Goal: Task Accomplishment & Management: Complete application form

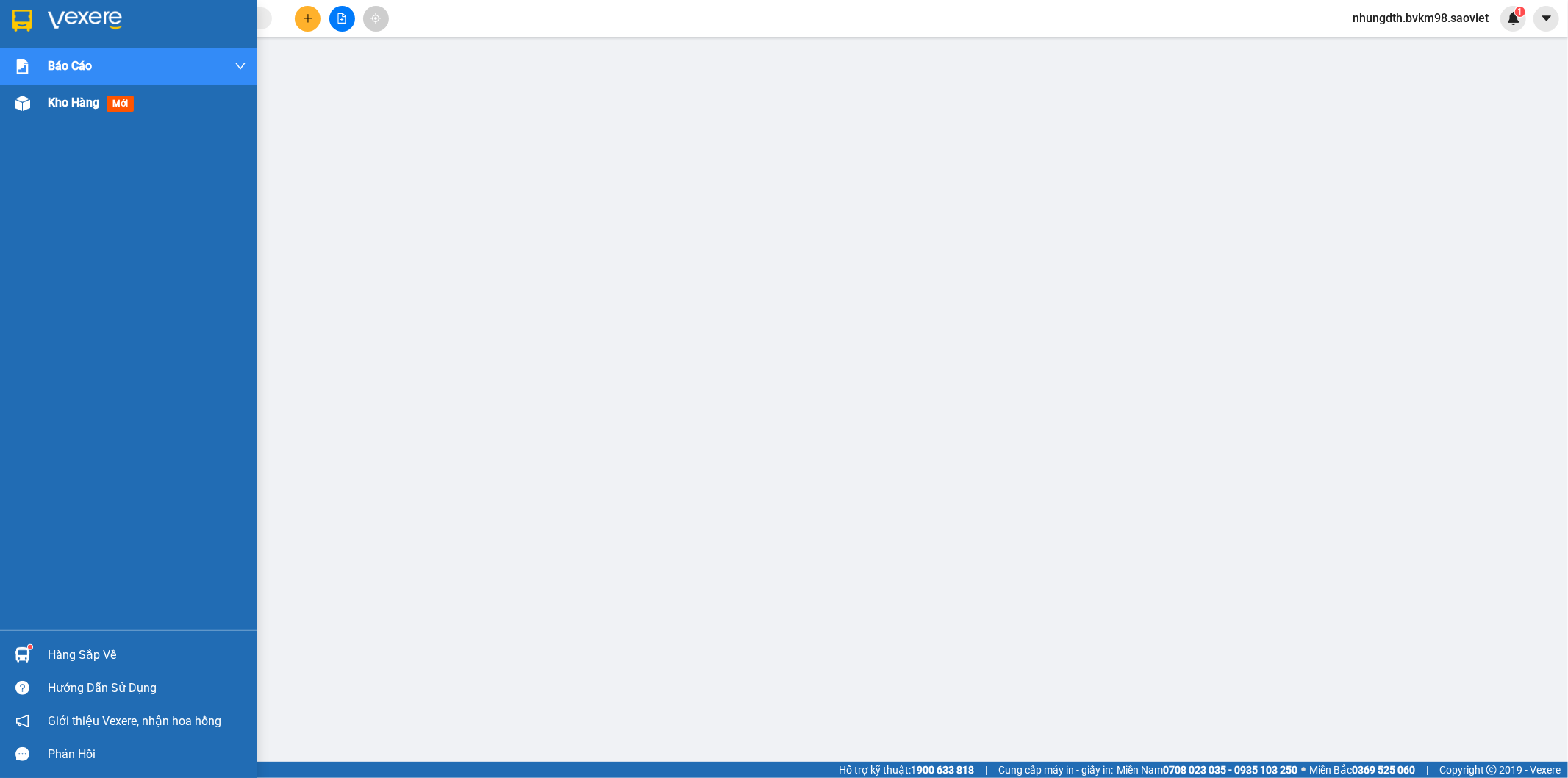
click at [27, 105] on img at bounding box center [23, 104] width 16 height 16
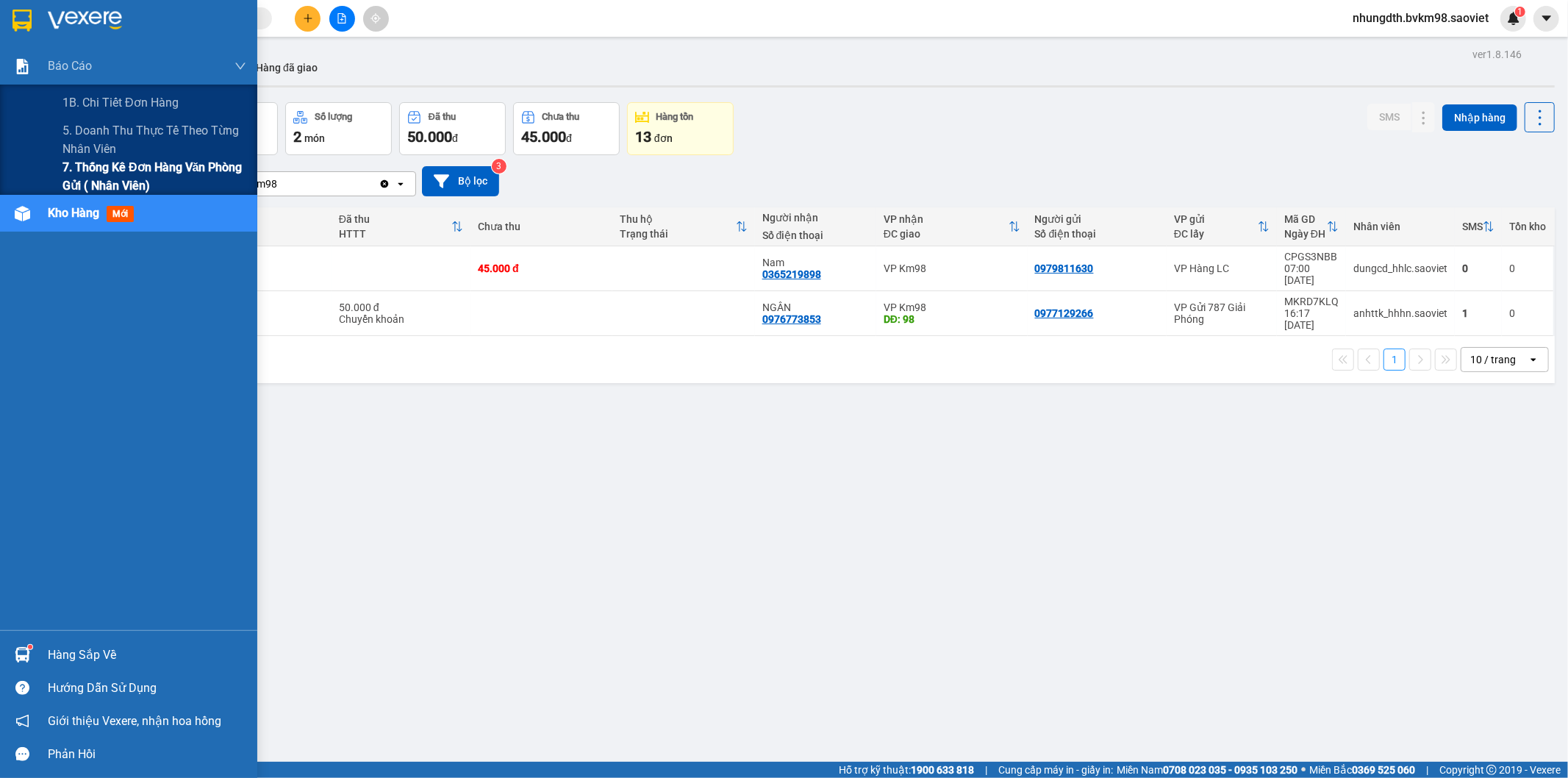
click at [100, 164] on span "7. Thống kê đơn hàng văn phòng gửi ( Nhân viên)" at bounding box center [154, 176] width 184 height 37
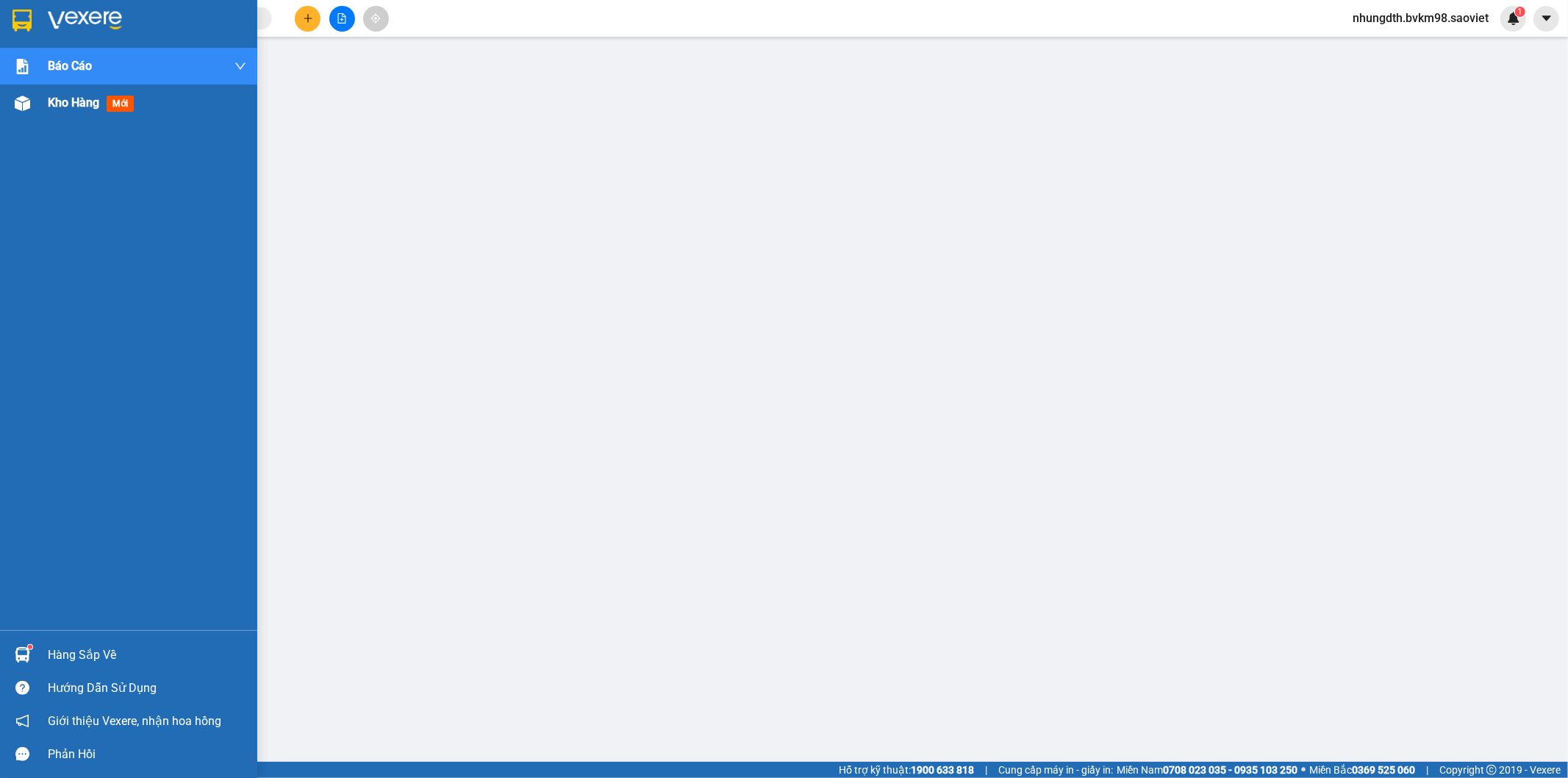
click at [20, 105] on img at bounding box center [23, 104] width 16 height 16
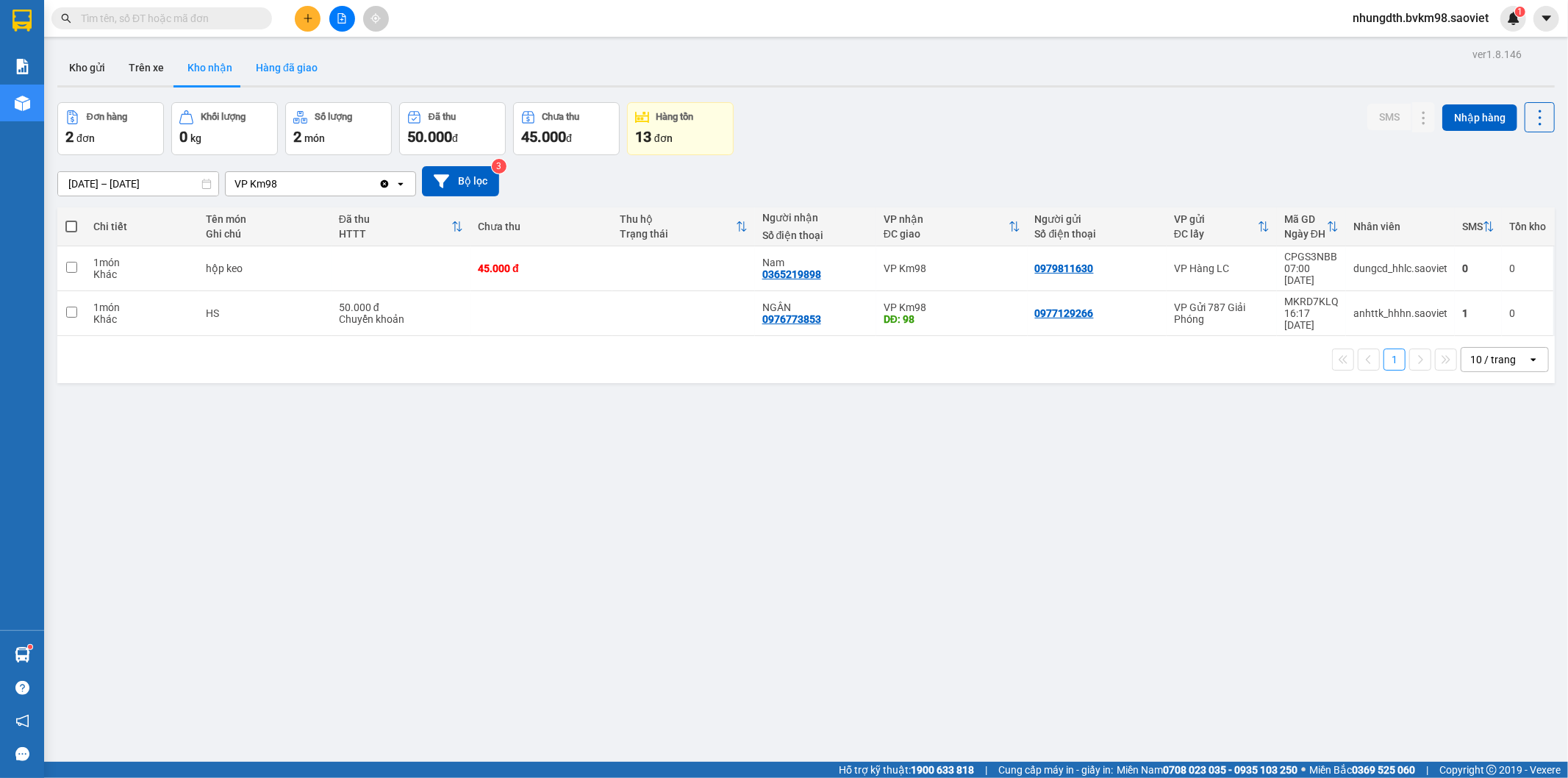
click at [279, 68] on button "Hàng đã giao" at bounding box center [286, 68] width 85 height 35
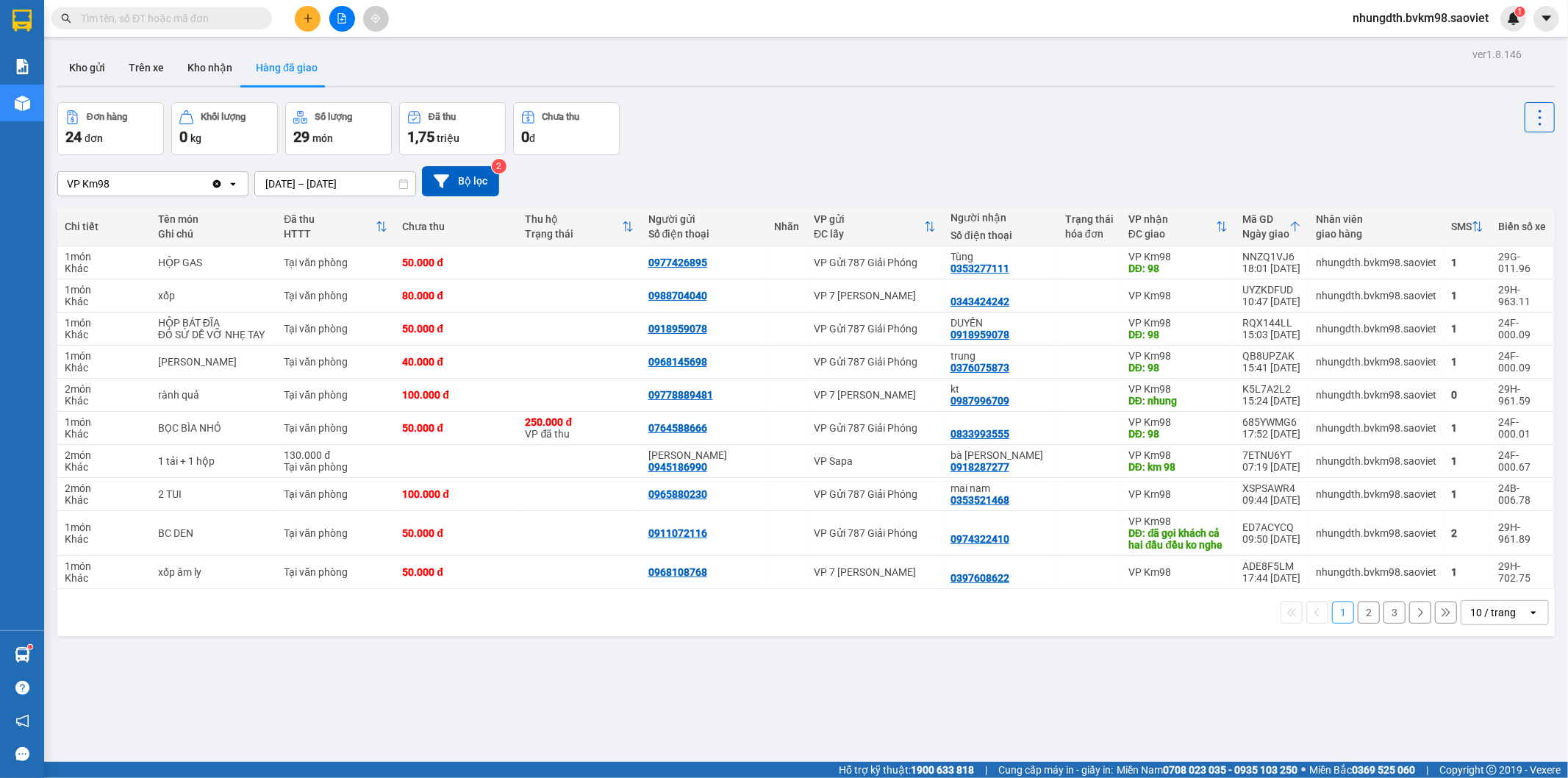
click at [306, 182] on input "[DATE] – [DATE]" at bounding box center [335, 184] width 160 height 24
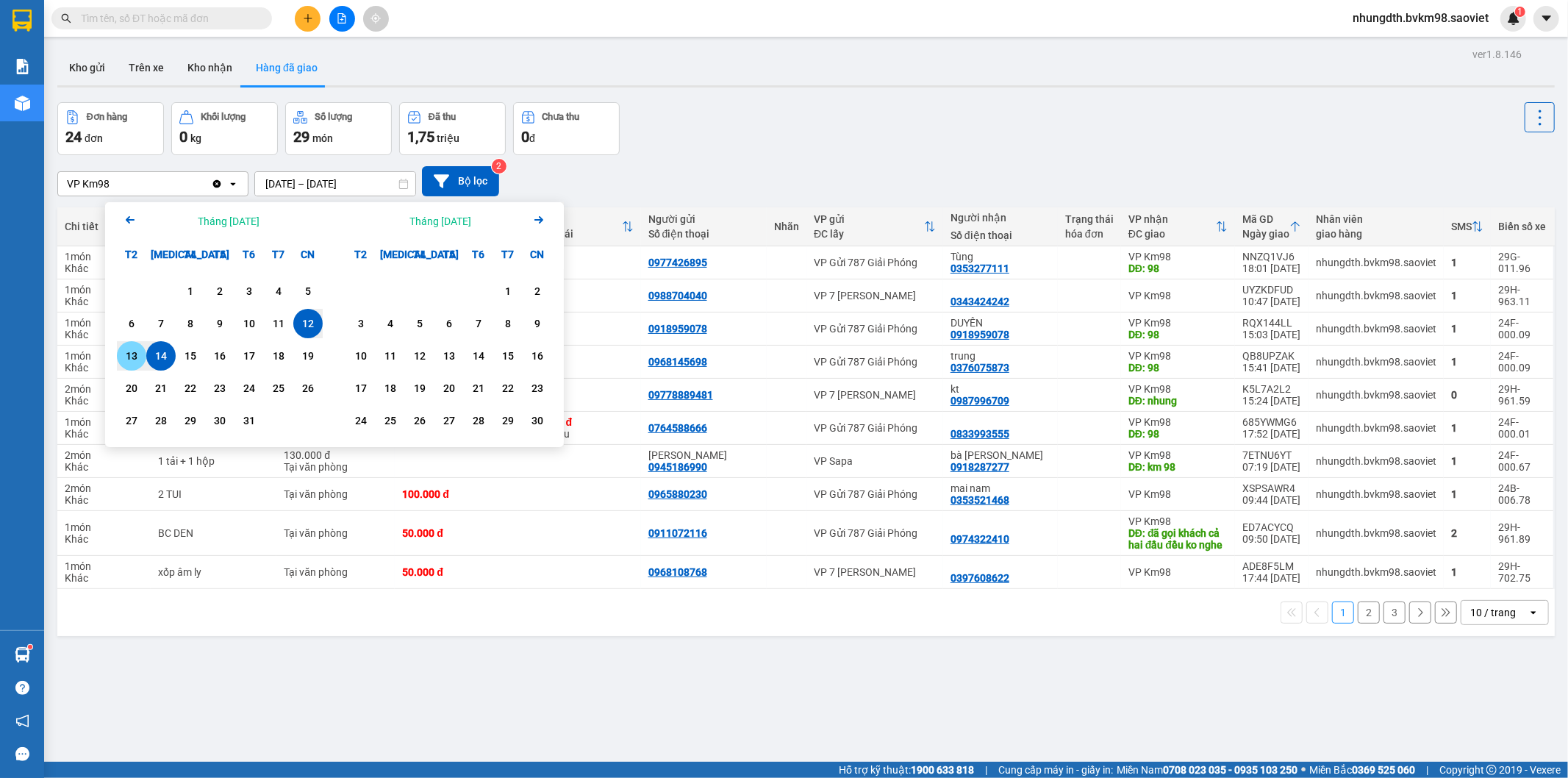
click at [126, 354] on div "13" at bounding box center [131, 356] width 20 height 17
type input "[DATE] – [DATE]"
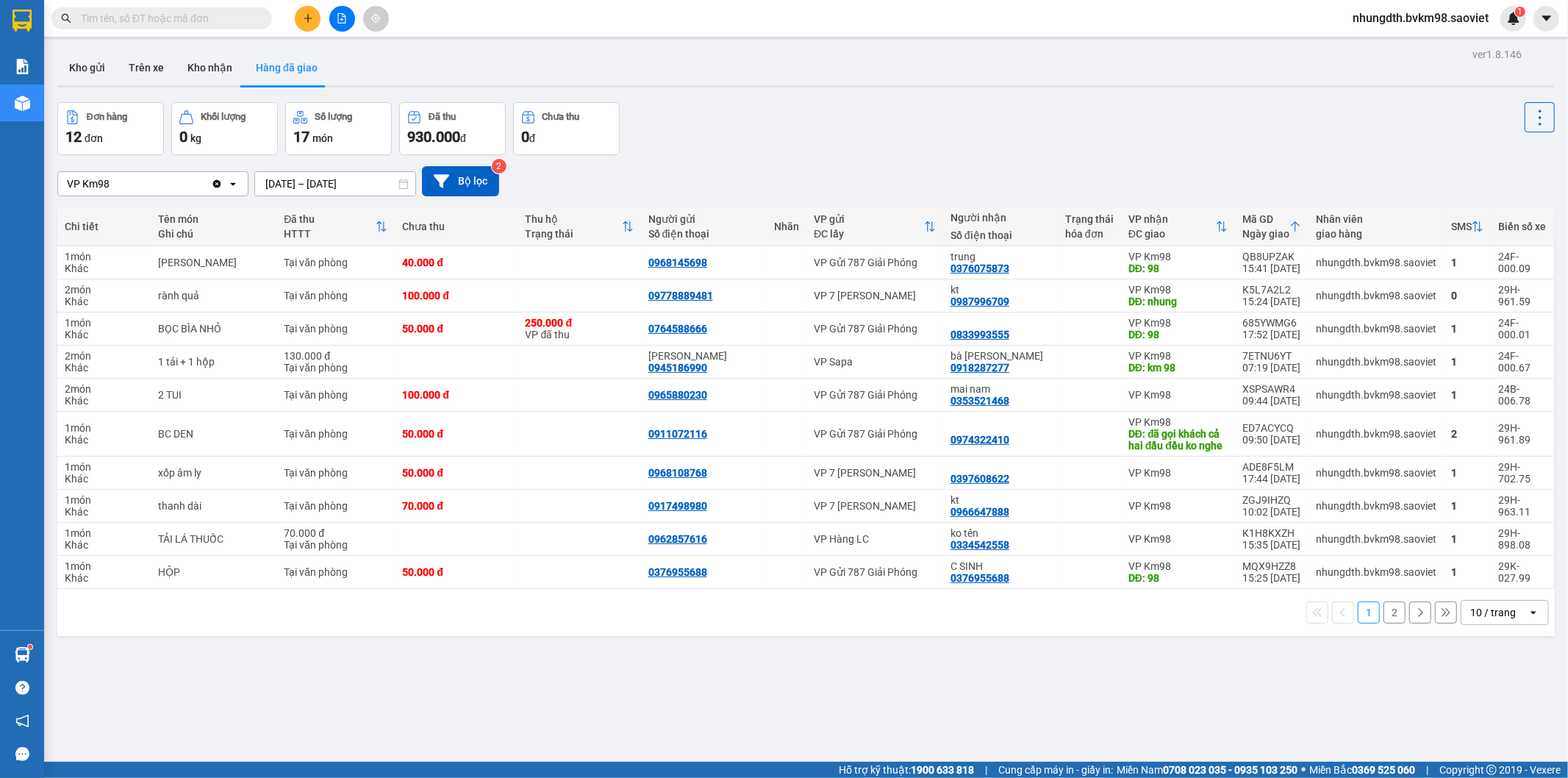
click at [1386, 614] on button "2" at bounding box center [1394, 613] width 22 height 22
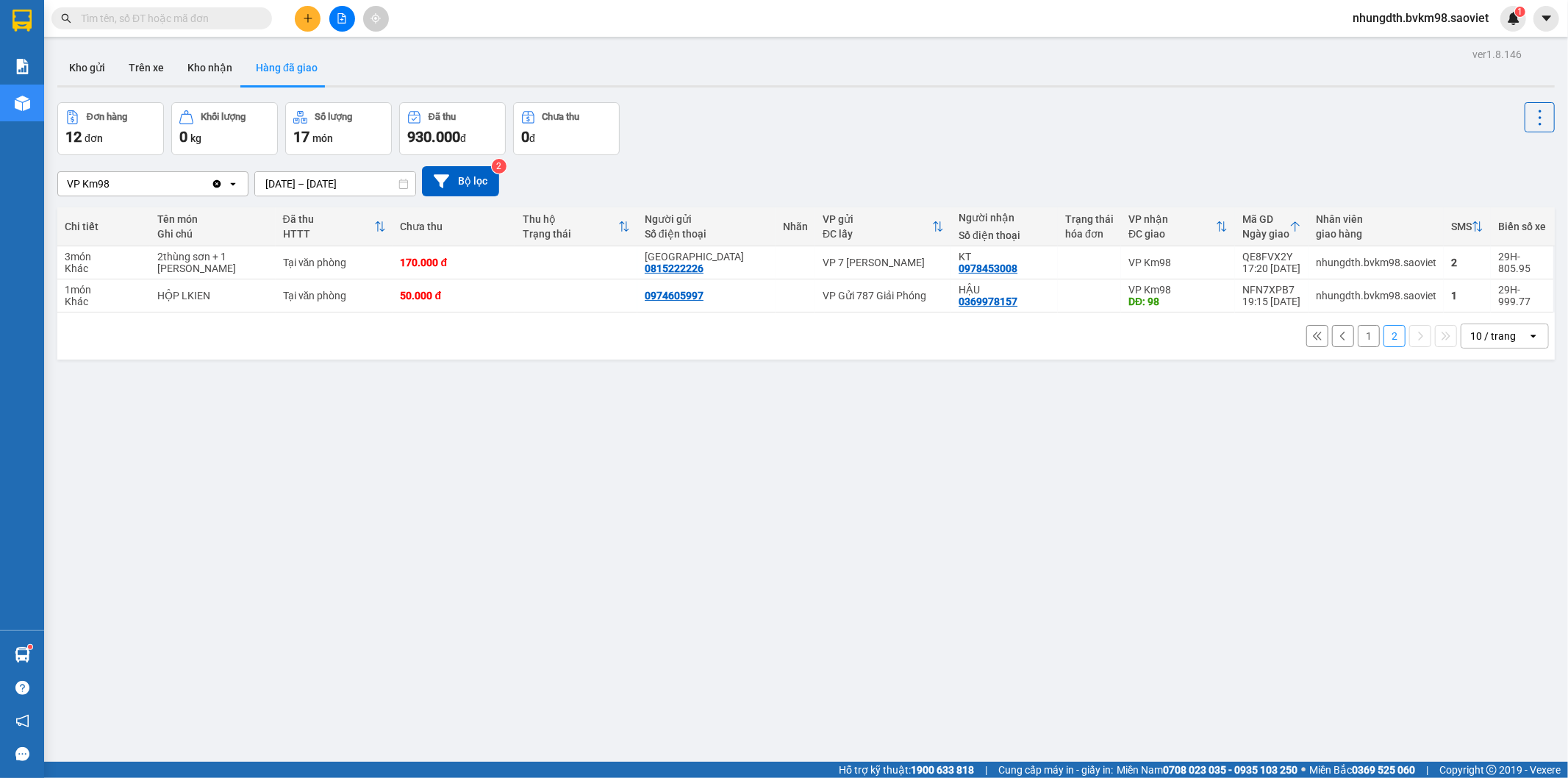
click at [1358, 339] on button "1" at bounding box center [1369, 336] width 22 height 22
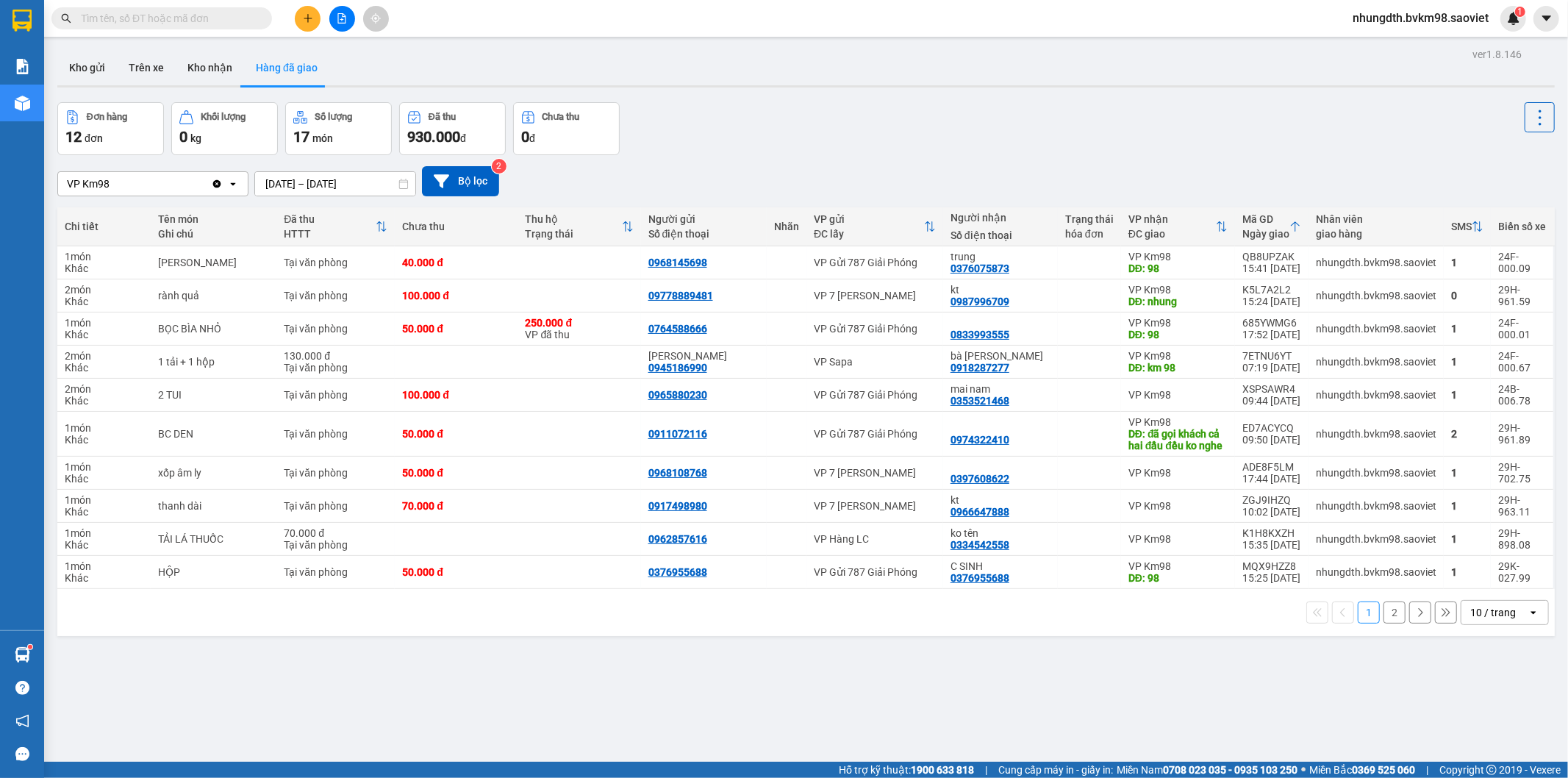
click at [1383, 614] on button "2" at bounding box center [1394, 613] width 22 height 22
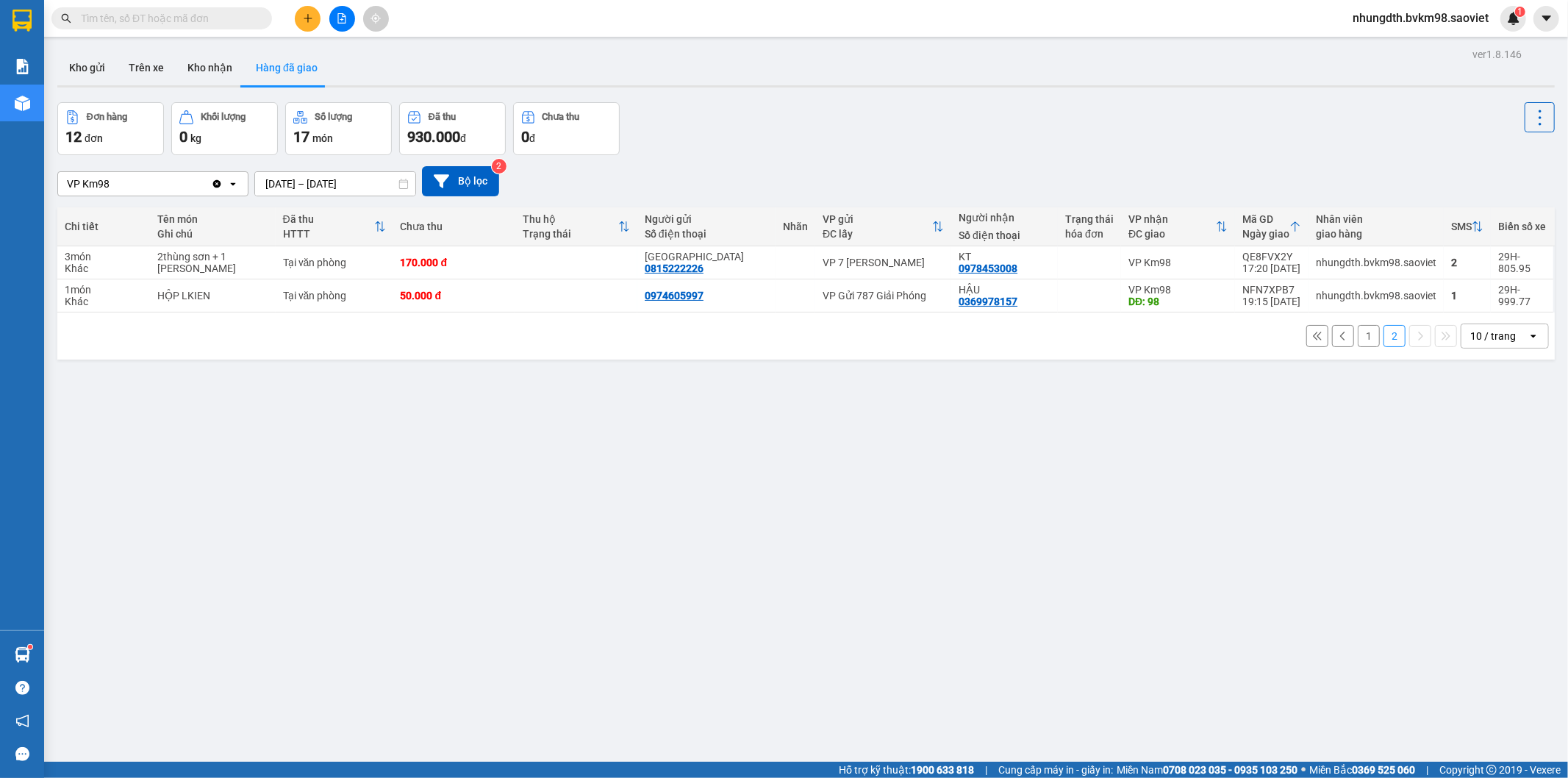
click at [1358, 334] on button "1" at bounding box center [1369, 336] width 22 height 22
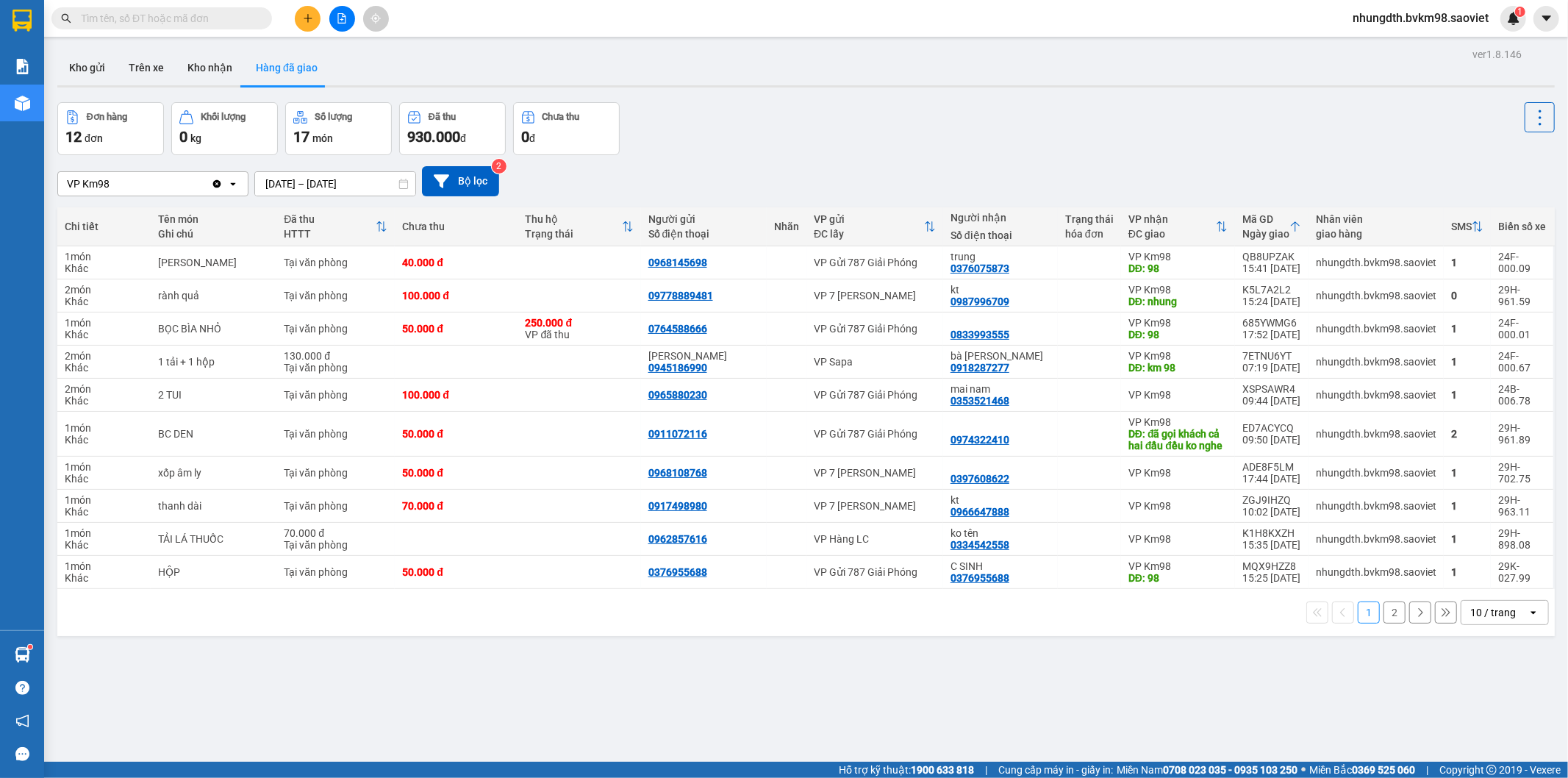
click at [1383, 613] on button "2" at bounding box center [1394, 613] width 22 height 22
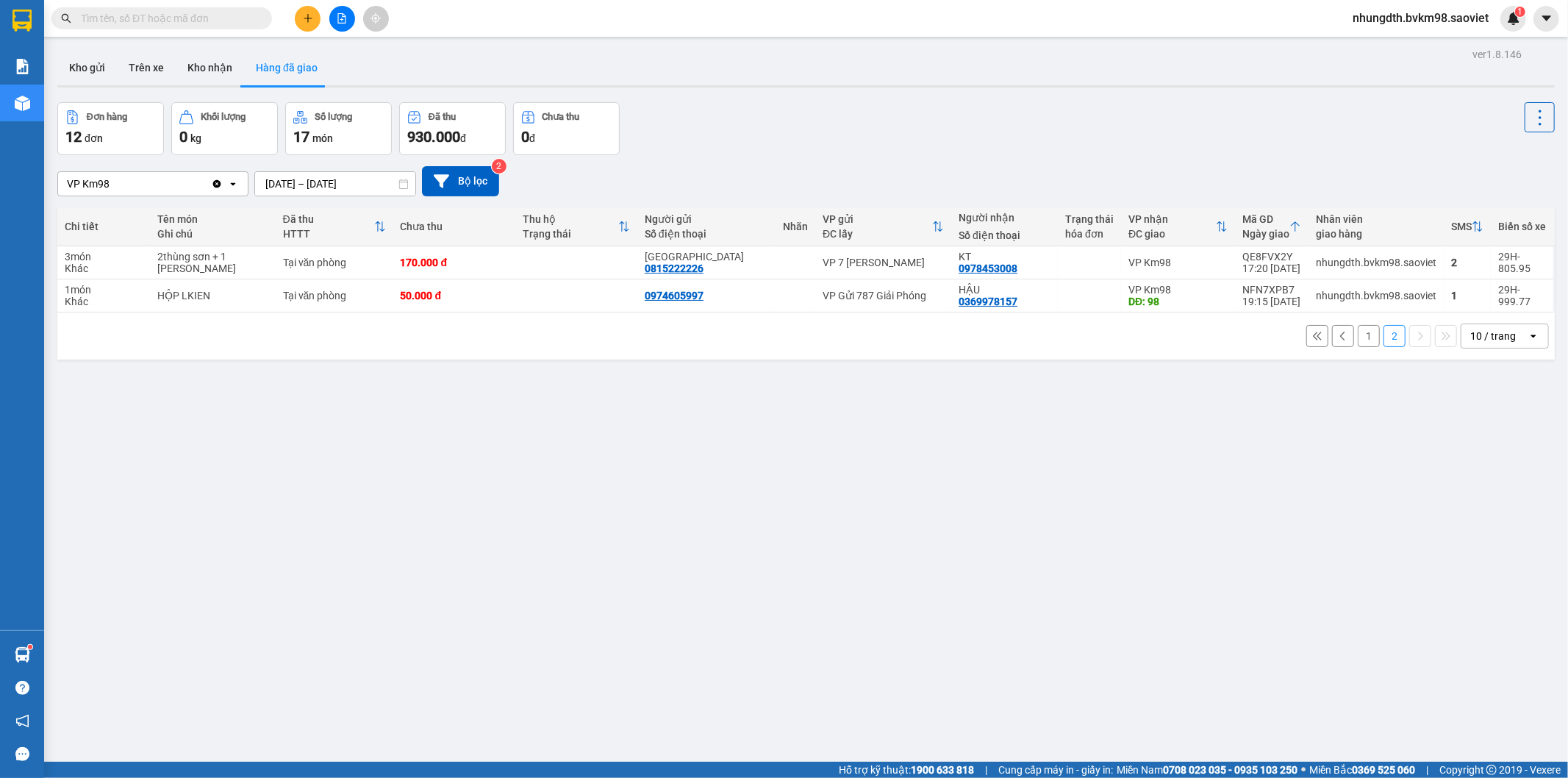
click at [185, 20] on input "text" at bounding box center [167, 18] width 174 height 17
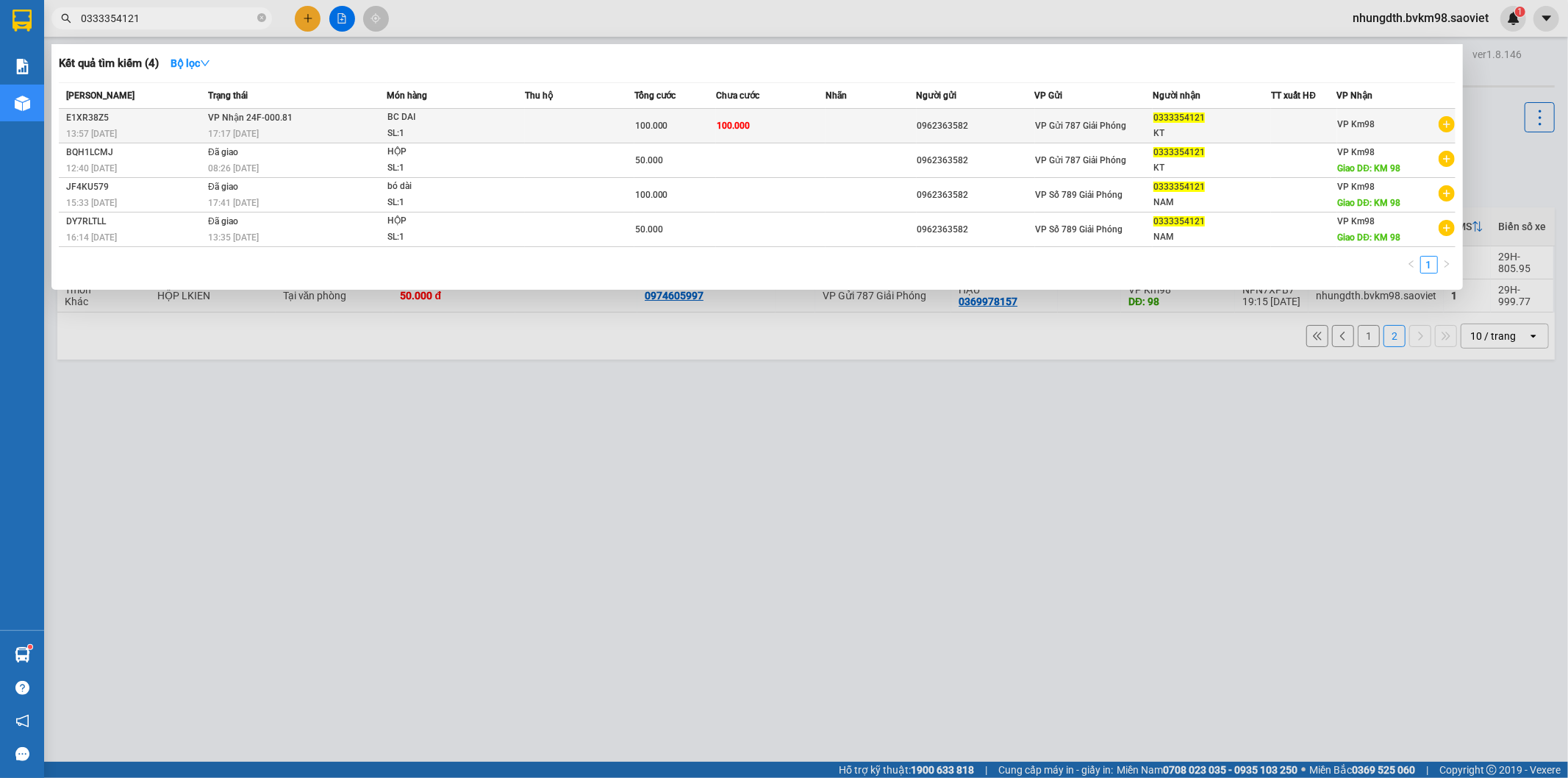
type input "0333354121"
click at [849, 127] on td at bounding box center [871, 126] width 91 height 35
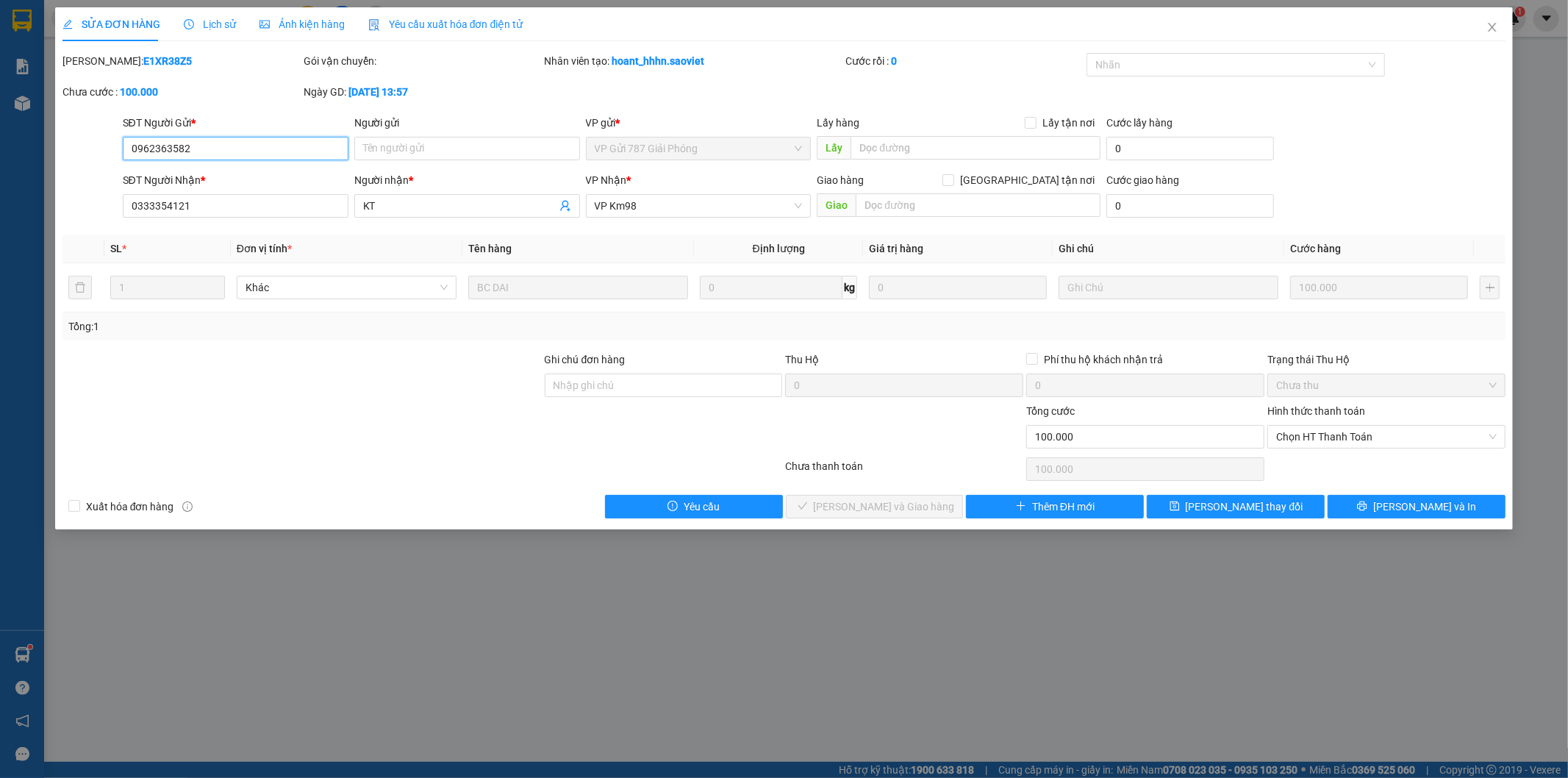
type input "0962363582"
type input "0333354121"
type input "KT"
type input "0"
type input "100.000"
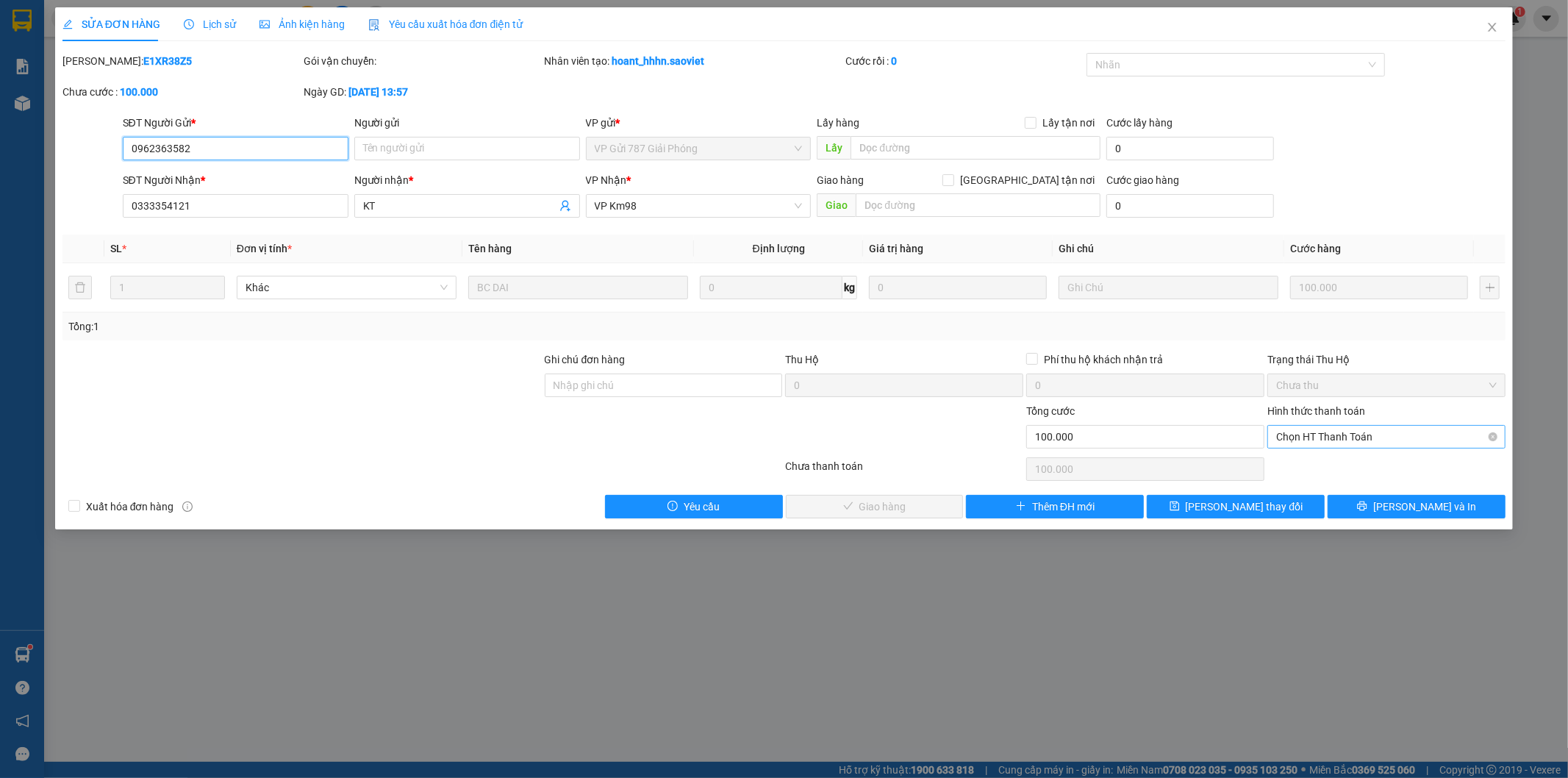
click at [1300, 439] on span "Chọn HT Thanh Toán" at bounding box center [1386, 437] width 220 height 22
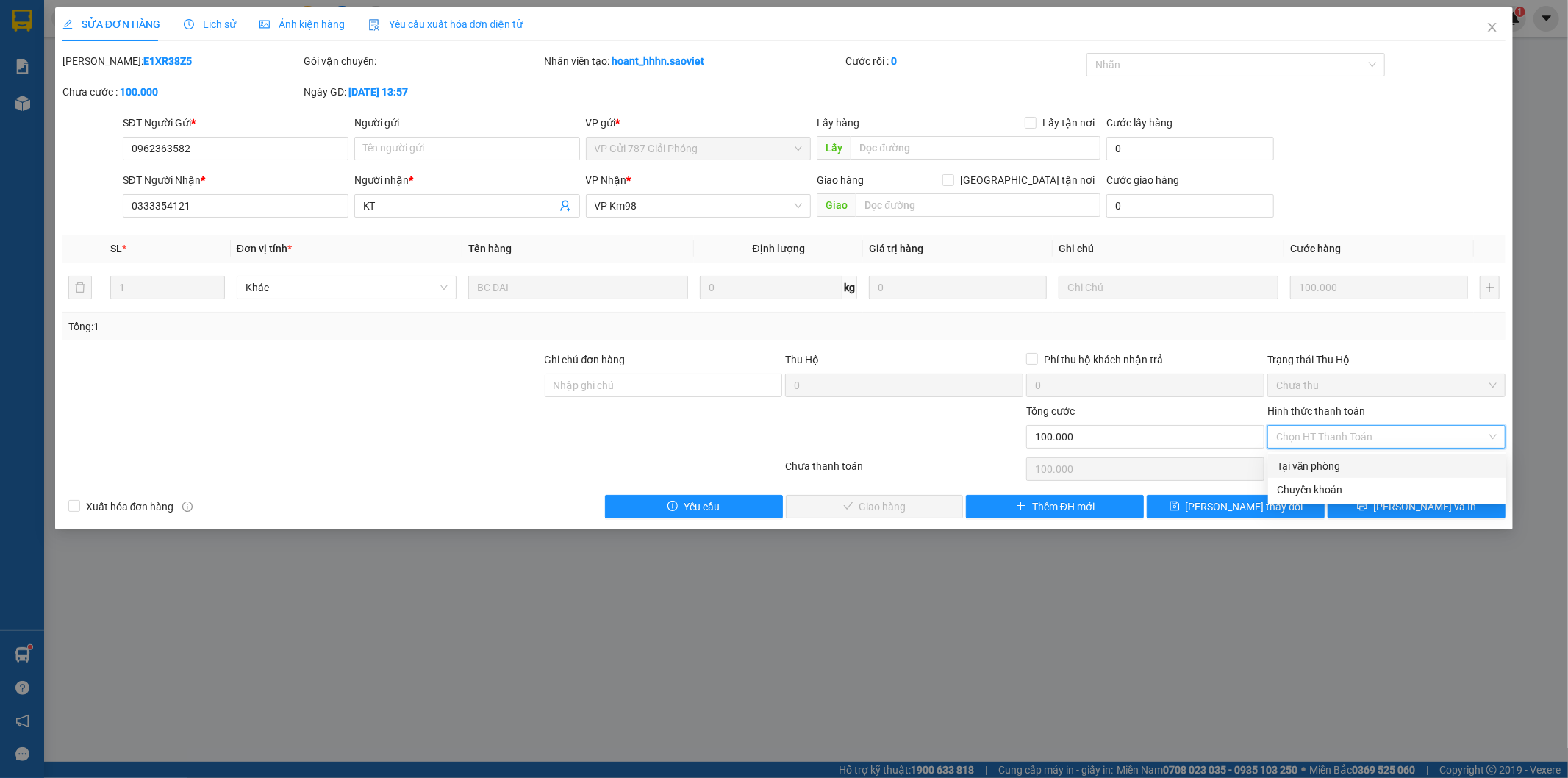
click at [1304, 458] on div "Tại văn phòng" at bounding box center [1387, 466] width 220 height 17
type input "0"
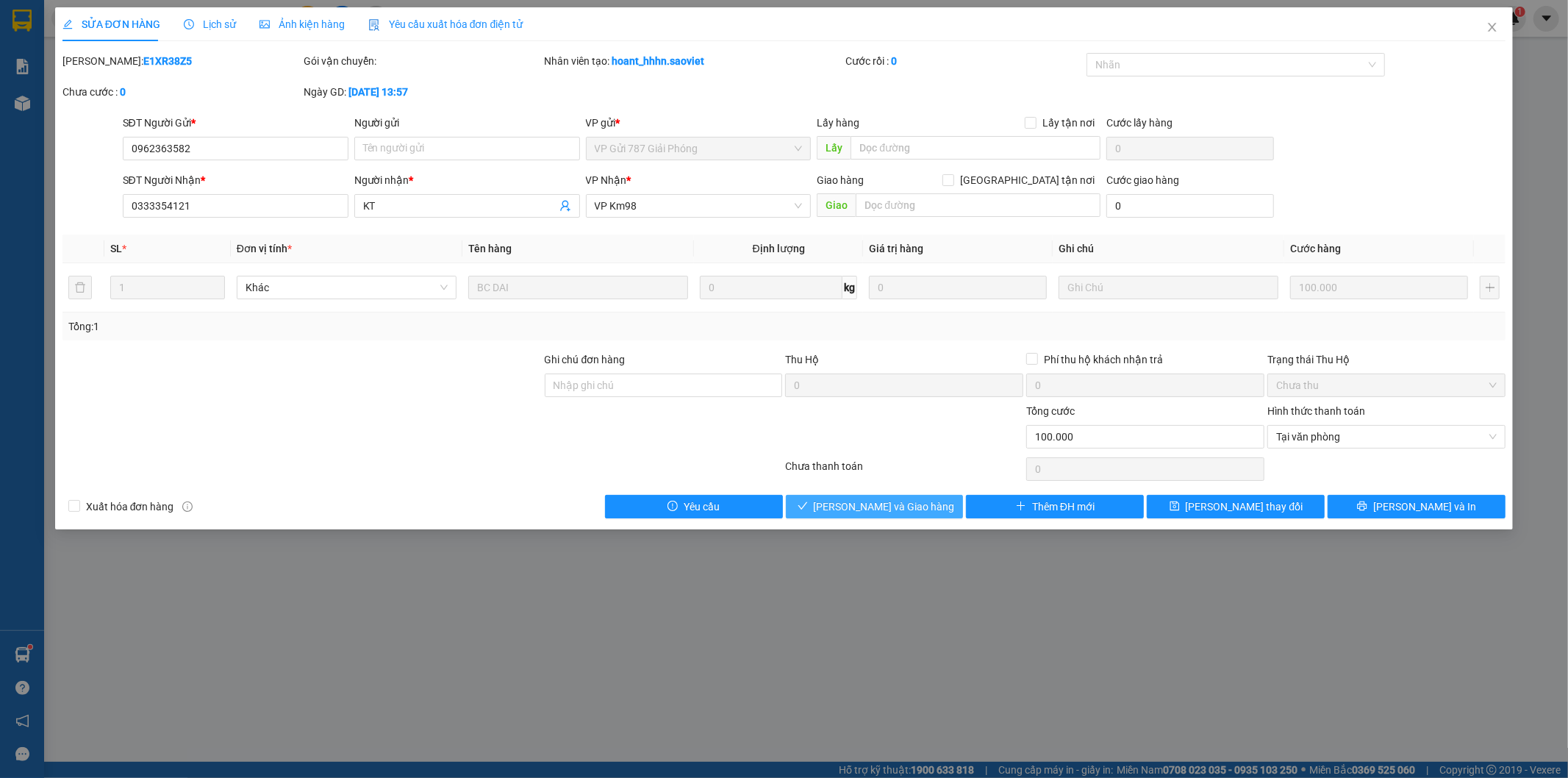
click at [868, 501] on span "[PERSON_NAME] và Giao hàng" at bounding box center [884, 507] width 141 height 17
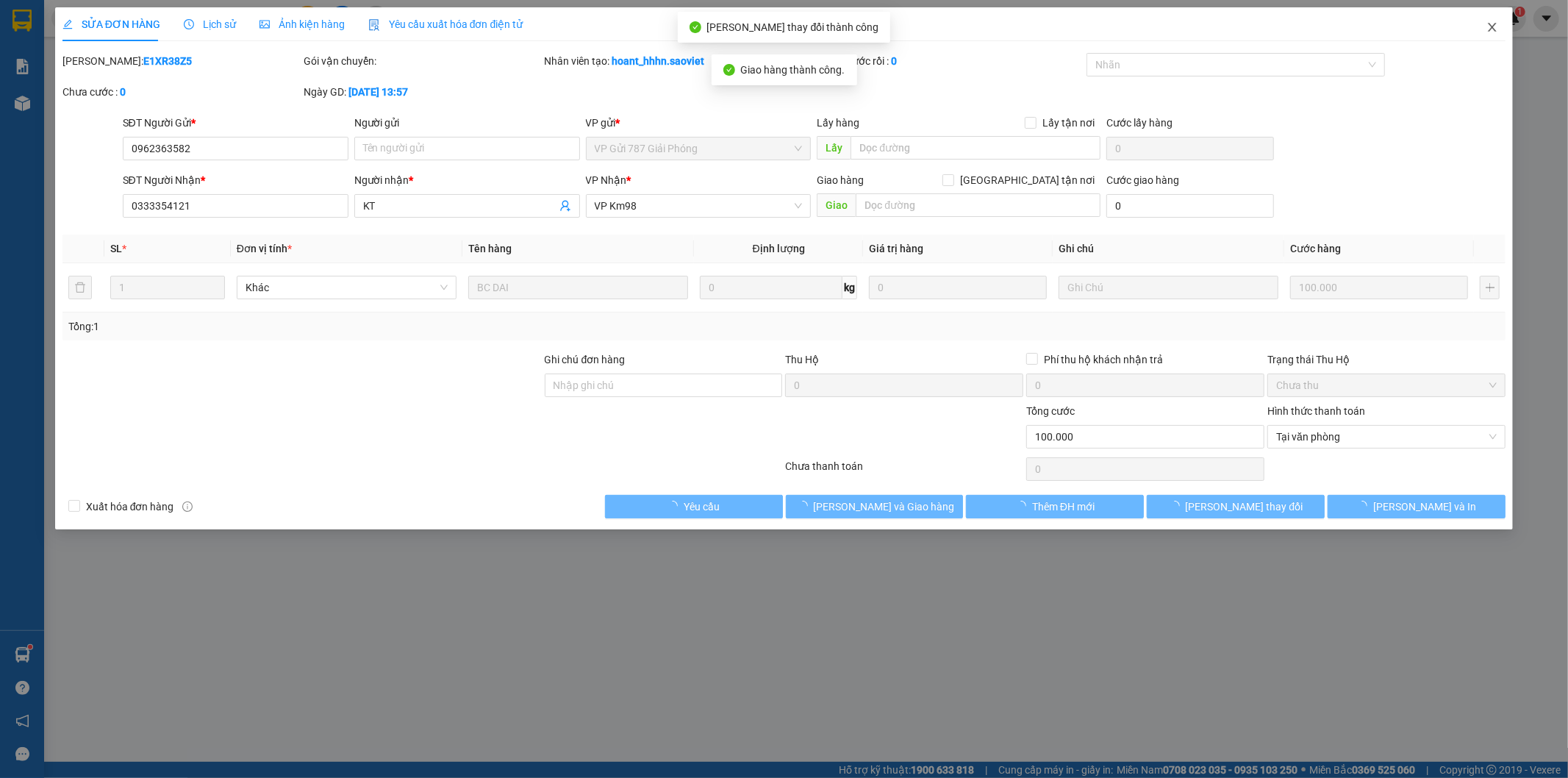
drag, startPoint x: 1489, startPoint y: 27, endPoint x: 1245, endPoint y: 2, distance: 245.3
click at [1490, 28] on icon "close" at bounding box center [1492, 27] width 12 height 12
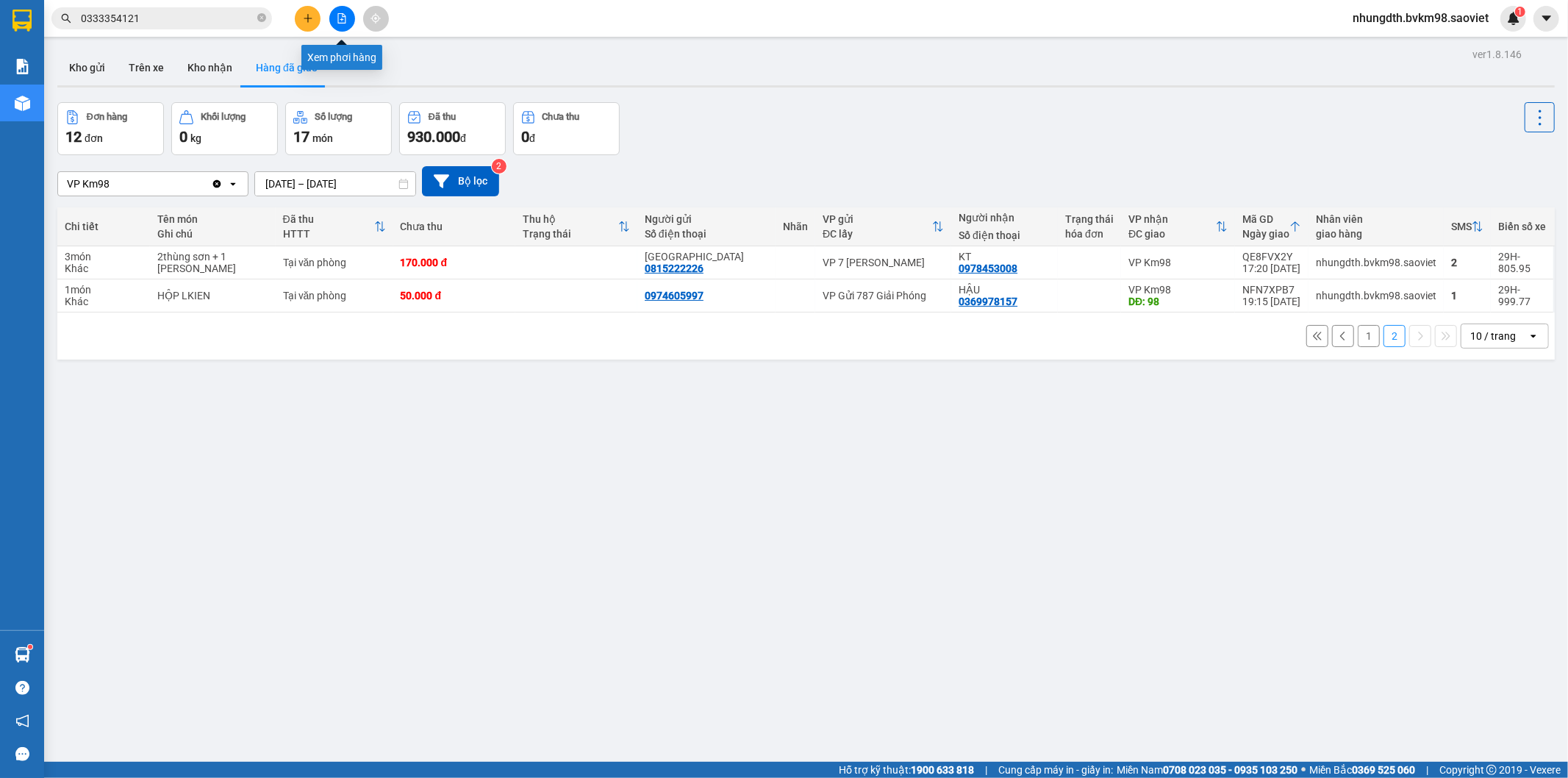
click at [346, 20] on icon "file-add" at bounding box center [341, 18] width 10 height 10
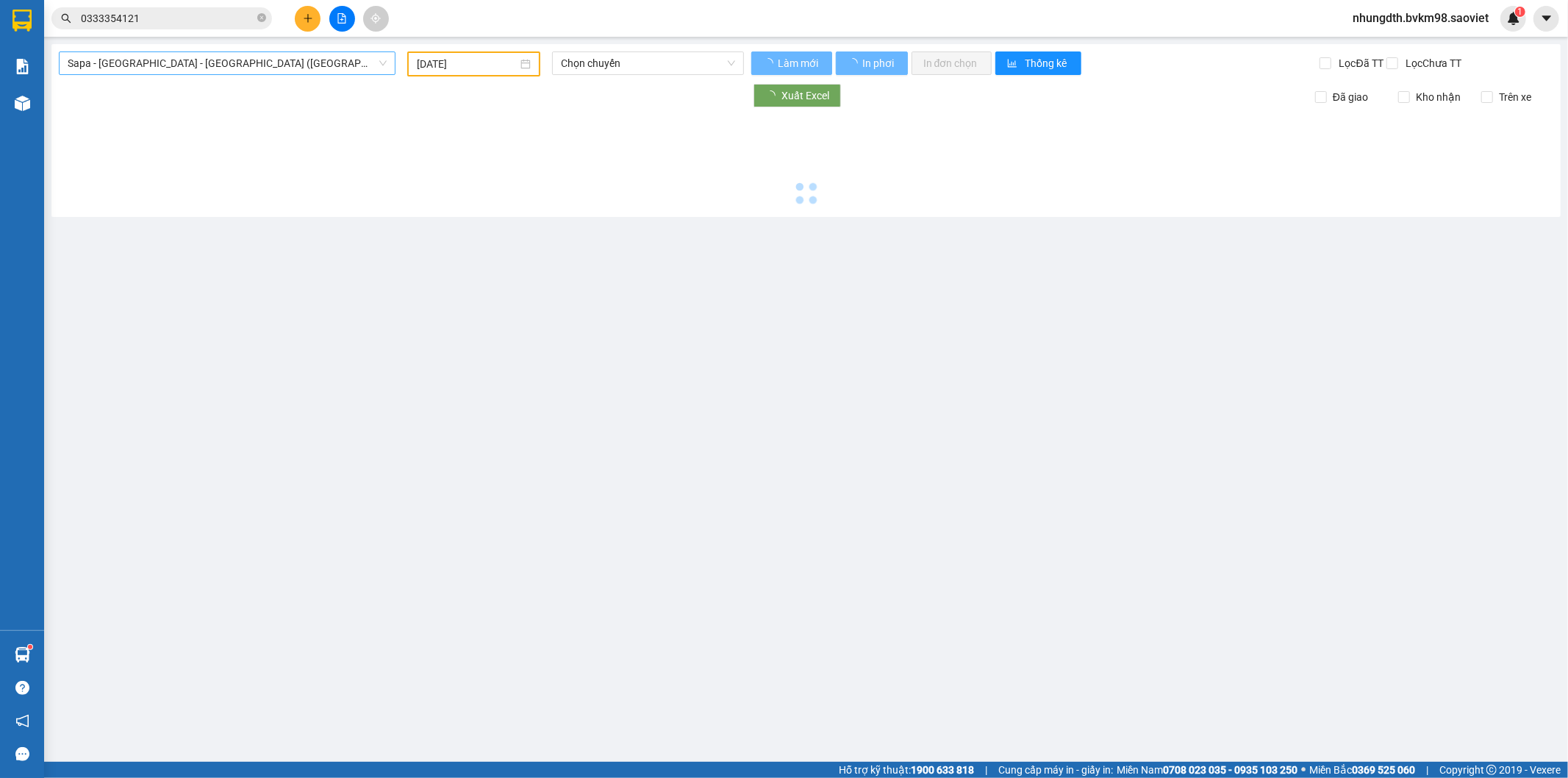
type input "[DATE]"
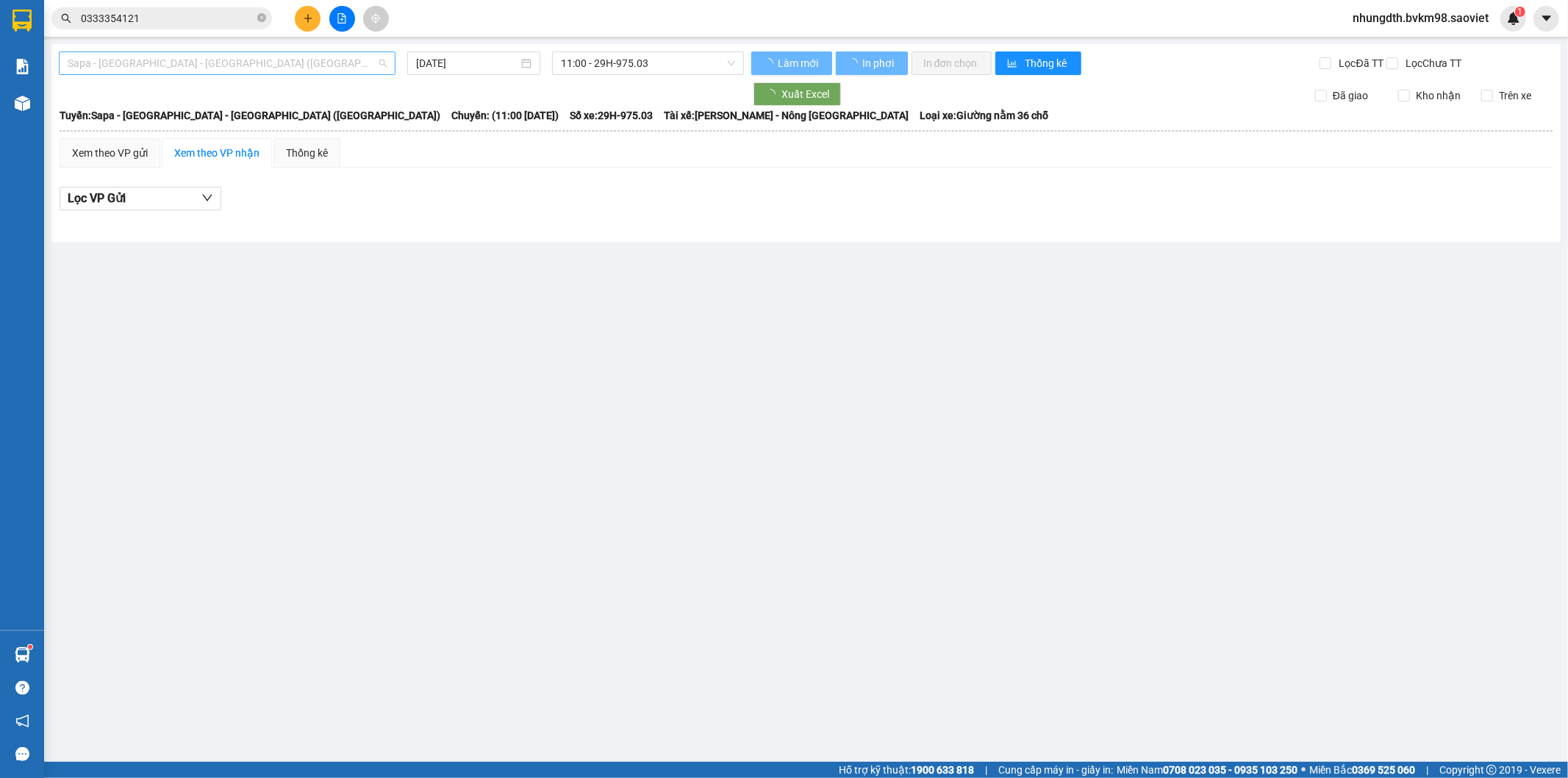
click at [223, 71] on span "Sapa - [GEOGRAPHIC_DATA] - [GEOGRAPHIC_DATA] ([GEOGRAPHIC_DATA])" at bounding box center [227, 63] width 319 height 22
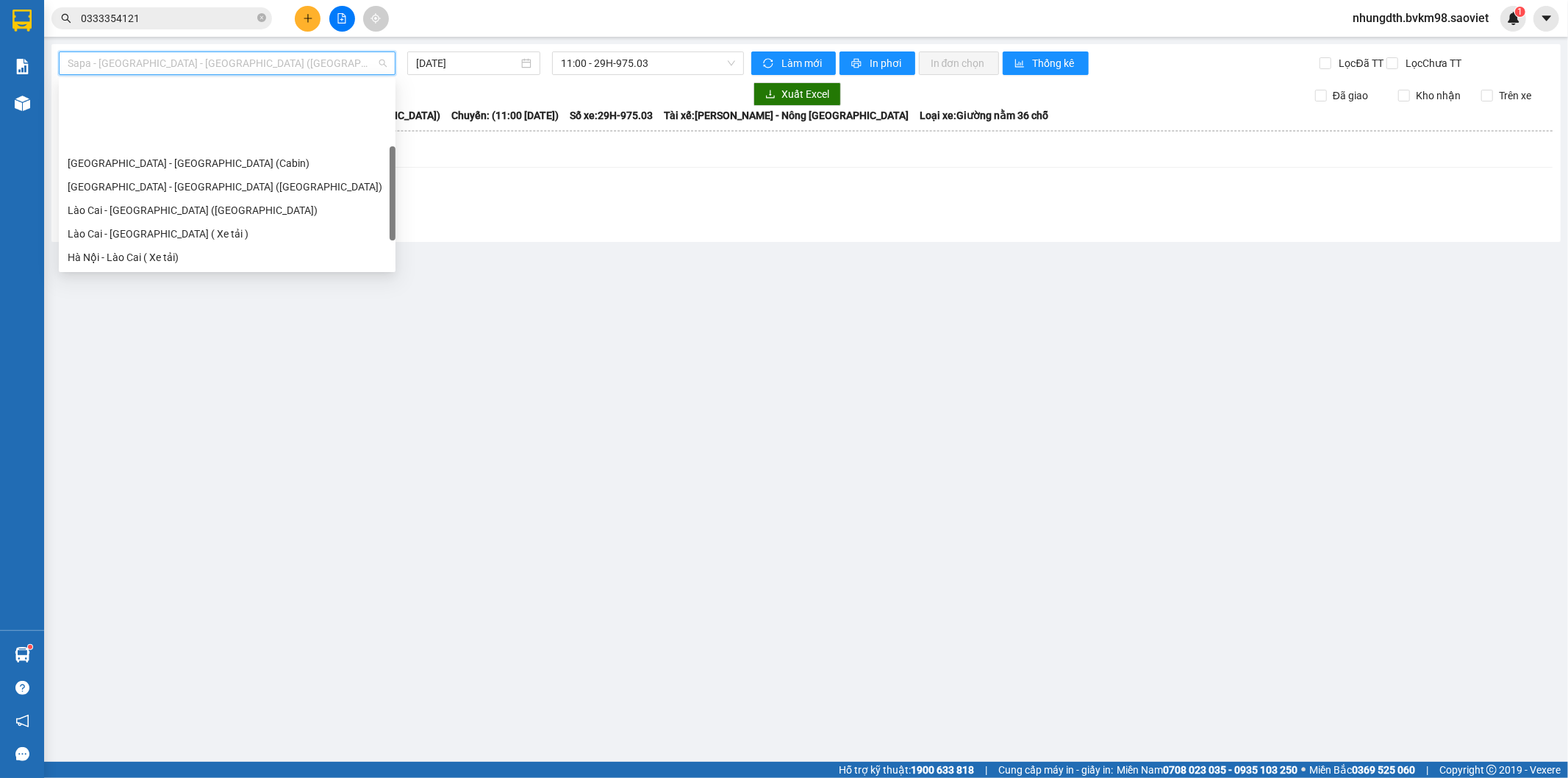
scroll to position [118, 0]
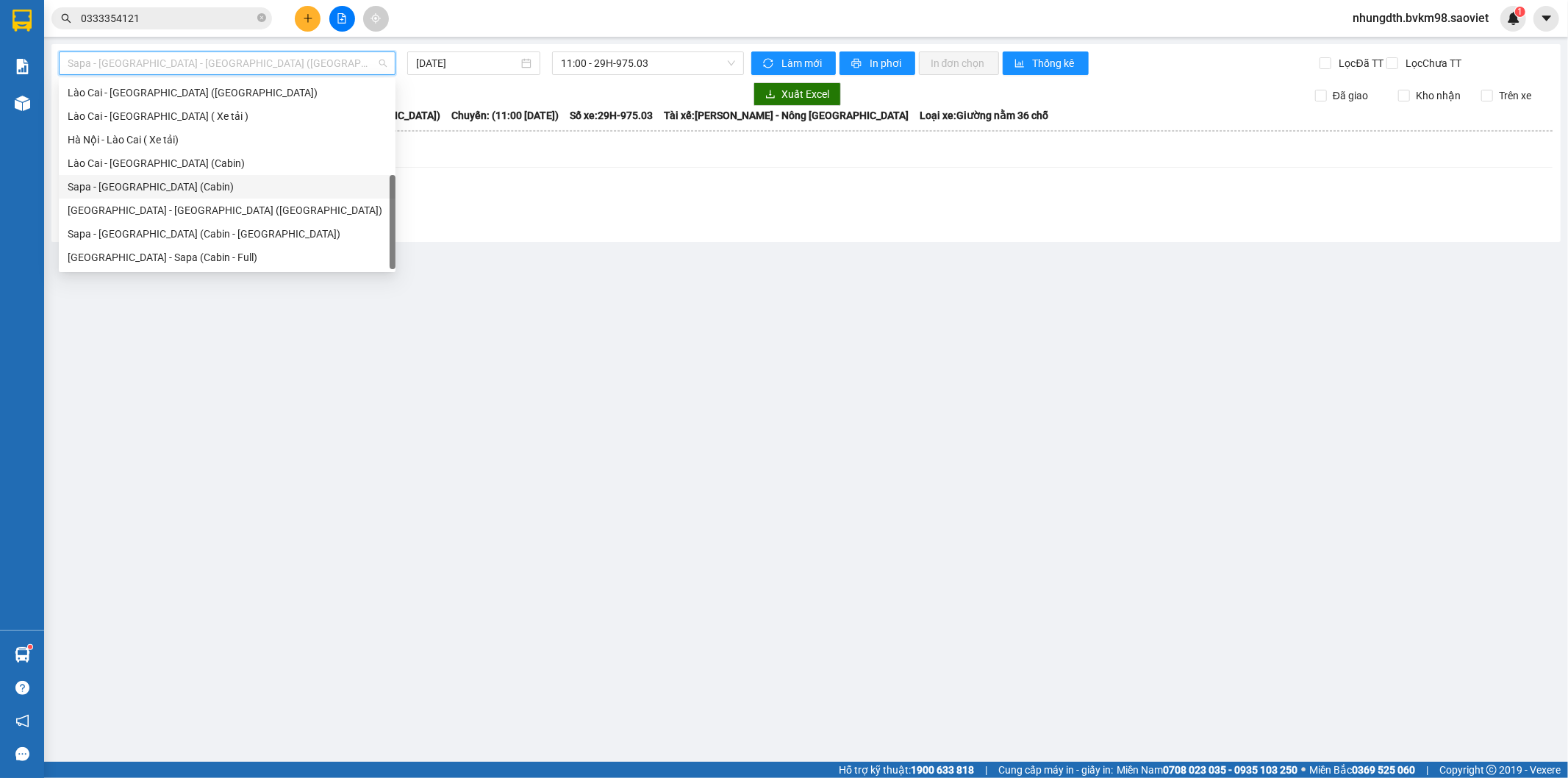
click at [141, 186] on div "Sapa - [GEOGRAPHIC_DATA] (Cabin)" at bounding box center [227, 186] width 319 height 17
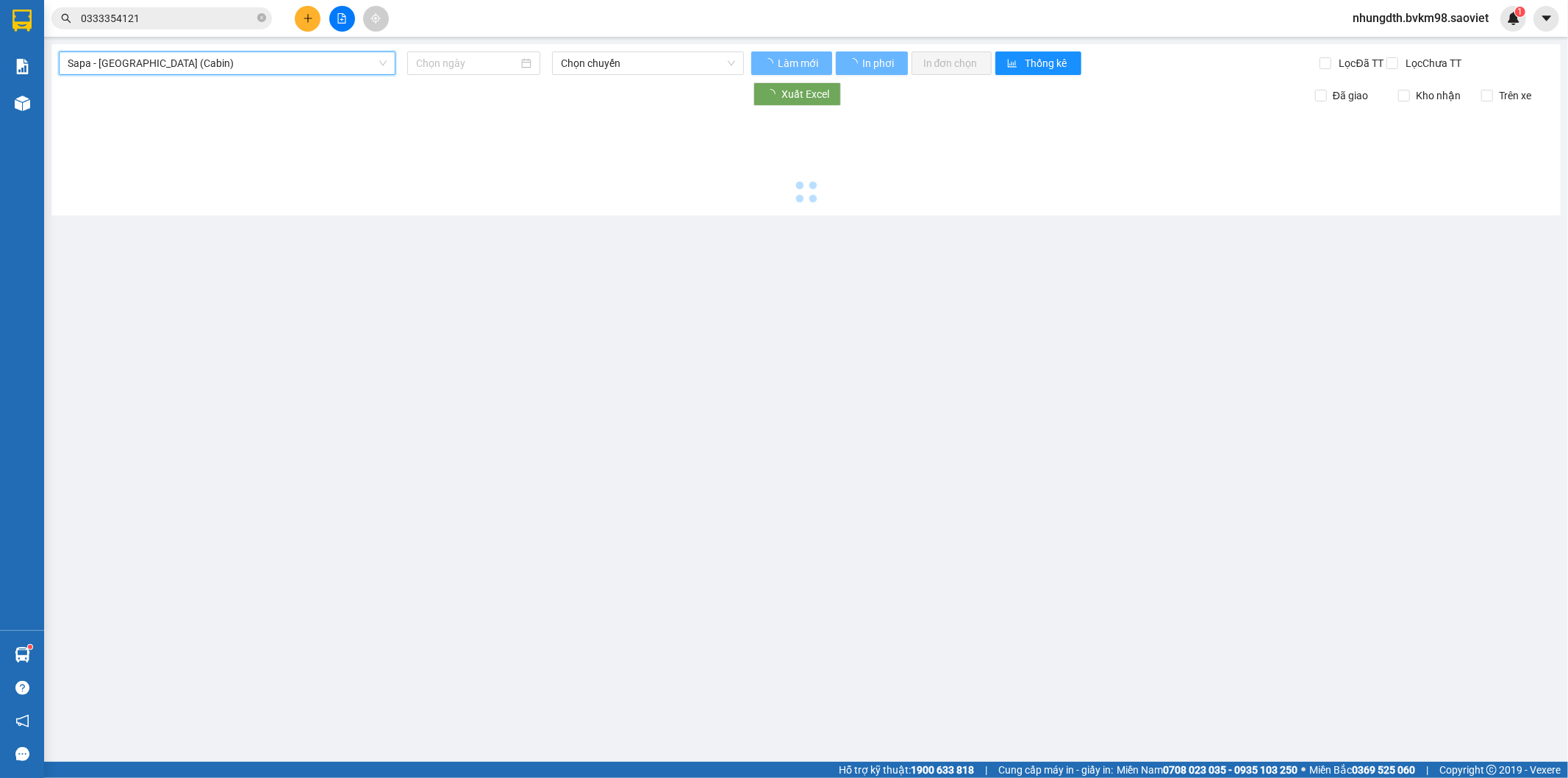
type input "[DATE]"
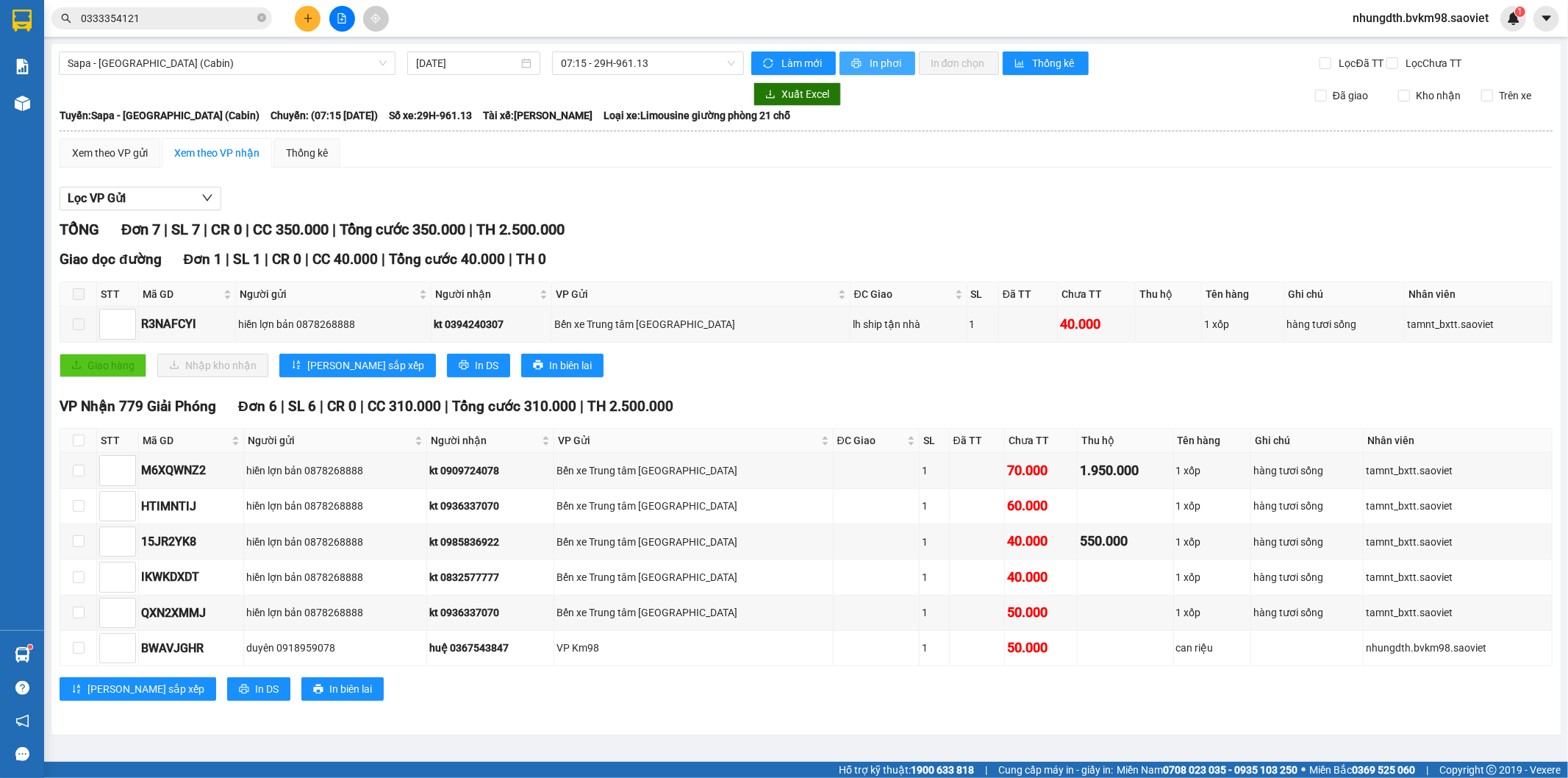
click at [867, 61] on button "In phơi" at bounding box center [877, 63] width 75 height 24
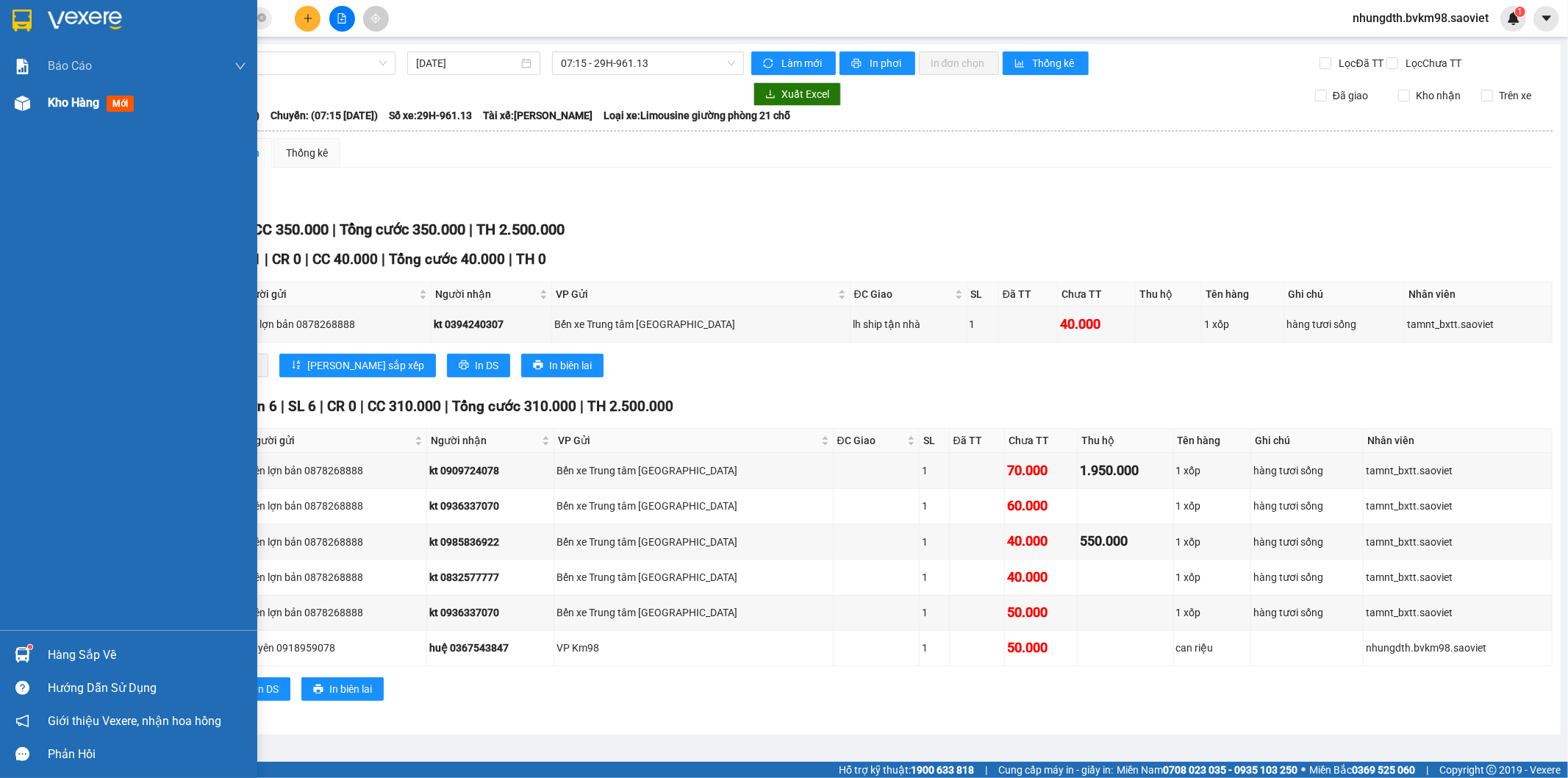
click at [23, 107] on img at bounding box center [23, 104] width 16 height 16
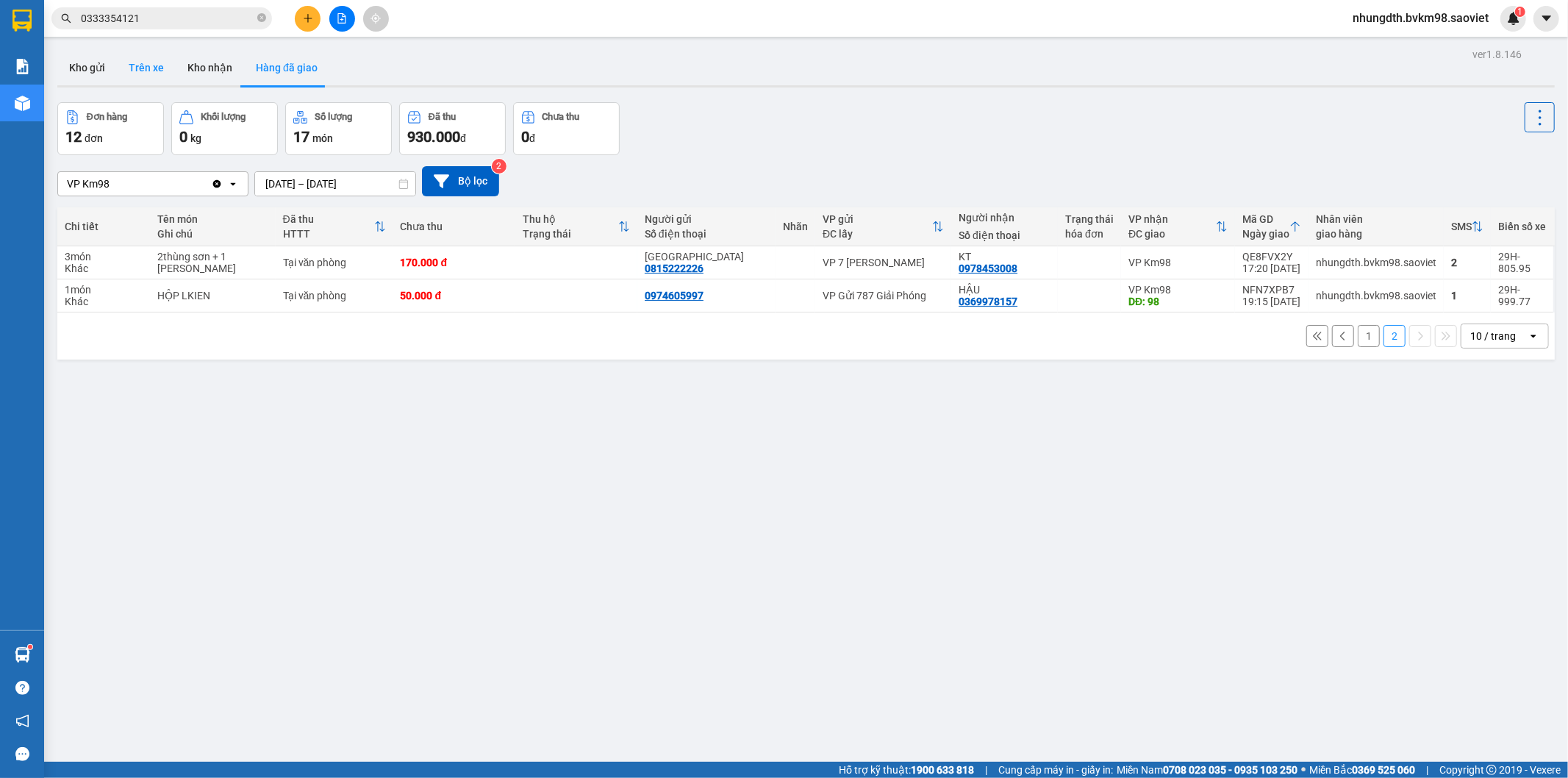
click at [145, 66] on button "Trên xe" at bounding box center [146, 68] width 59 height 35
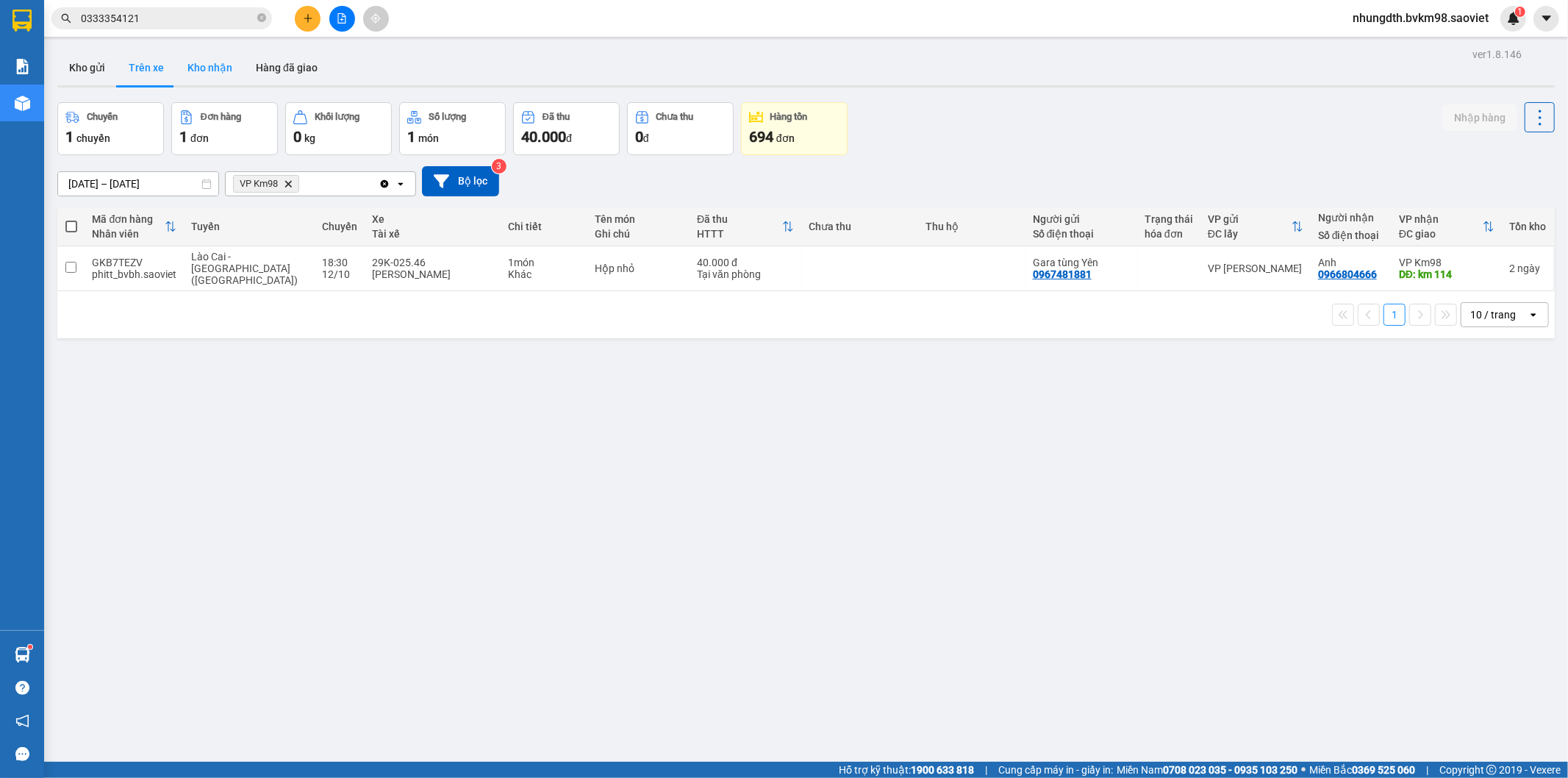
click at [219, 72] on button "Kho nhận" at bounding box center [209, 68] width 68 height 35
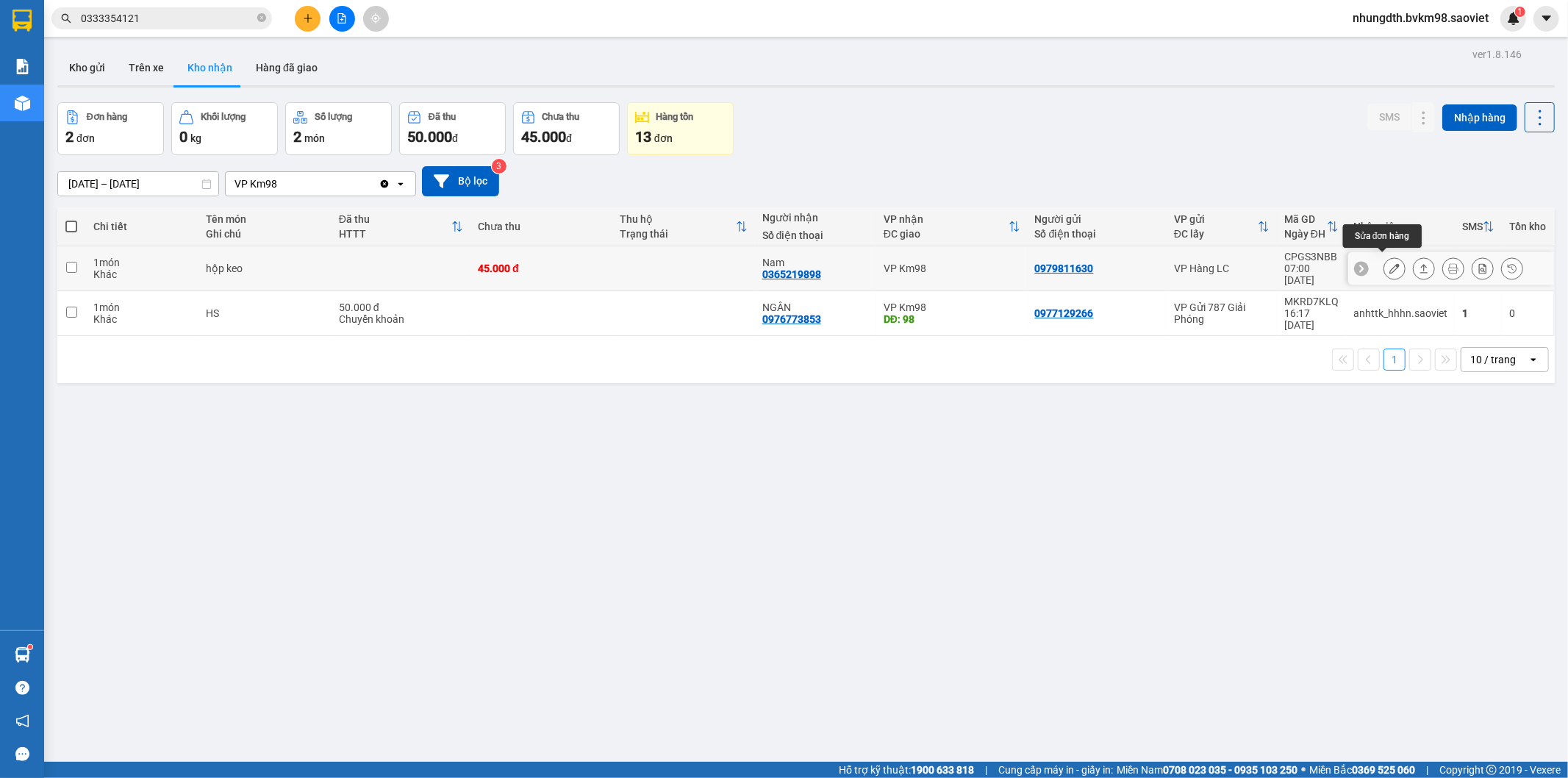
click at [1389, 264] on icon at bounding box center [1394, 268] width 10 height 10
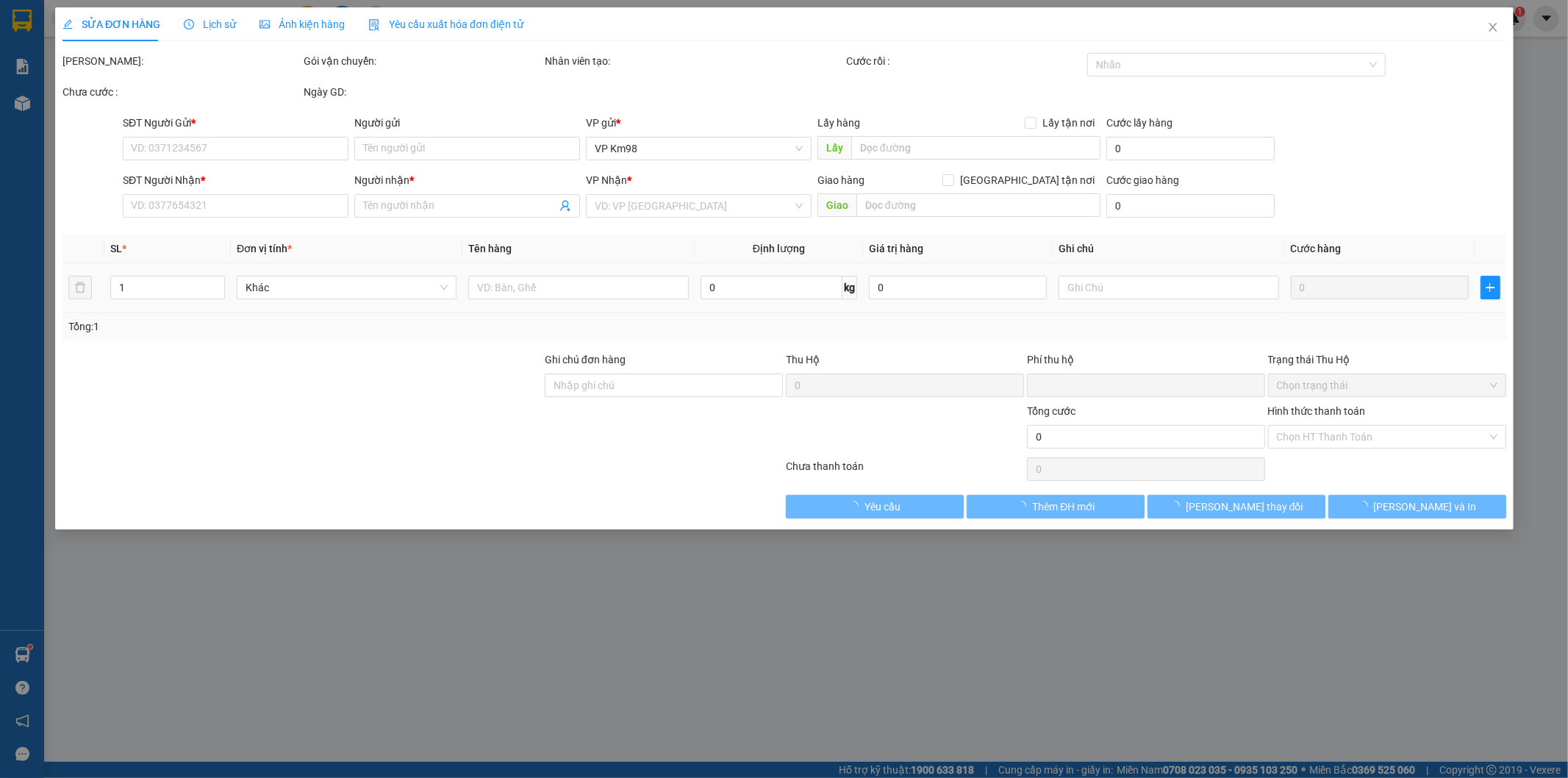
type input "0979811630"
type input "0365219898"
type input "Nam"
type input "0"
type input "45.000"
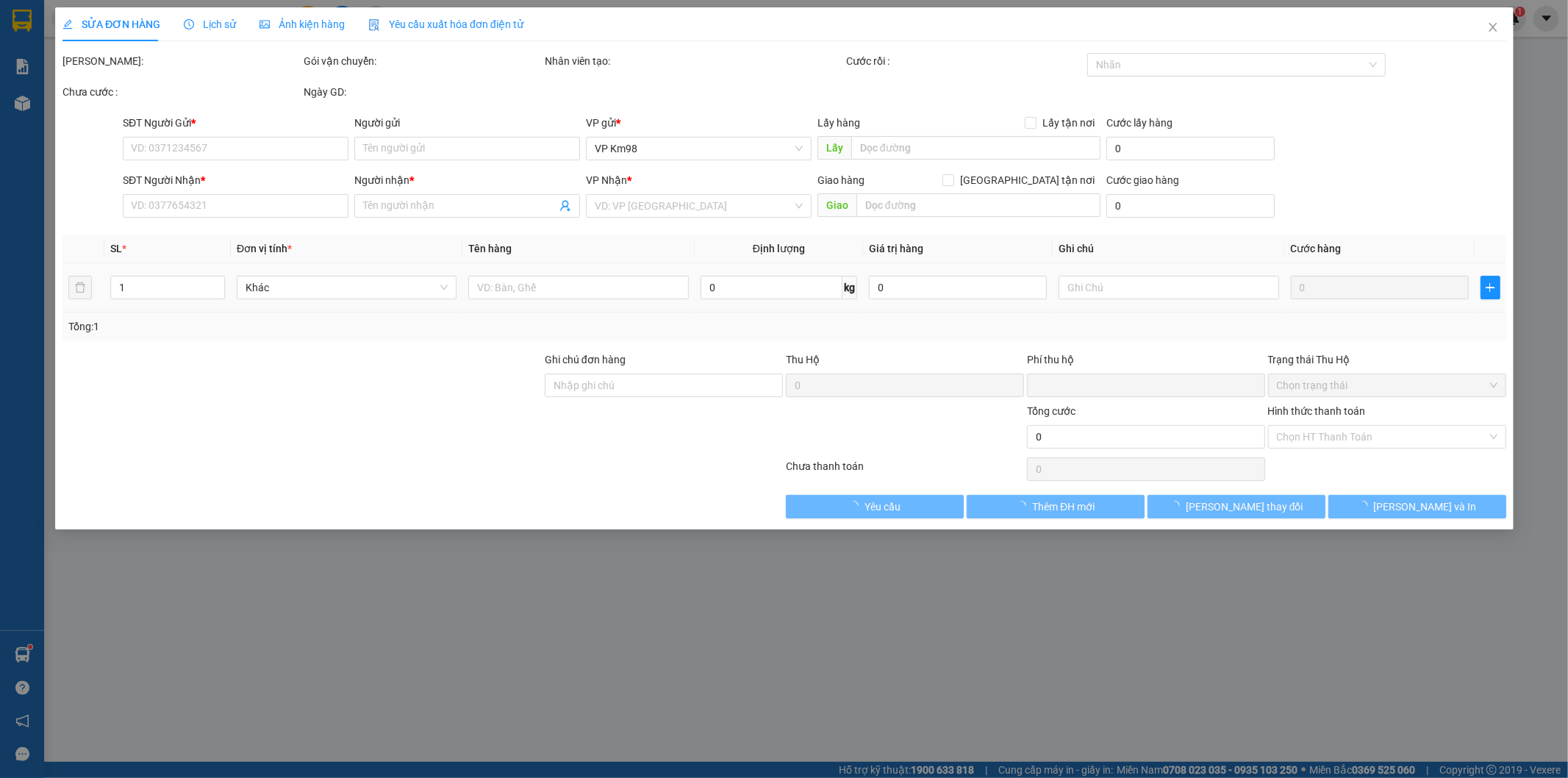
type input "45.000"
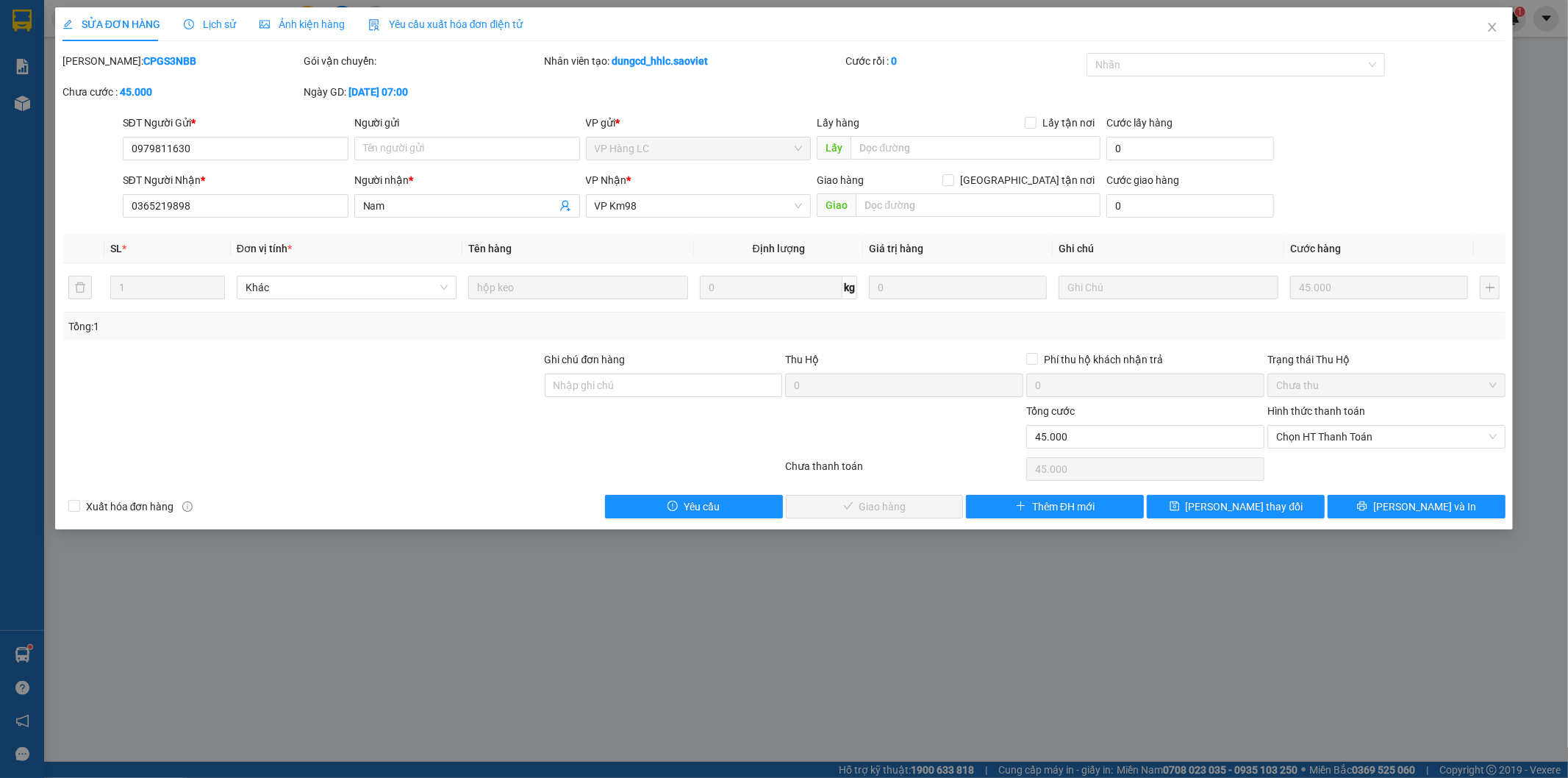
click at [198, 19] on span "Lịch sử" at bounding box center [210, 24] width 52 height 12
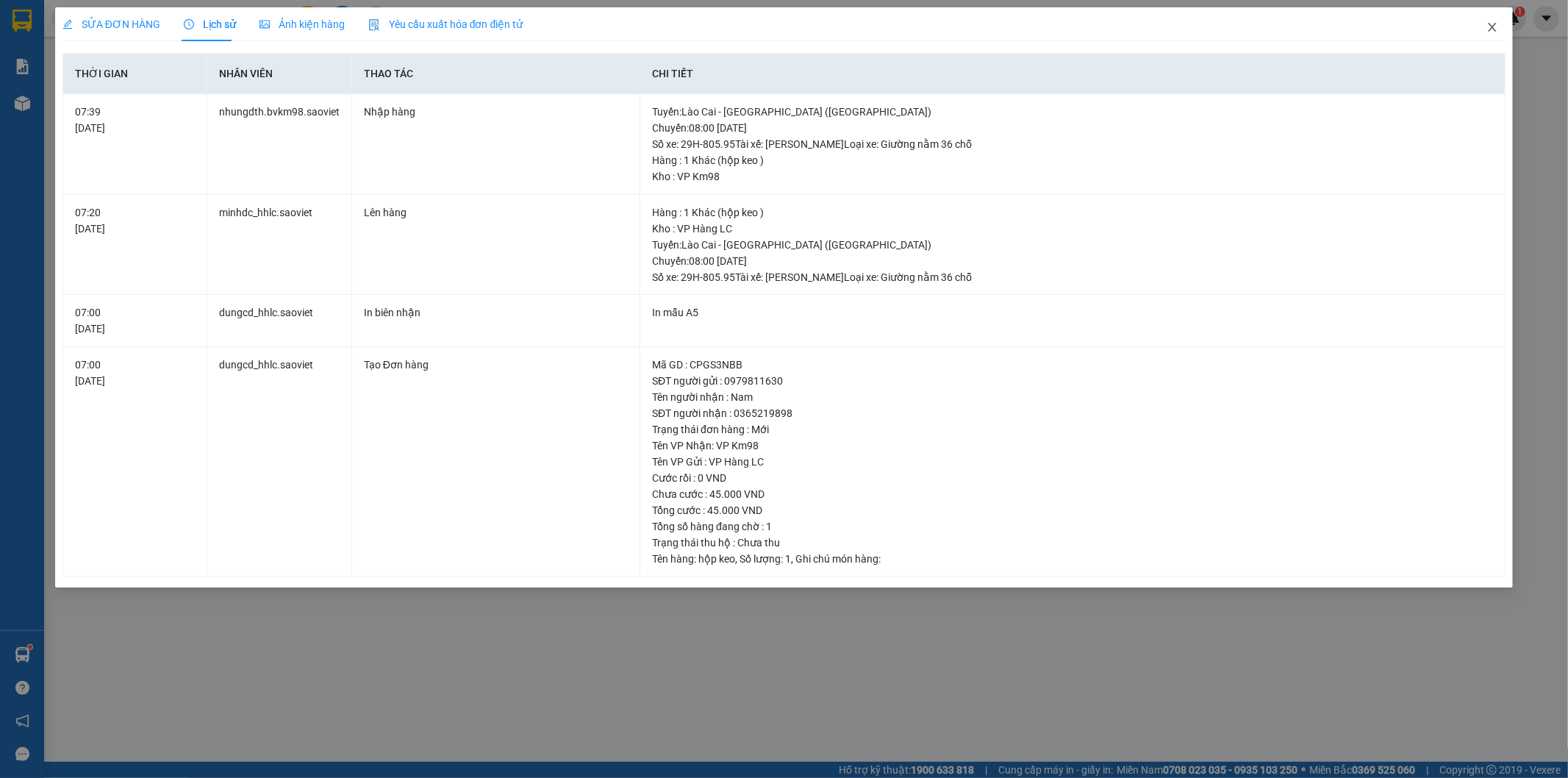
click at [1493, 31] on icon "close" at bounding box center [1492, 27] width 12 height 12
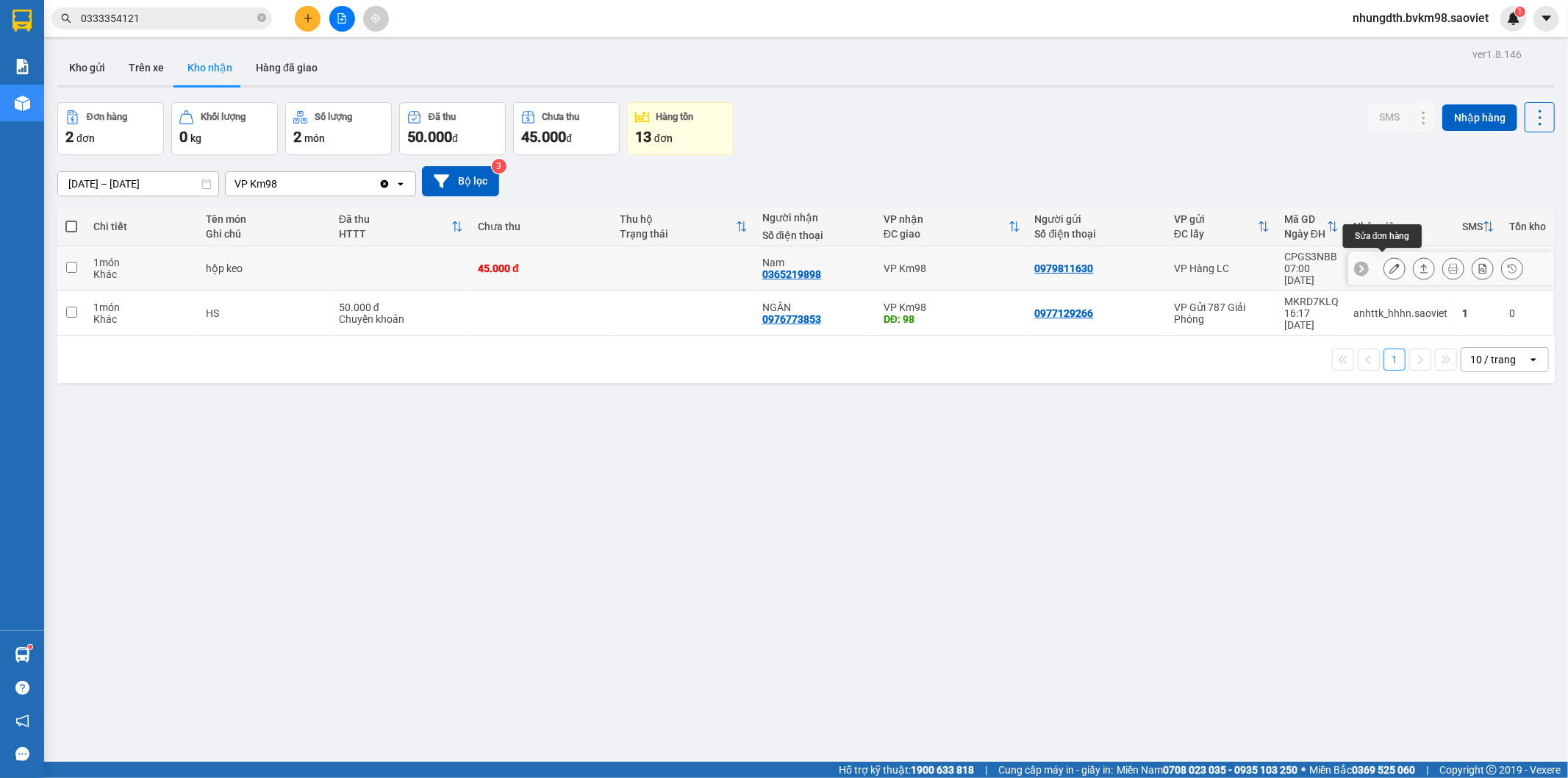
click at [1384, 260] on button at bounding box center [1394, 268] width 20 height 26
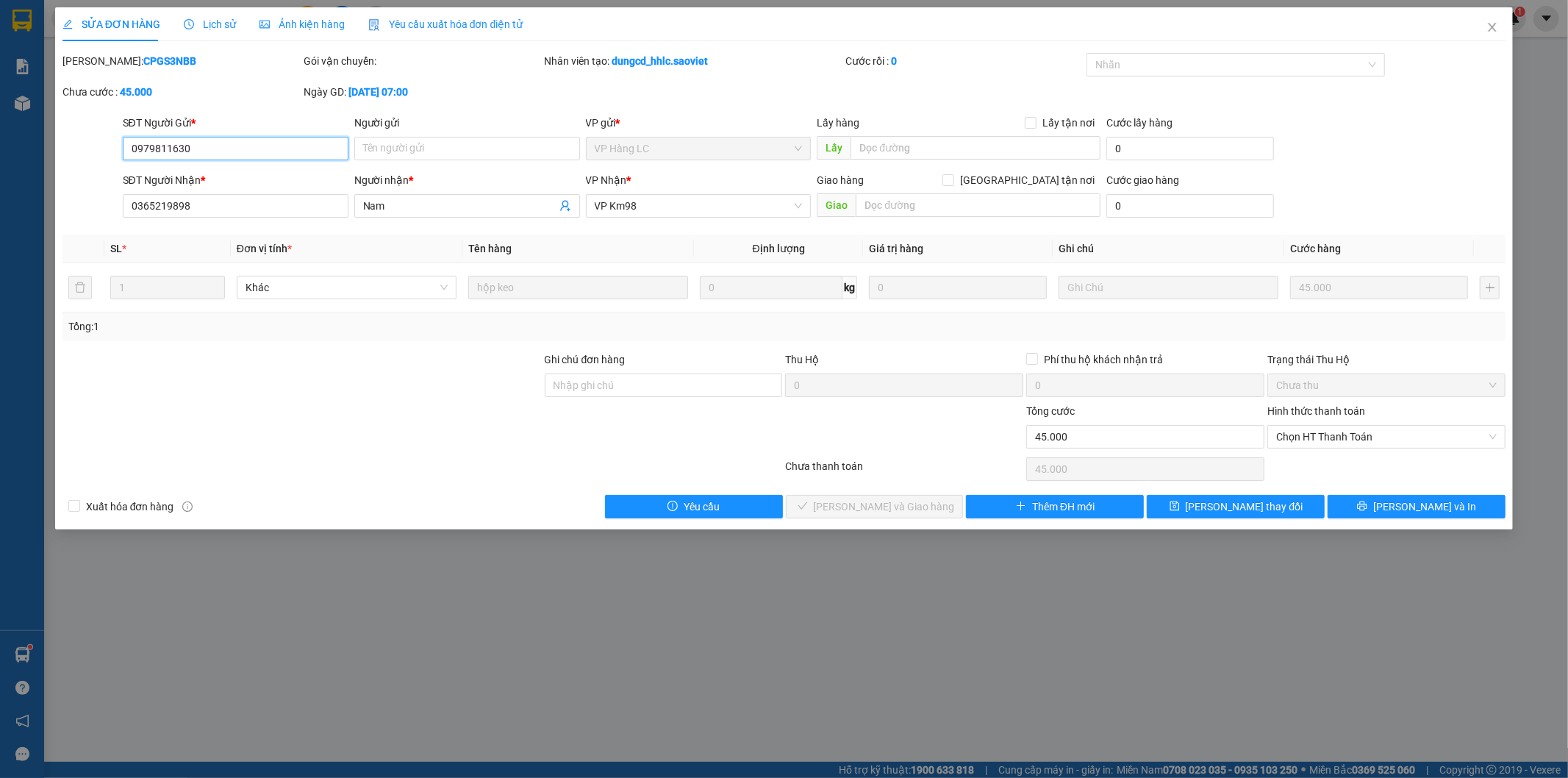
type input "0979811630"
type input "0365219898"
type input "Nam"
type input "0"
type input "45.000"
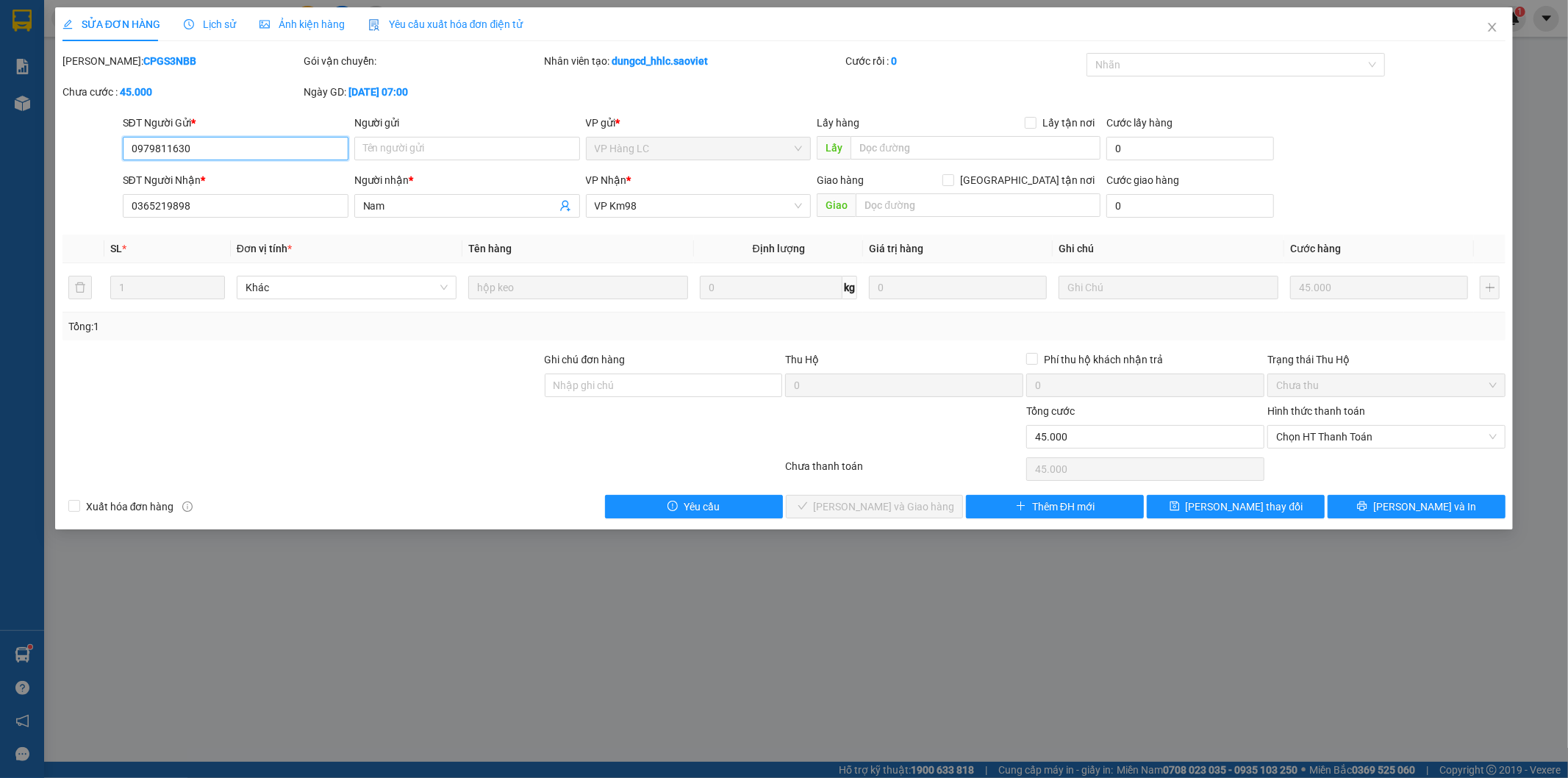
type input "45.000"
click at [220, 24] on span "Lịch sử" at bounding box center [210, 24] width 52 height 12
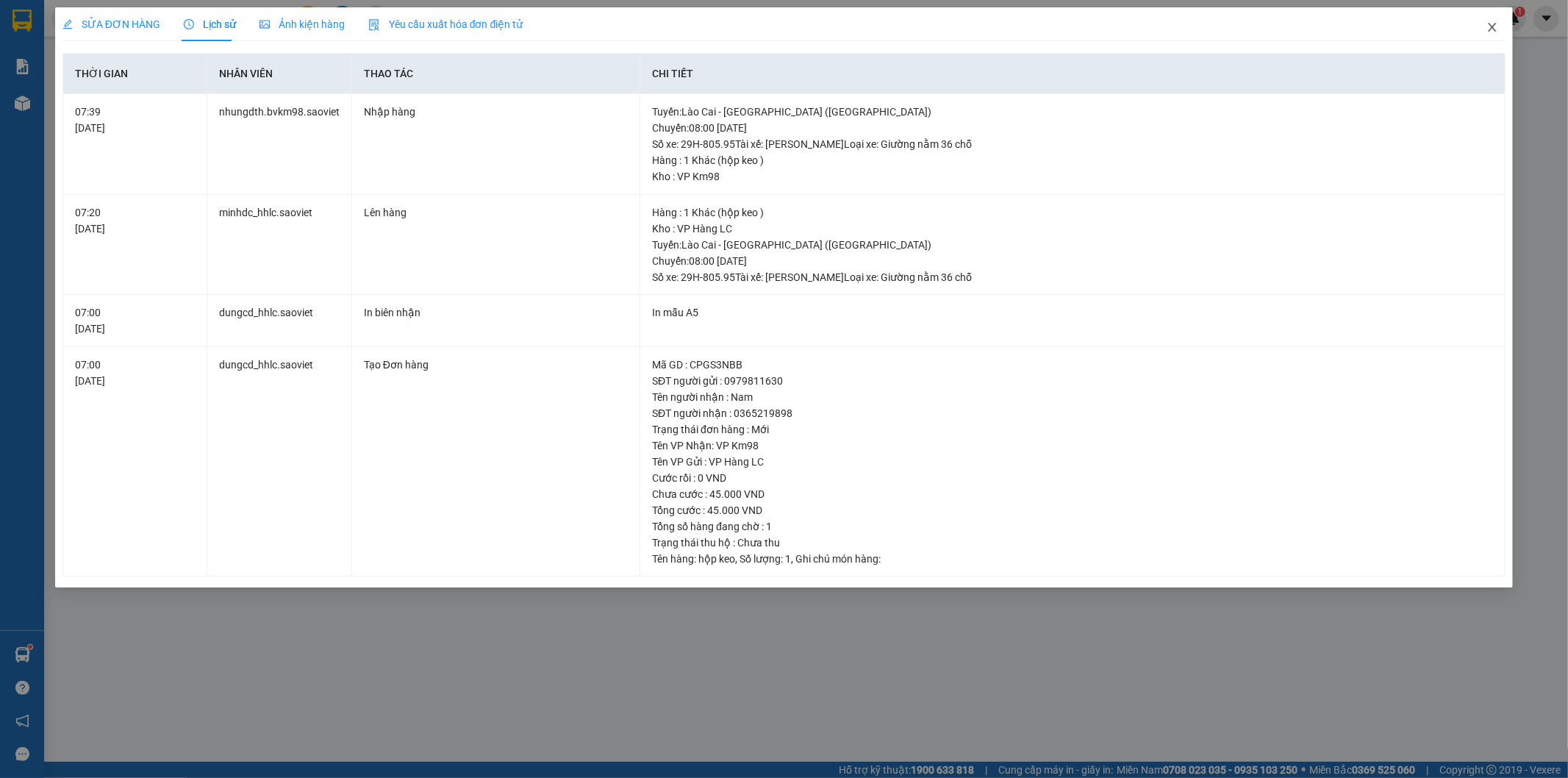
click at [1489, 24] on icon "close" at bounding box center [1492, 27] width 12 height 12
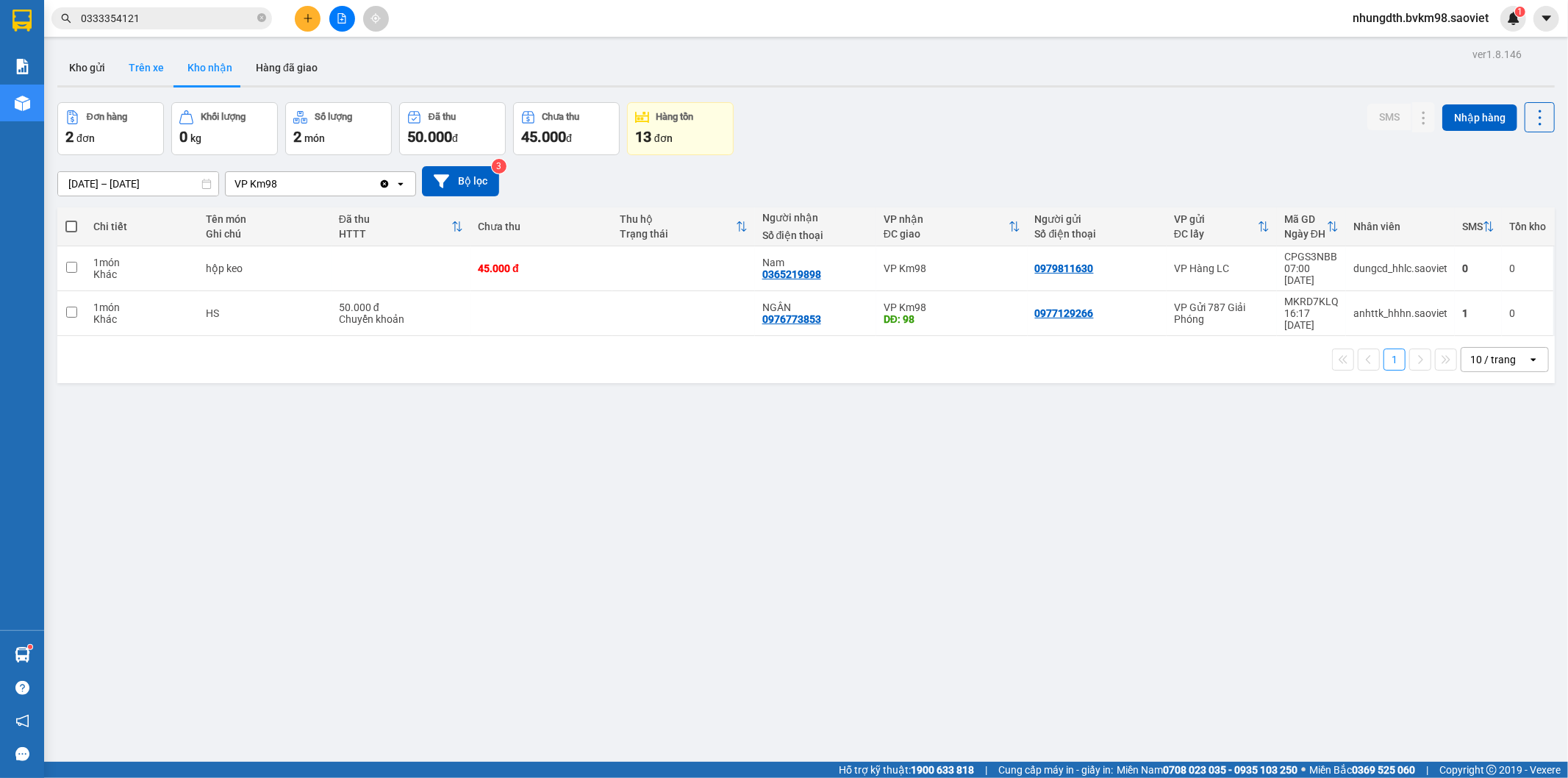
click at [154, 63] on button "Trên xe" at bounding box center [146, 68] width 59 height 35
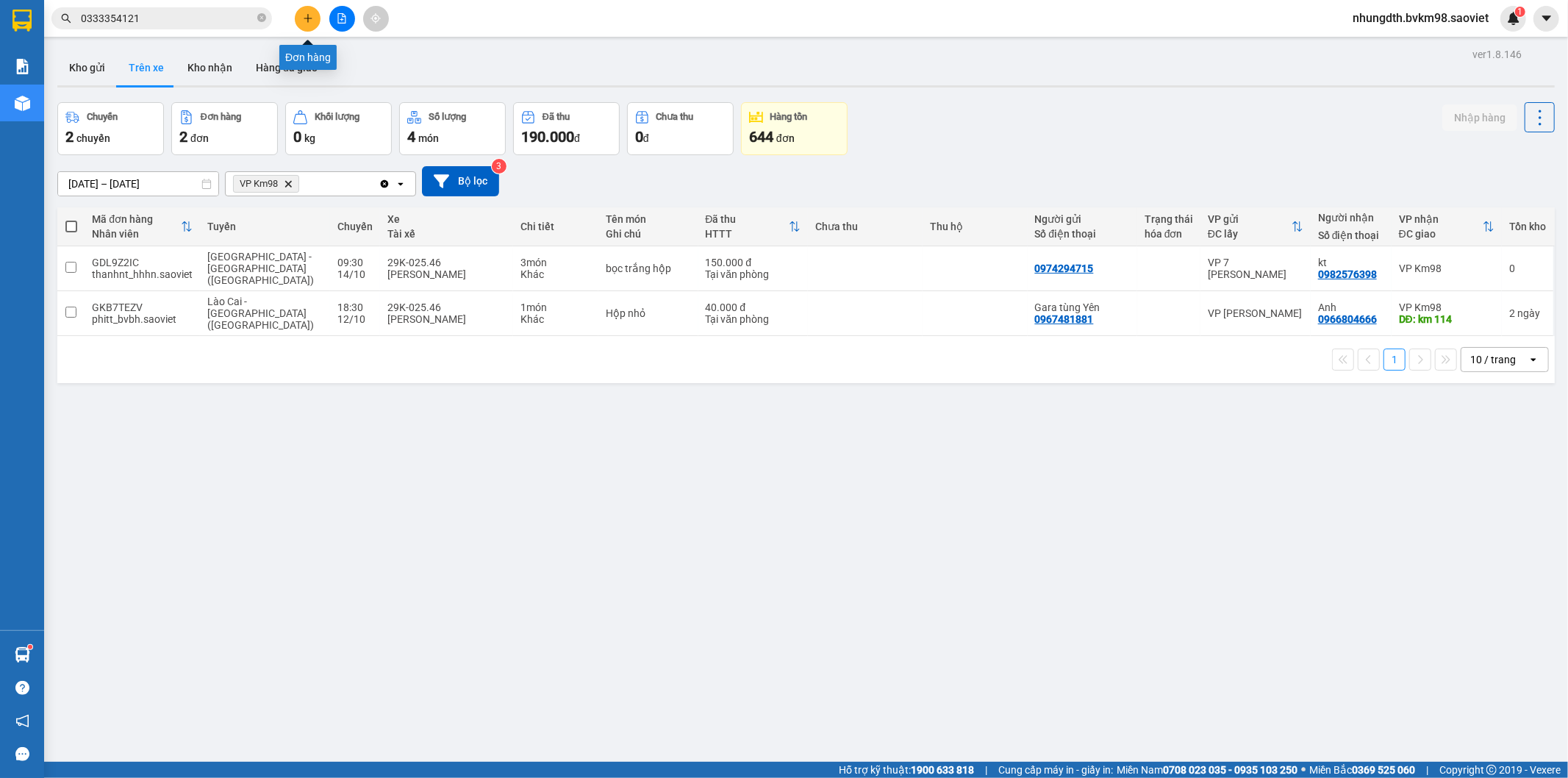
click at [305, 17] on icon "plus" at bounding box center [307, 17] width 8 height 1
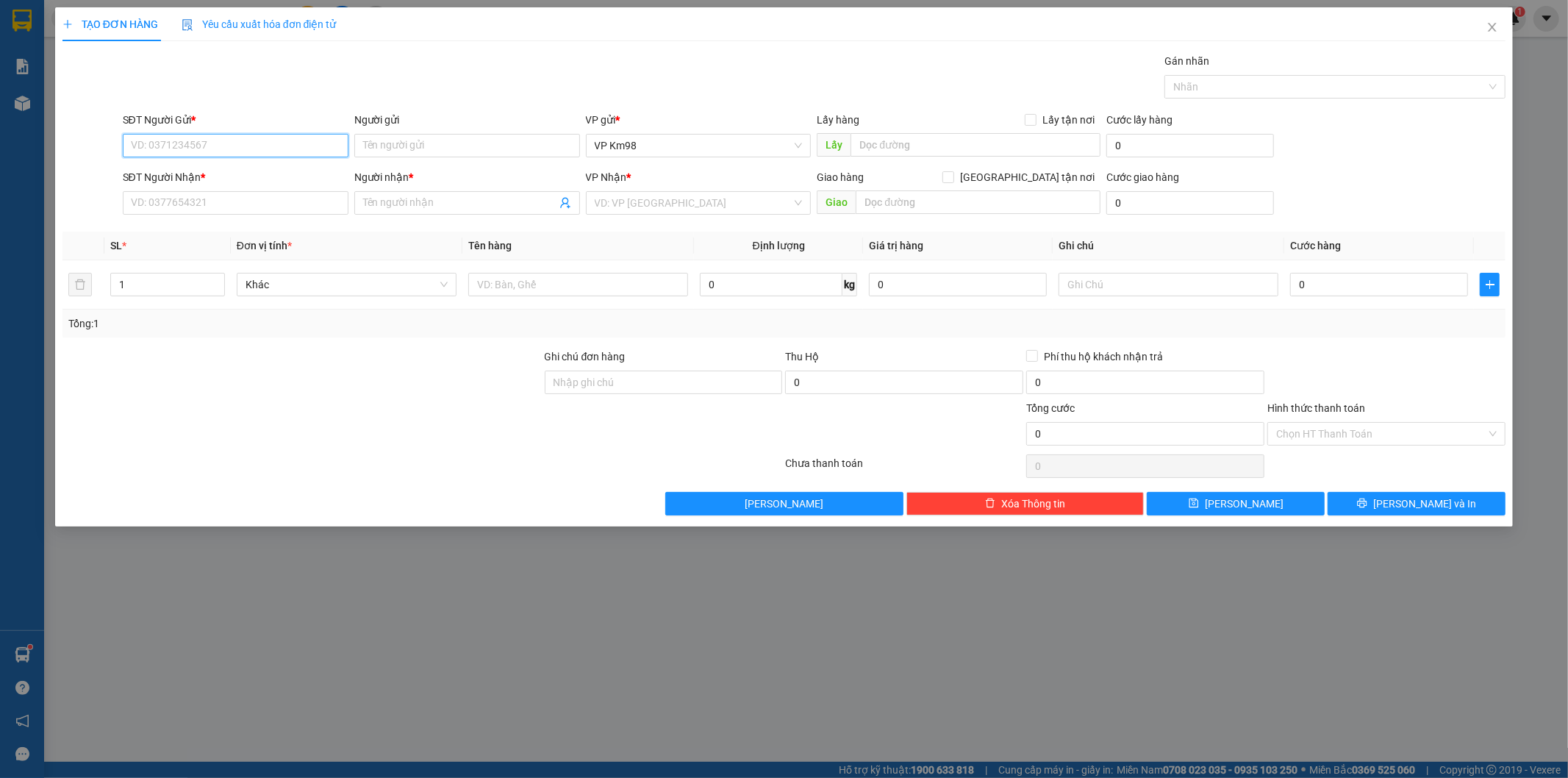
click at [208, 142] on input "SĐT Người Gửi *" at bounding box center [235, 146] width 226 height 24
type input "0979353279"
click at [192, 171] on div "0979353279 - kt" at bounding box center [235, 175] width 208 height 17
type input "kt"
type input "0396726943"
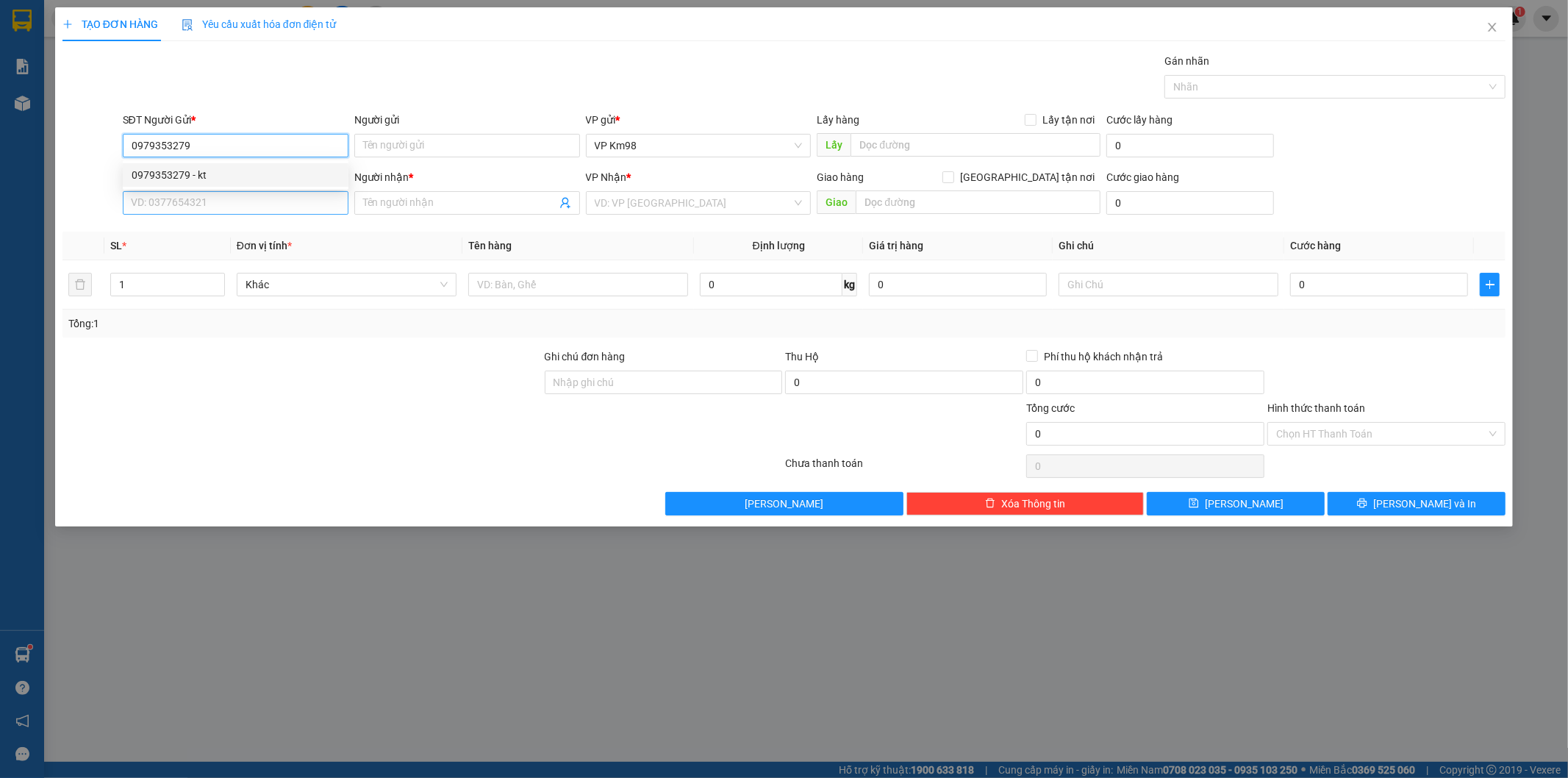
type input "Lan"
type input "0979353279"
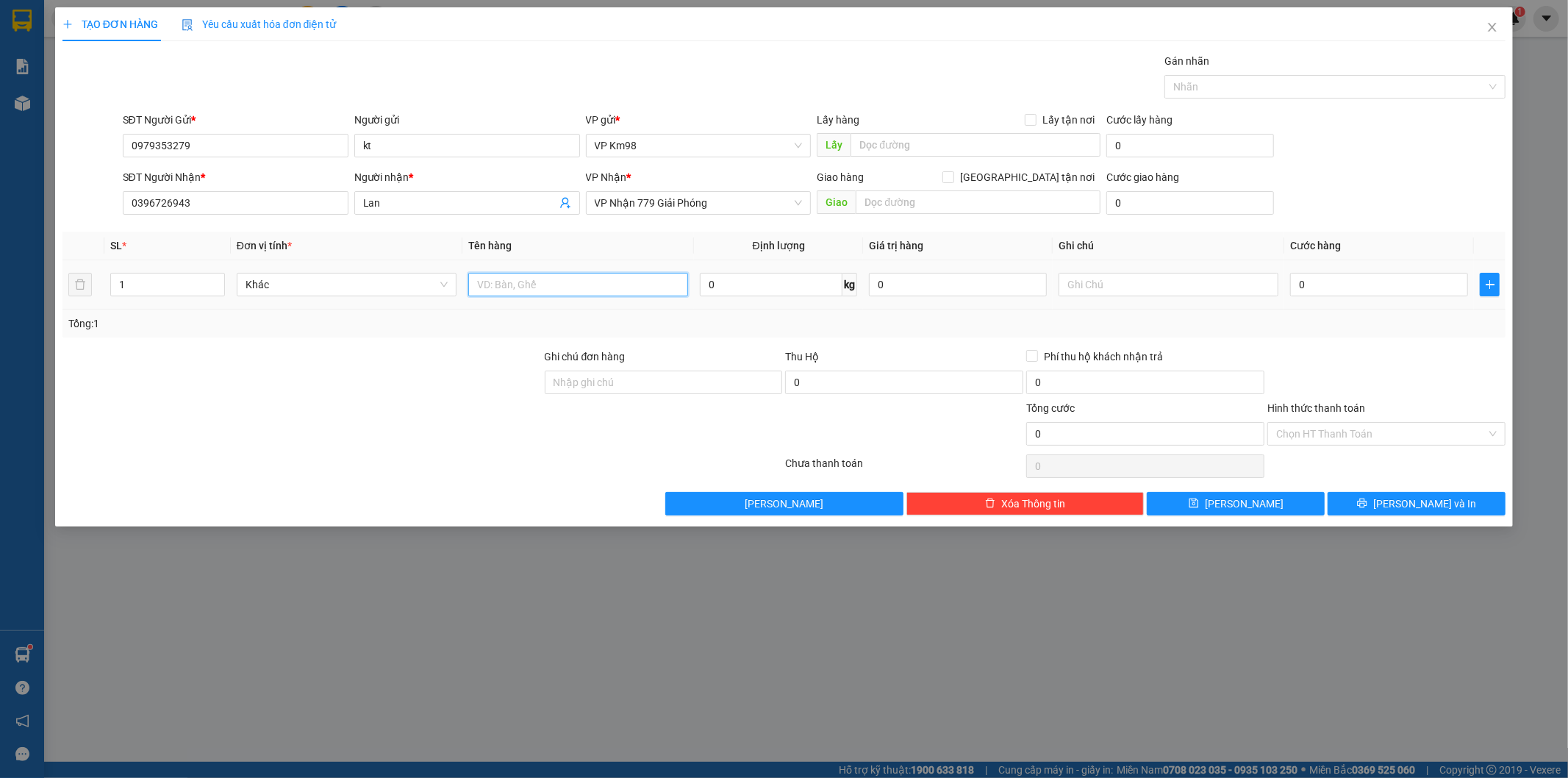
click at [559, 291] on input "text" at bounding box center [577, 285] width 219 height 24
type input "xốp rau"
click at [1325, 278] on input "0" at bounding box center [1379, 285] width 178 height 24
type input "5"
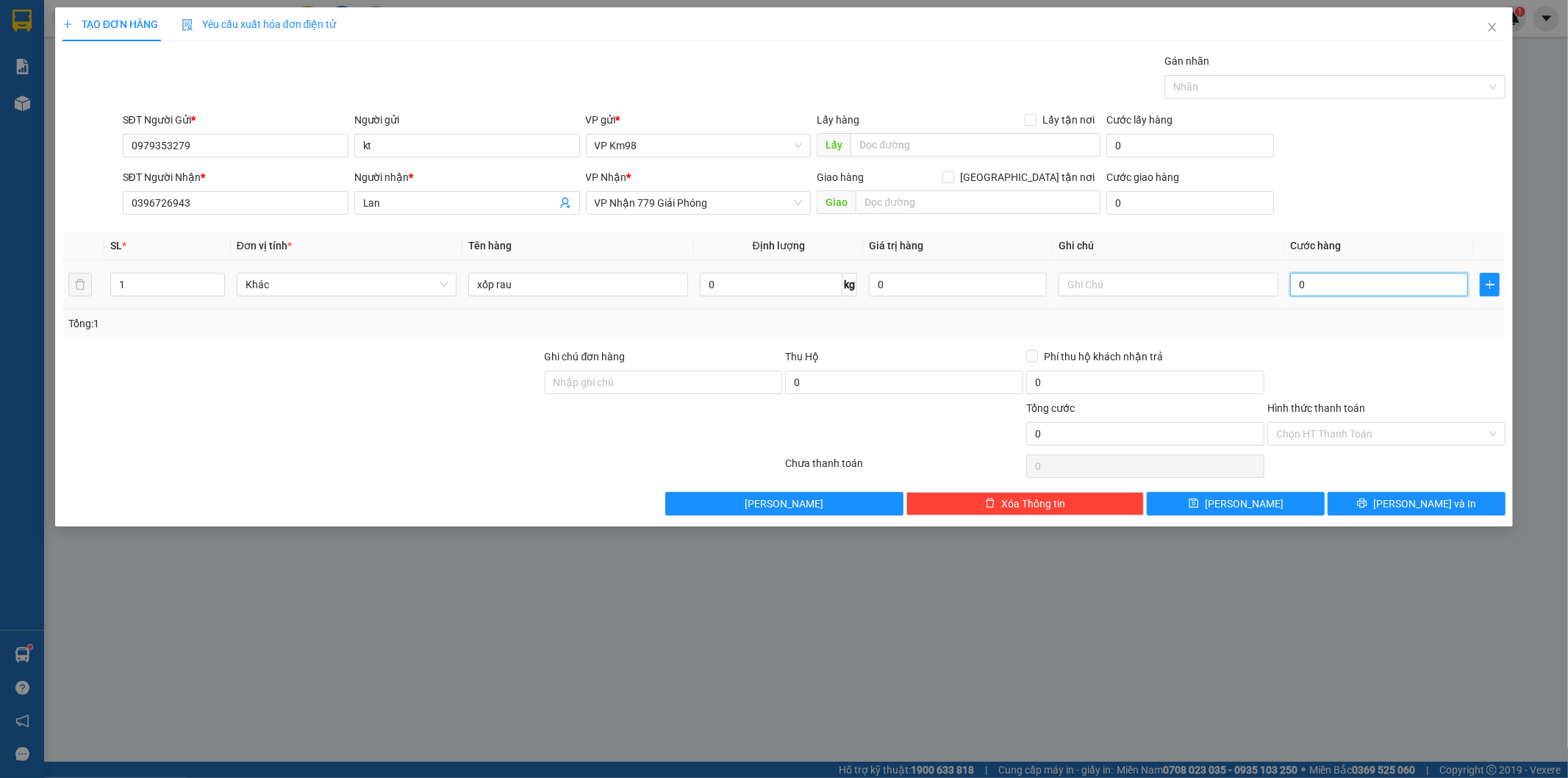
type input "5"
type input "50"
type input "500"
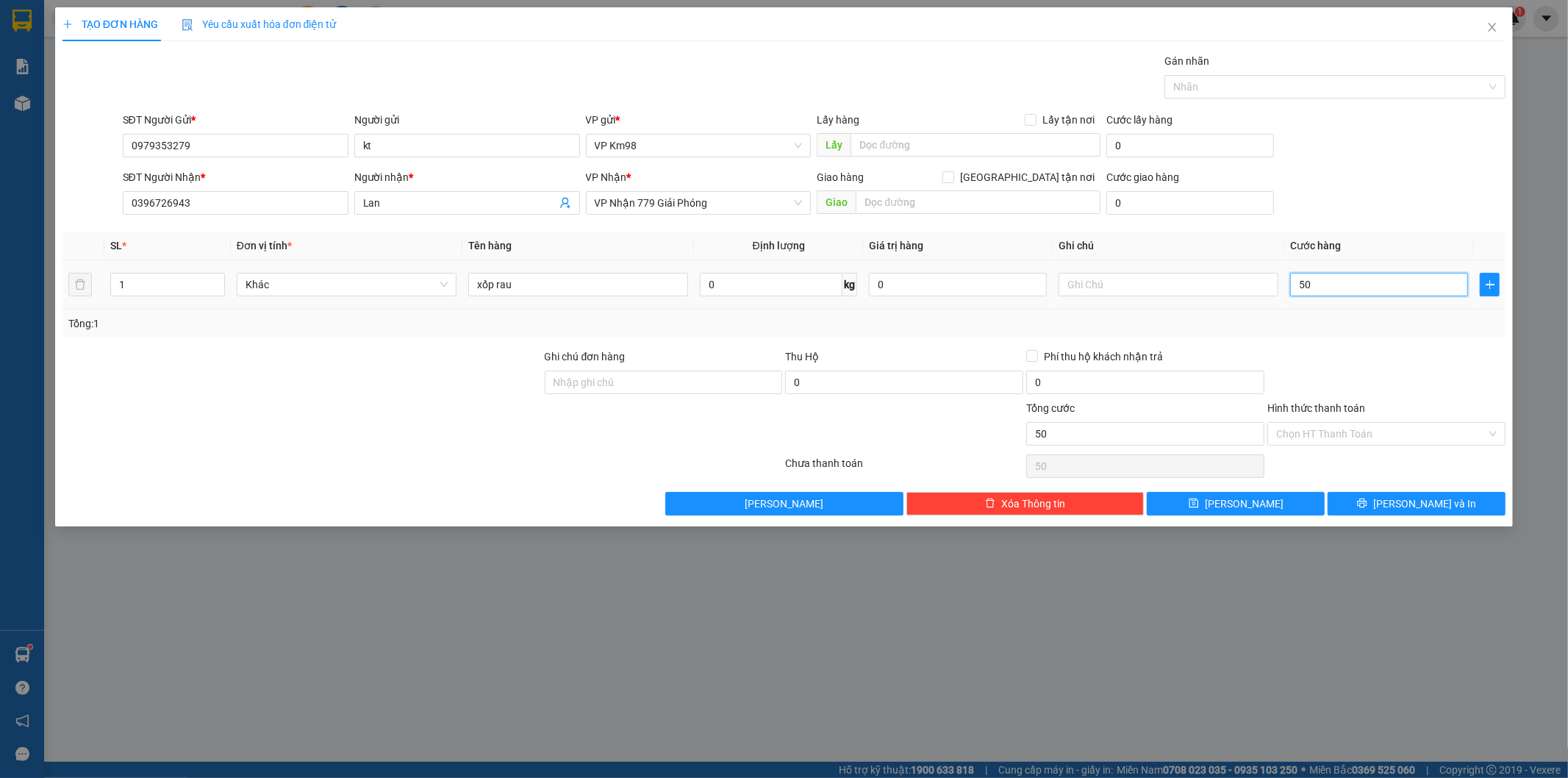
type input "500"
type input "5.000"
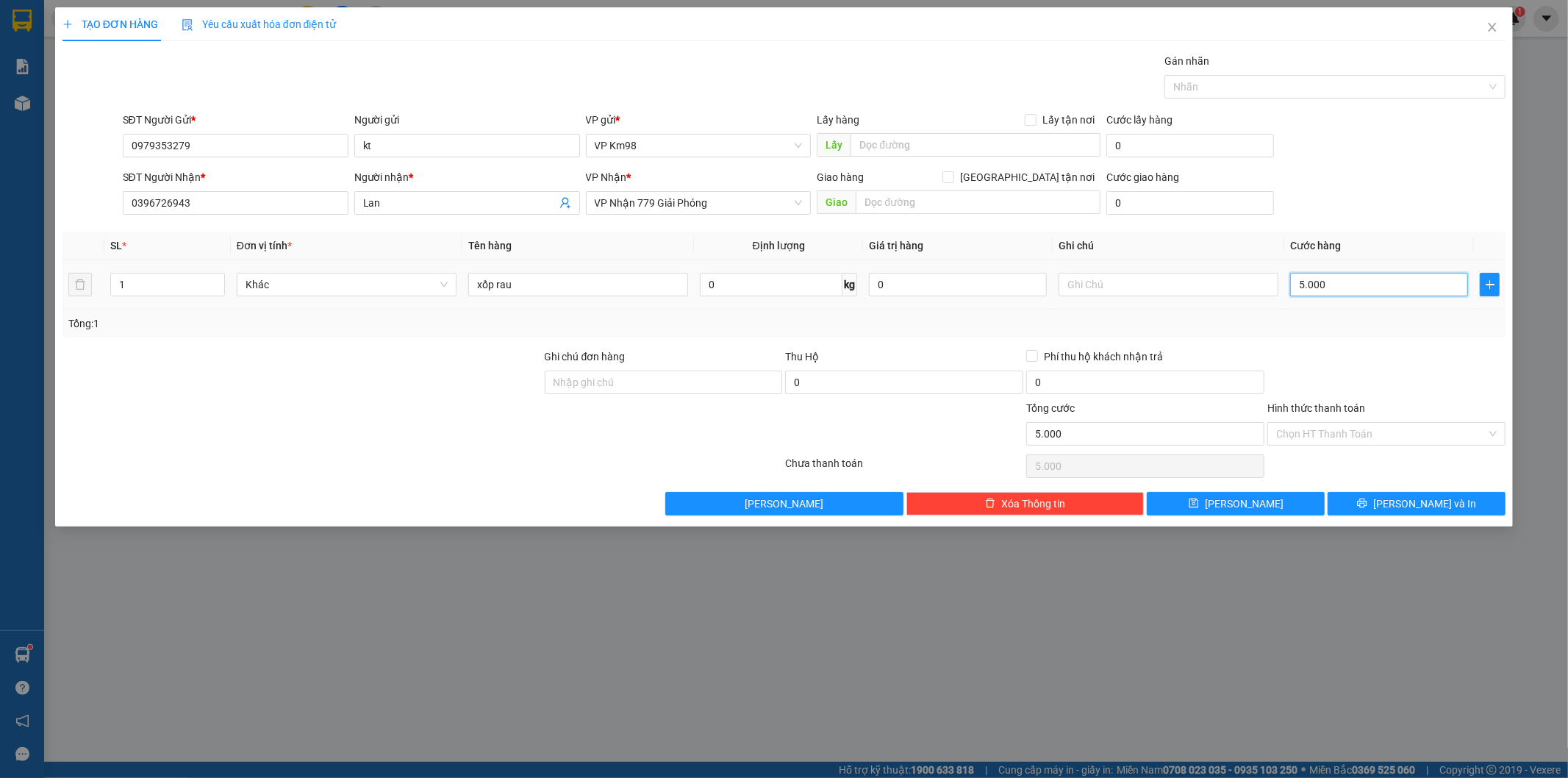
type input "50.000"
click at [1343, 409] on label "Hình thức thanh toán" at bounding box center [1316, 407] width 98 height 12
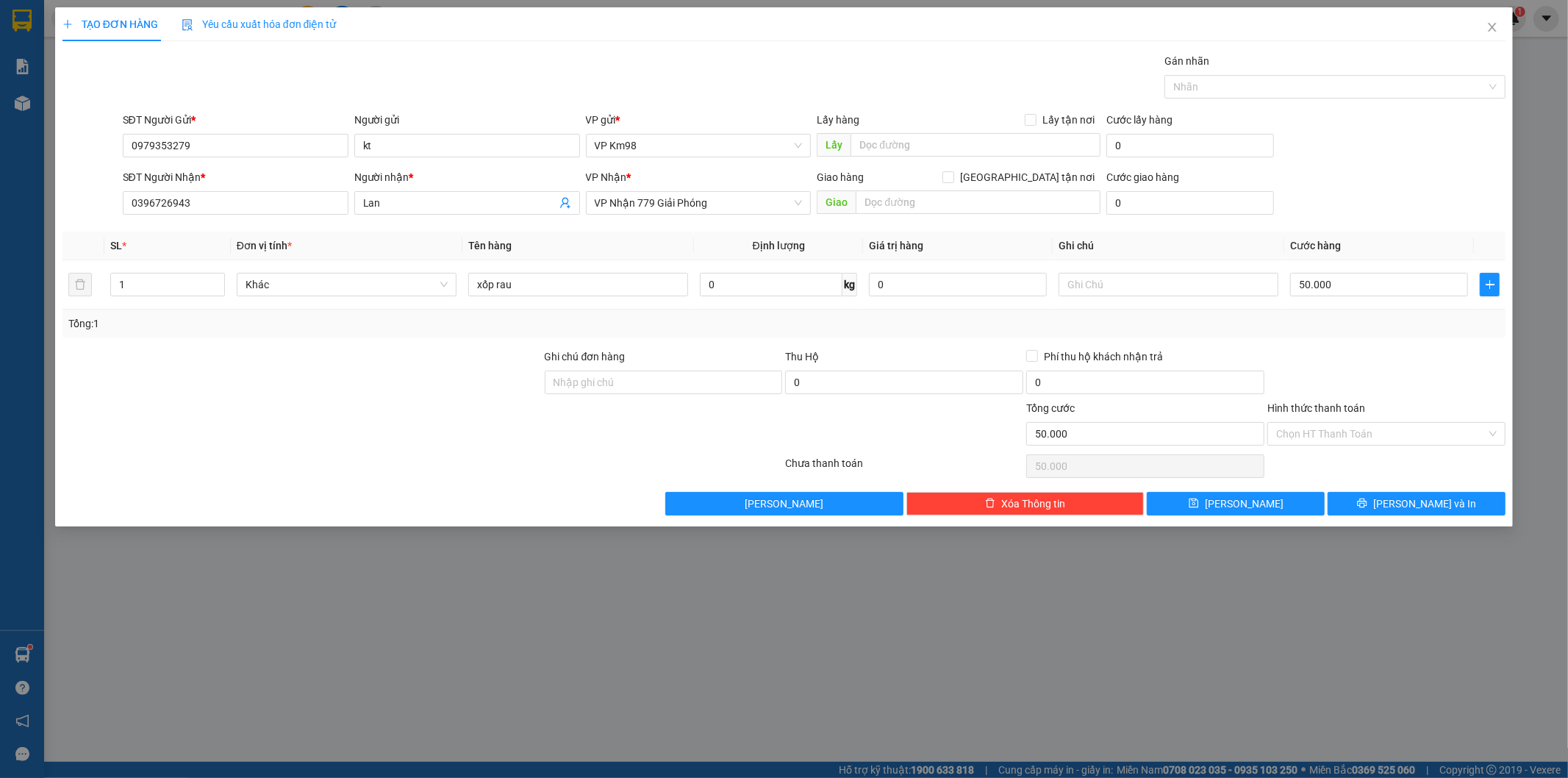
click at [1343, 422] on input "Hình thức thanh toán" at bounding box center [1381, 433] width 210 height 22
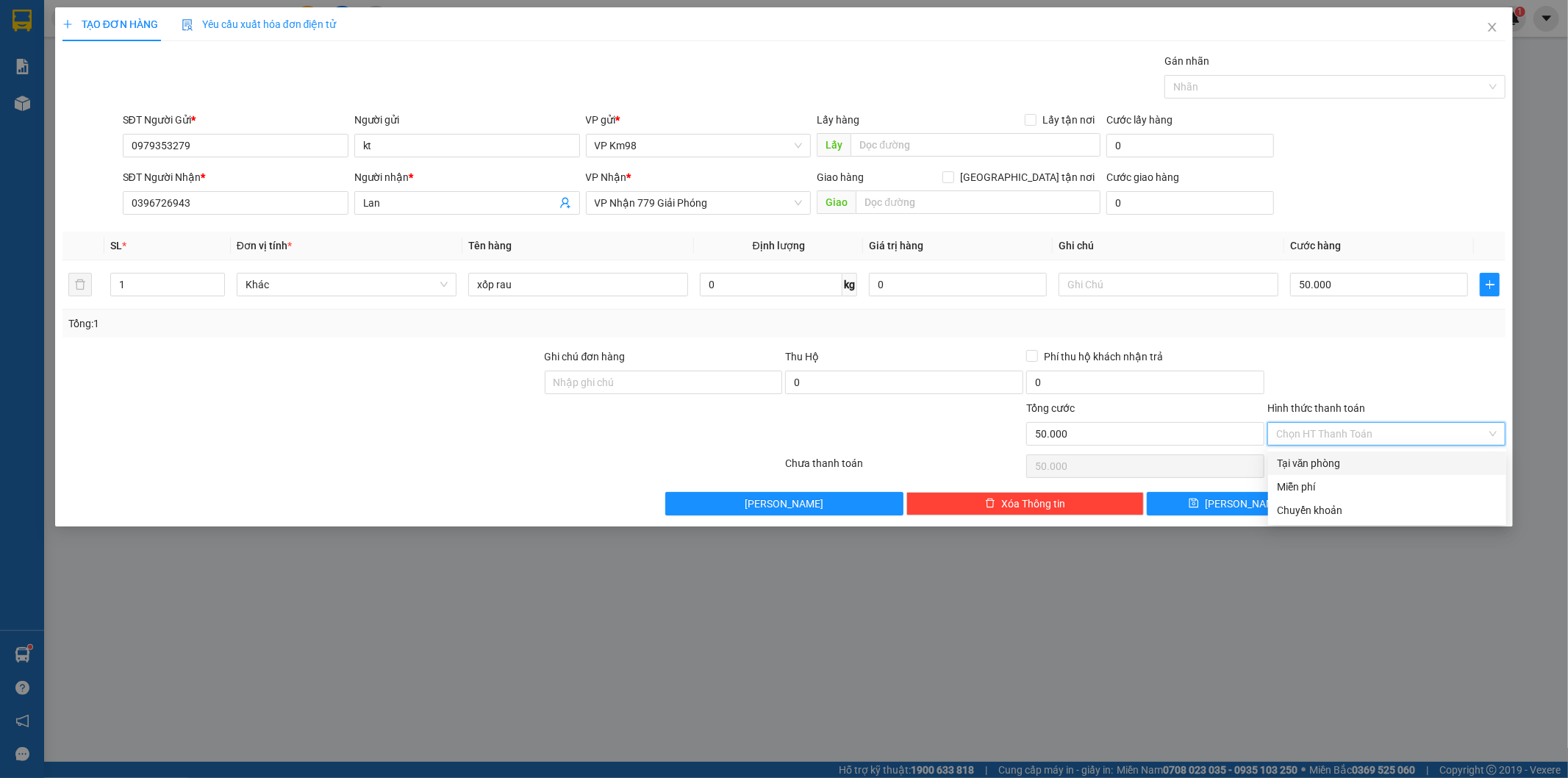
click at [1327, 461] on div "Tại văn phòng" at bounding box center [1387, 463] width 220 height 17
type input "0"
drag, startPoint x: 1401, startPoint y: 505, endPoint x: 1336, endPoint y: 465, distance: 76.3
click at [1402, 506] on button "[PERSON_NAME] và In" at bounding box center [1416, 503] width 178 height 24
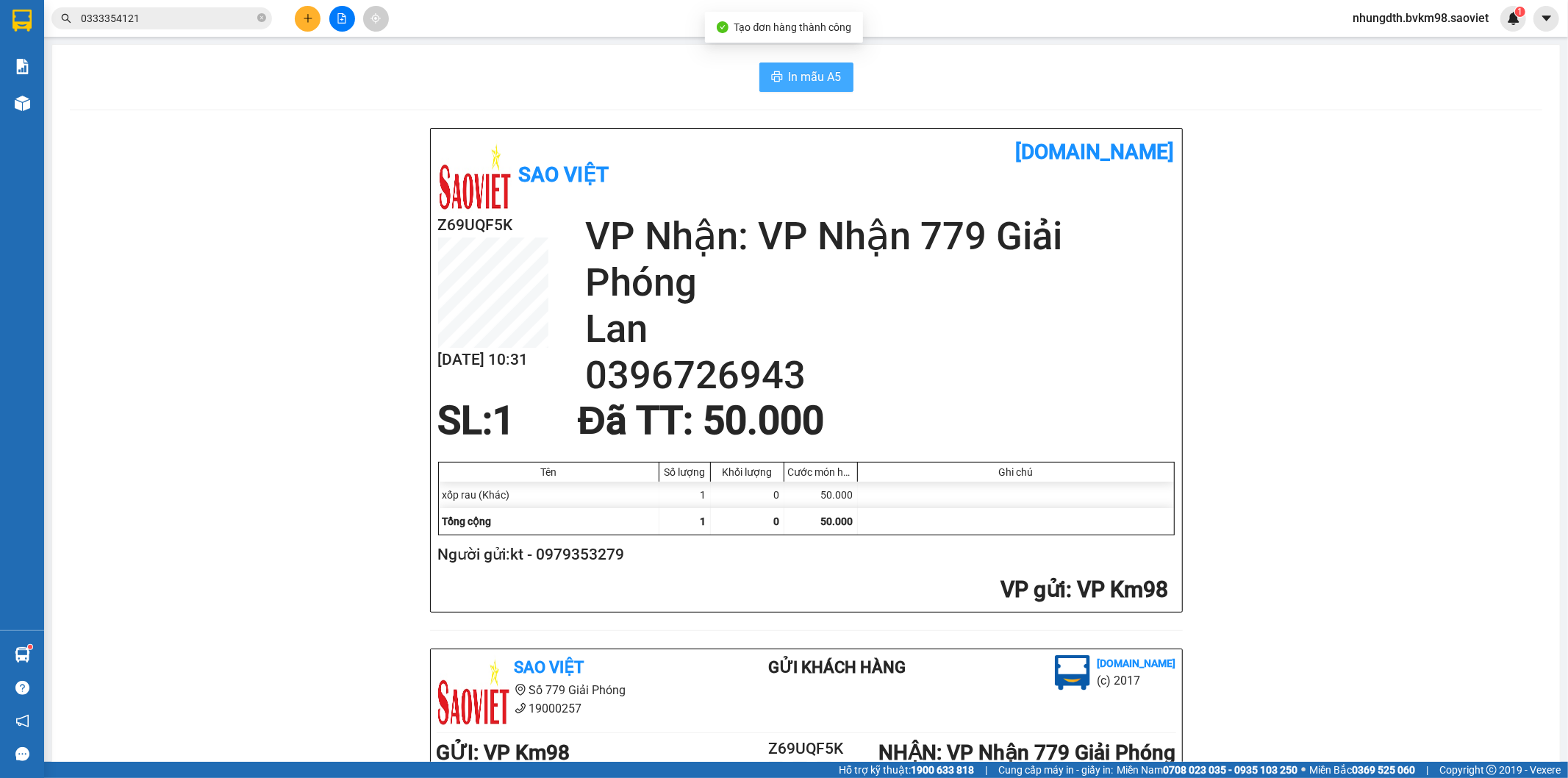
click at [800, 81] on span "In mẫu A5" at bounding box center [815, 76] width 53 height 18
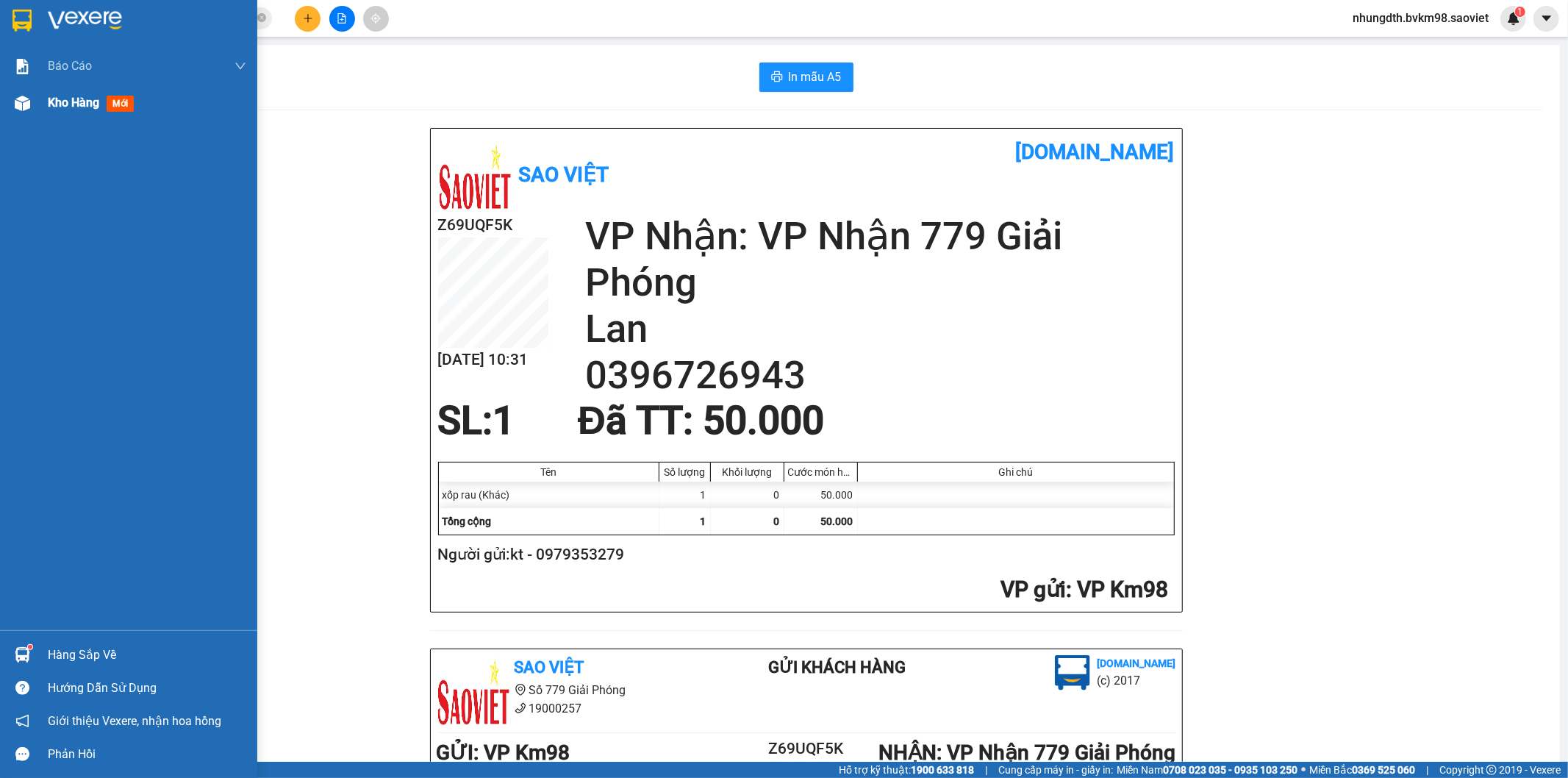
click at [16, 101] on img at bounding box center [23, 104] width 16 height 16
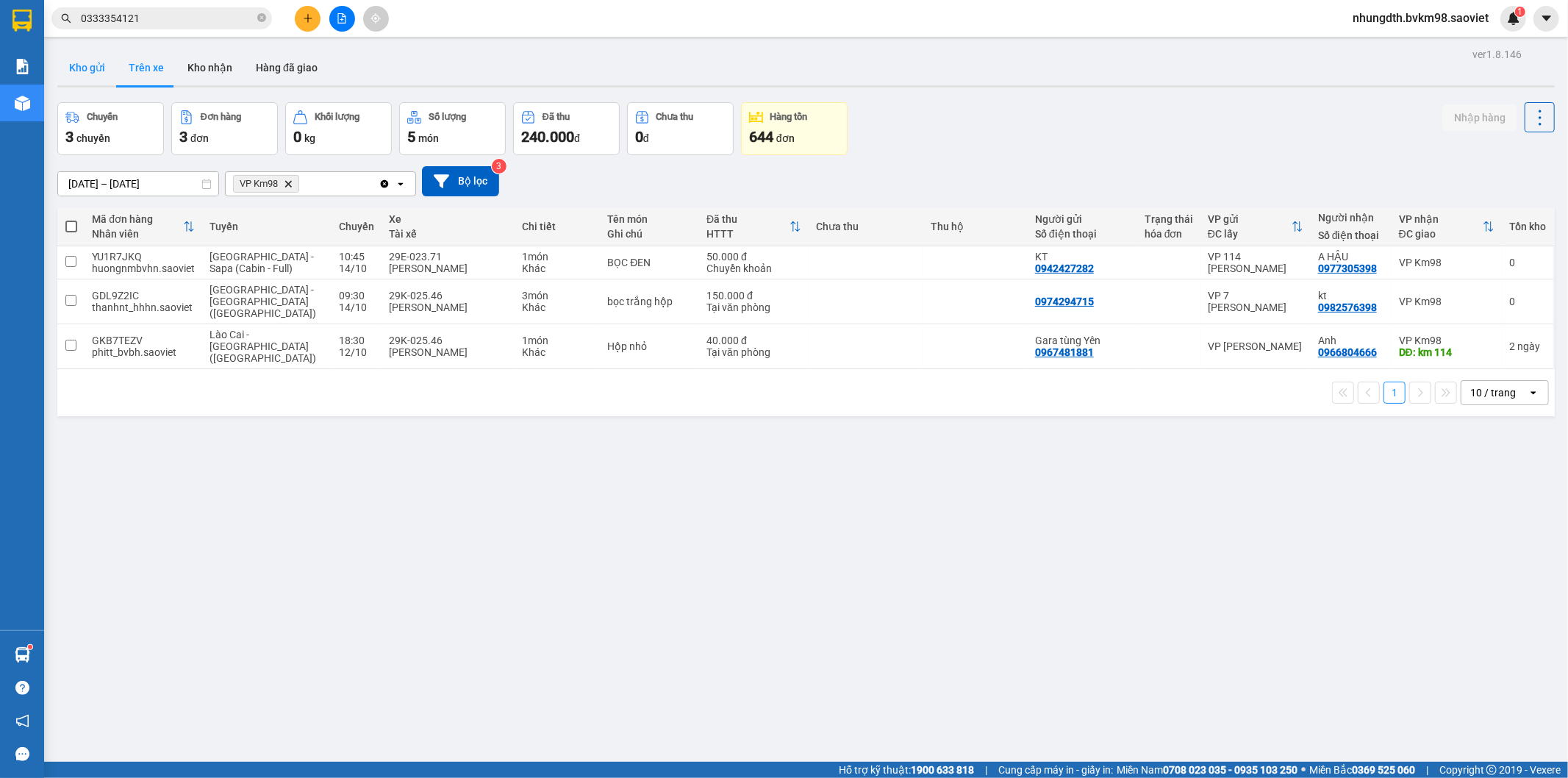
click at [94, 68] on button "Kho gửi" at bounding box center [87, 68] width 60 height 35
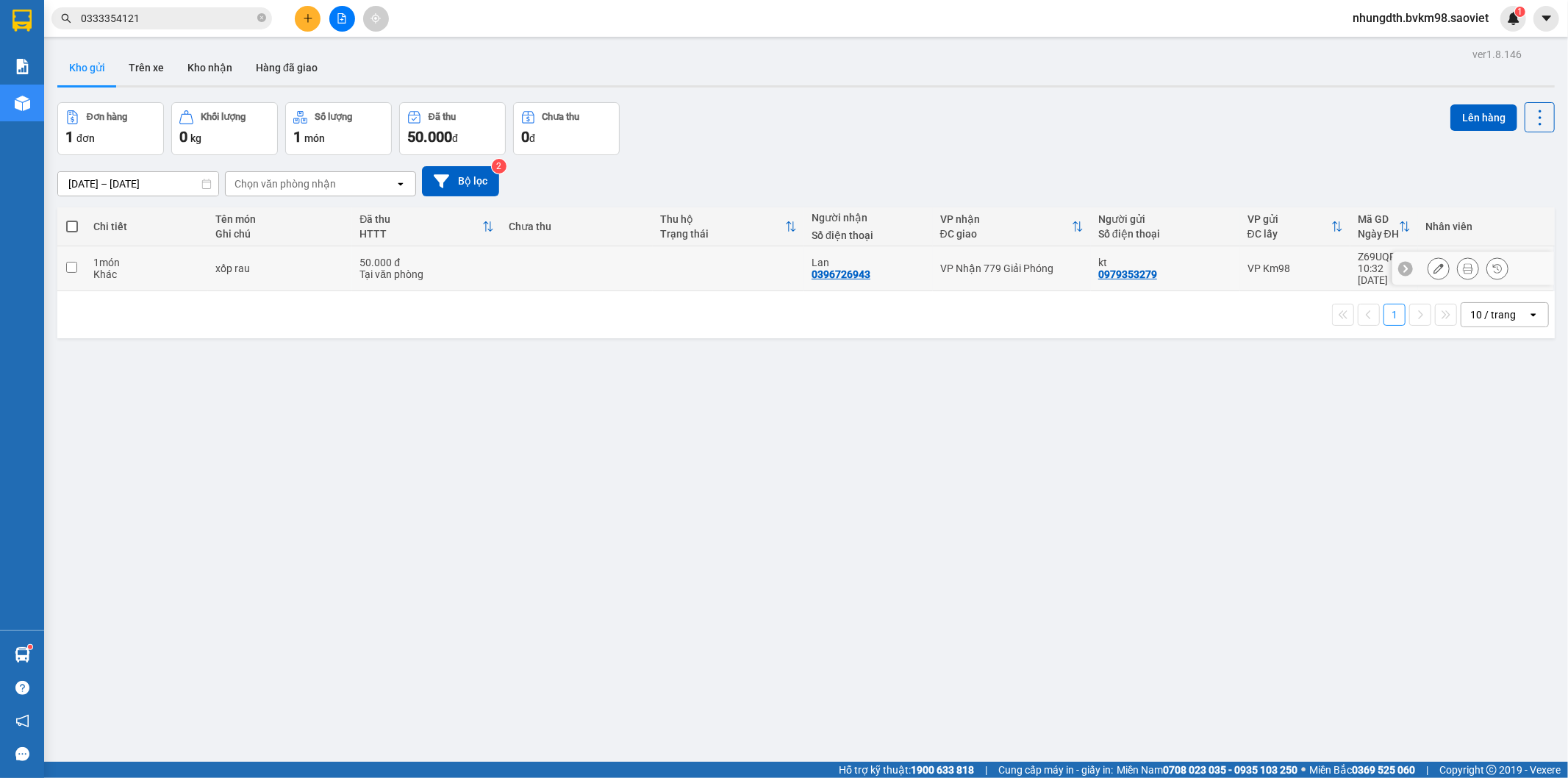
click at [77, 264] on td at bounding box center [72, 268] width 28 height 45
checkbox input "true"
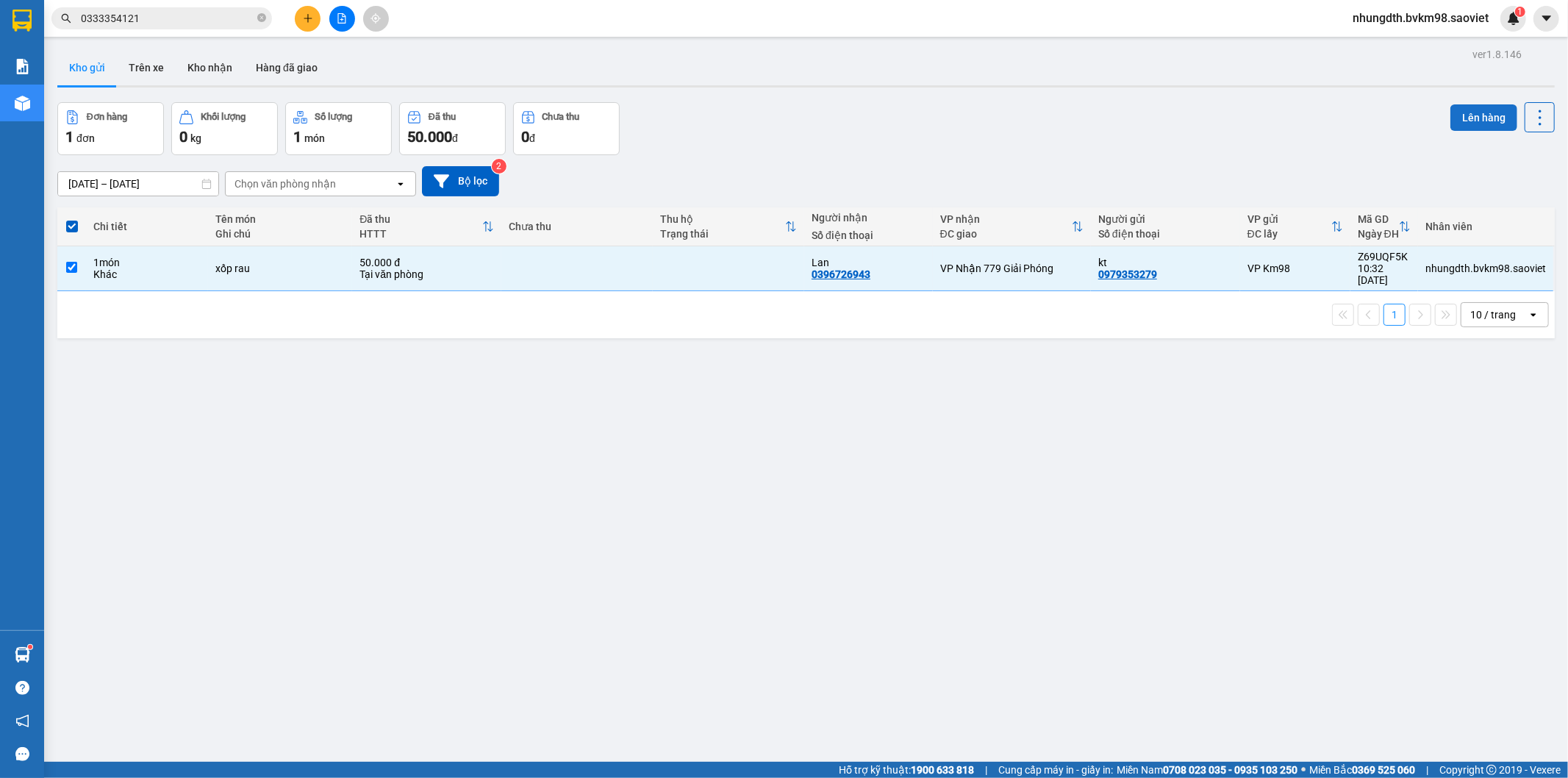
click at [1451, 118] on button "Lên hàng" at bounding box center [1483, 118] width 67 height 27
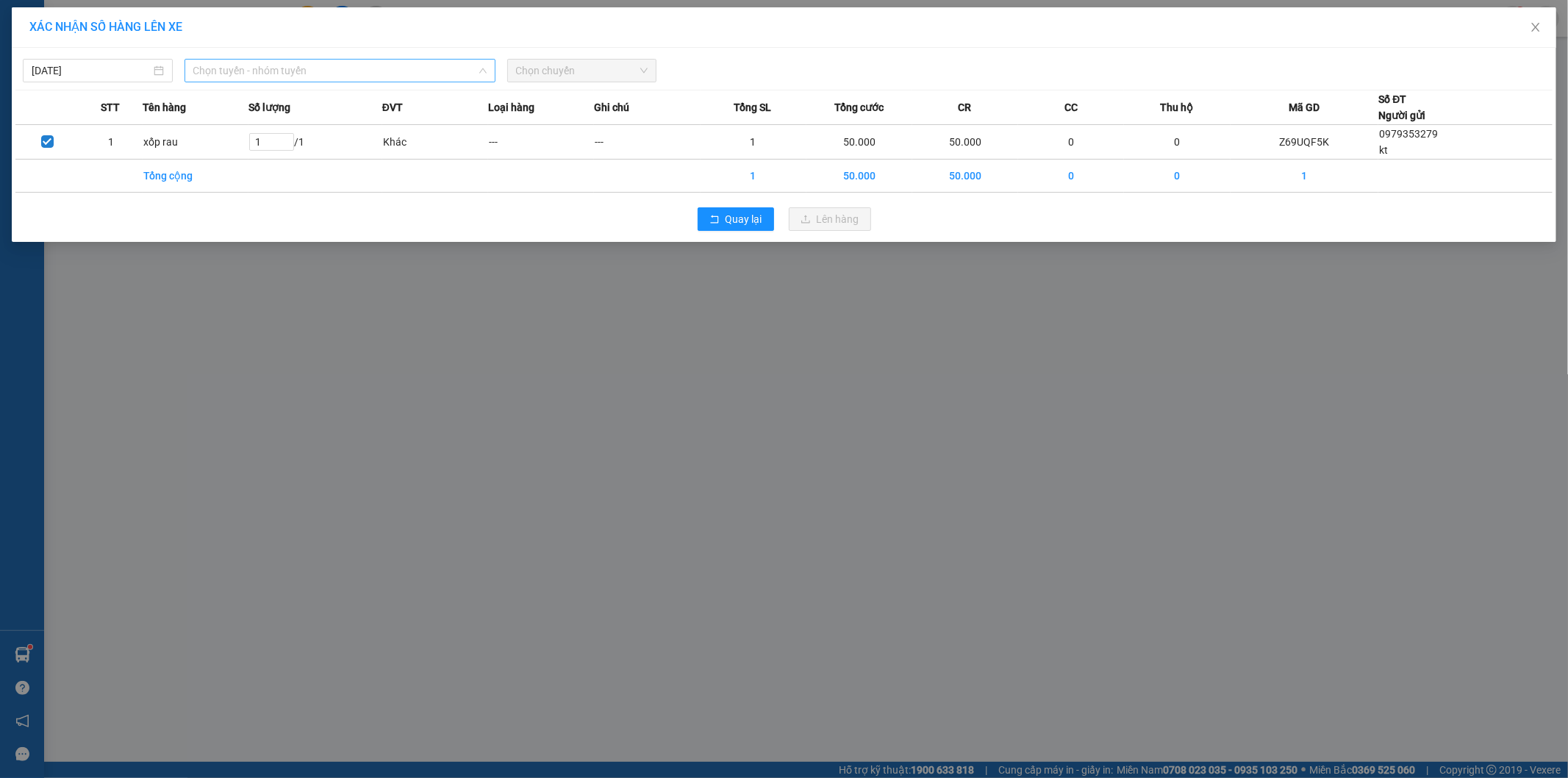
click at [406, 78] on span "Chọn tuyến - nhóm tuyến" at bounding box center [340, 71] width 293 height 22
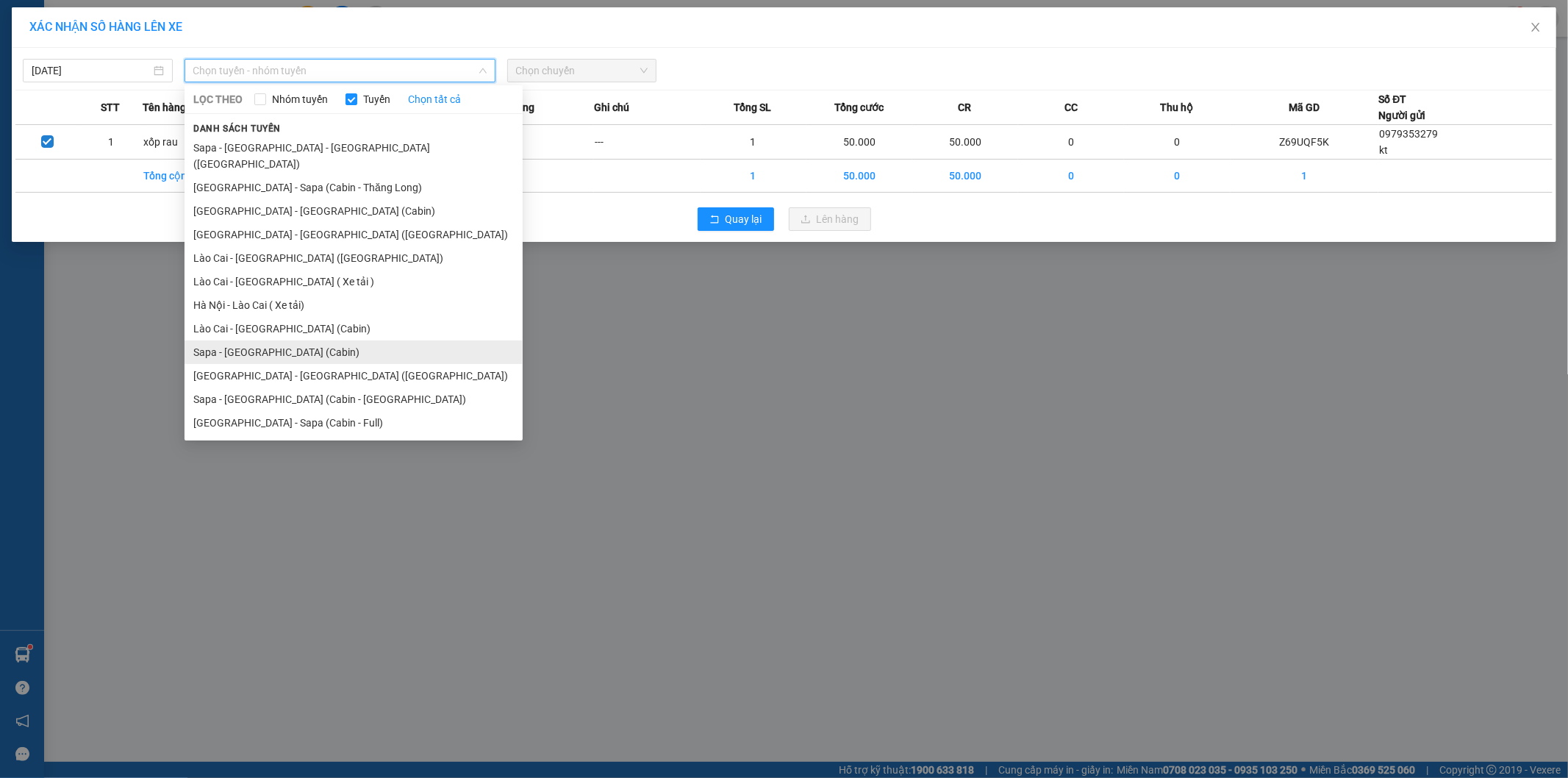
click at [274, 341] on li "Sapa - [GEOGRAPHIC_DATA] (Cabin)" at bounding box center [354, 352] width 338 height 24
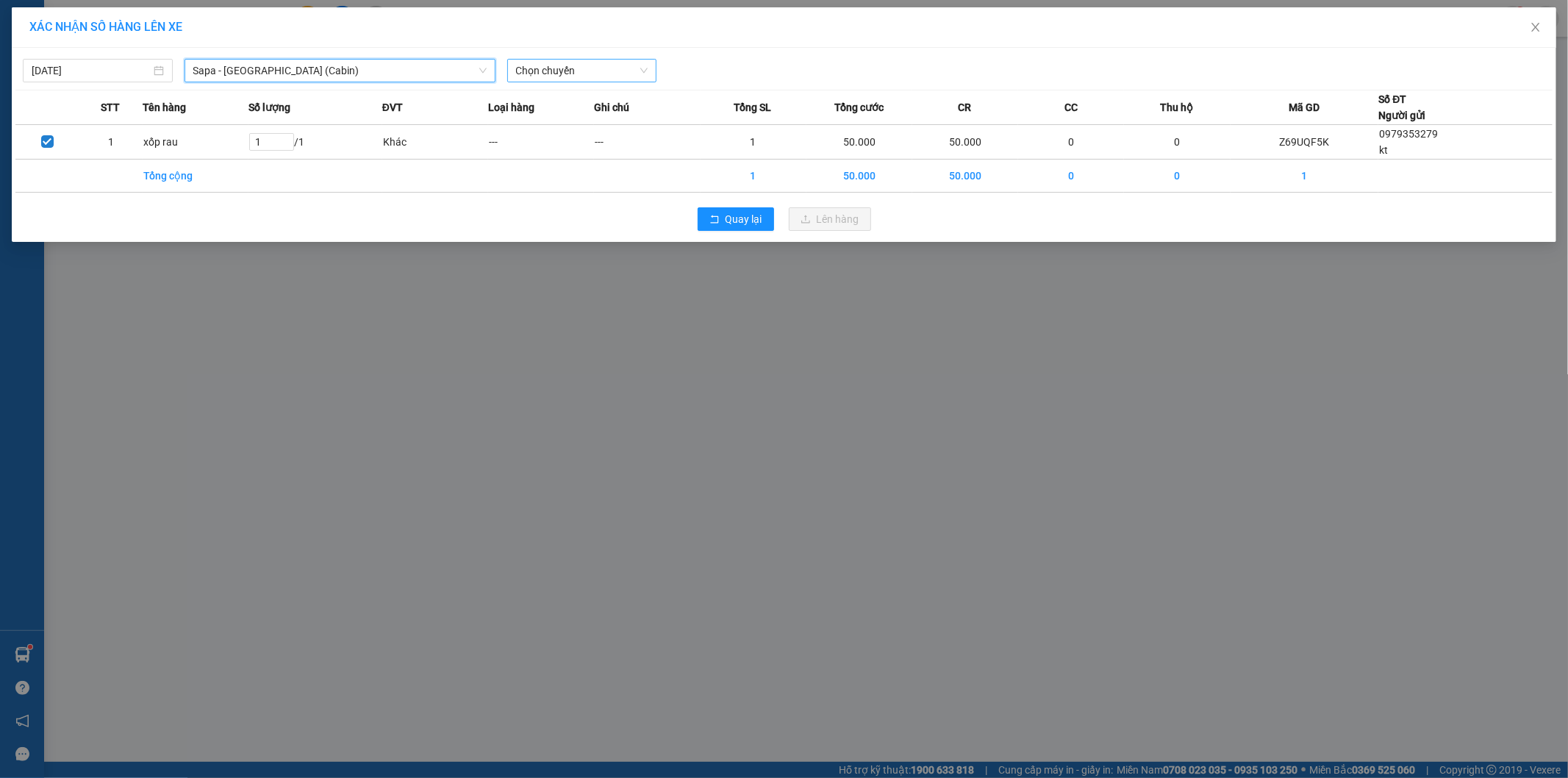
click at [589, 64] on span "Chọn chuyến" at bounding box center [582, 71] width 132 height 22
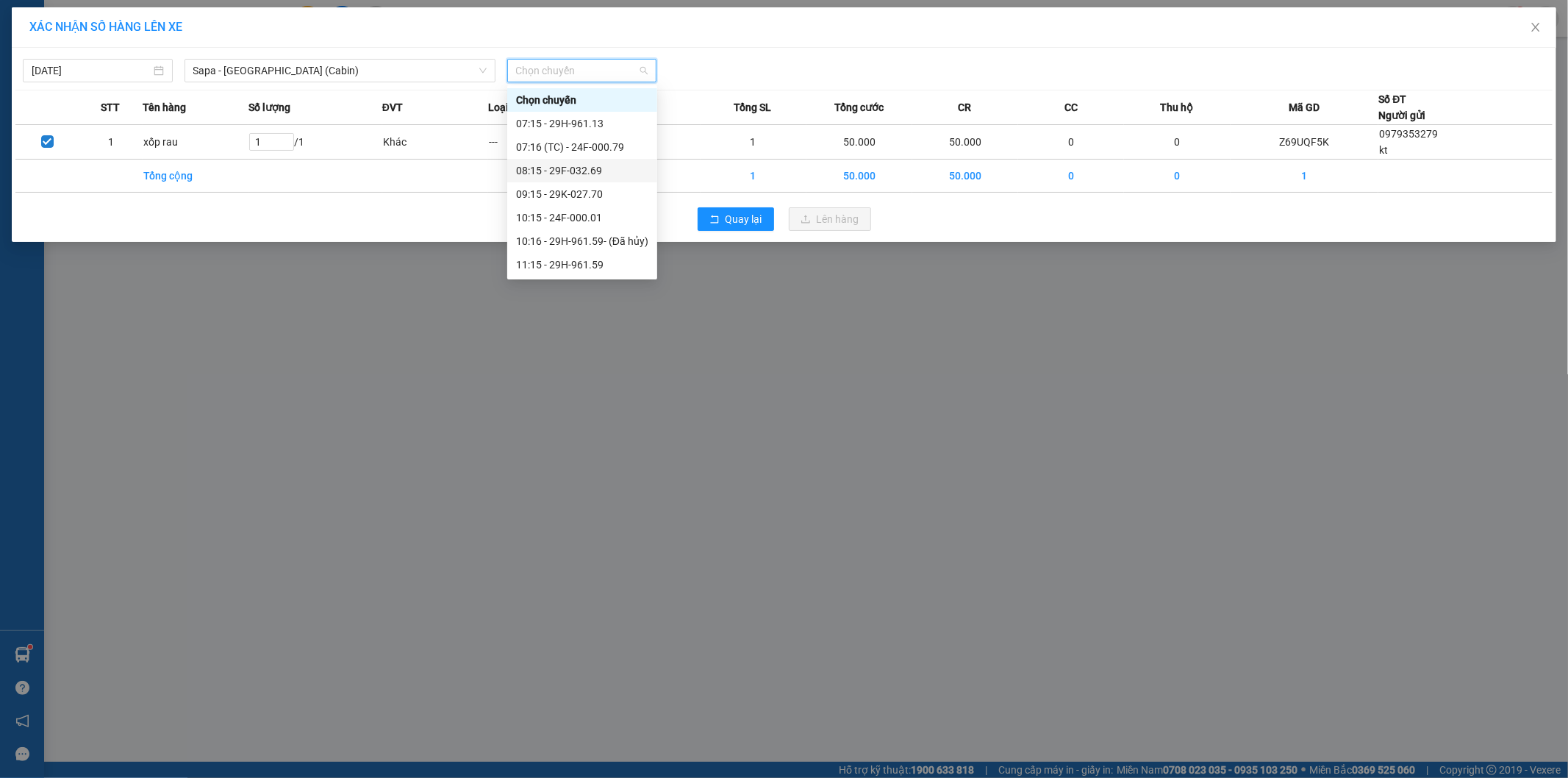
click at [578, 163] on div "08:15 - 29F-032.69" at bounding box center [582, 171] width 132 height 17
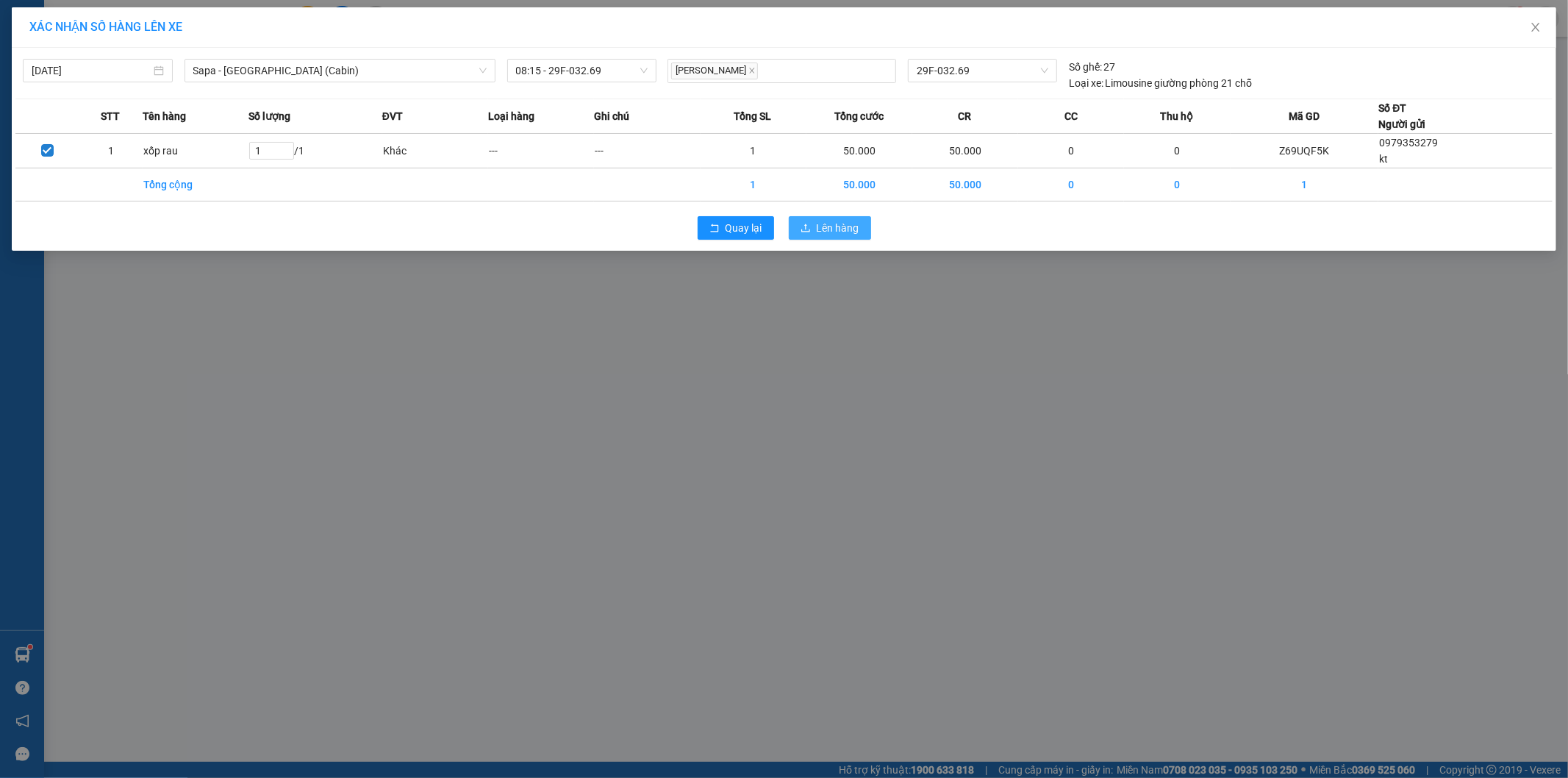
click at [834, 231] on span "Lên hàng" at bounding box center [838, 227] width 42 height 17
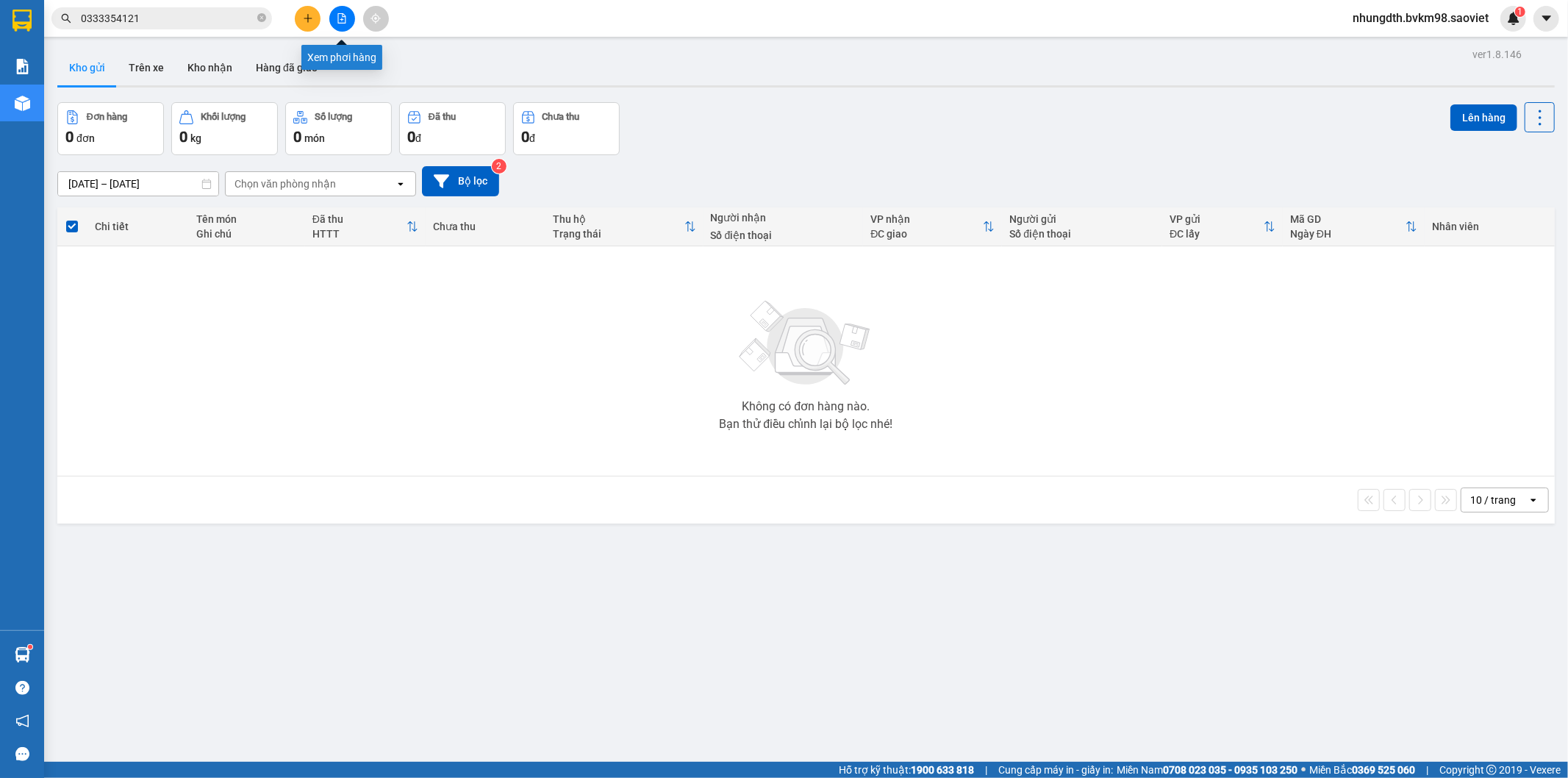
click at [347, 19] on button at bounding box center [342, 18] width 26 height 26
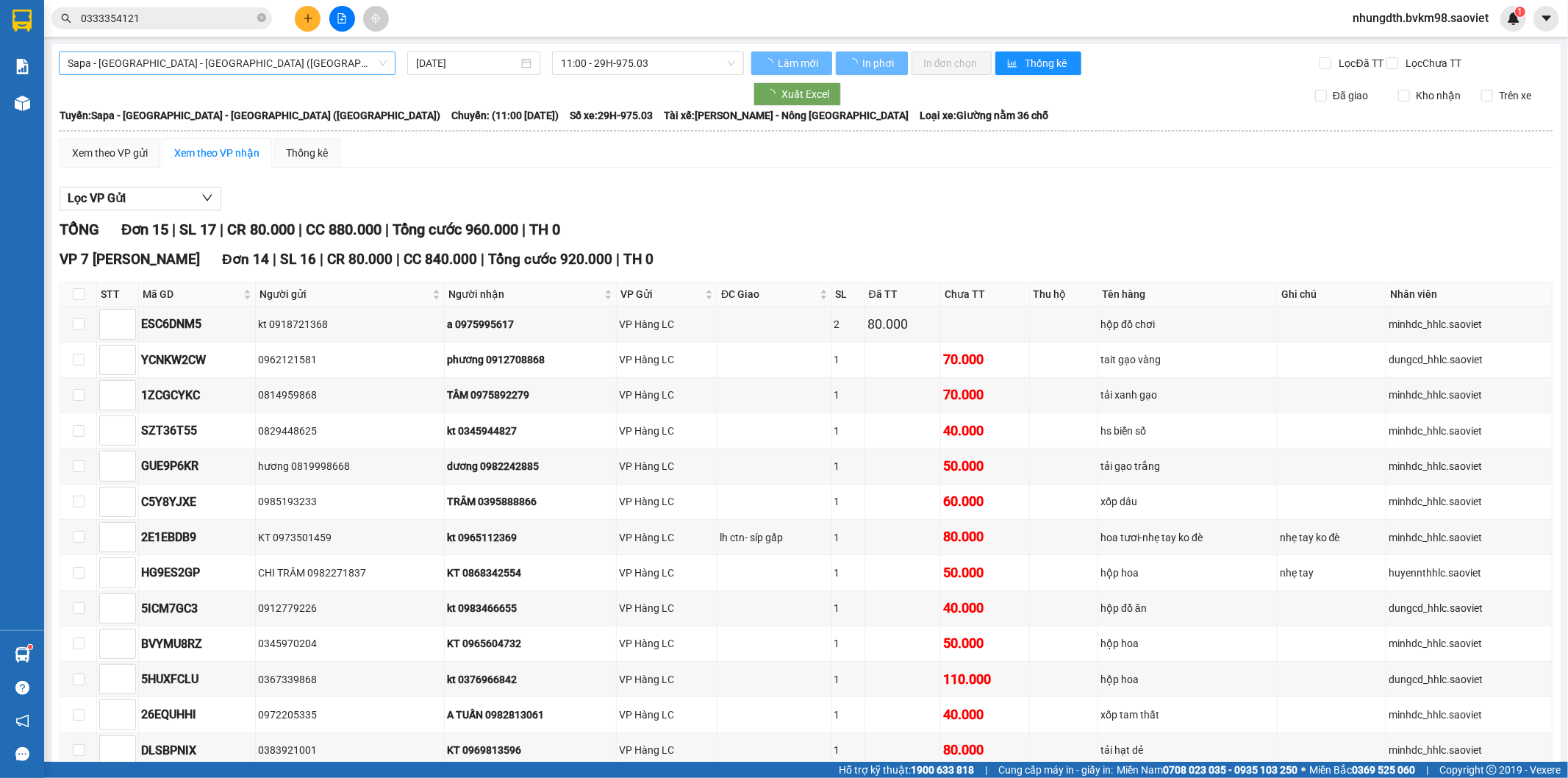
click at [160, 63] on span "Sapa - [GEOGRAPHIC_DATA] - [GEOGRAPHIC_DATA] ([GEOGRAPHIC_DATA])" at bounding box center [227, 63] width 319 height 22
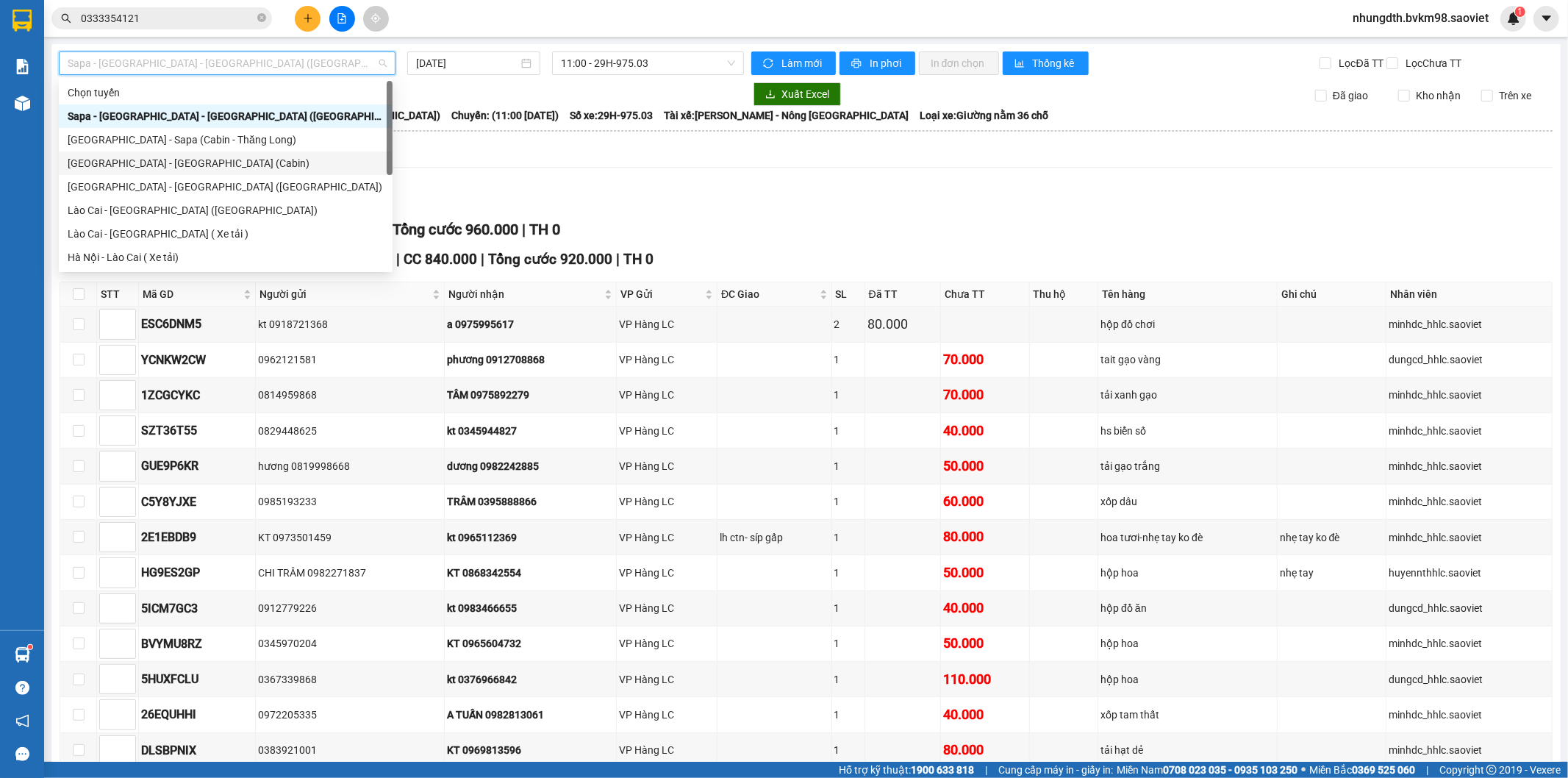
scroll to position [118, 0]
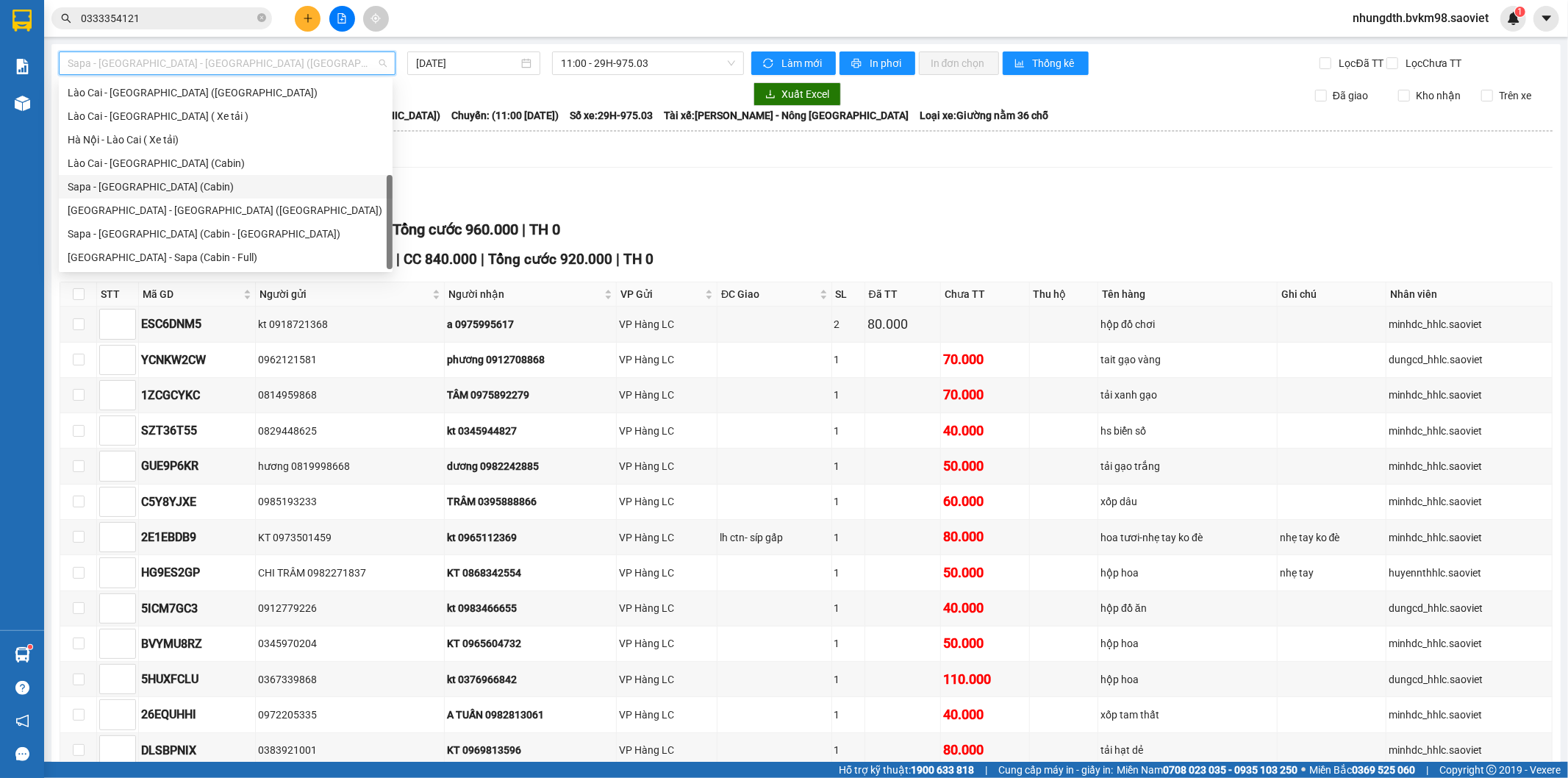
click at [138, 184] on div "Sapa - [GEOGRAPHIC_DATA] (Cabin)" at bounding box center [226, 186] width 316 height 17
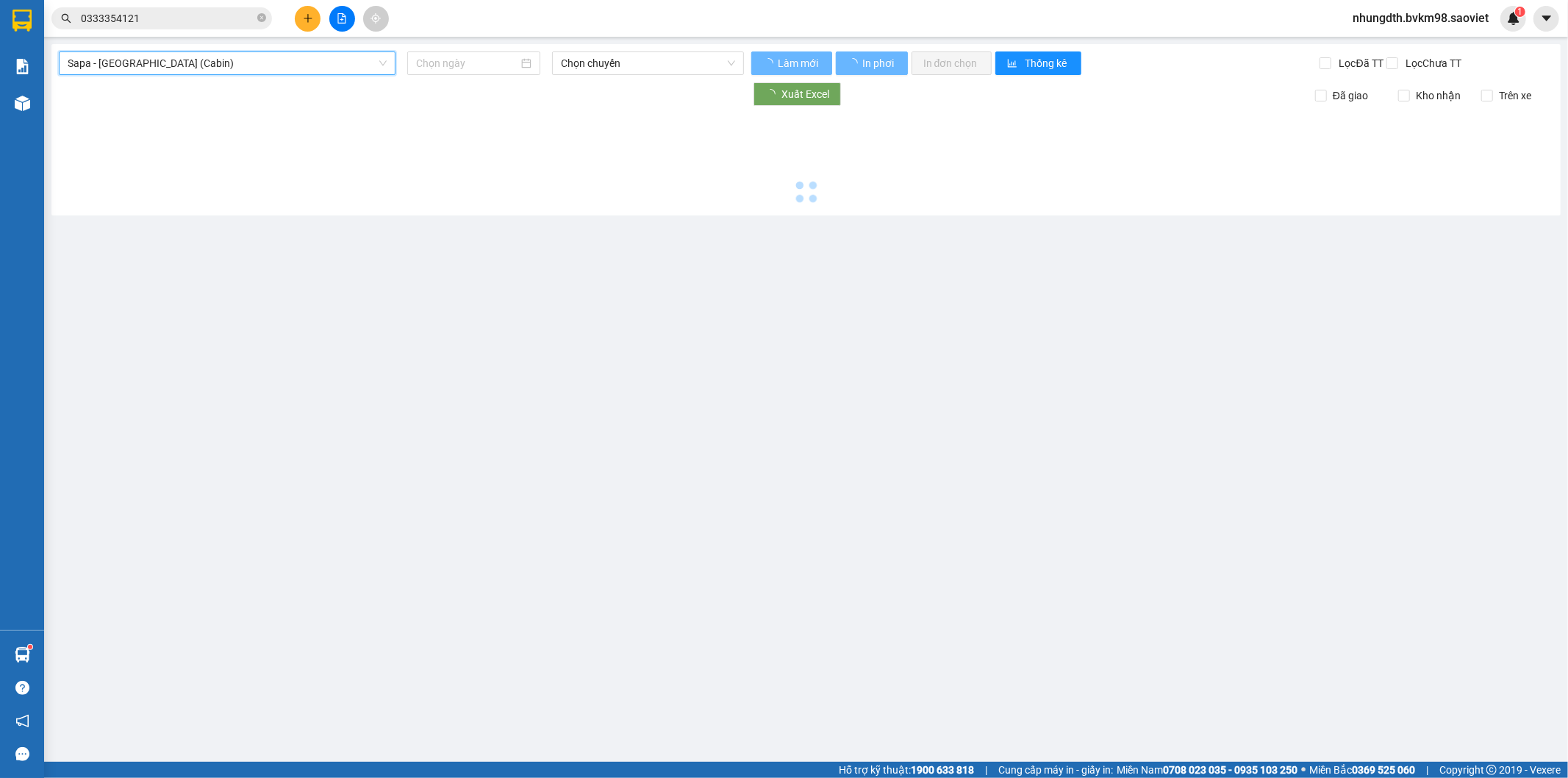
type input "[DATE]"
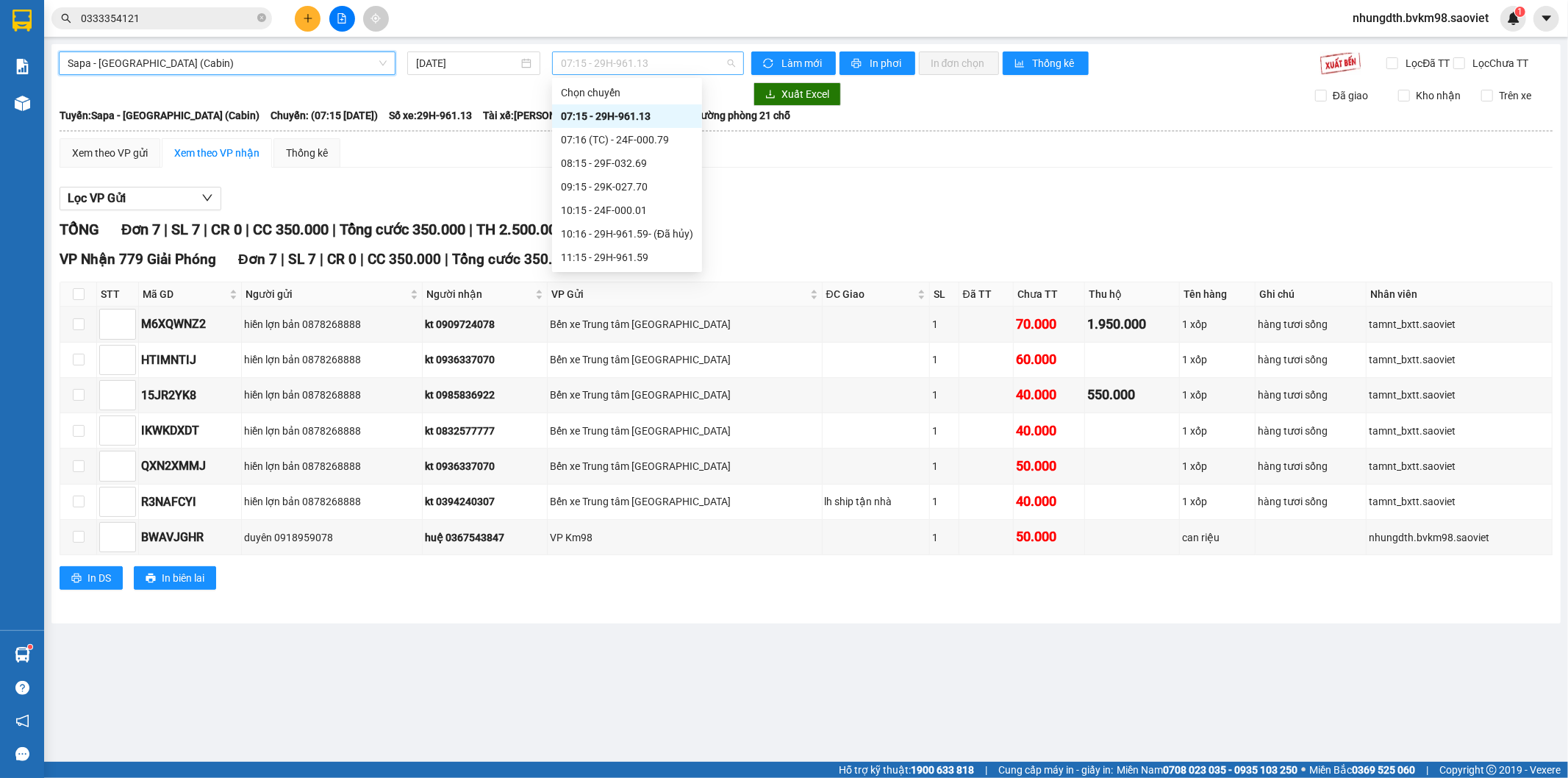
click at [609, 72] on span "07:15 - 29H-961.13" at bounding box center [647, 63] width 174 height 22
click at [635, 164] on div "08:15 - 29F-032.69" at bounding box center [627, 163] width 132 height 17
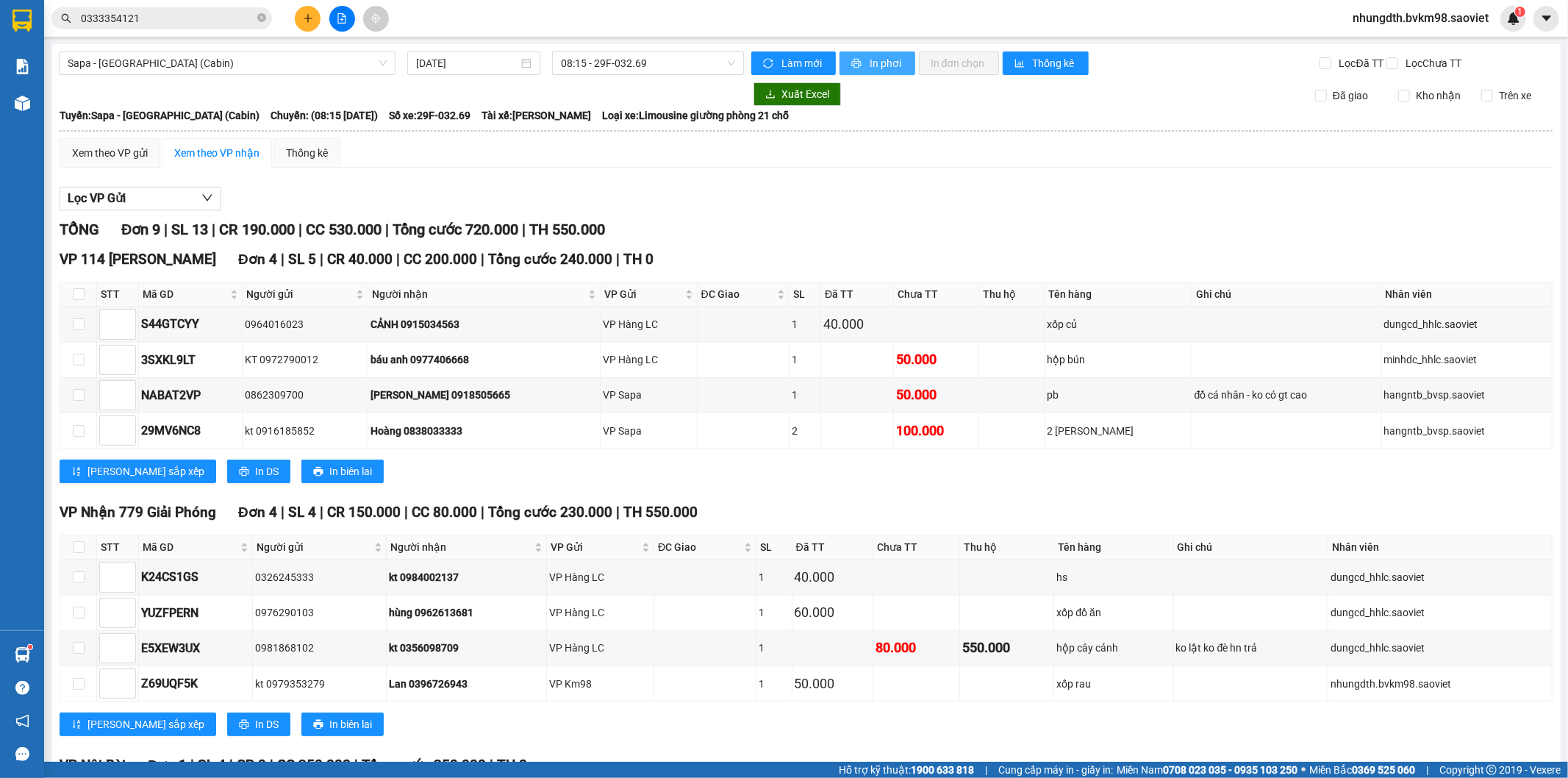
click at [877, 63] on span "In phơi" at bounding box center [886, 63] width 34 height 17
click at [306, 22] on icon "plus" at bounding box center [307, 18] width 10 height 10
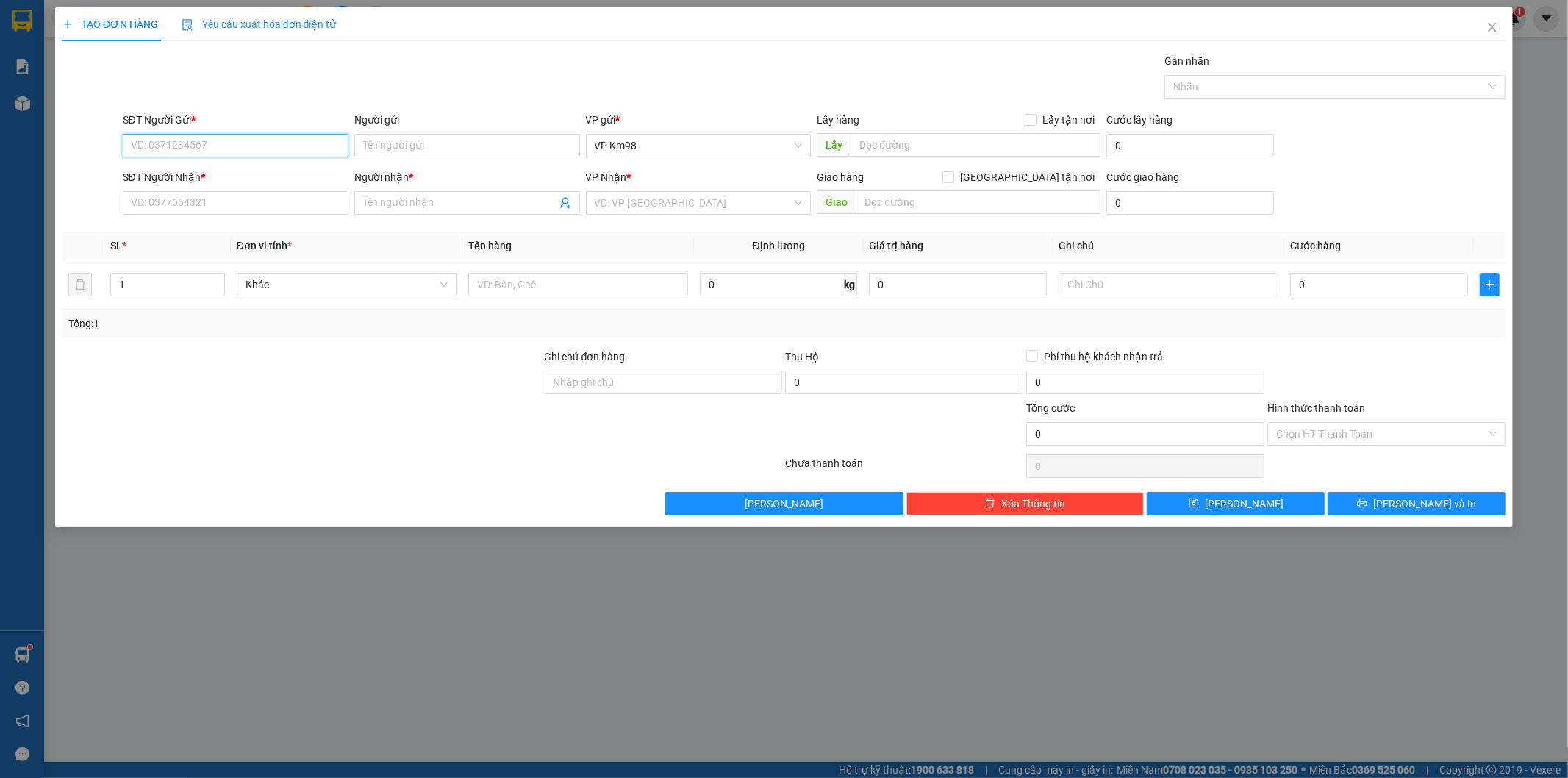
click at [184, 142] on input "SĐT Người Gửi *" at bounding box center [235, 146] width 226 height 24
type input "0815461669"
click at [171, 201] on input "SĐT Người Nhận *" at bounding box center [235, 203] width 226 height 24
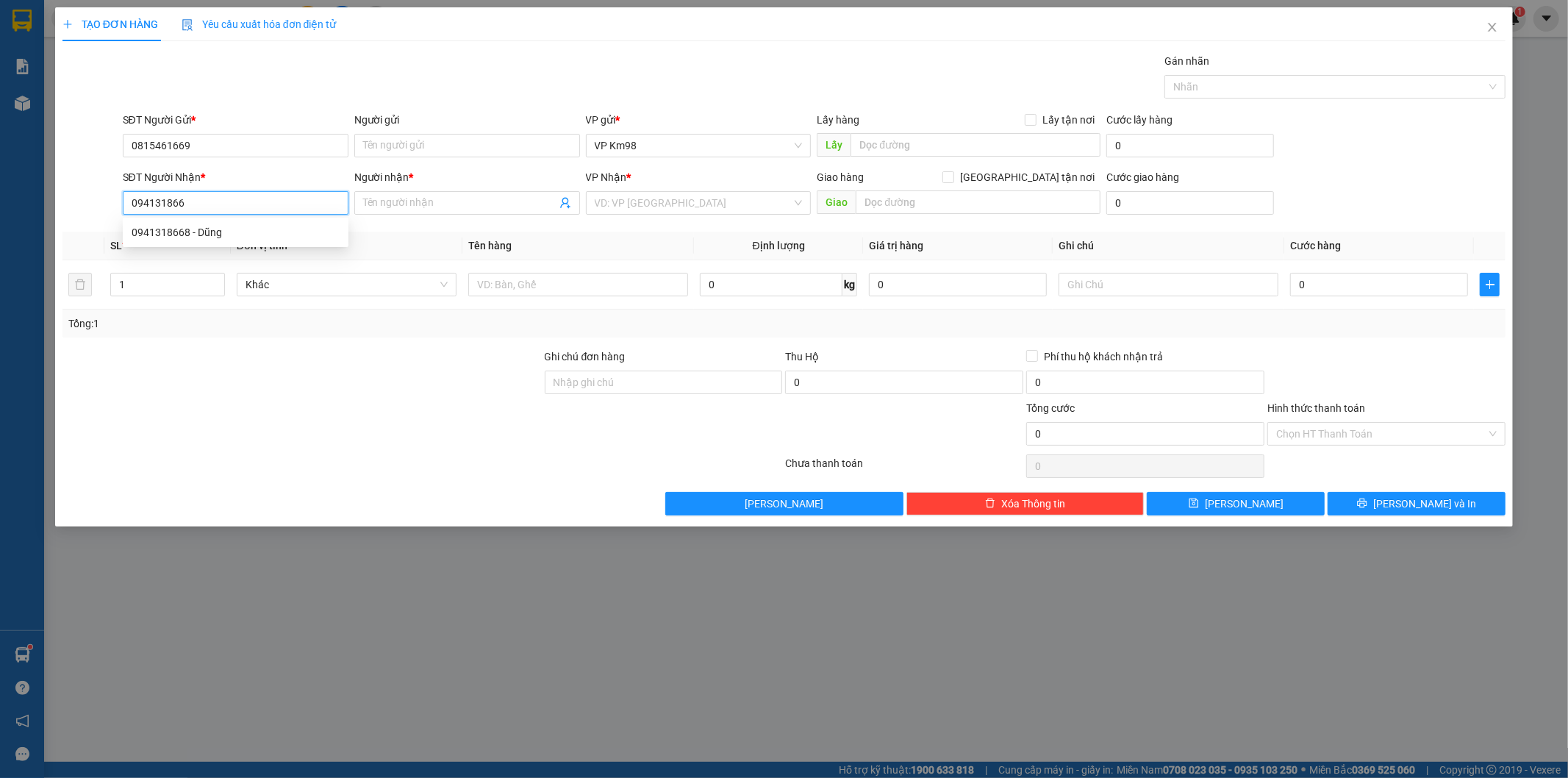
type input "0941318668"
click at [164, 232] on div "0941318668 - Dũng" at bounding box center [235, 232] width 208 height 17
type input "Dũng"
type input "0941318668"
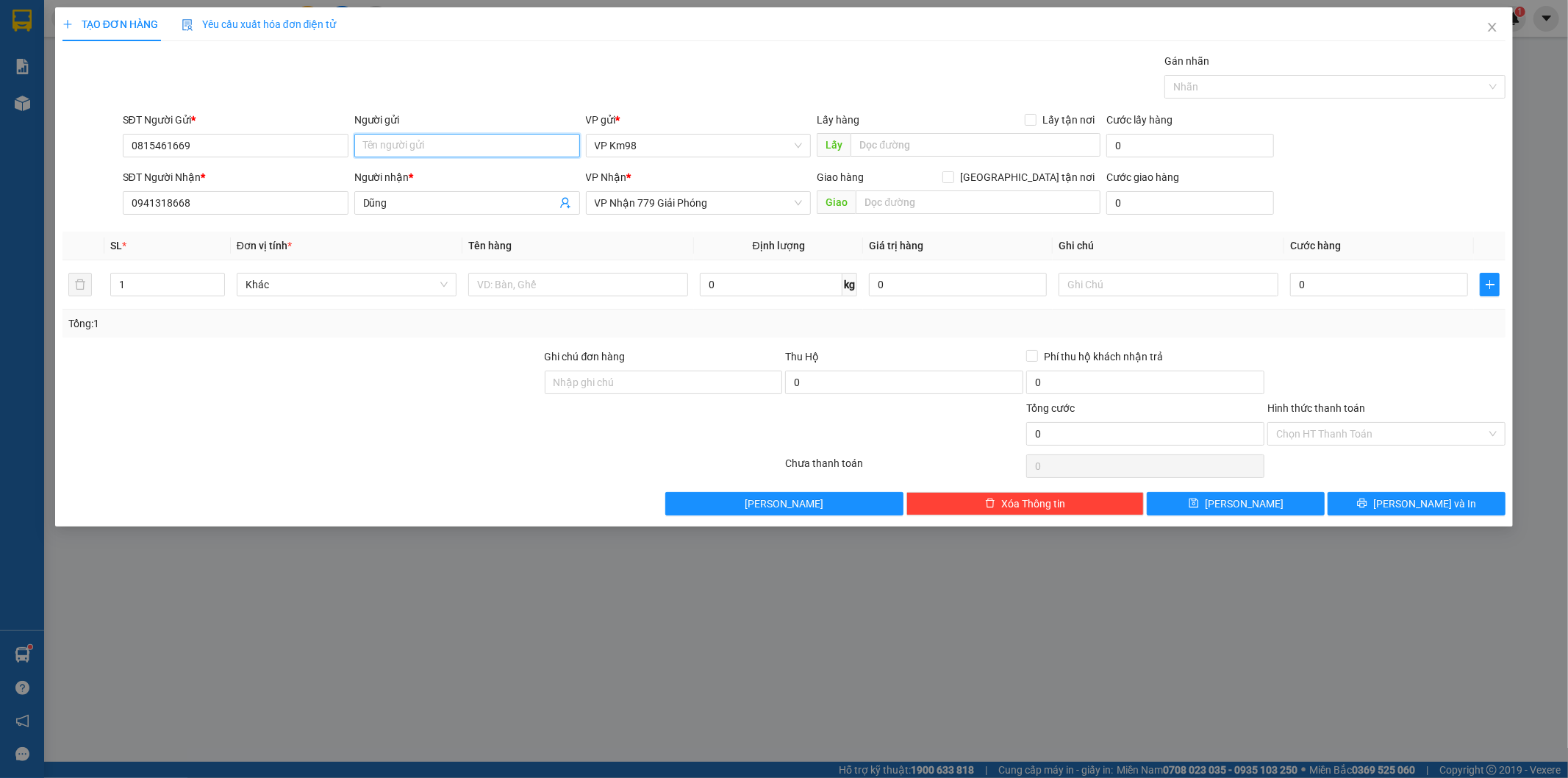
click at [396, 141] on input "Người gửi" at bounding box center [467, 146] width 226 height 24
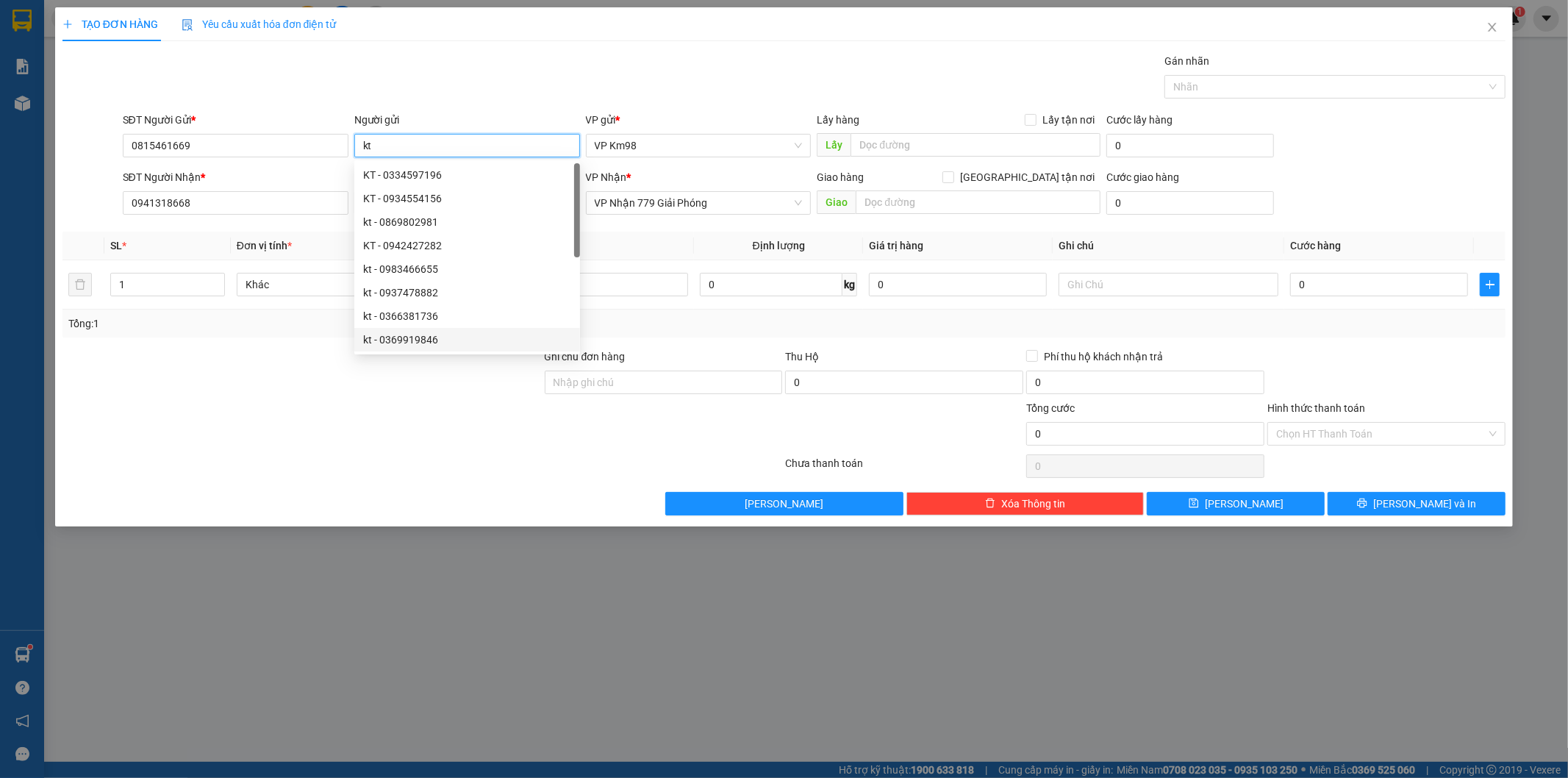
type input "kt"
click at [291, 603] on div "TẠO ĐƠN HÀNG Yêu cầu xuất hóa đơn điện tử Transit Pickup Surcharge Ids Transit …" at bounding box center [784, 389] width 1568 height 778
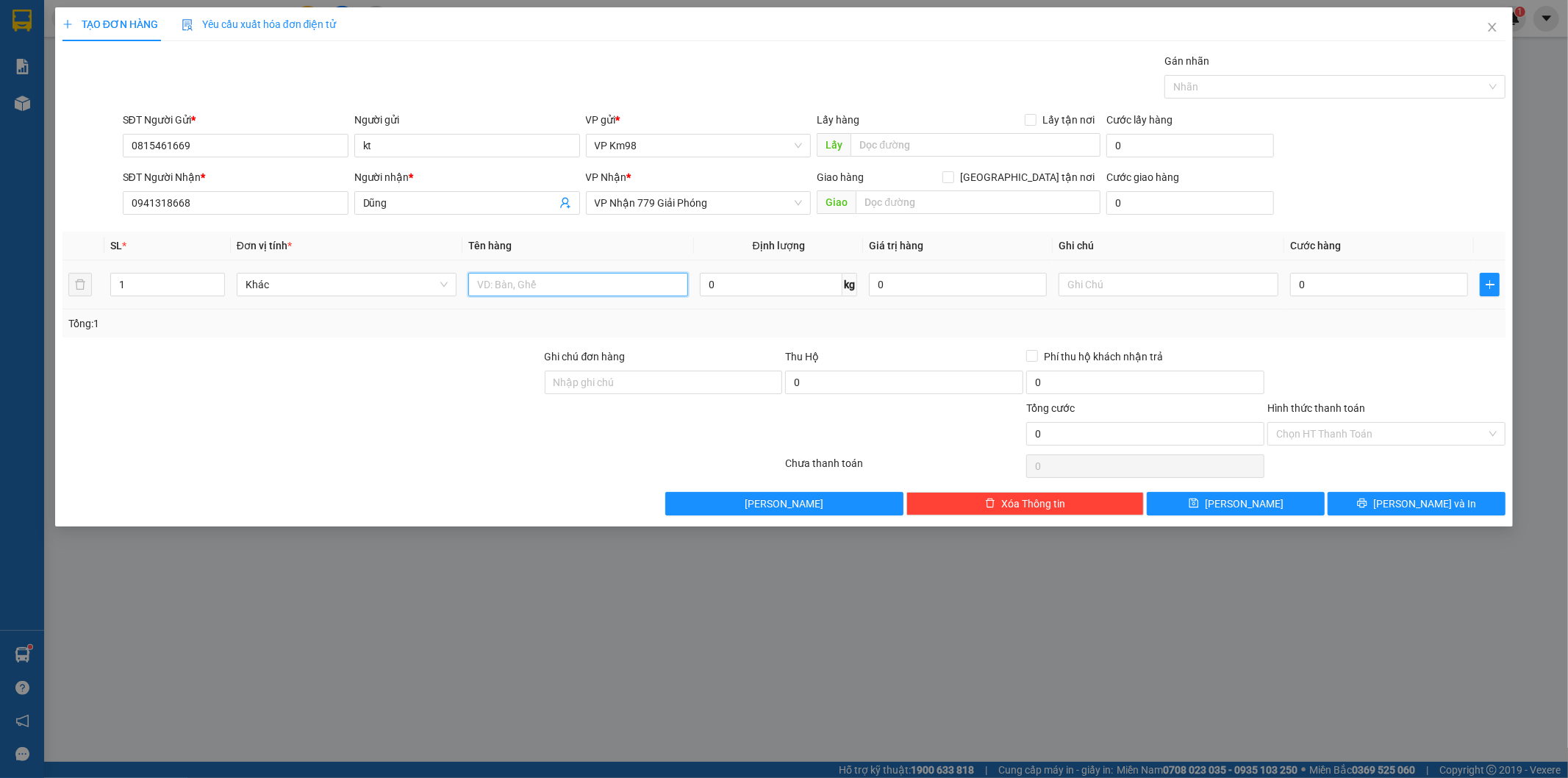
click at [543, 286] on input "text" at bounding box center [577, 285] width 219 height 24
type input "xốp đồ ăn"
click at [1371, 288] on input "0" at bounding box center [1379, 285] width 178 height 24
type input "5"
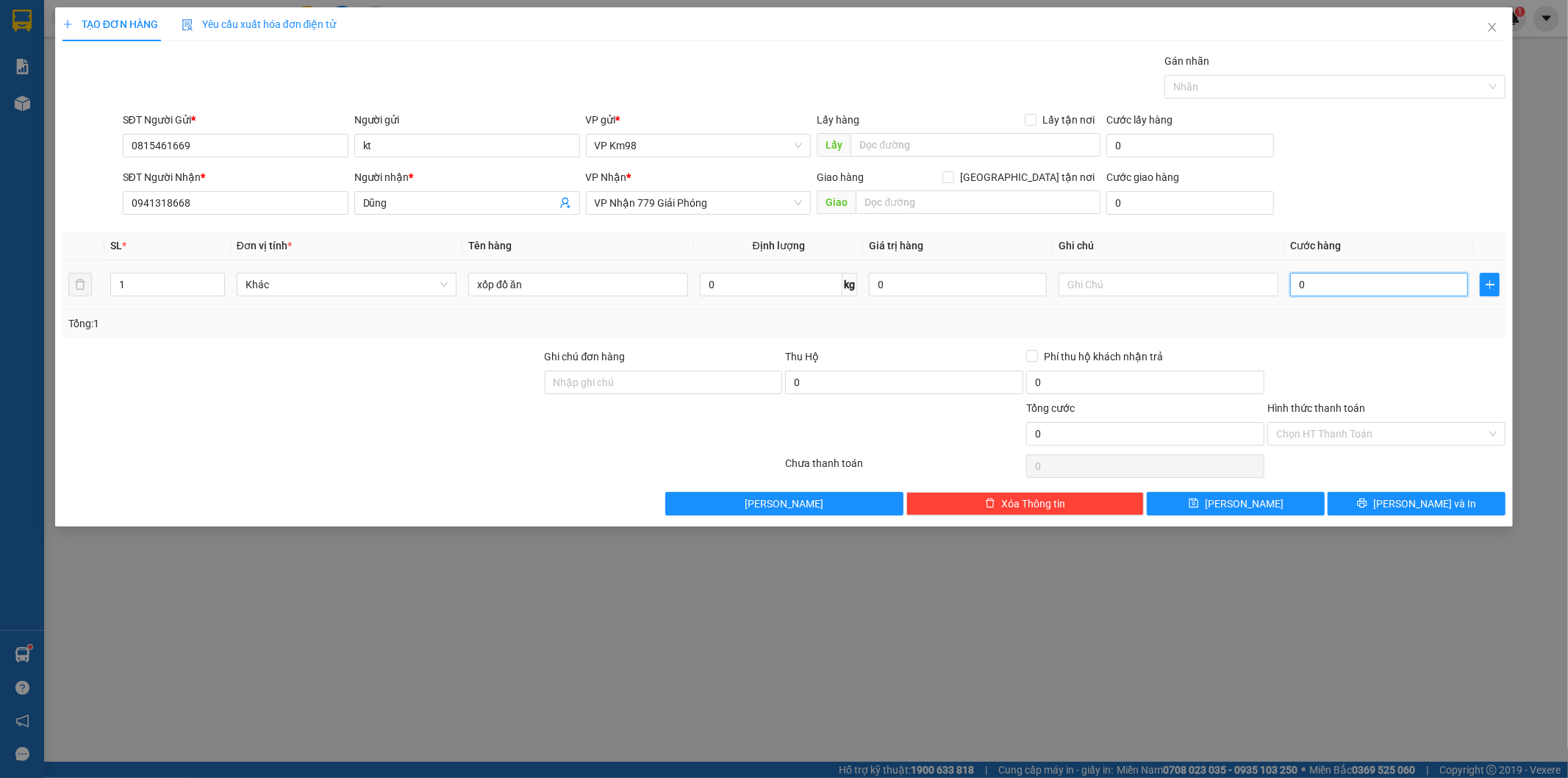
type input "5"
type input "50"
type input "500"
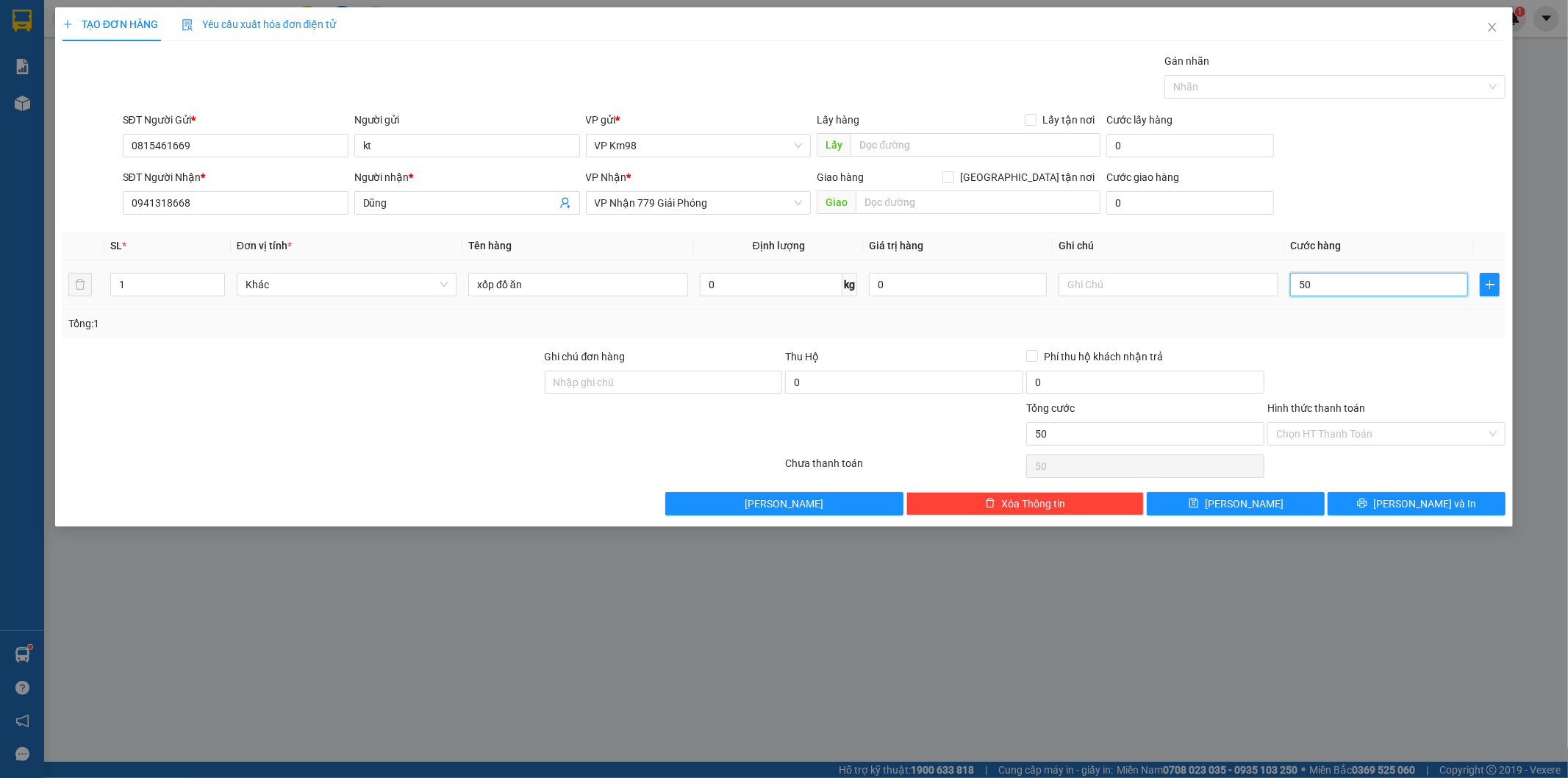
type input "500"
type input "5.000"
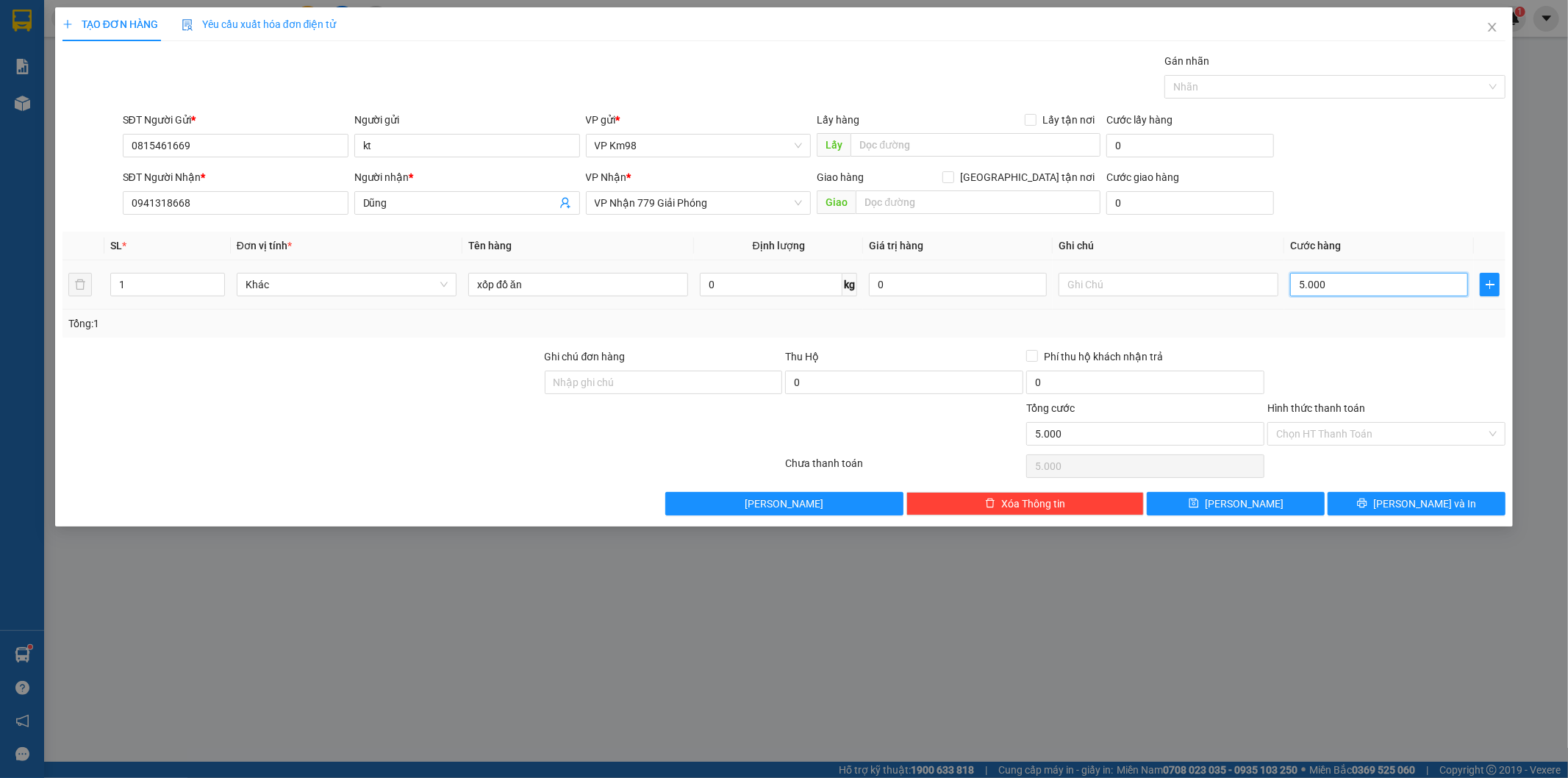
type input "50.000"
click at [1385, 511] on button "[PERSON_NAME] và In" at bounding box center [1416, 503] width 178 height 24
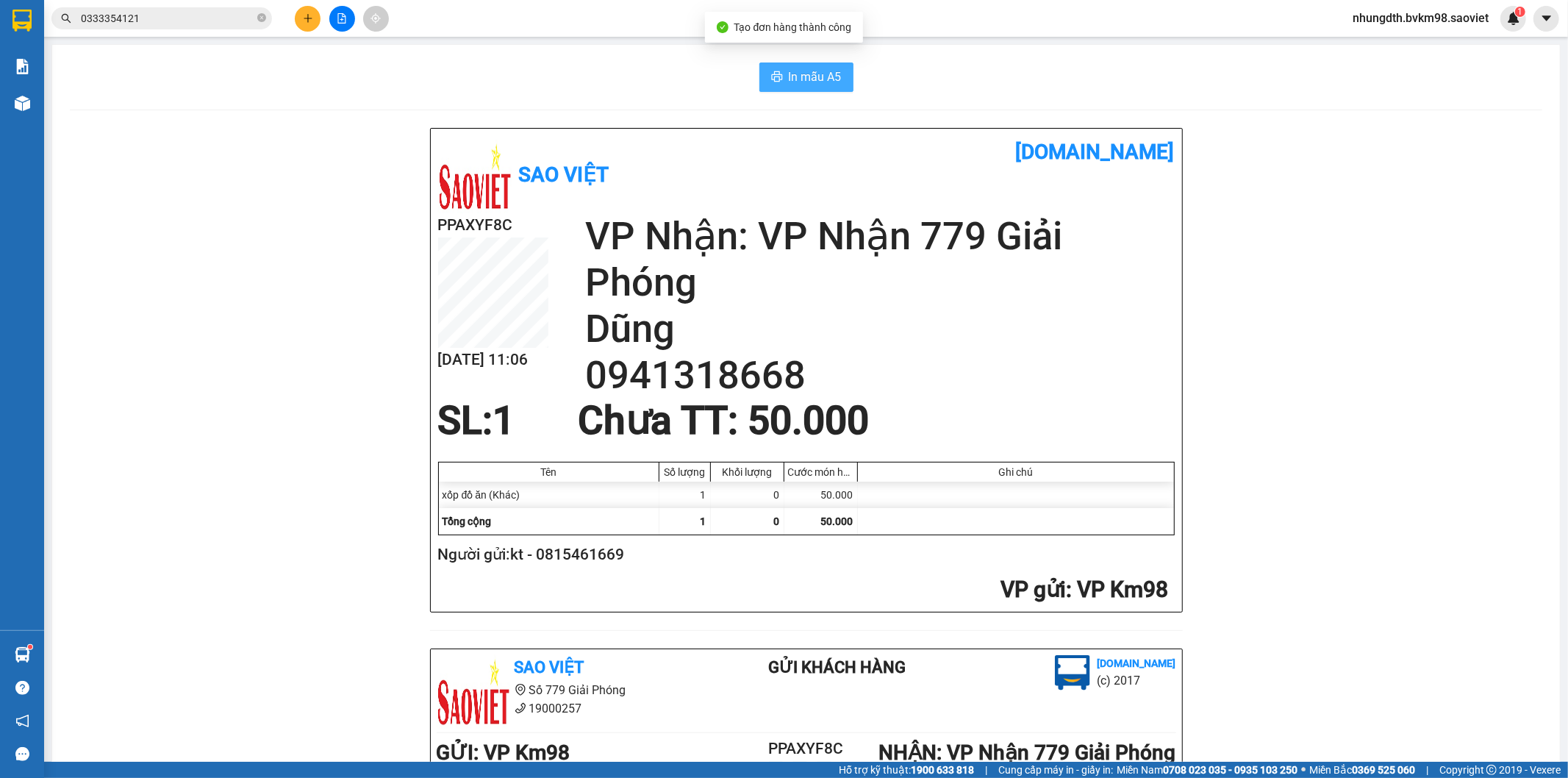
click at [804, 85] on span "In mẫu A5" at bounding box center [815, 76] width 53 height 18
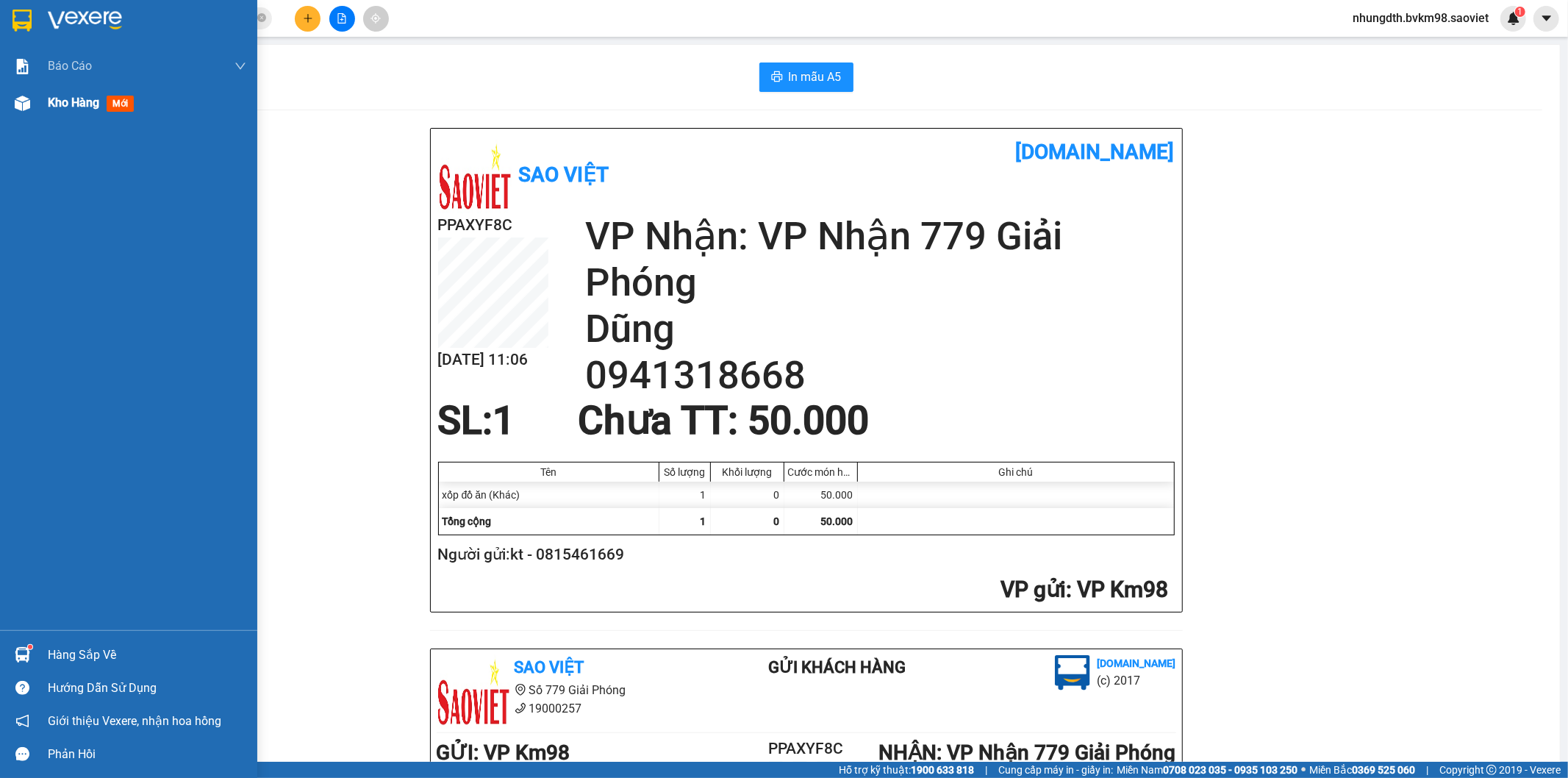
click at [24, 104] on img at bounding box center [23, 104] width 16 height 16
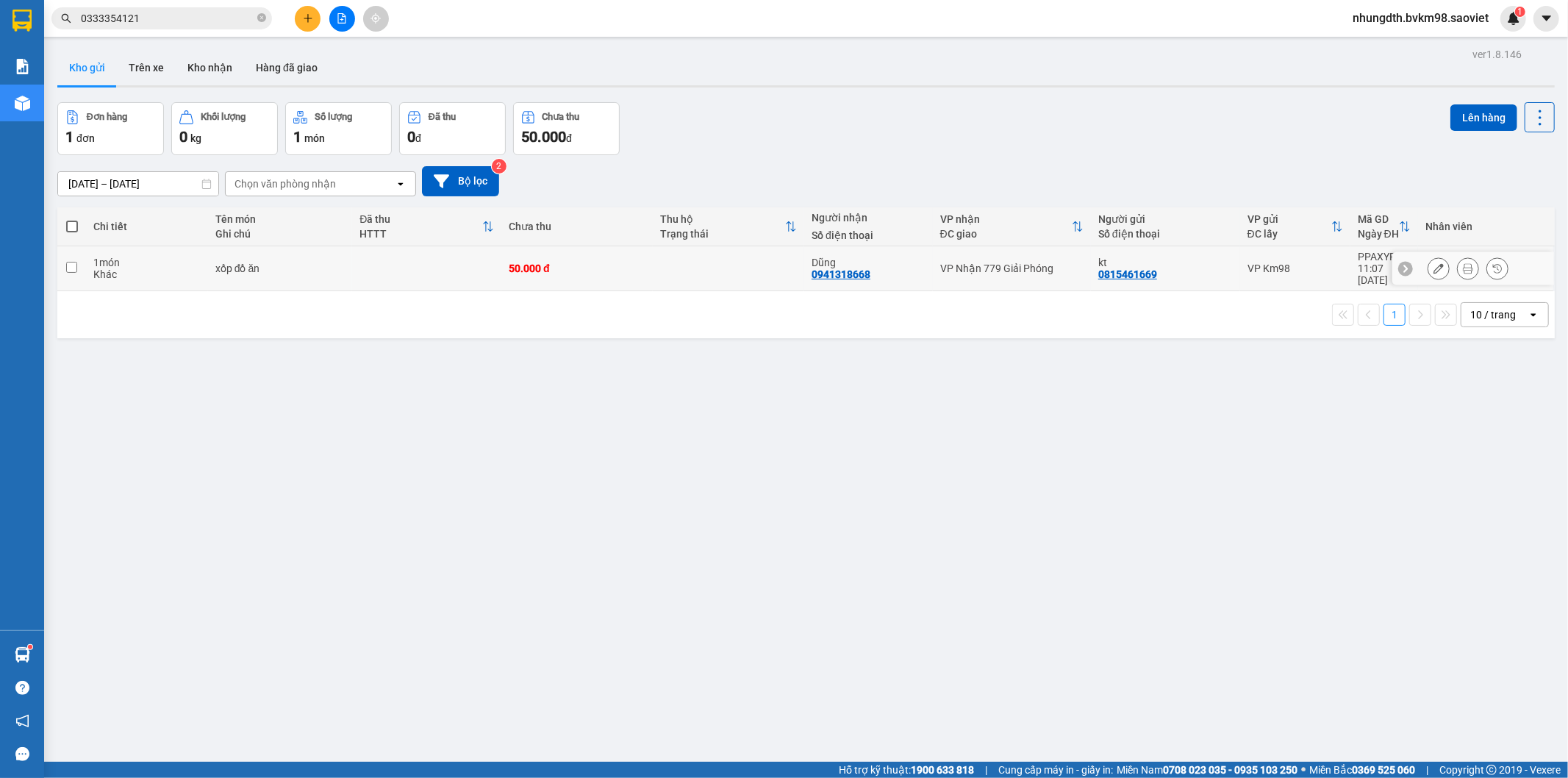
click at [66, 262] on input "checkbox" at bounding box center [72, 267] width 11 height 11
checkbox input "true"
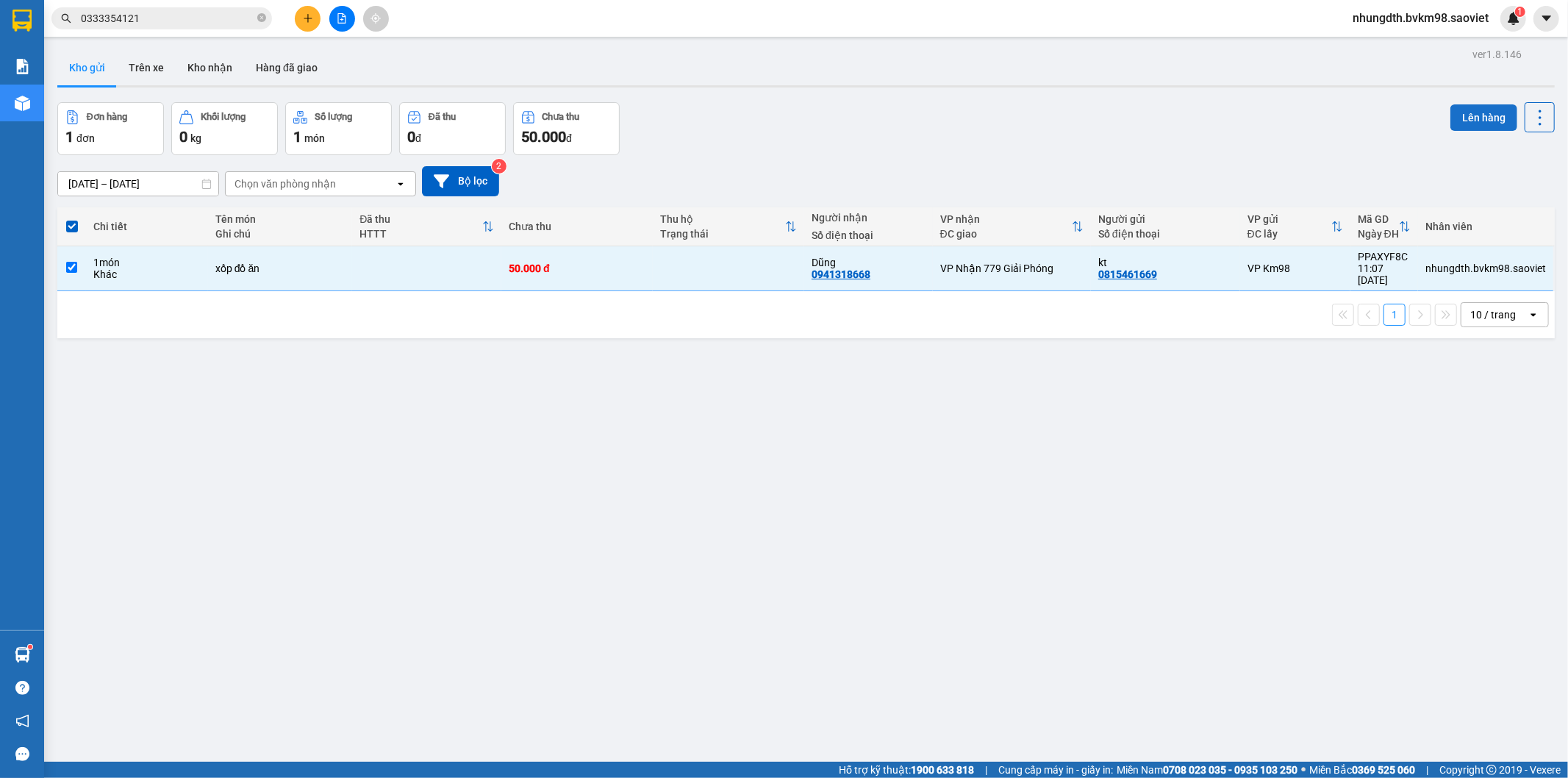
click at [1469, 121] on button "Lên hàng" at bounding box center [1483, 118] width 67 height 27
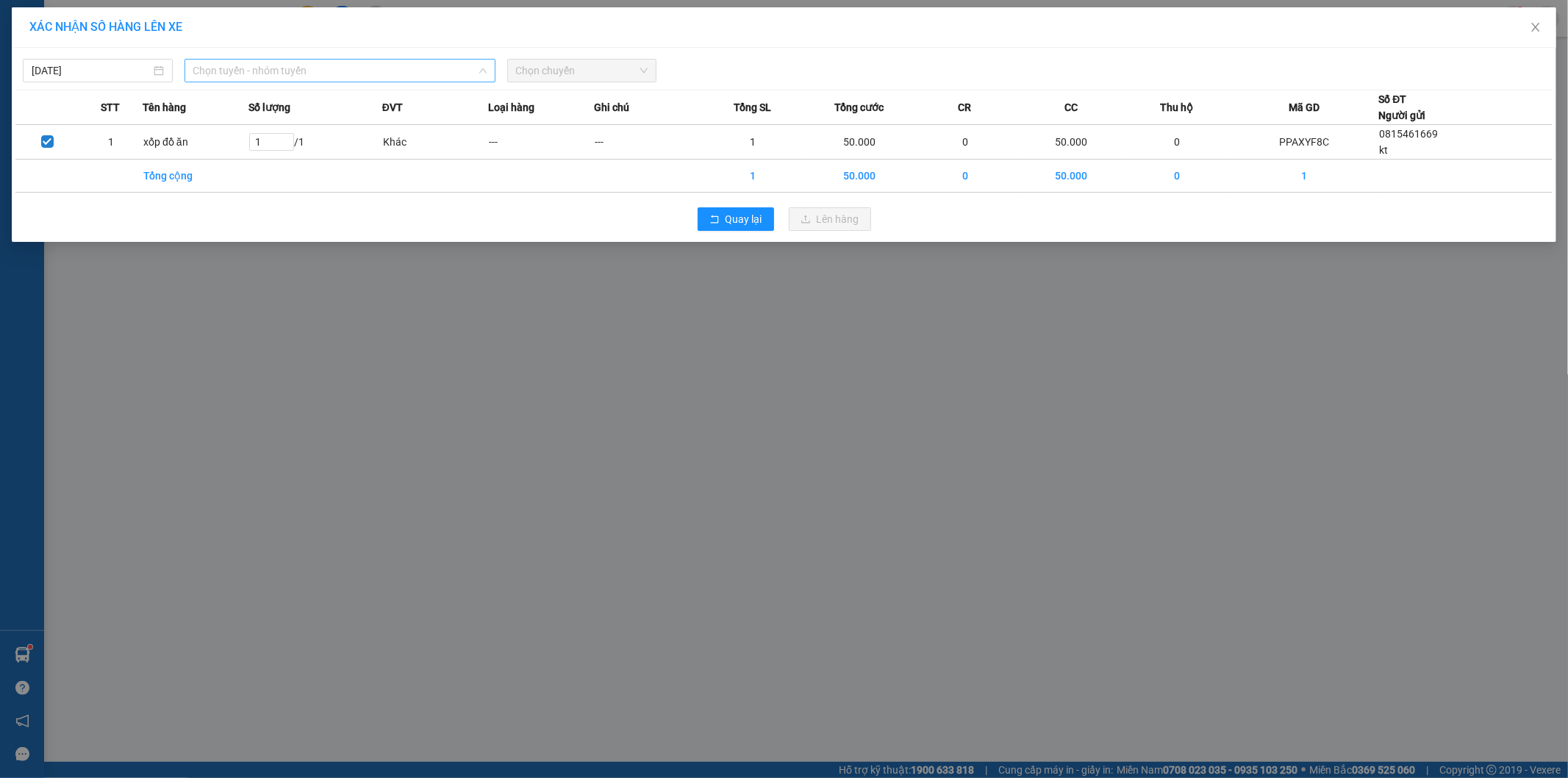
click at [267, 72] on span "Chọn tuyến - nhóm tuyến" at bounding box center [340, 71] width 293 height 22
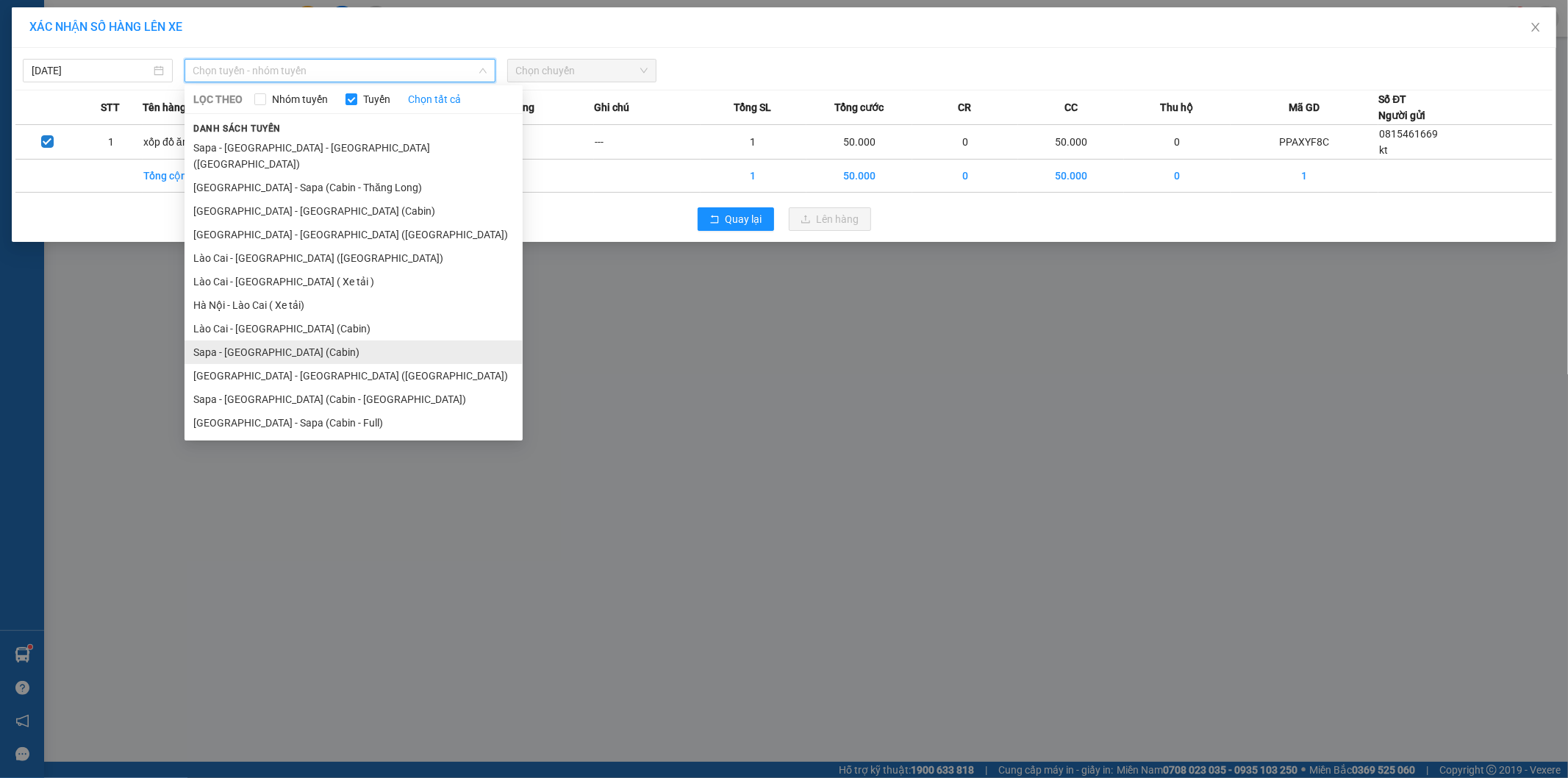
click at [263, 341] on li "Sapa - [GEOGRAPHIC_DATA] (Cabin)" at bounding box center [354, 352] width 338 height 24
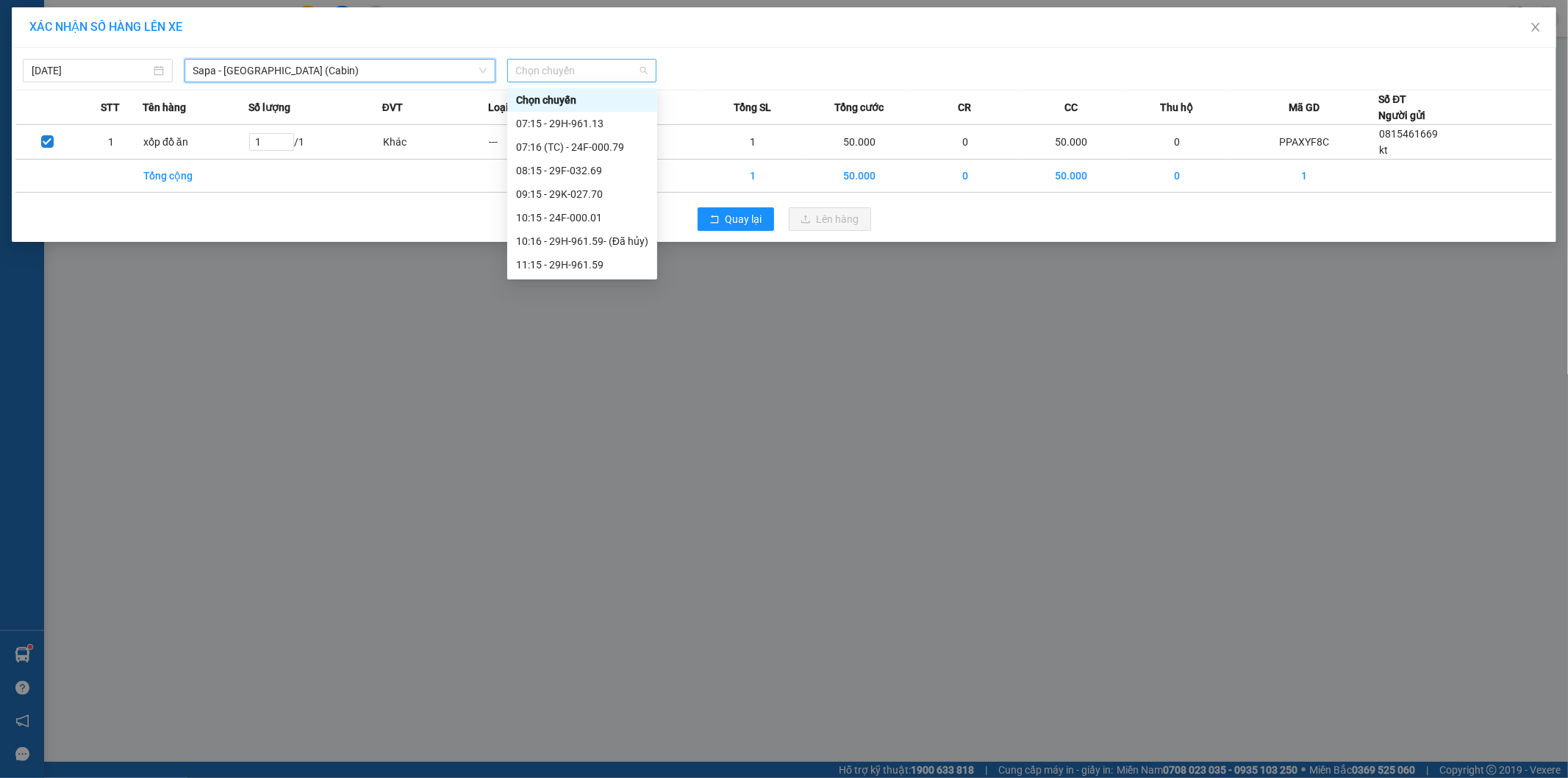
click at [539, 79] on span "Chọn chuyến" at bounding box center [582, 71] width 132 height 22
click at [590, 193] on div "09:15 - 29K-027.70" at bounding box center [582, 194] width 132 height 17
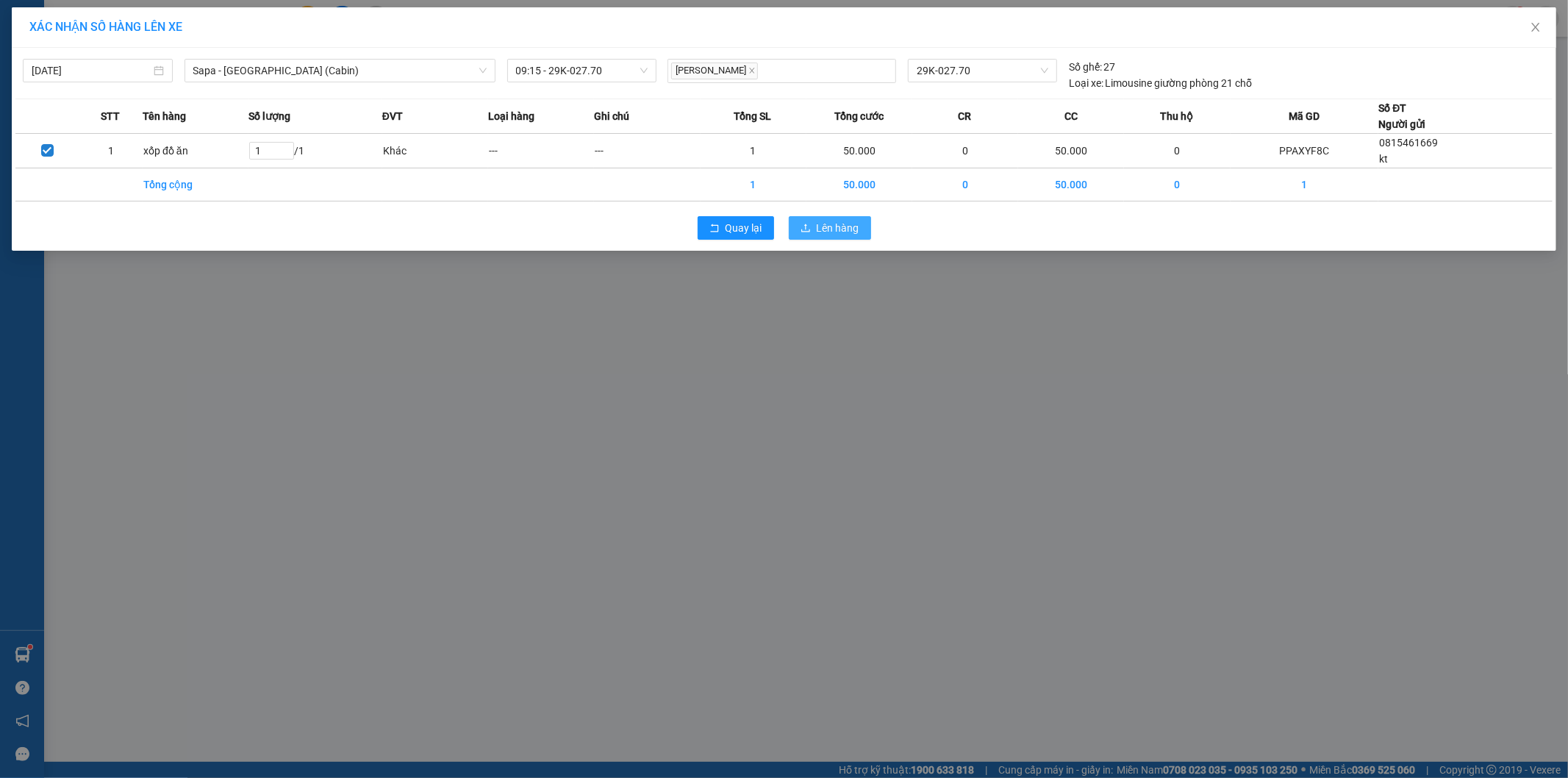
click at [804, 225] on icon "upload" at bounding box center [805, 227] width 10 height 10
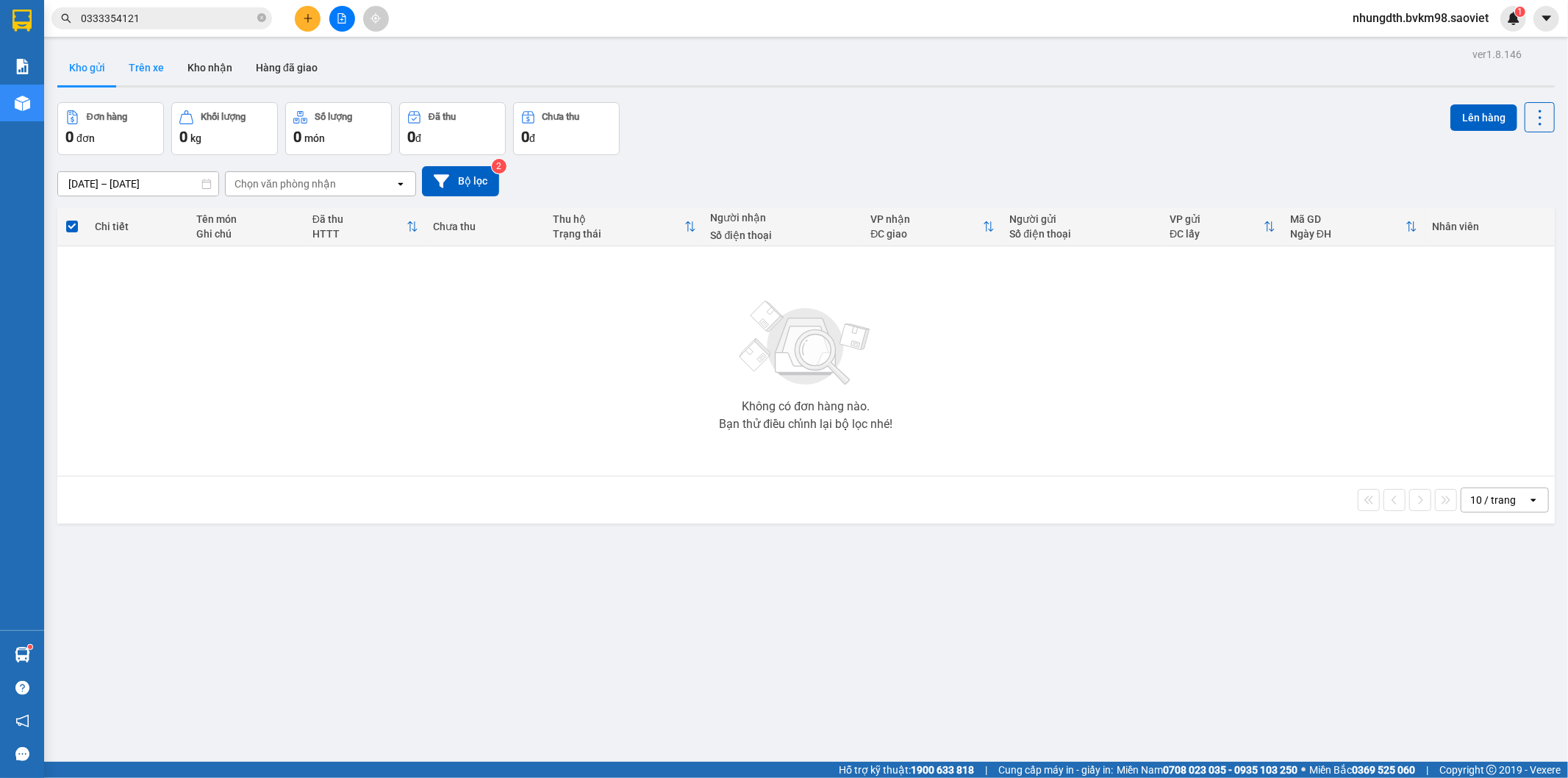
click at [147, 68] on button "Trên xe" at bounding box center [146, 68] width 59 height 35
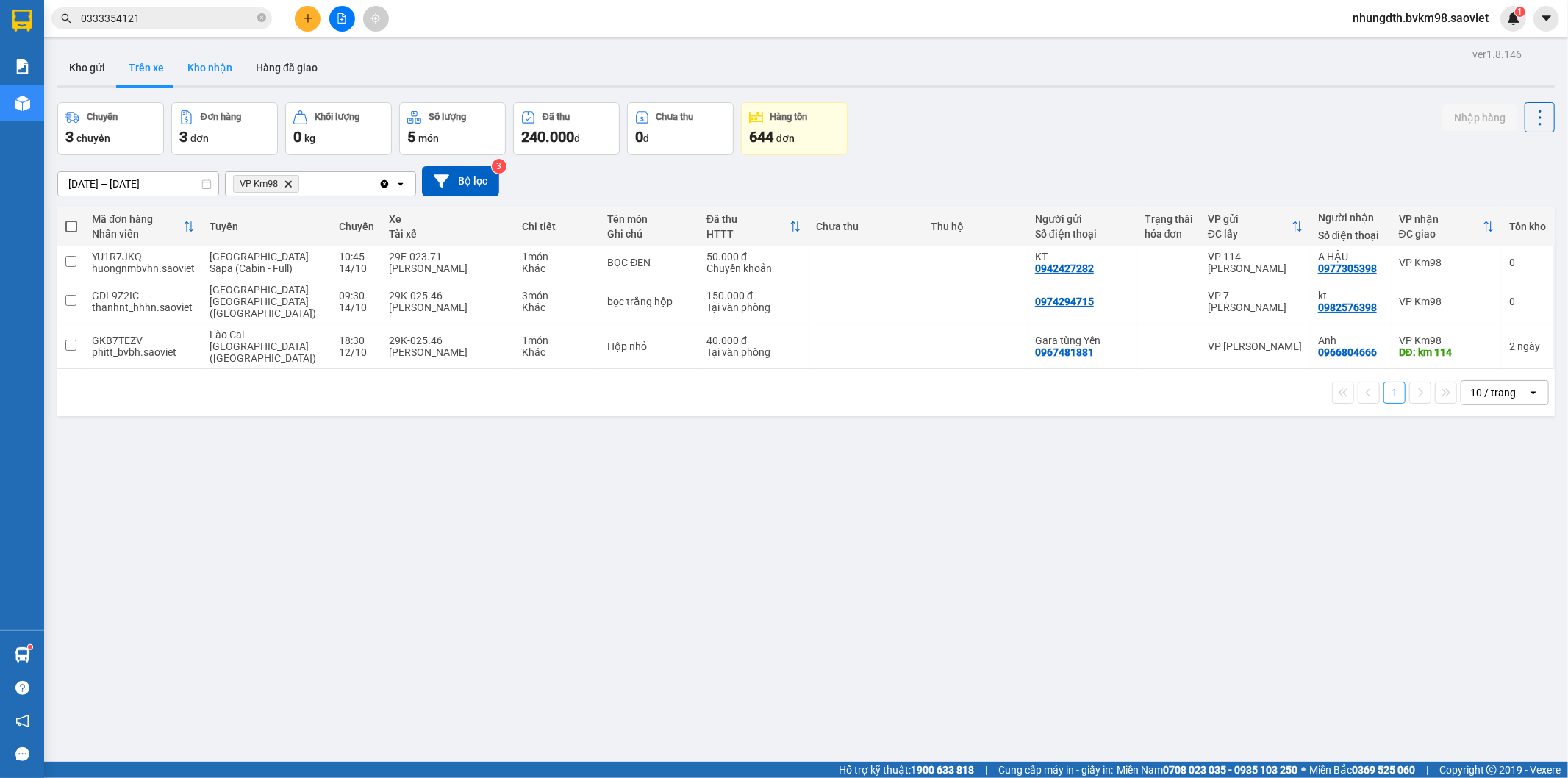
click at [216, 65] on button "Kho nhận" at bounding box center [209, 68] width 68 height 35
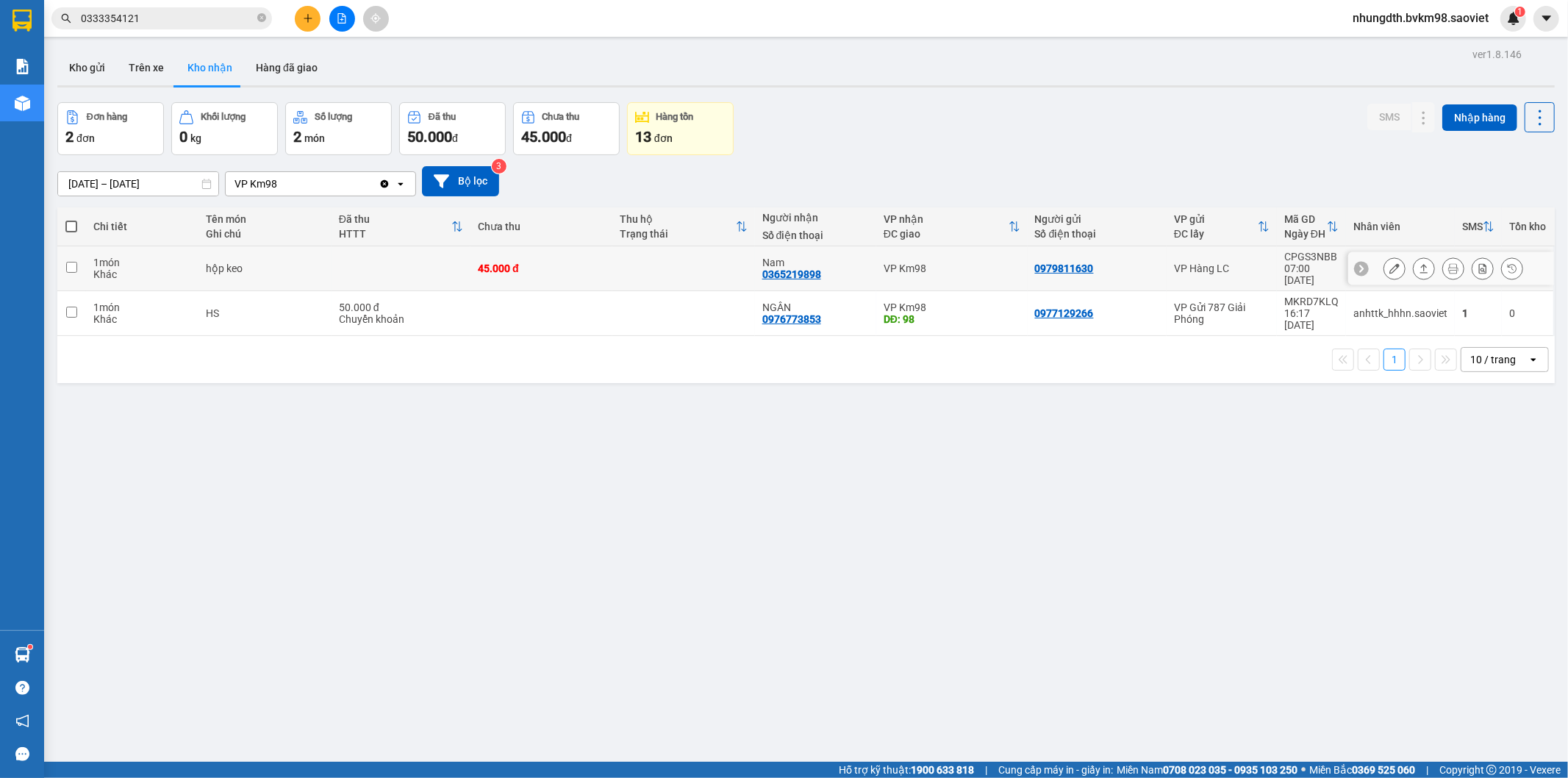
click at [699, 253] on td at bounding box center [683, 268] width 142 height 45
checkbox input "true"
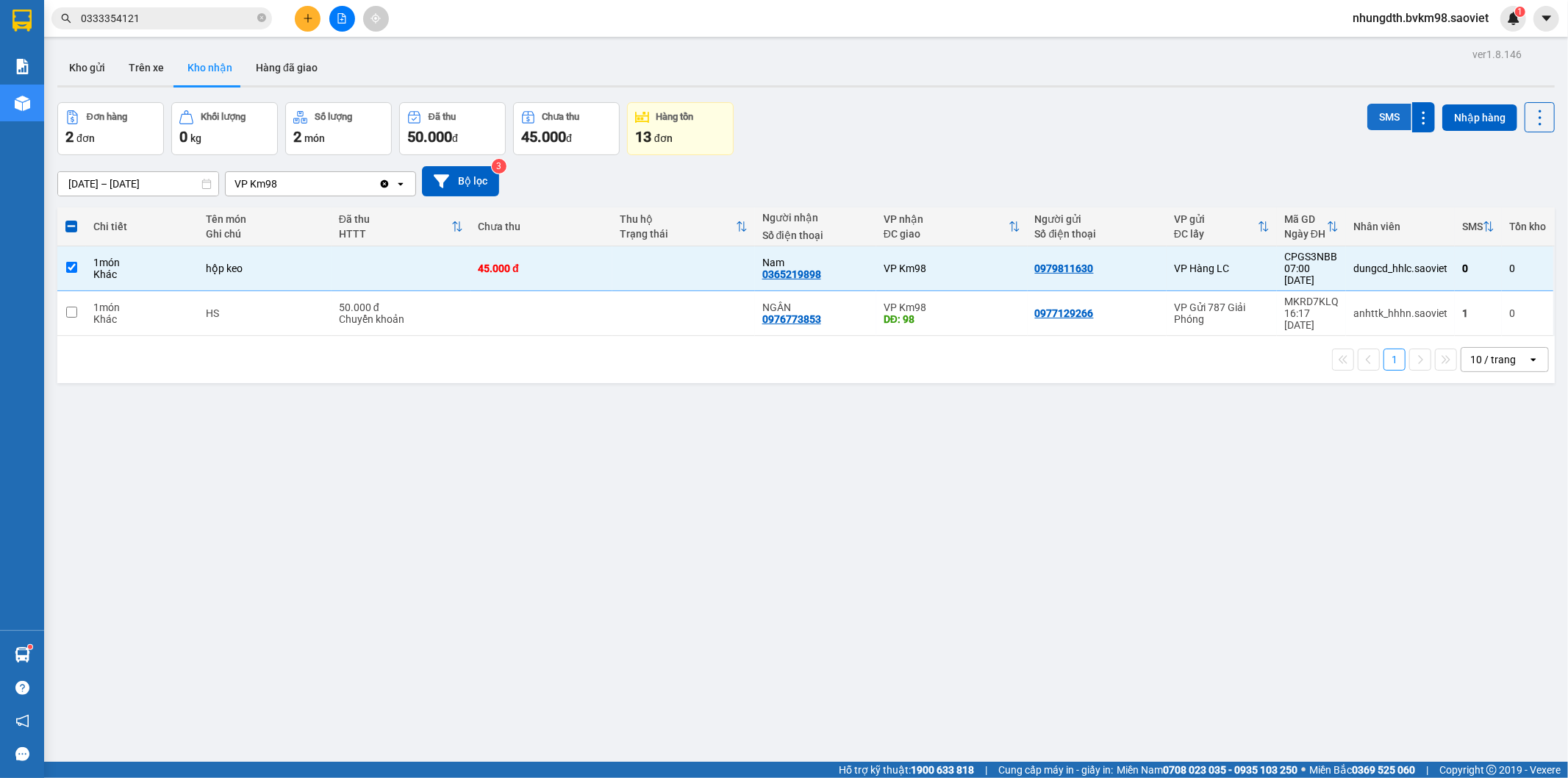
click at [1375, 121] on button "SMS" at bounding box center [1389, 117] width 44 height 27
click at [340, 13] on icon "file-add" at bounding box center [342, 18] width 8 height 10
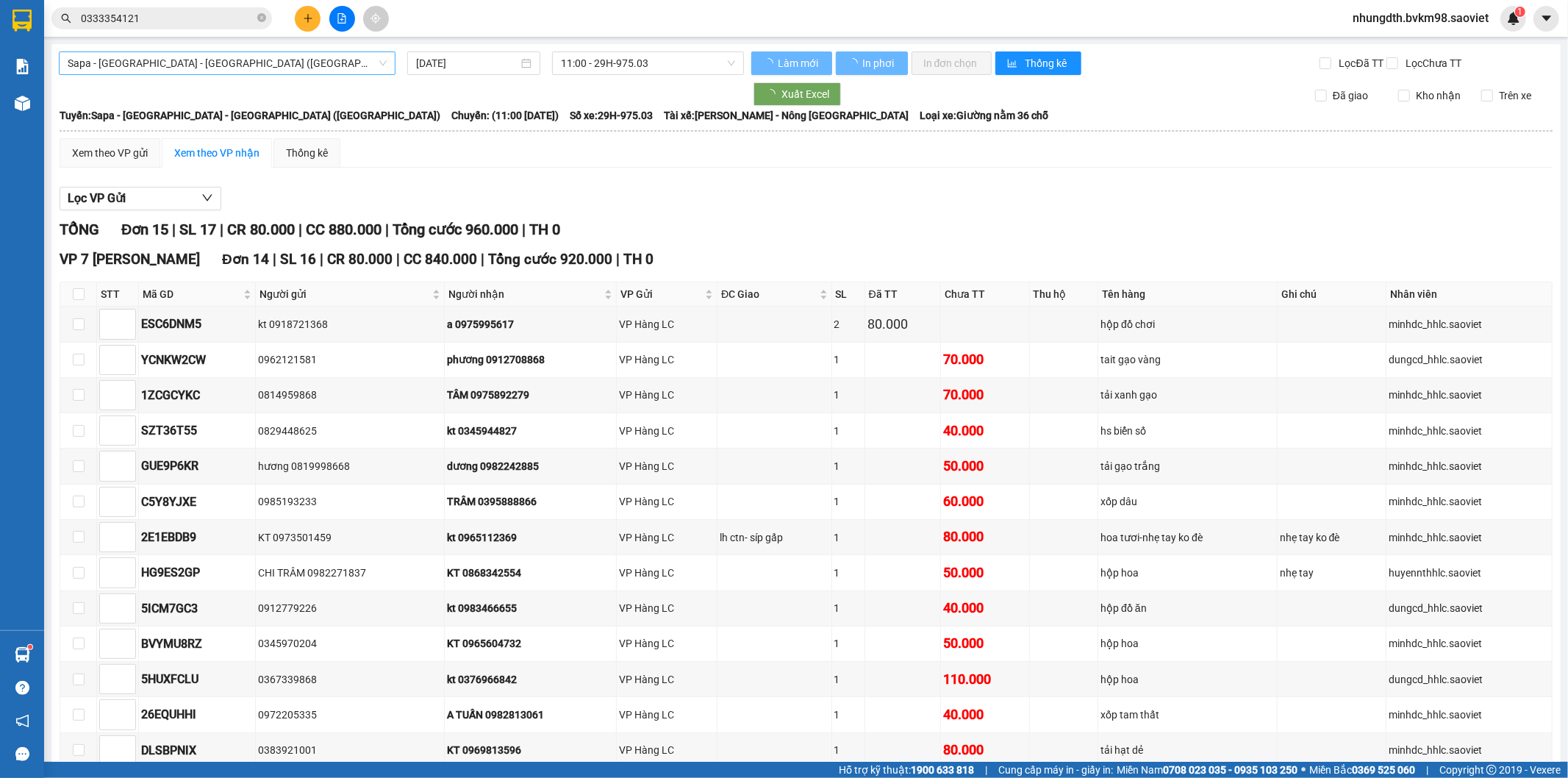
click at [126, 62] on span "Sapa - [GEOGRAPHIC_DATA] - [GEOGRAPHIC_DATA] ([GEOGRAPHIC_DATA])" at bounding box center [227, 63] width 319 height 22
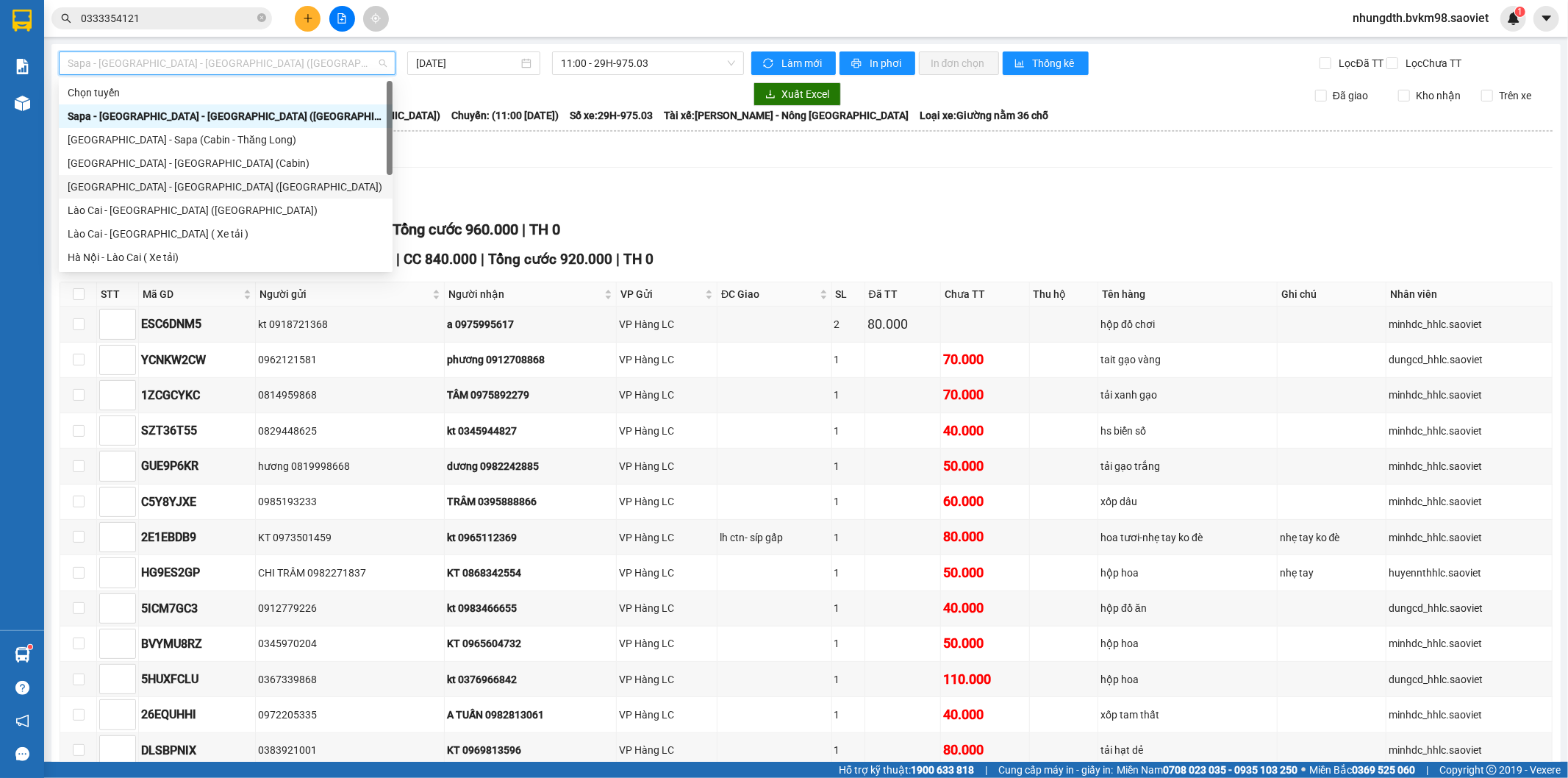
scroll to position [118, 0]
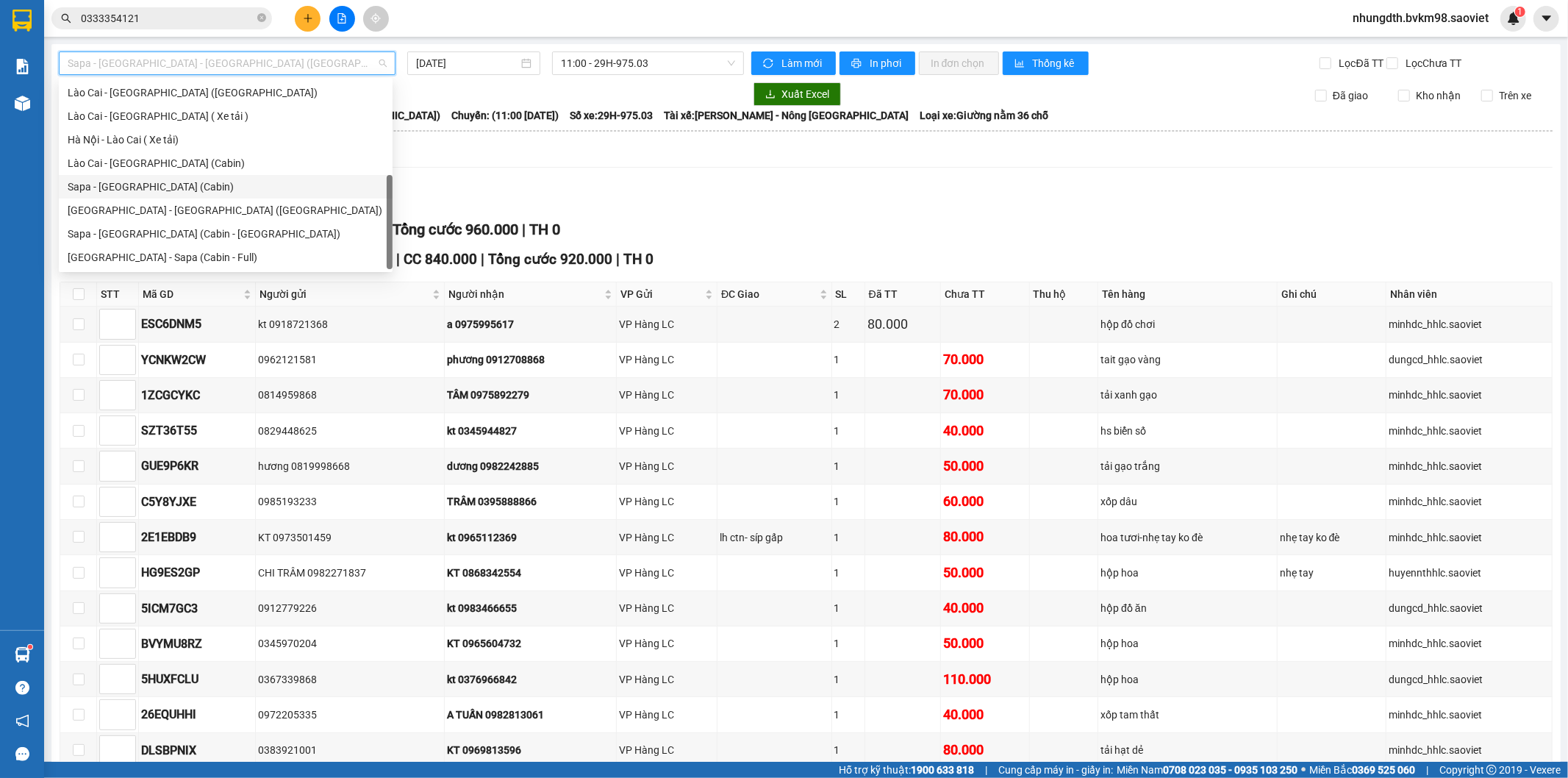
click at [144, 187] on div "Sapa - [GEOGRAPHIC_DATA] (Cabin)" at bounding box center [226, 186] width 316 height 17
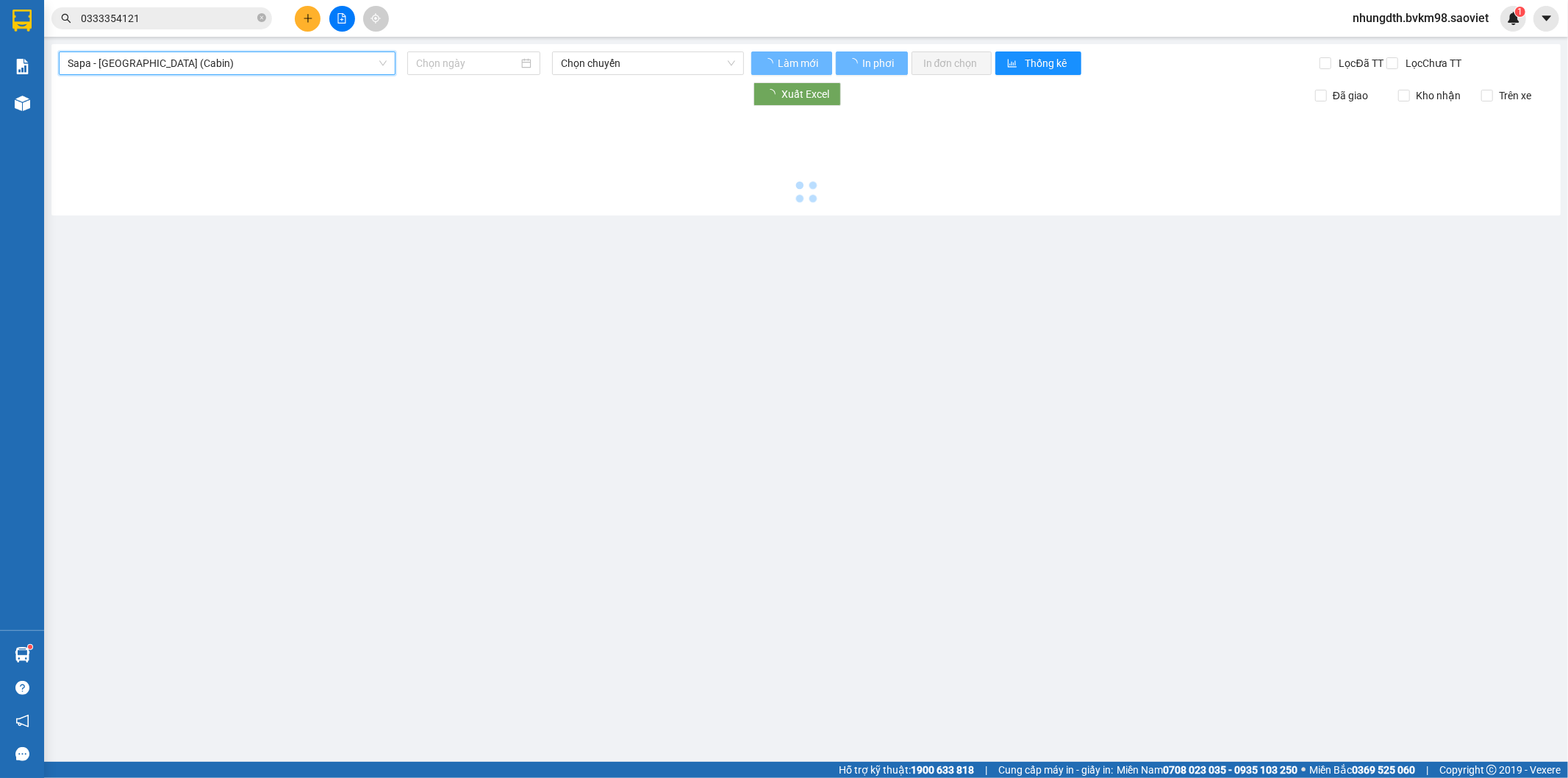
type input "[DATE]"
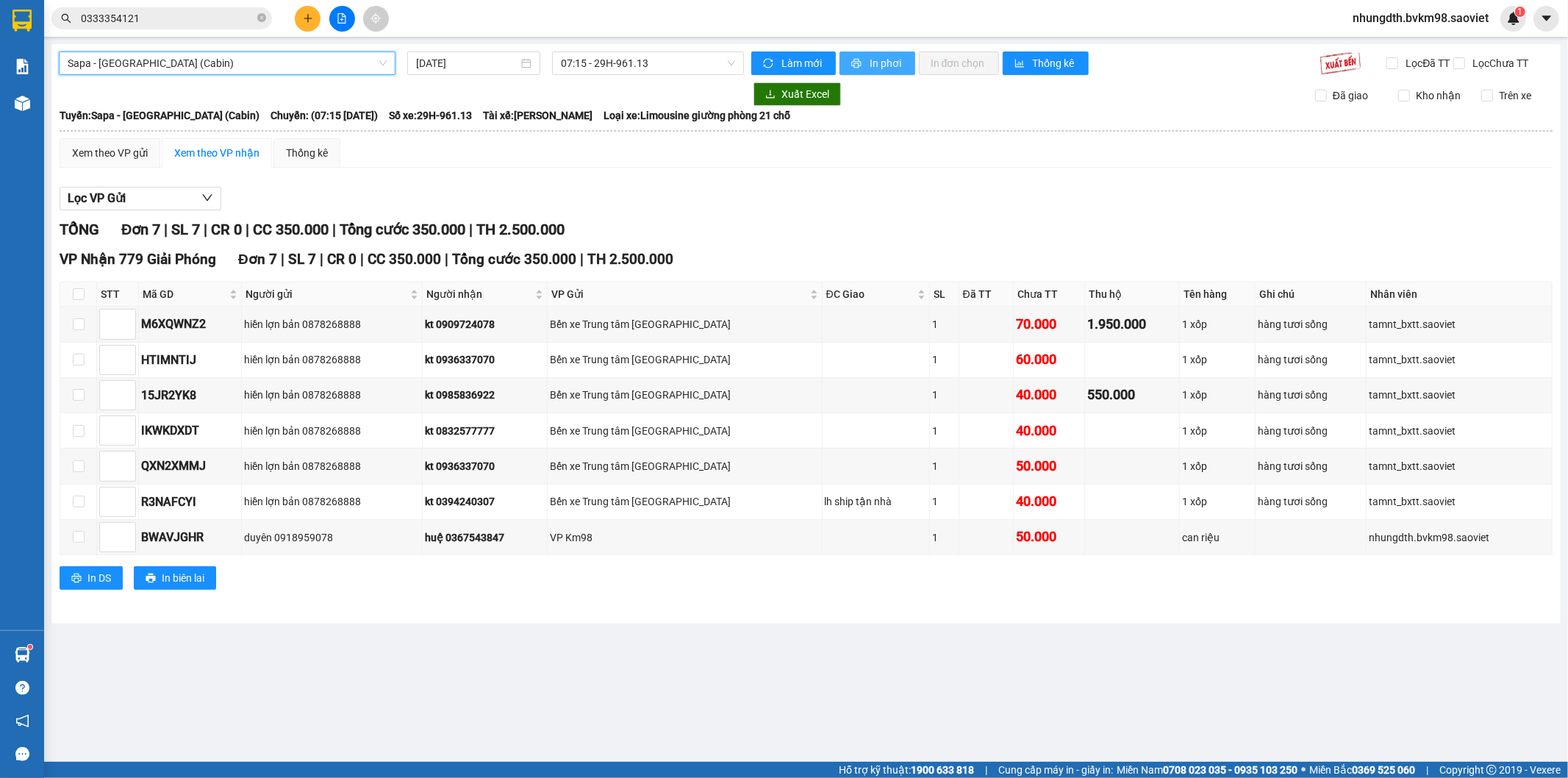
click at [886, 61] on span "In phơi" at bounding box center [886, 63] width 34 height 17
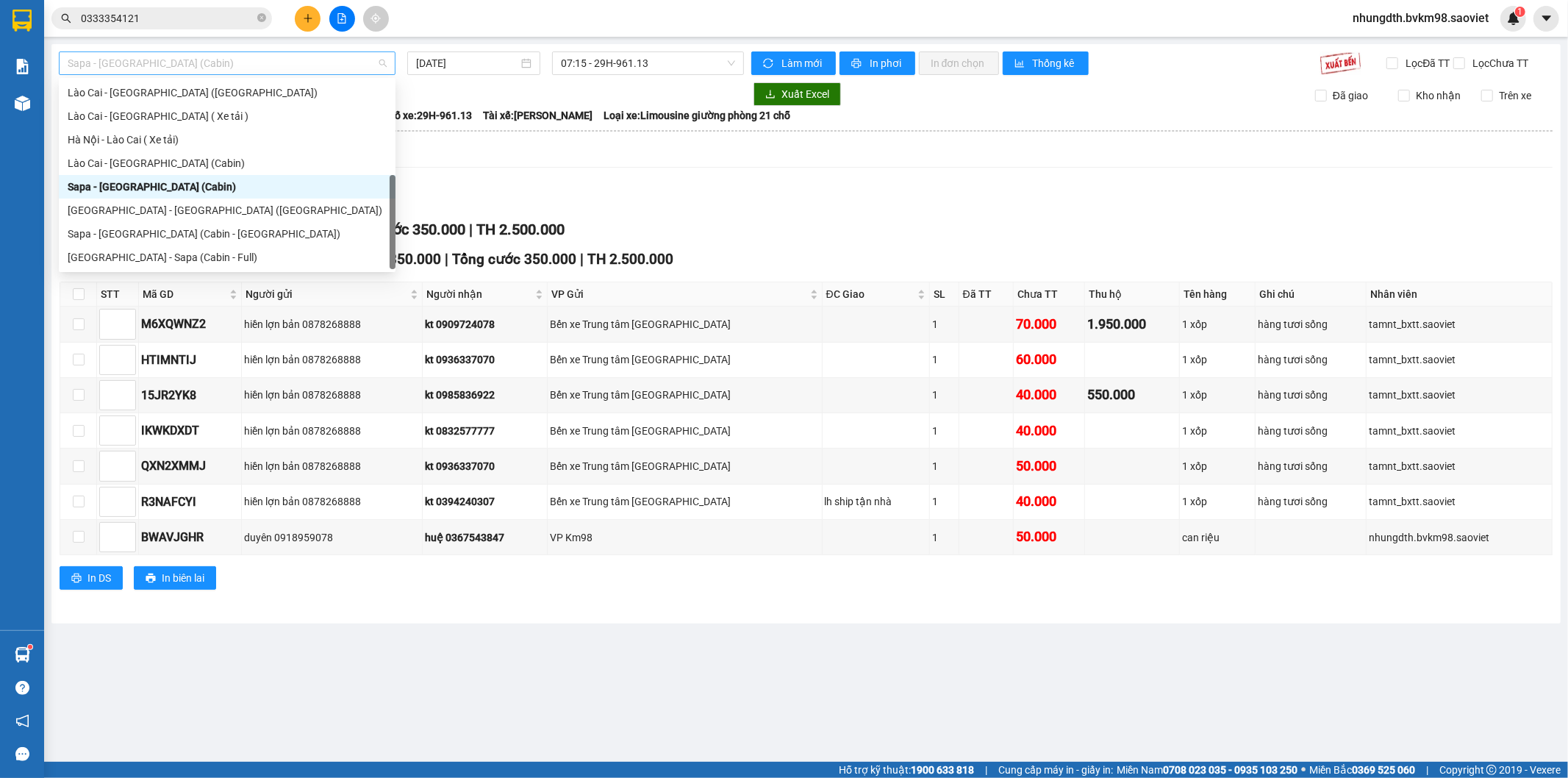
click at [211, 61] on span "Sapa - [GEOGRAPHIC_DATA] (Cabin)" at bounding box center [227, 63] width 319 height 22
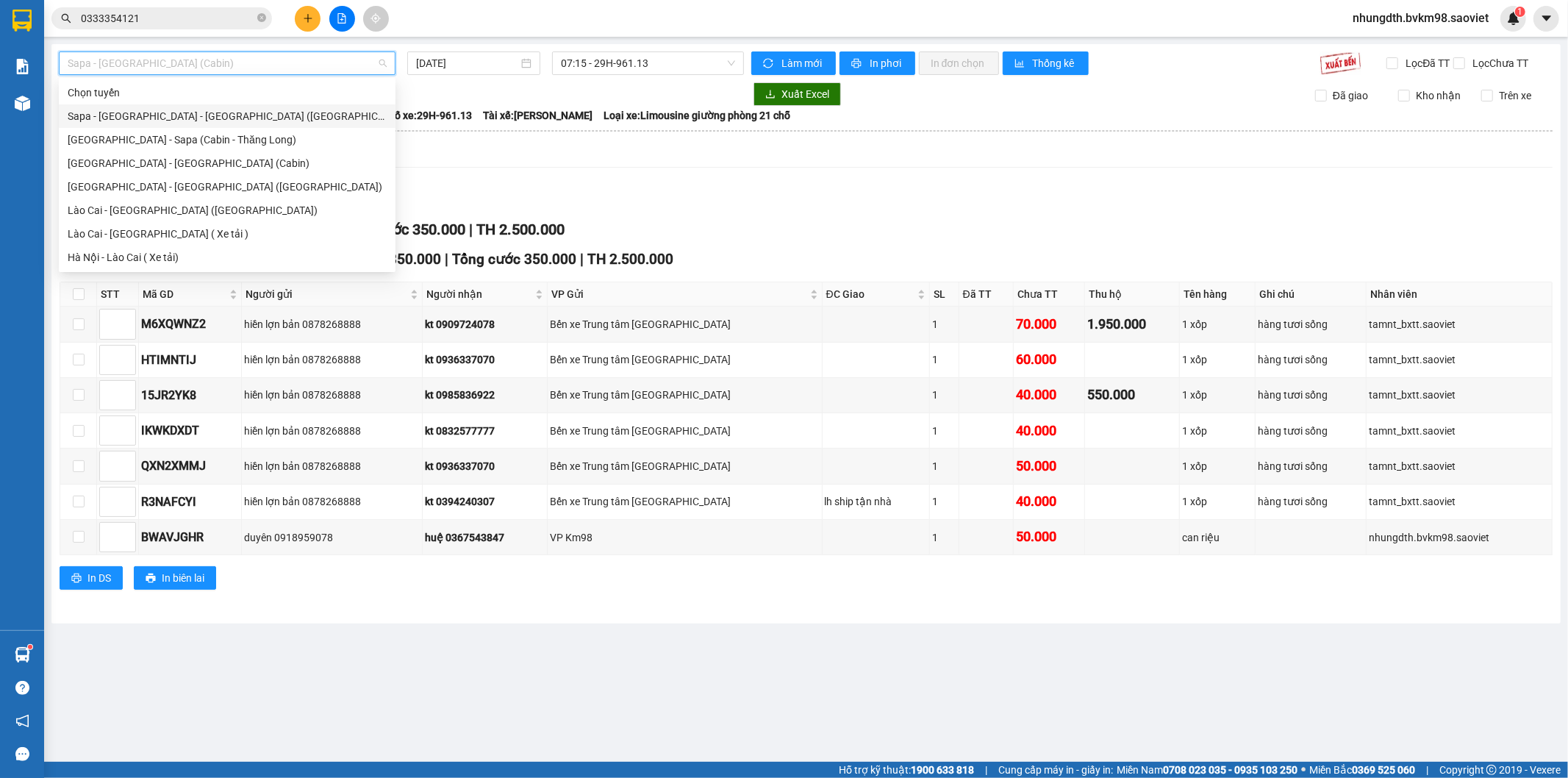
click at [179, 119] on div "Sapa - [GEOGRAPHIC_DATA] - [GEOGRAPHIC_DATA] ([GEOGRAPHIC_DATA])" at bounding box center [227, 116] width 319 height 17
type input "[DATE]"
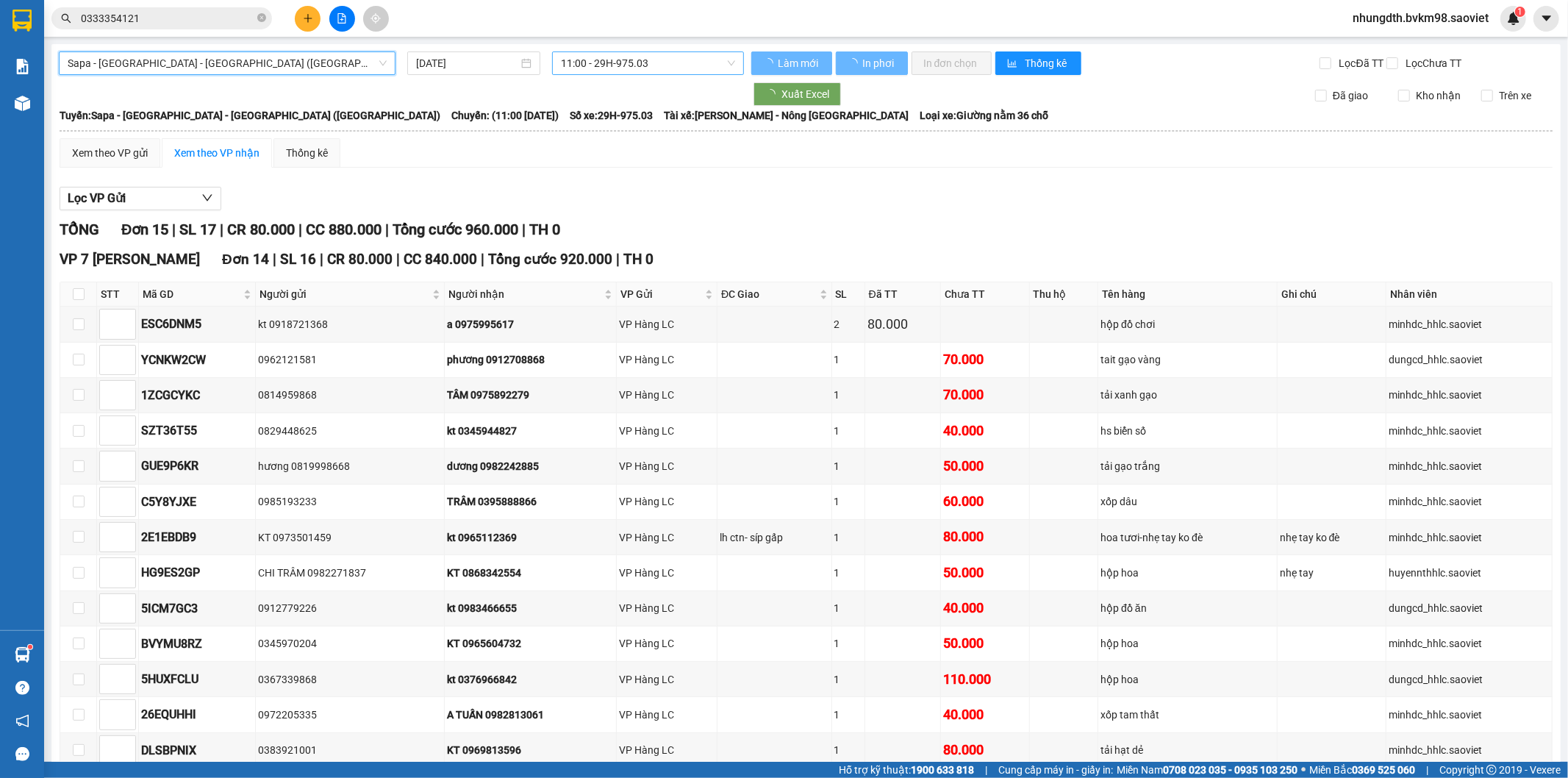
click at [628, 57] on span "11:00 - 29H-975.03" at bounding box center [647, 63] width 174 height 22
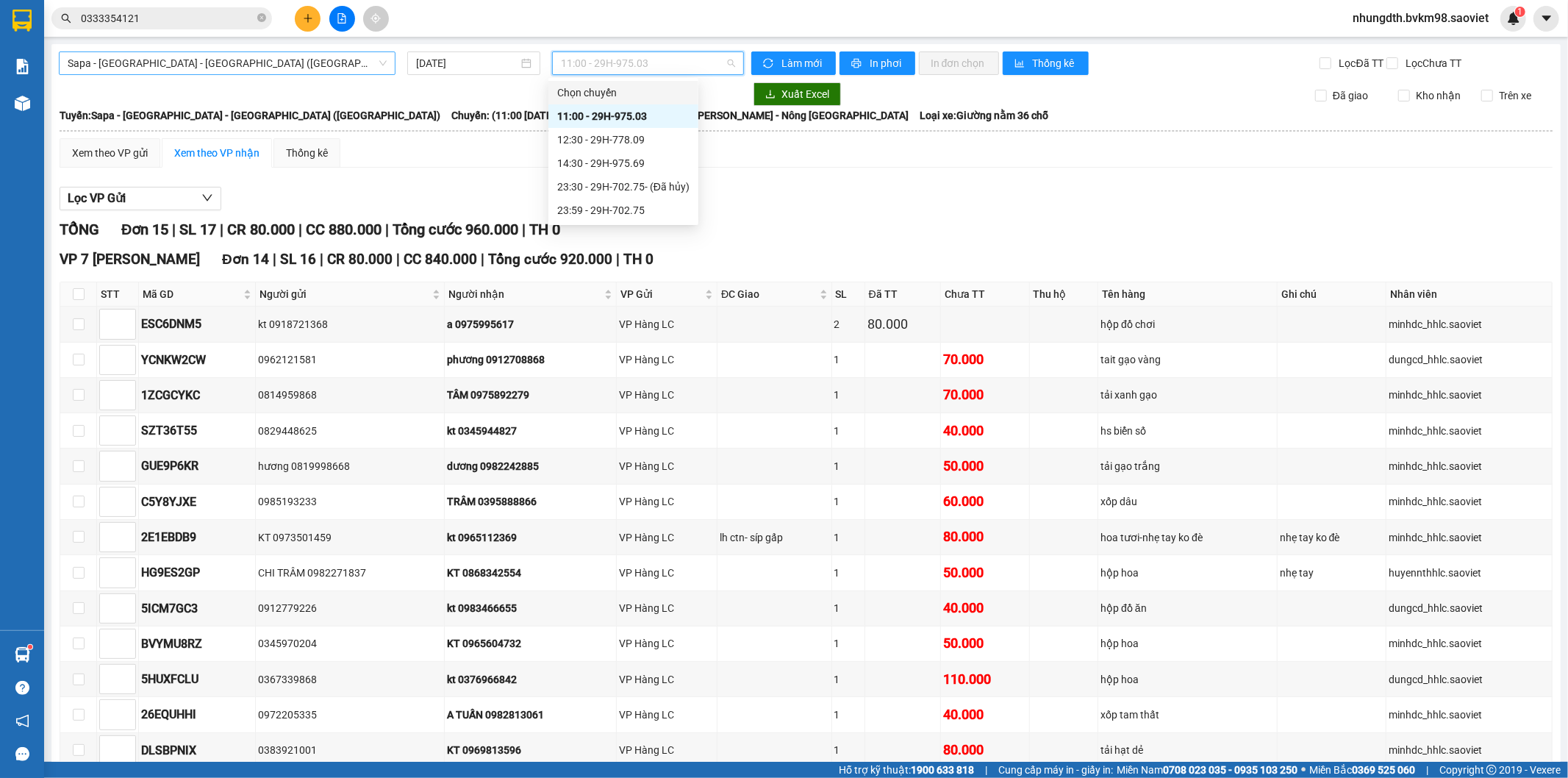
click at [176, 65] on span "Sapa - [GEOGRAPHIC_DATA] - [GEOGRAPHIC_DATA] ([GEOGRAPHIC_DATA])" at bounding box center [227, 63] width 319 height 22
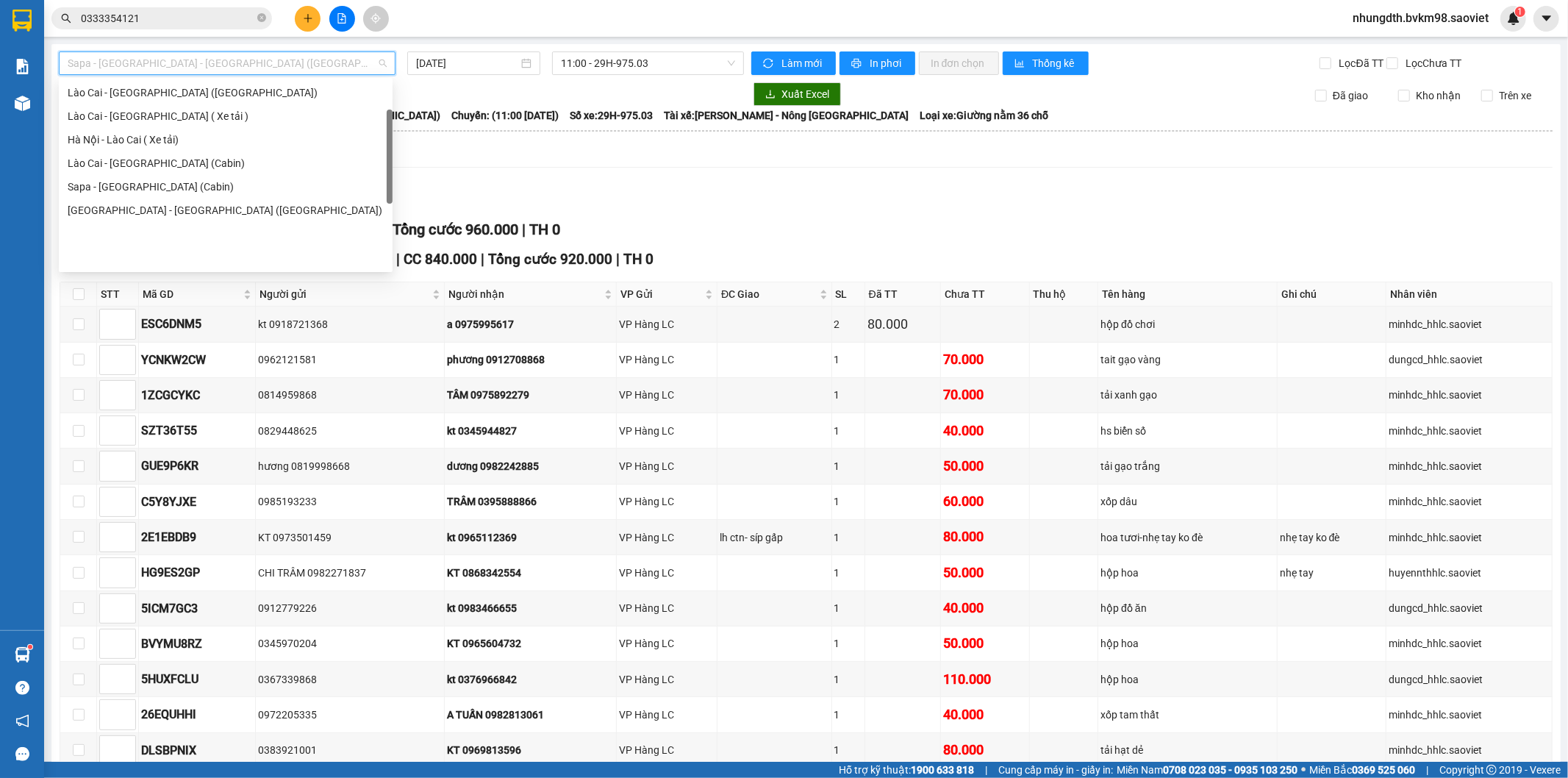
scroll to position [35, 0]
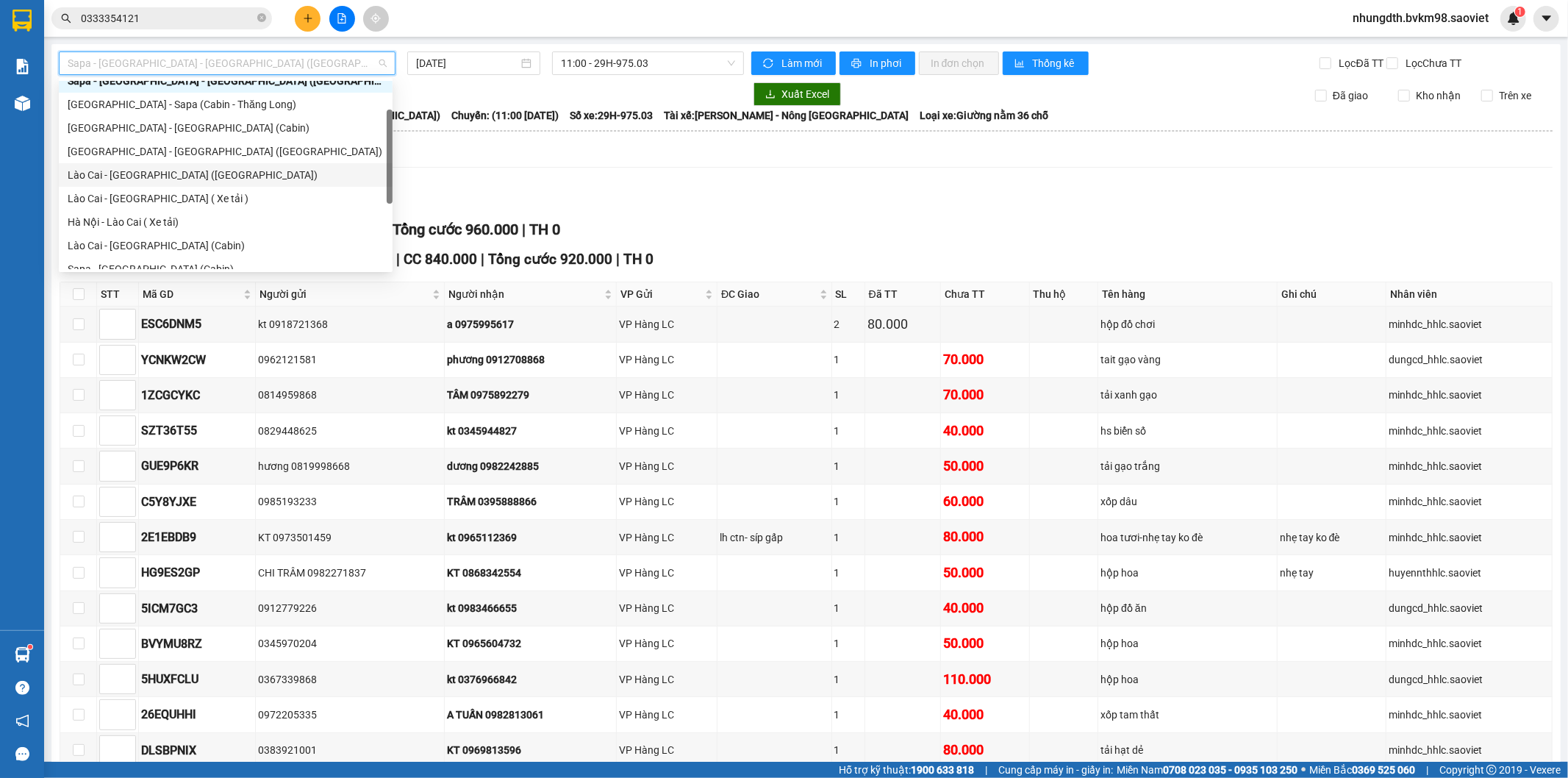
click at [155, 179] on div "Lào Cai - [GEOGRAPHIC_DATA] ([GEOGRAPHIC_DATA])" at bounding box center [226, 175] width 316 height 17
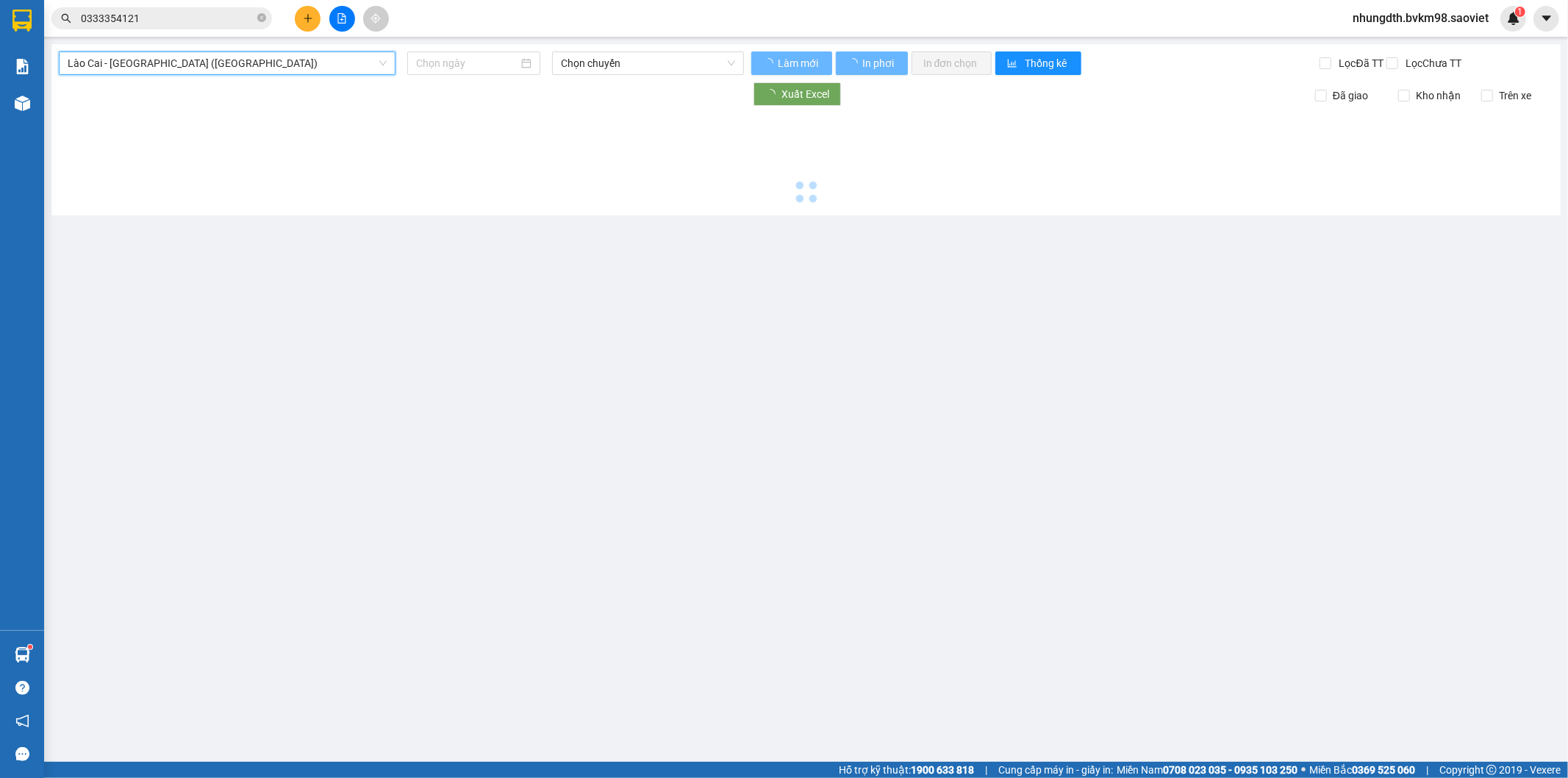
type input "[DATE]"
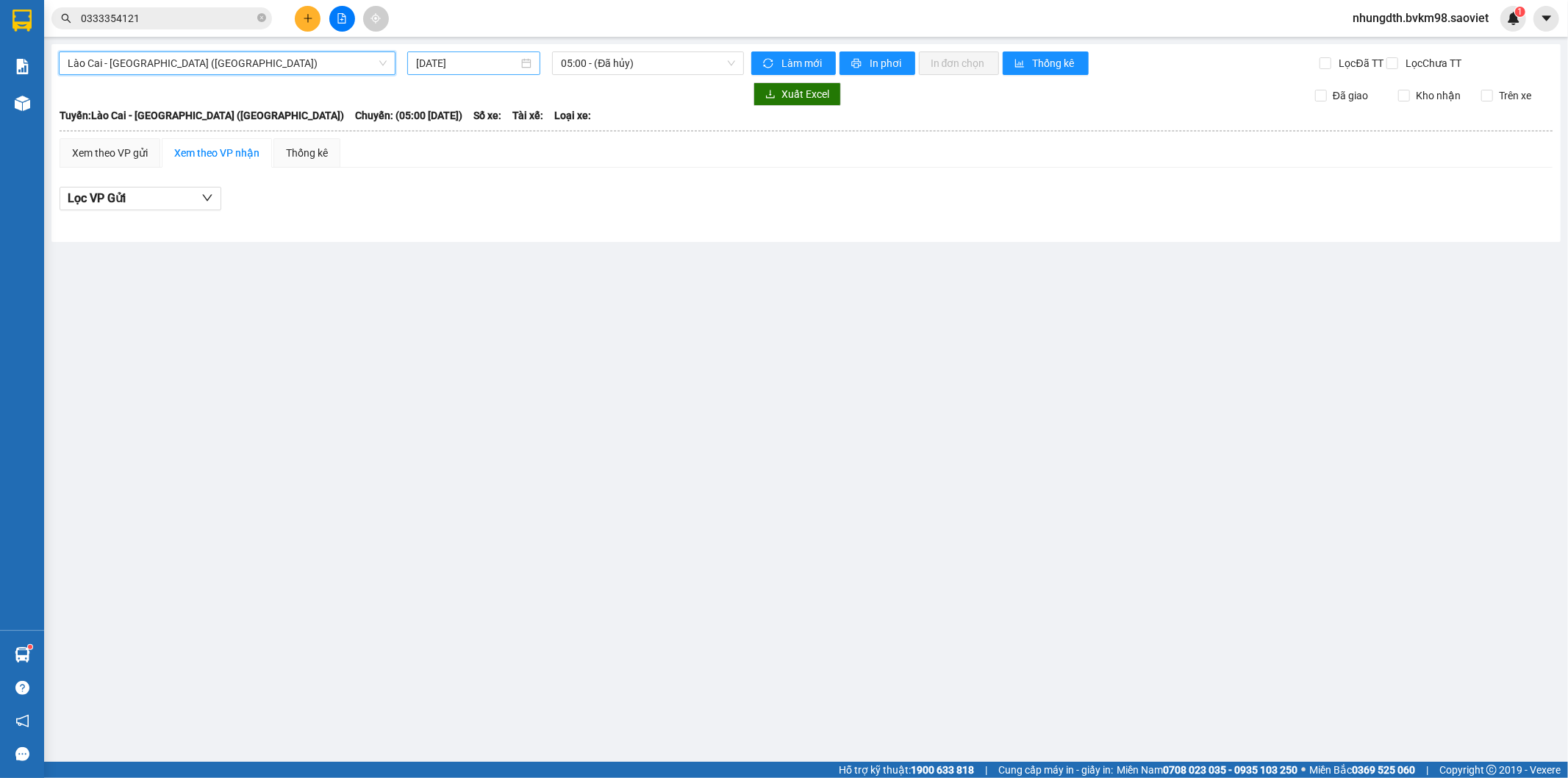
click at [475, 67] on input "[DATE]" at bounding box center [467, 63] width 102 height 17
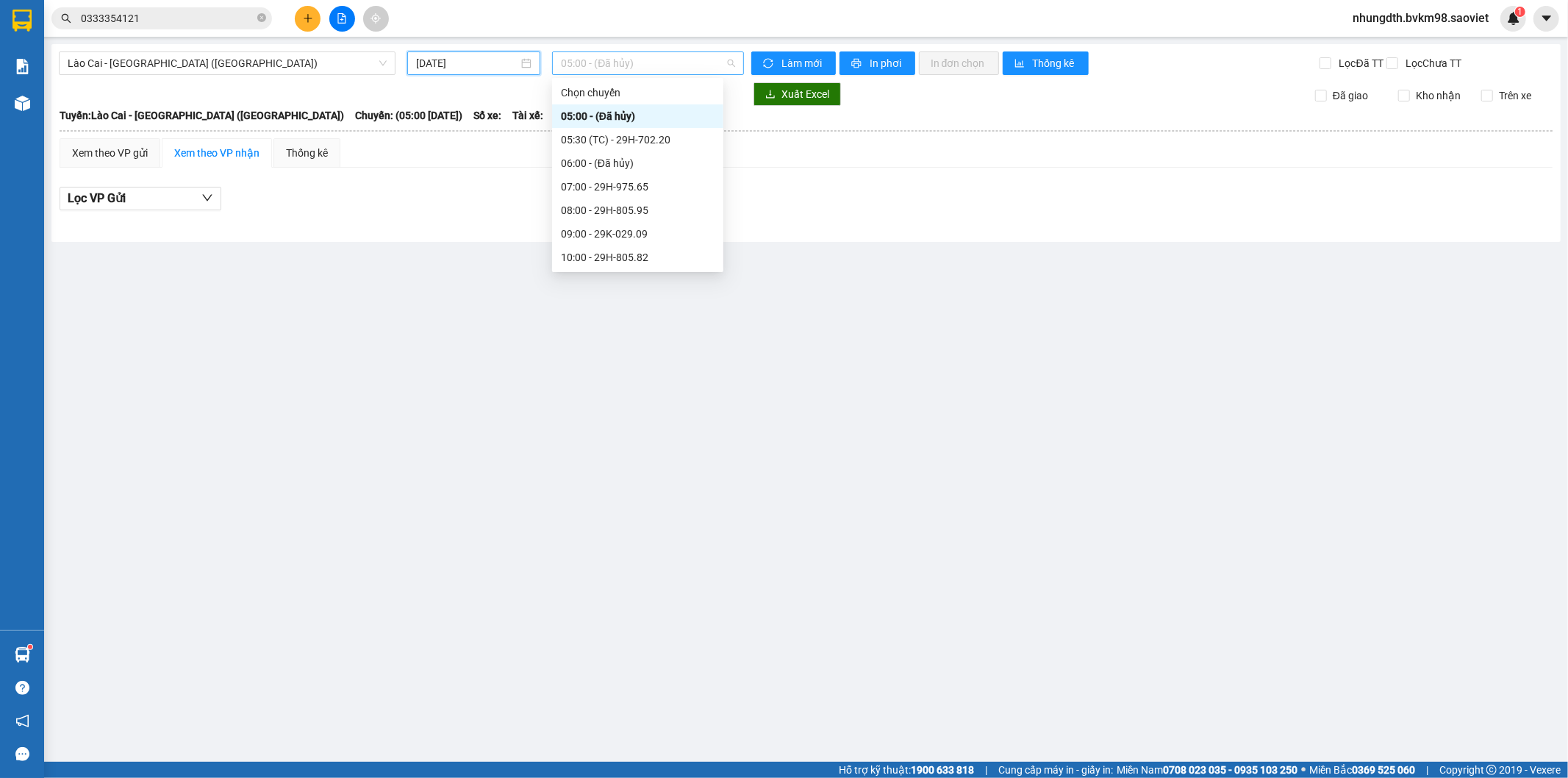
click at [628, 69] on span "05:00 - (Đã hủy)" at bounding box center [647, 63] width 174 height 22
click at [629, 209] on div "08:00 - 29H-805.95" at bounding box center [637, 210] width 153 height 17
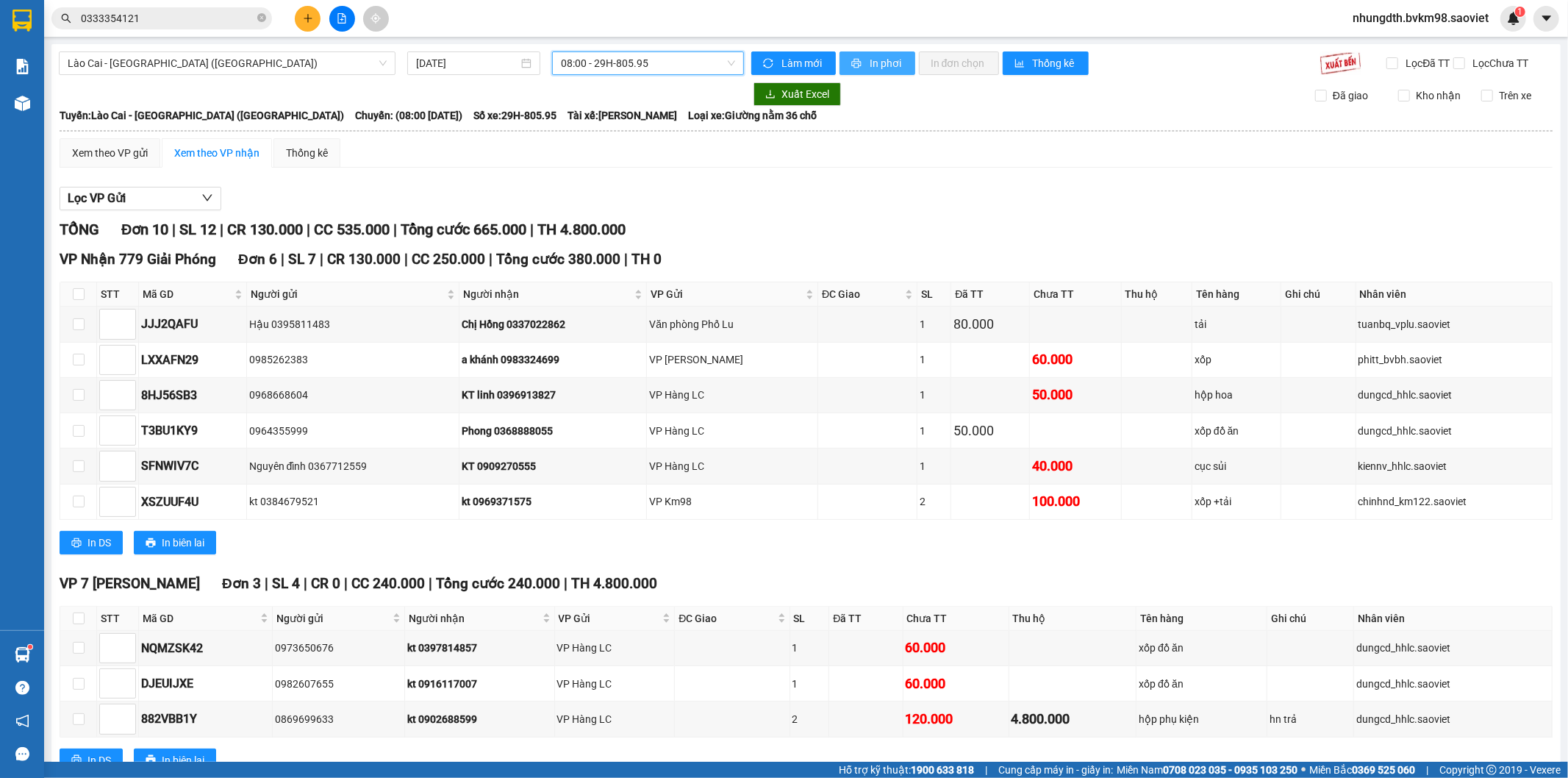
click at [870, 66] on span "In phơi" at bounding box center [886, 63] width 34 height 17
click at [185, 68] on span "Lào Cai - [GEOGRAPHIC_DATA] ([GEOGRAPHIC_DATA])" at bounding box center [227, 63] width 319 height 22
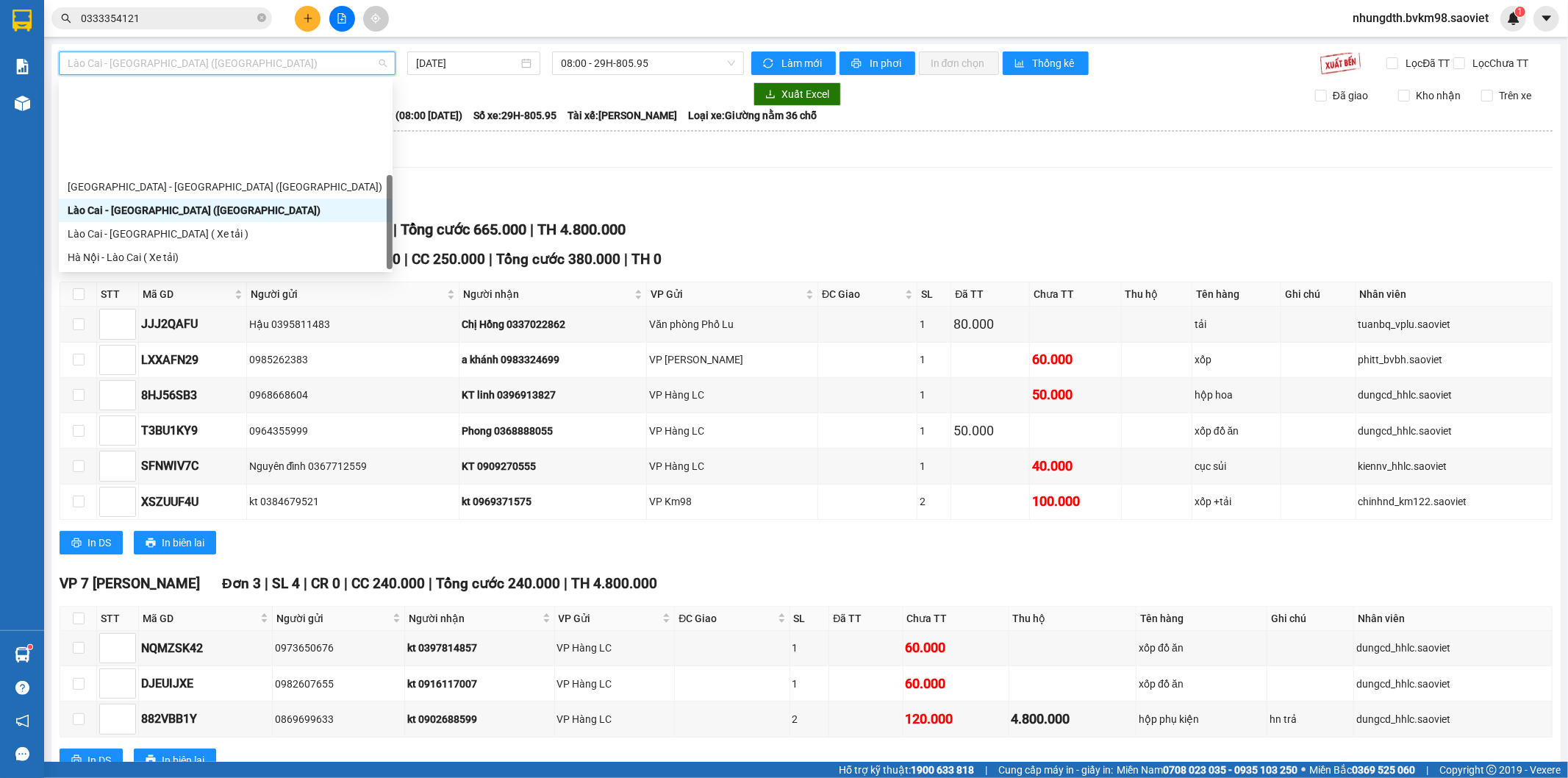
scroll to position [118, 0]
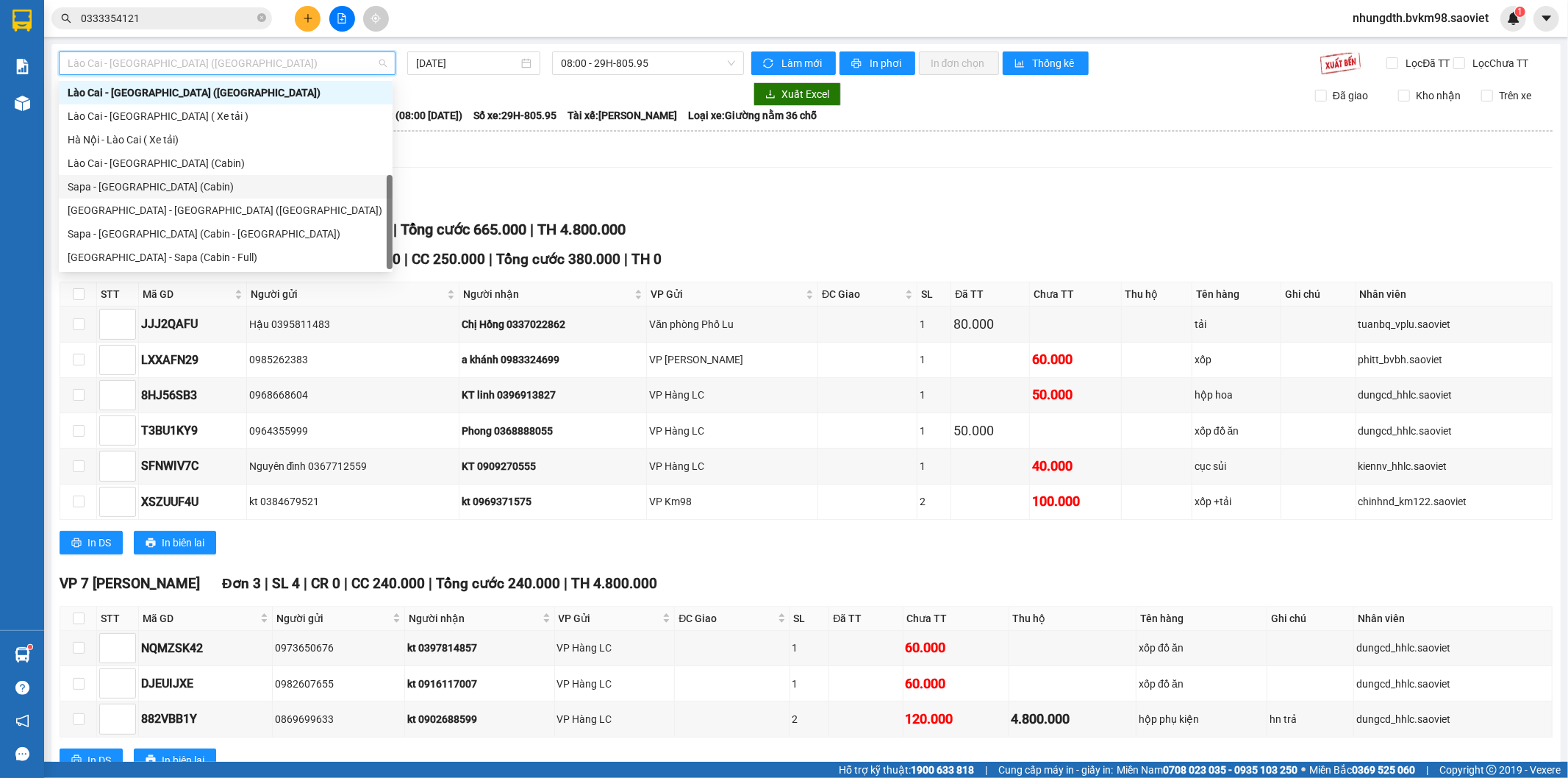
click at [135, 181] on div "Sapa - [GEOGRAPHIC_DATA] (Cabin)" at bounding box center [226, 186] width 316 height 17
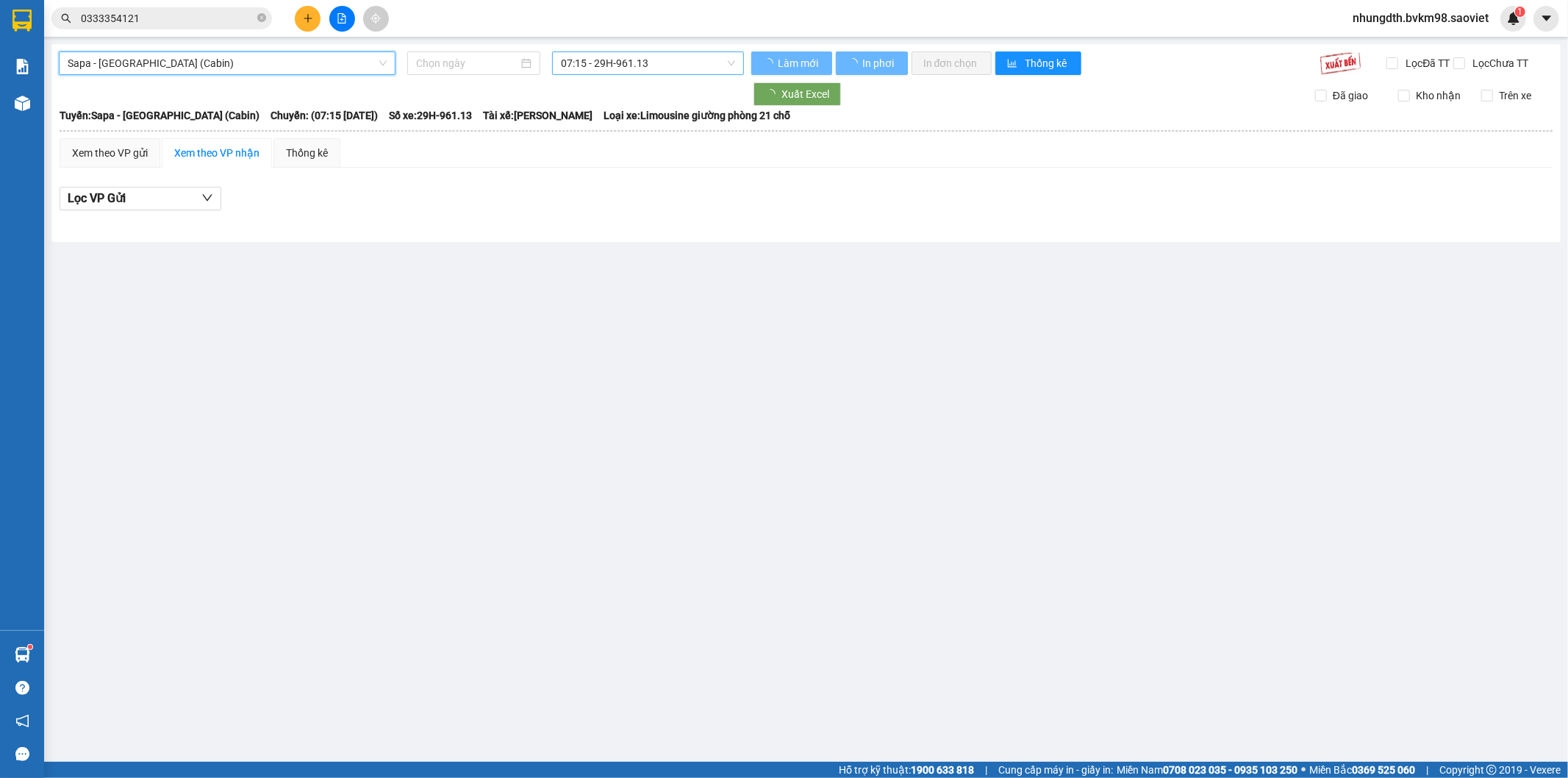
type input "[DATE]"
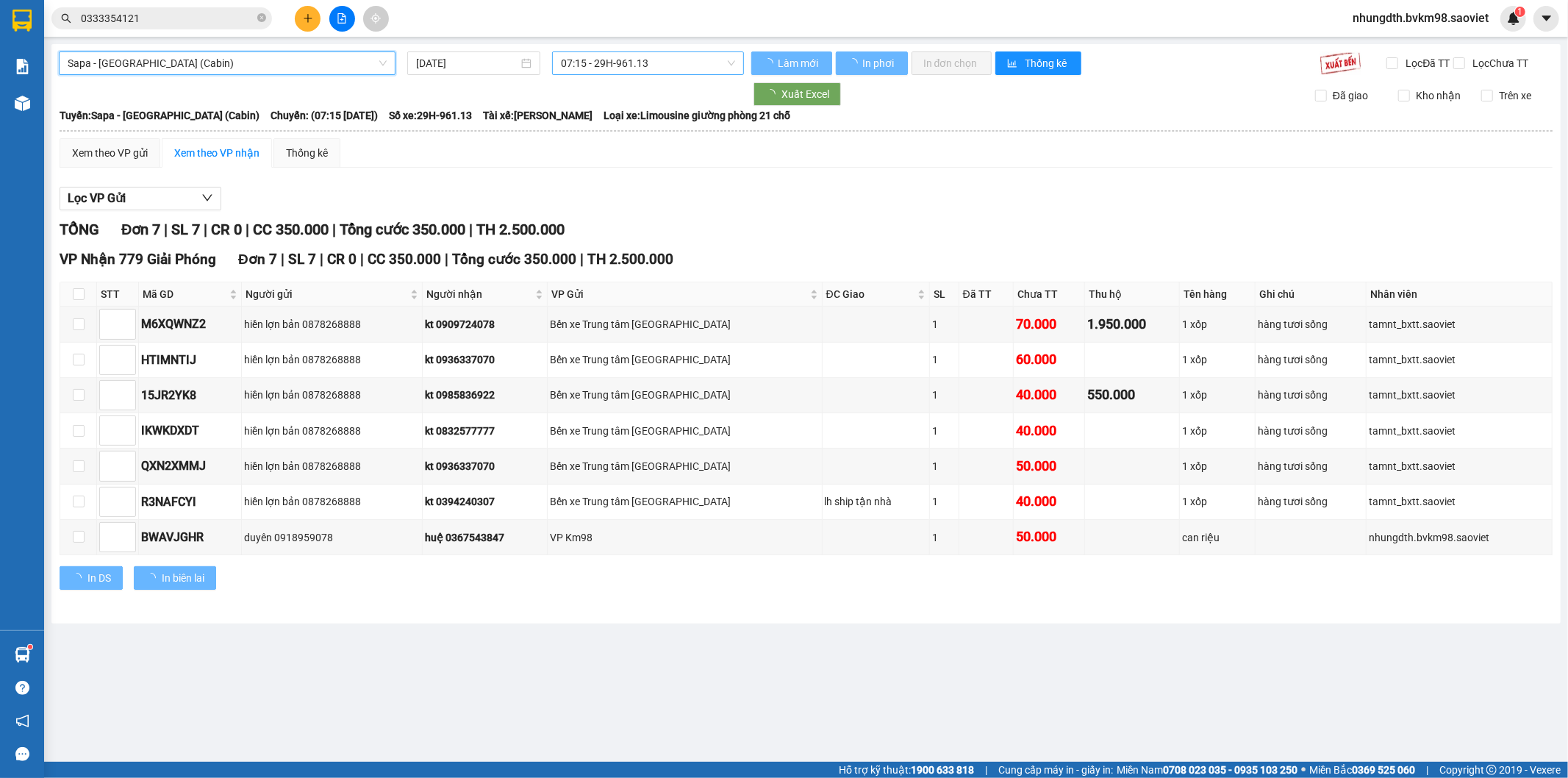
click at [620, 64] on span "07:15 - 29H-961.13" at bounding box center [647, 63] width 174 height 22
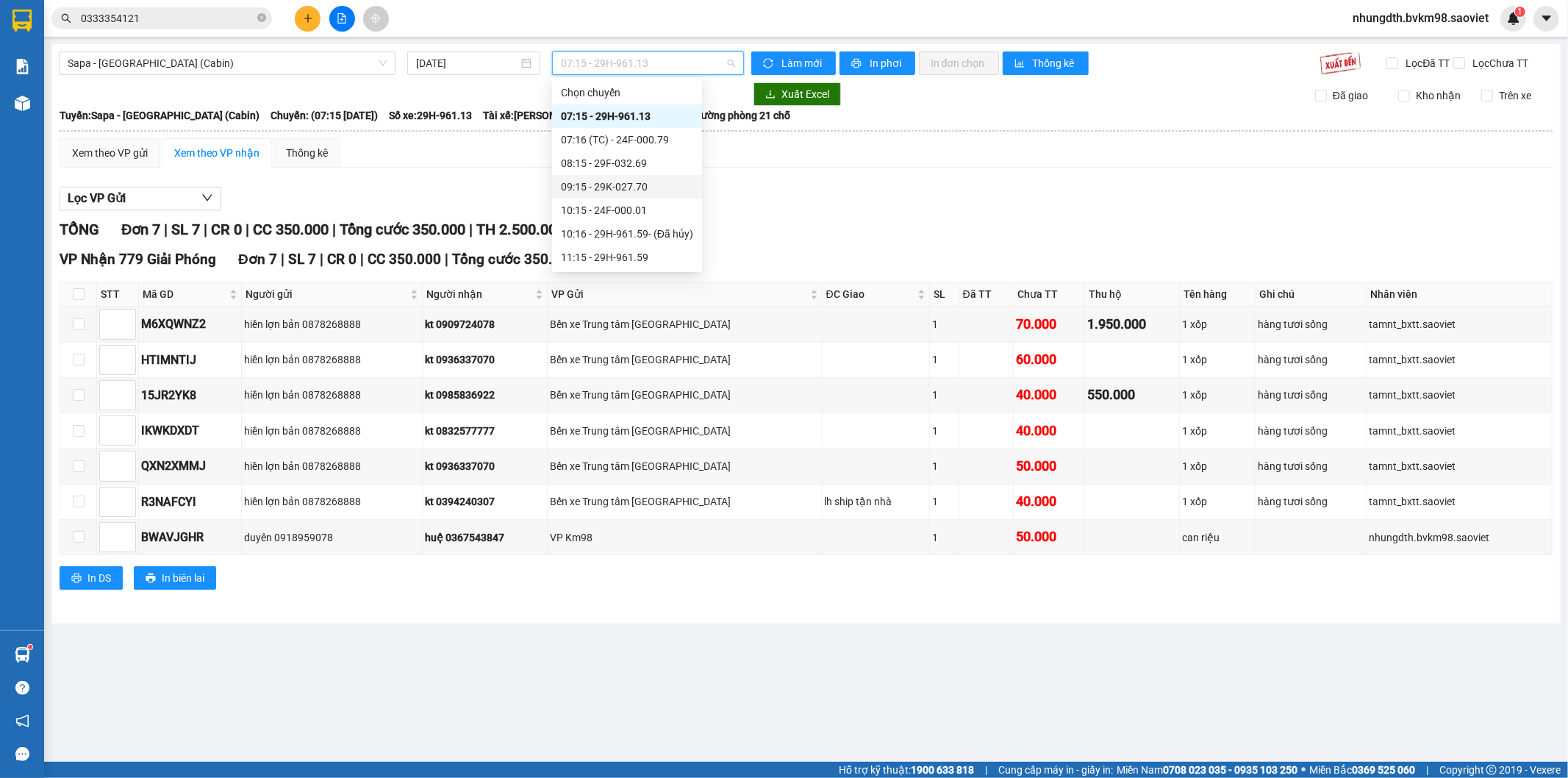
click at [641, 188] on div "09:15 - 29K-027.70" at bounding box center [627, 186] width 132 height 17
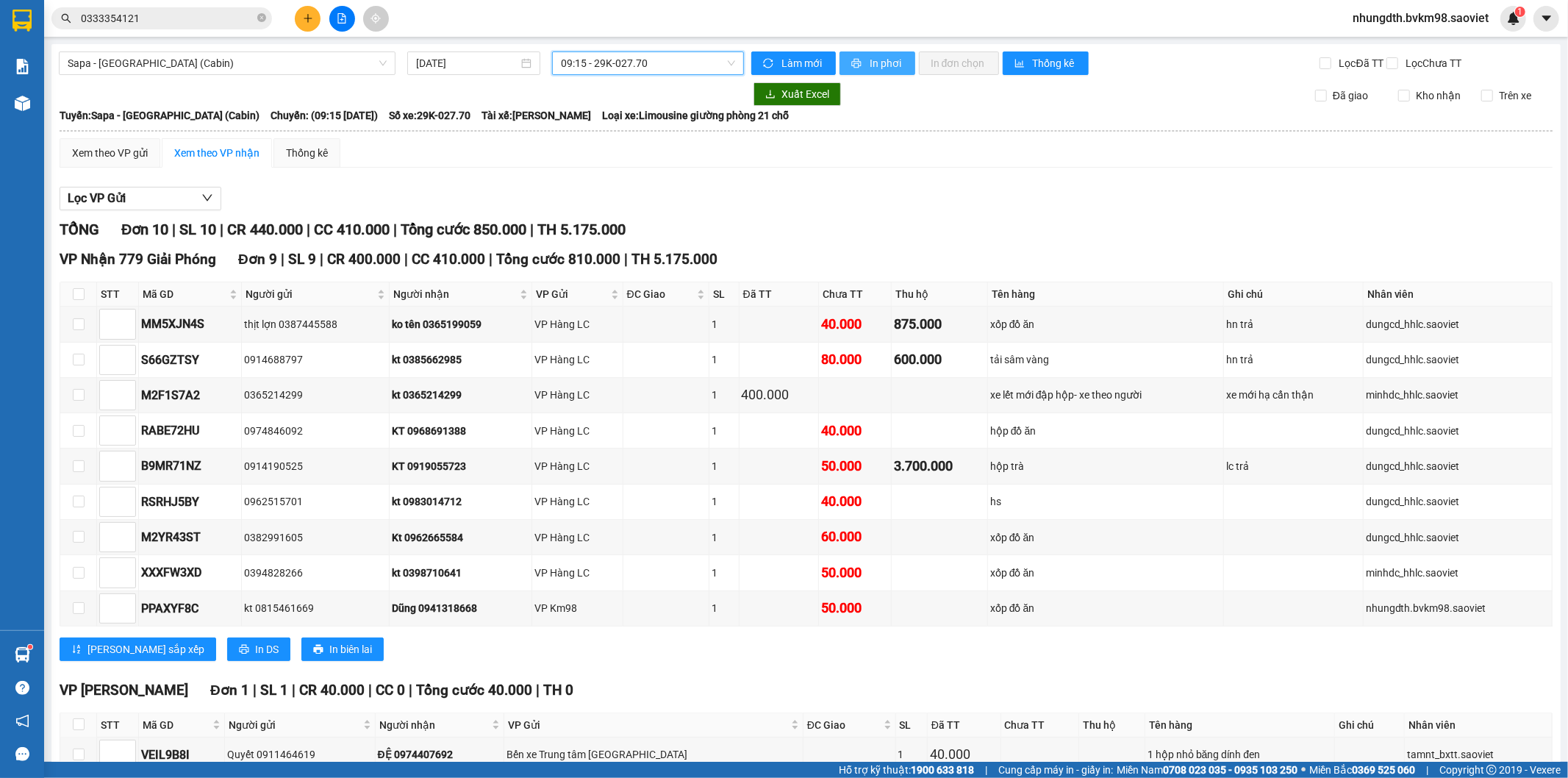
click at [879, 65] on span "In phơi" at bounding box center [886, 63] width 34 height 17
click at [228, 63] on span "Sapa - [GEOGRAPHIC_DATA] (Cabin)" at bounding box center [227, 63] width 319 height 22
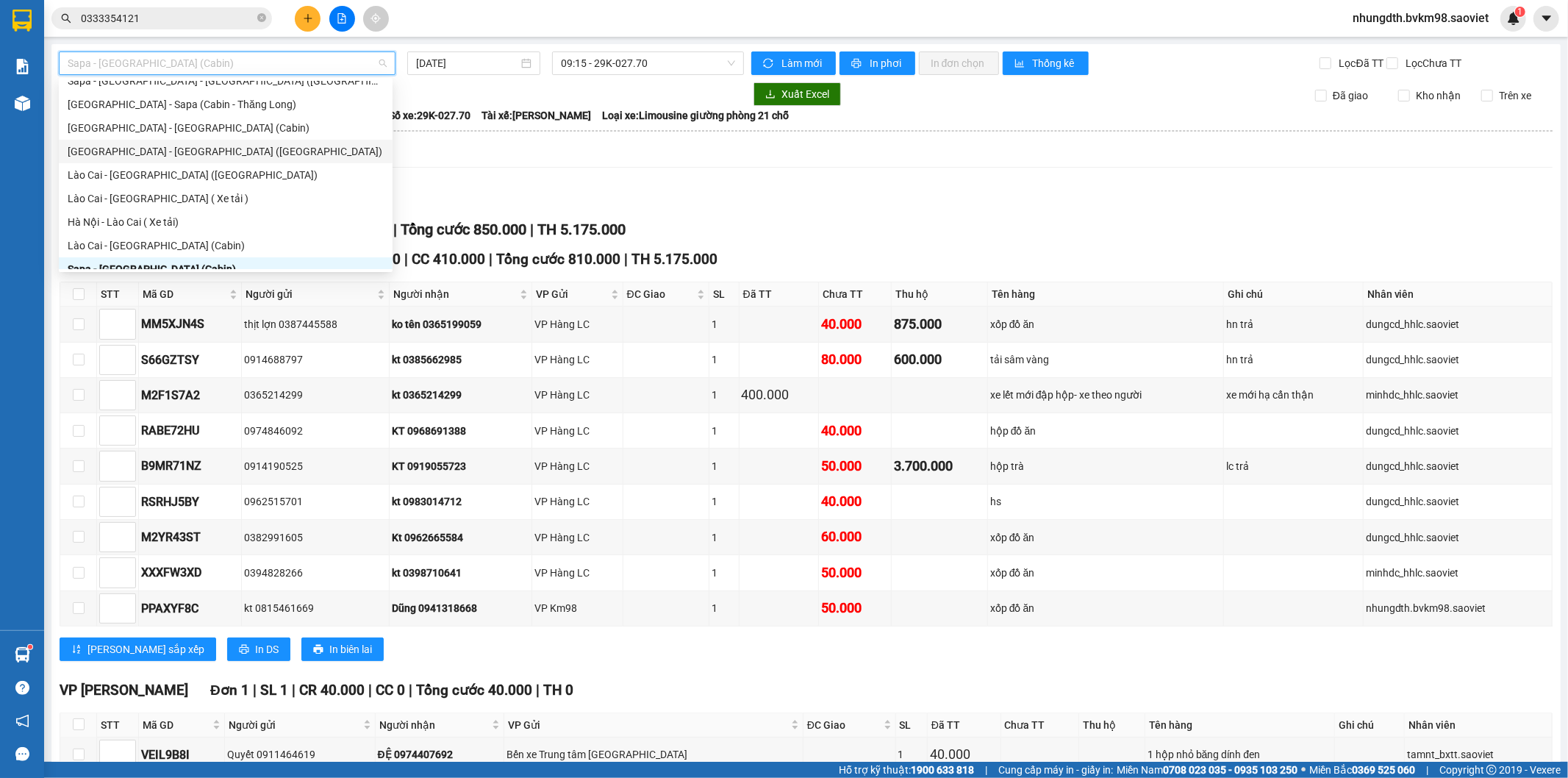
scroll to position [118, 0]
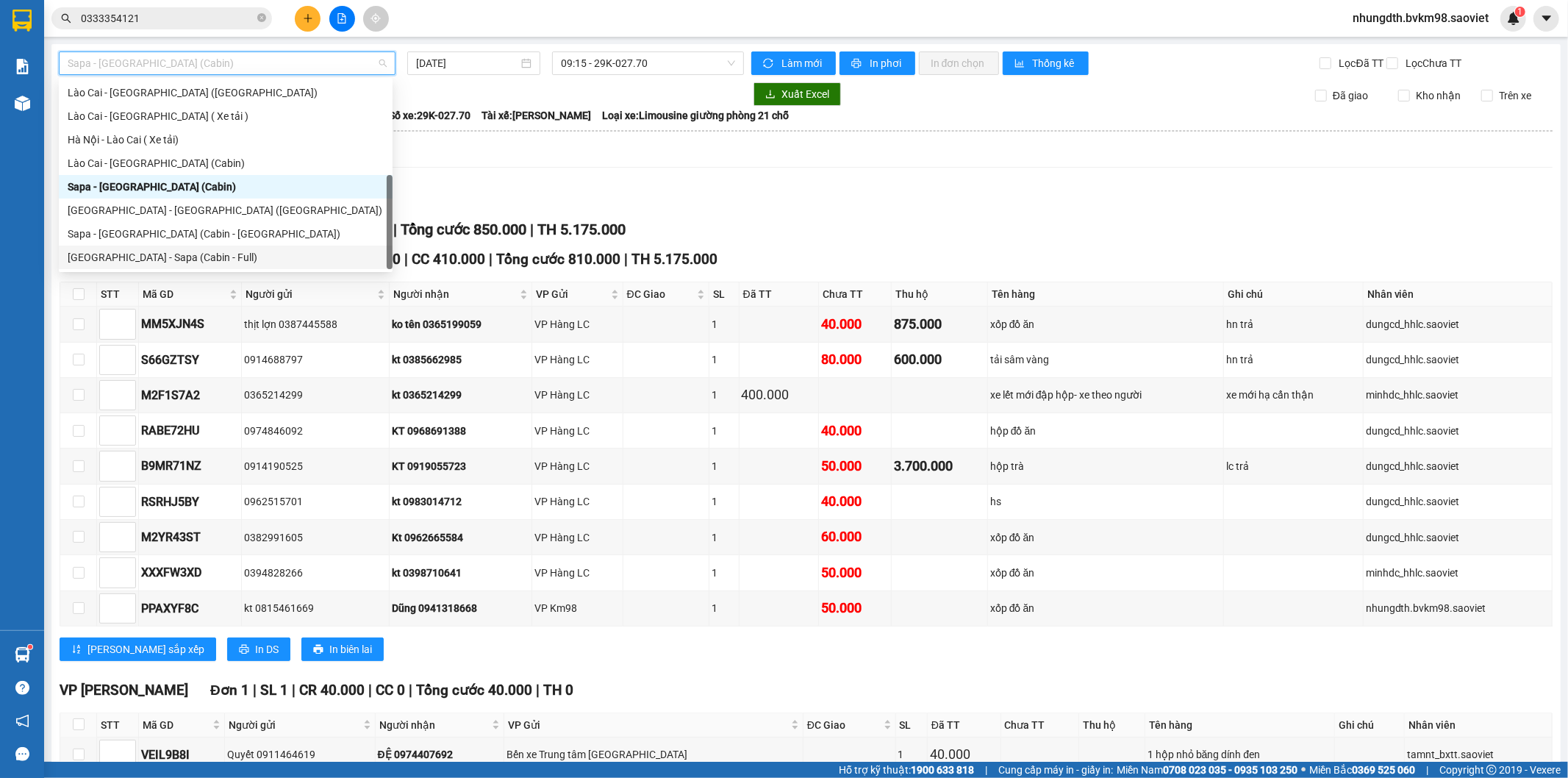
click at [133, 257] on div "[GEOGRAPHIC_DATA] - Sapa (Cabin - Full)" at bounding box center [226, 257] width 316 height 17
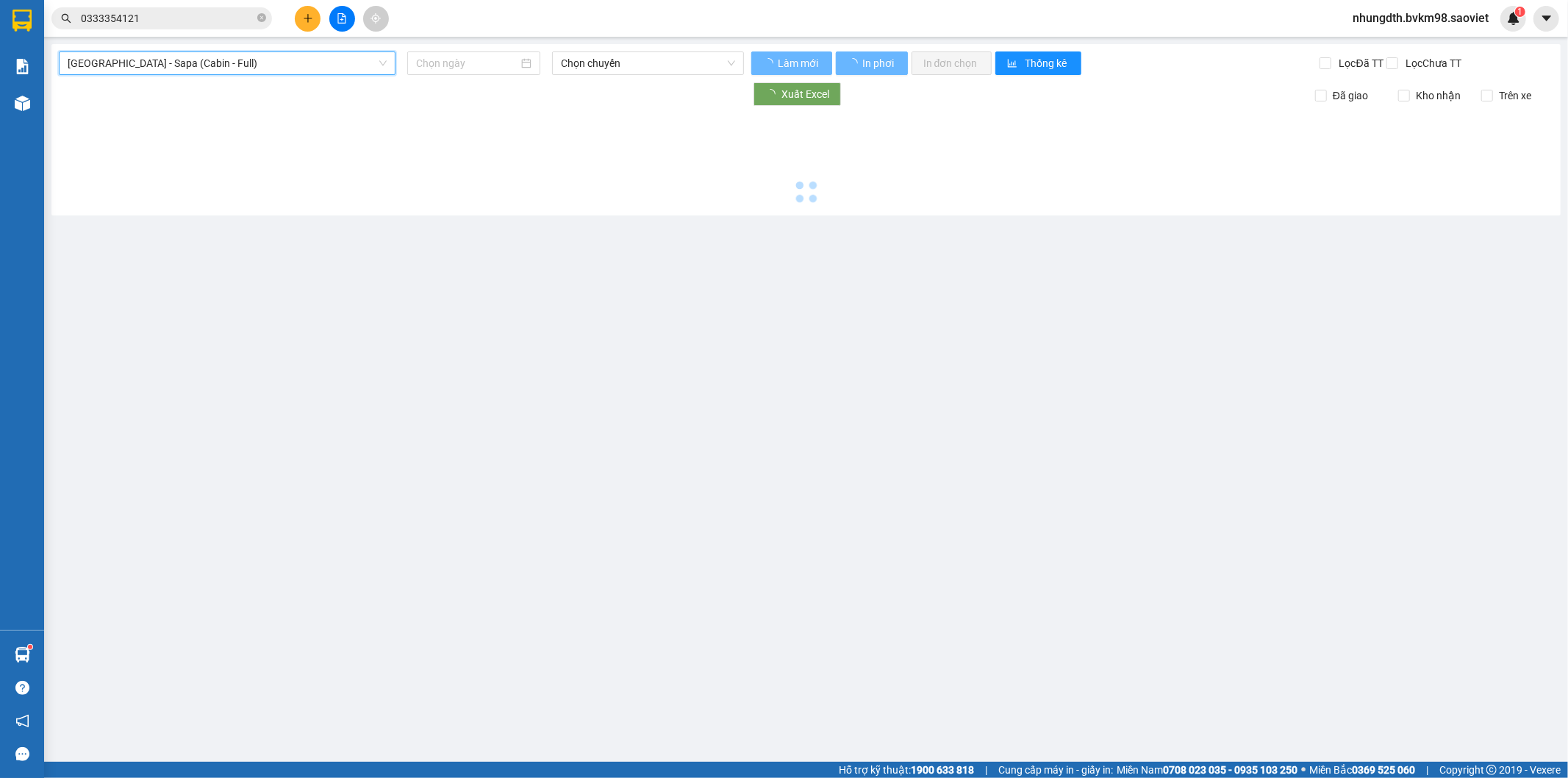
type input "[DATE]"
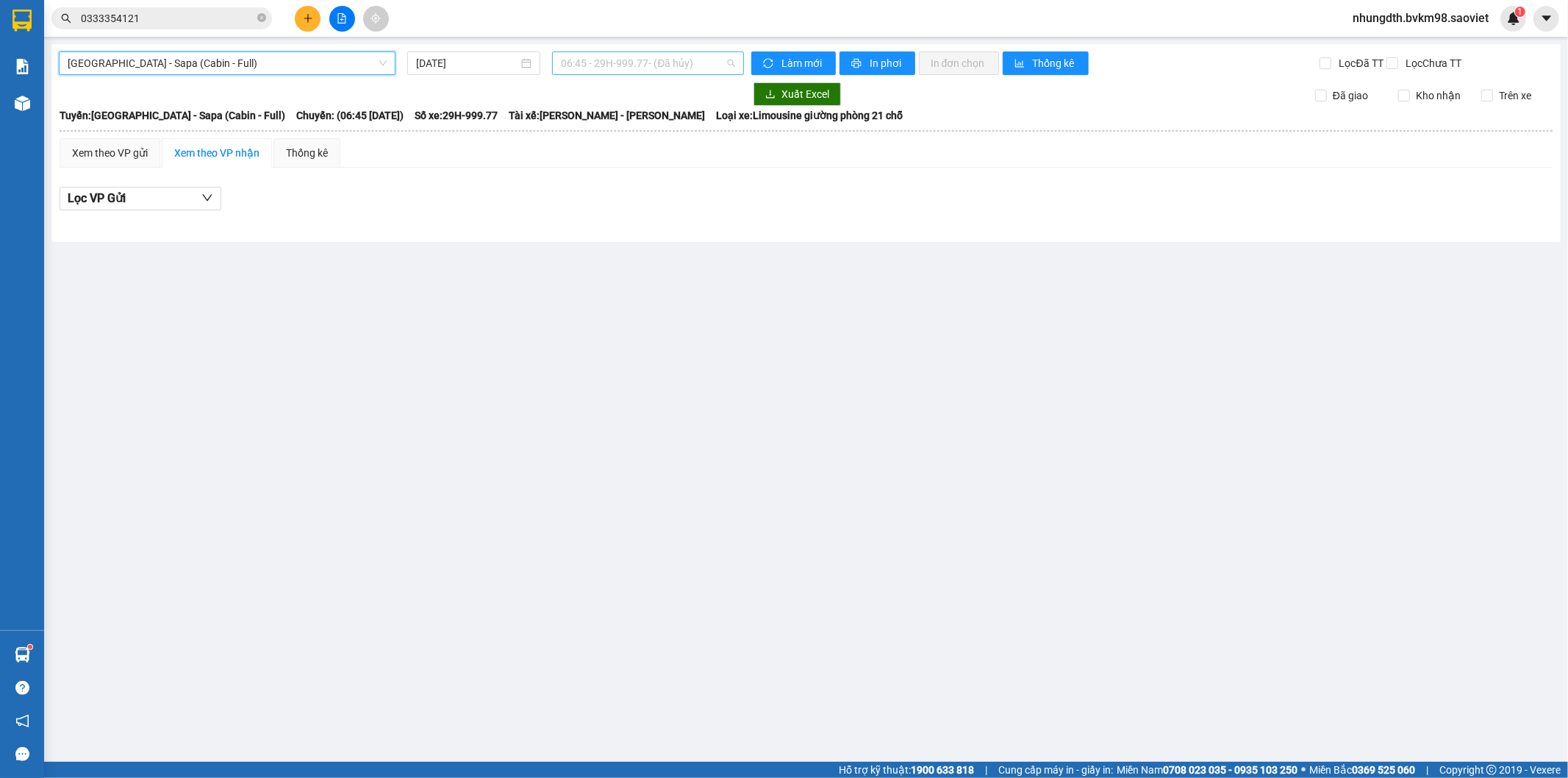
click at [600, 64] on span "06:45 - 29H-999.77 - (Đã hủy)" at bounding box center [647, 63] width 174 height 22
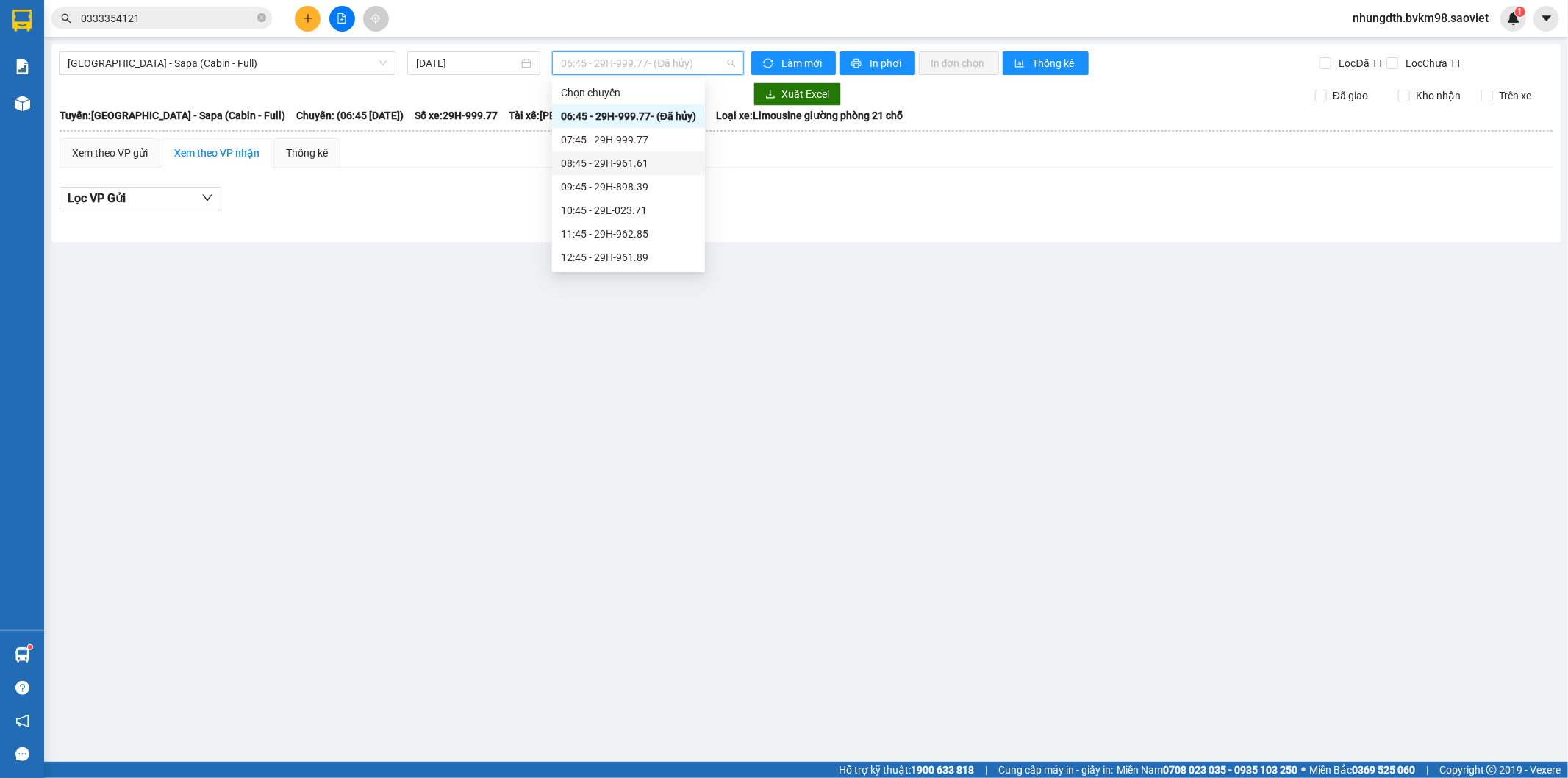
click at [613, 160] on div "08:45 - 29H-961.61" at bounding box center [628, 163] width 135 height 17
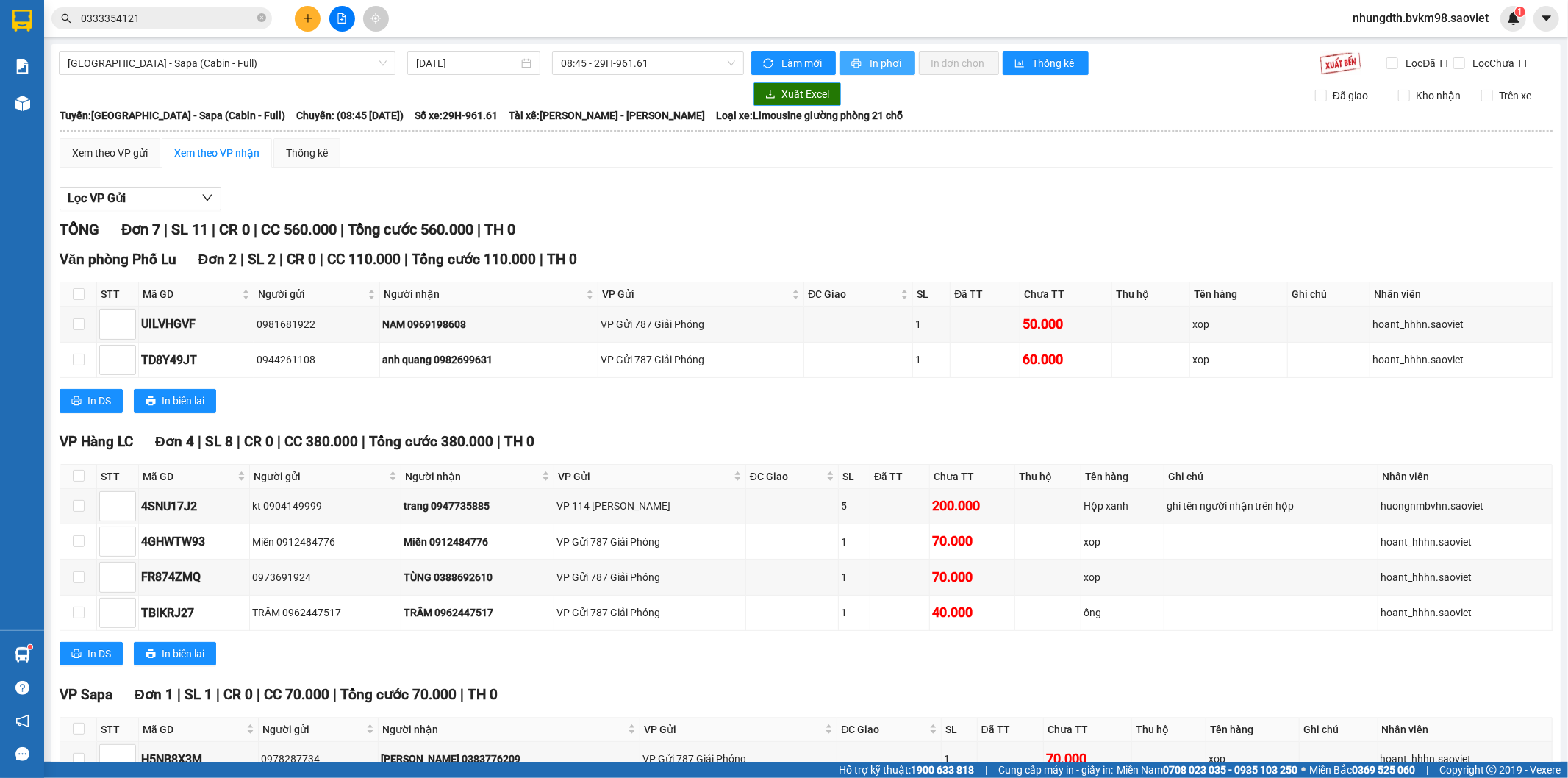
drag, startPoint x: 879, startPoint y: 62, endPoint x: 812, endPoint y: 116, distance: 86.1
click at [877, 61] on span "In phơi" at bounding box center [886, 63] width 34 height 17
click at [705, 232] on div "TỔNG Đơn 7 | SL 11 | CR 0 | CC 560.000 | Tổng cước 560.000 | TH 0" at bounding box center [806, 230] width 1493 height 23
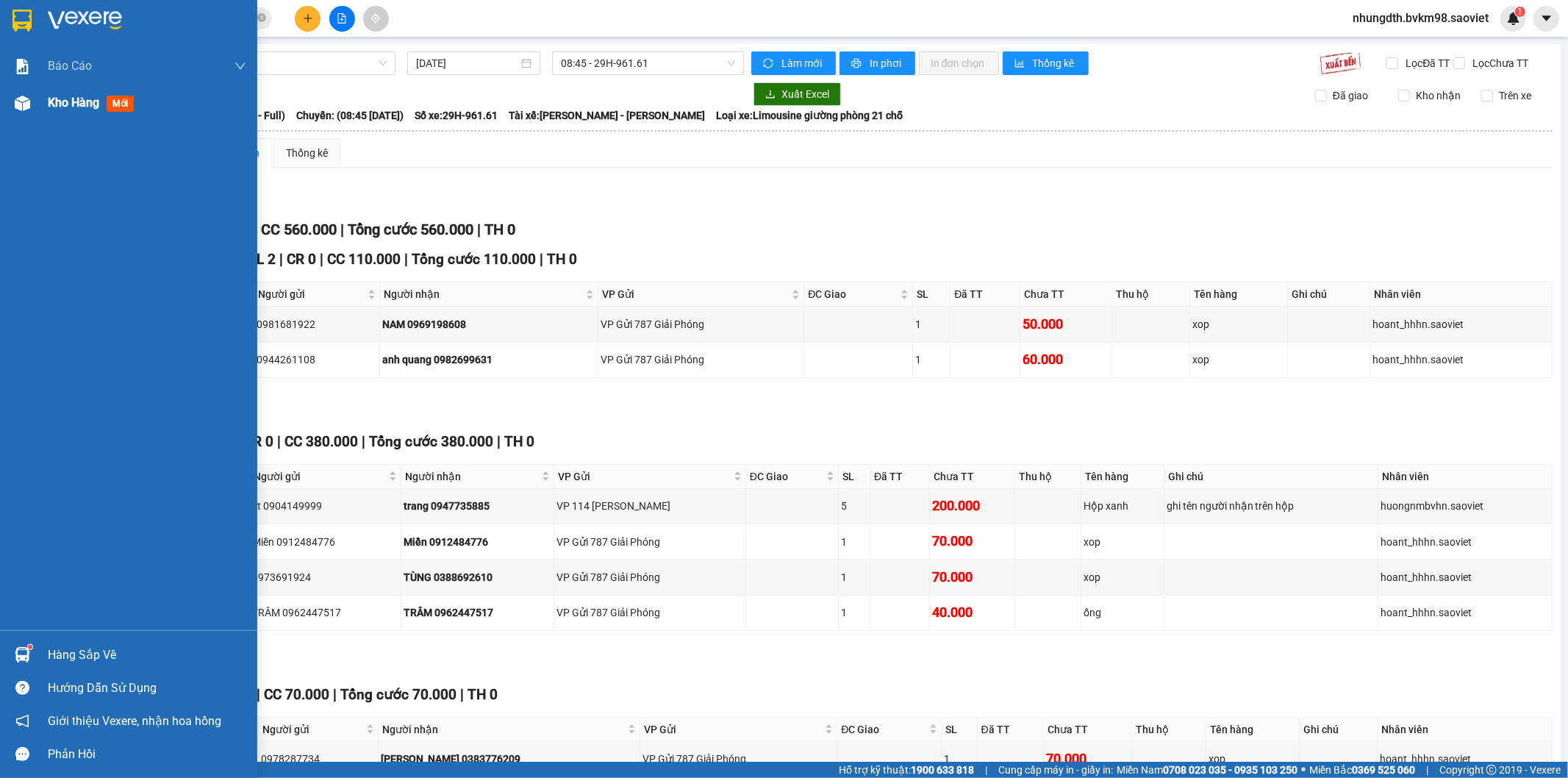
click at [28, 101] on img at bounding box center [23, 104] width 16 height 16
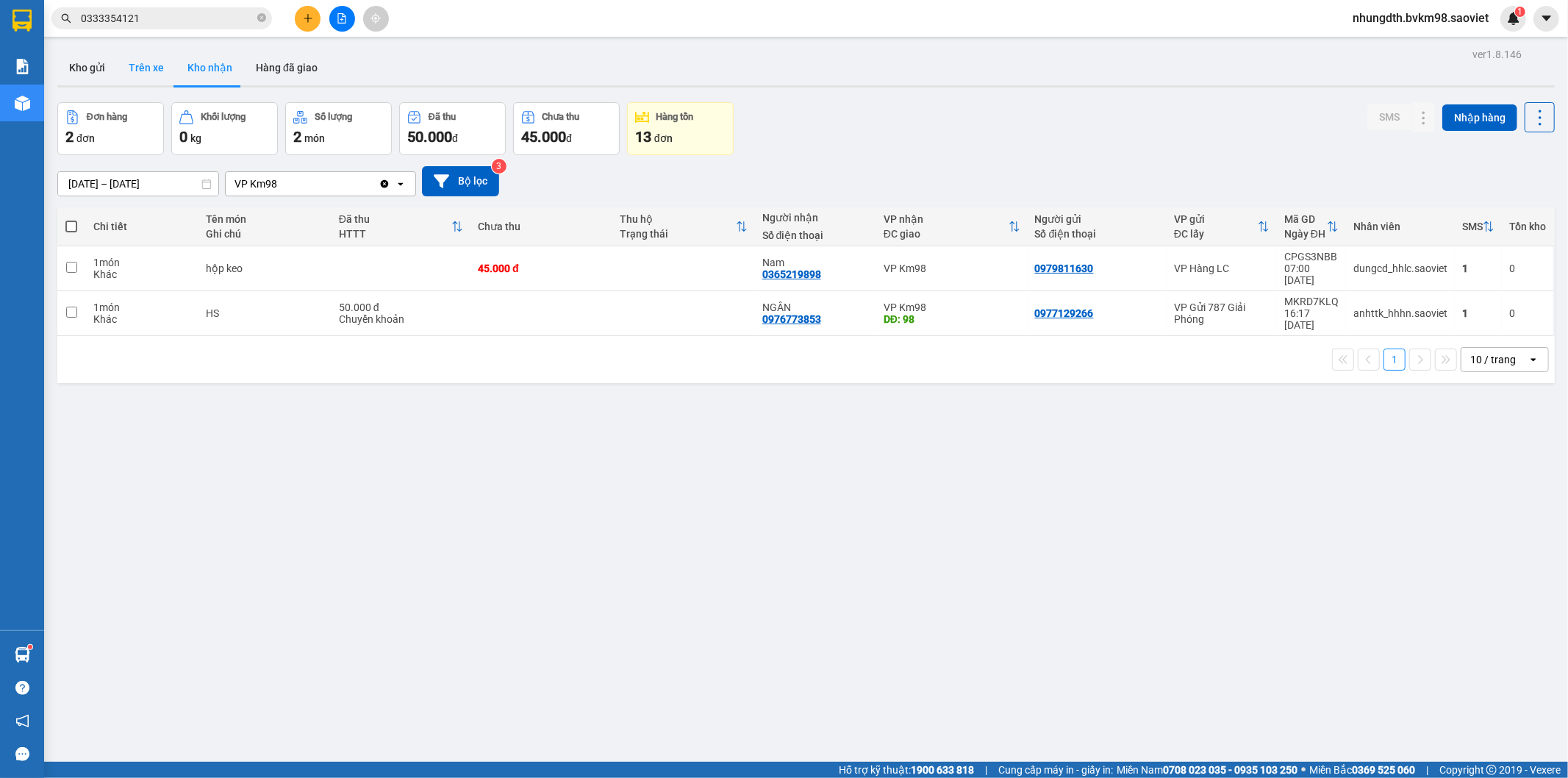
click at [142, 66] on button "Trên xe" at bounding box center [146, 68] width 59 height 35
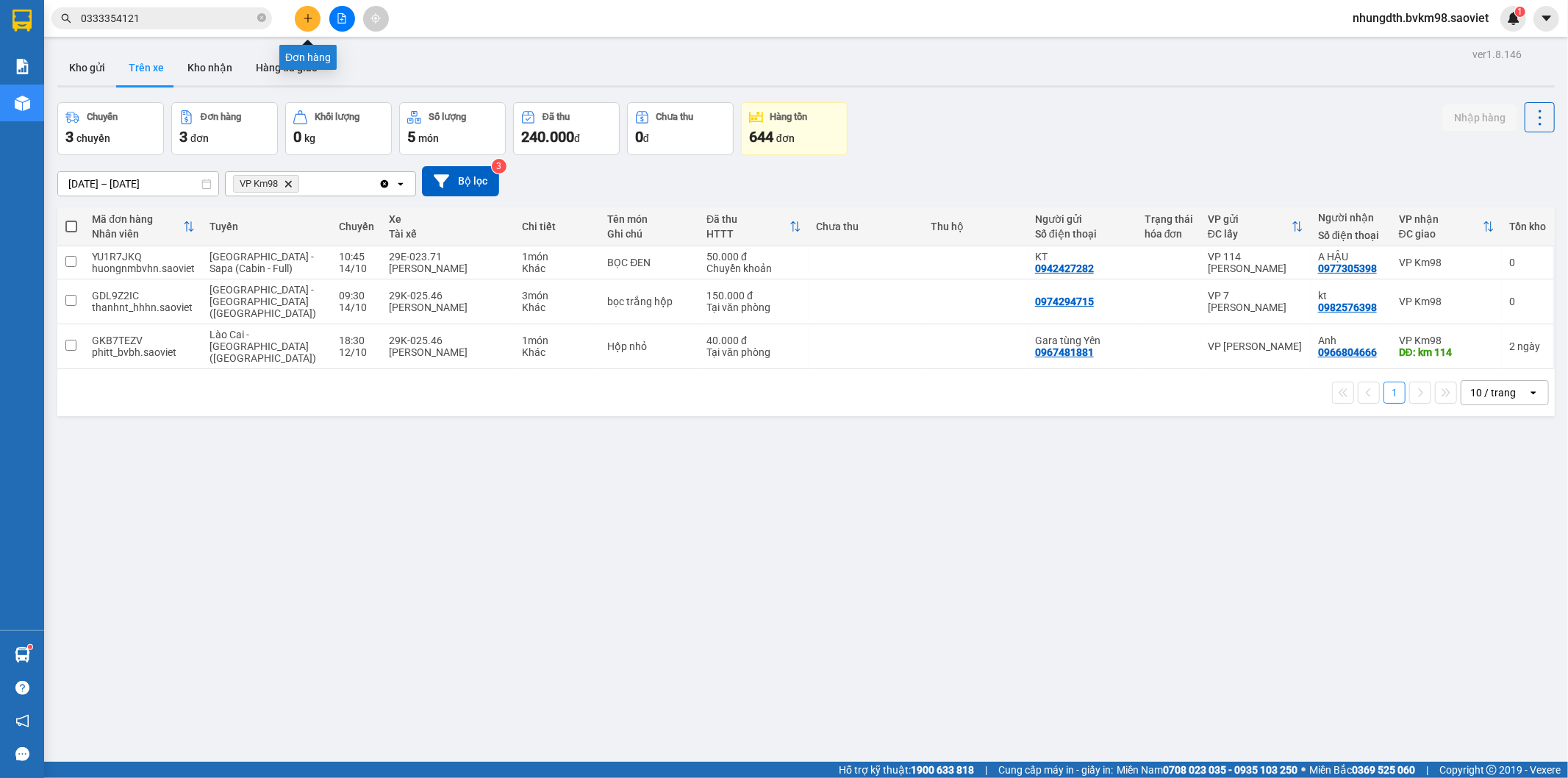
click at [303, 20] on icon "plus" at bounding box center [307, 18] width 10 height 10
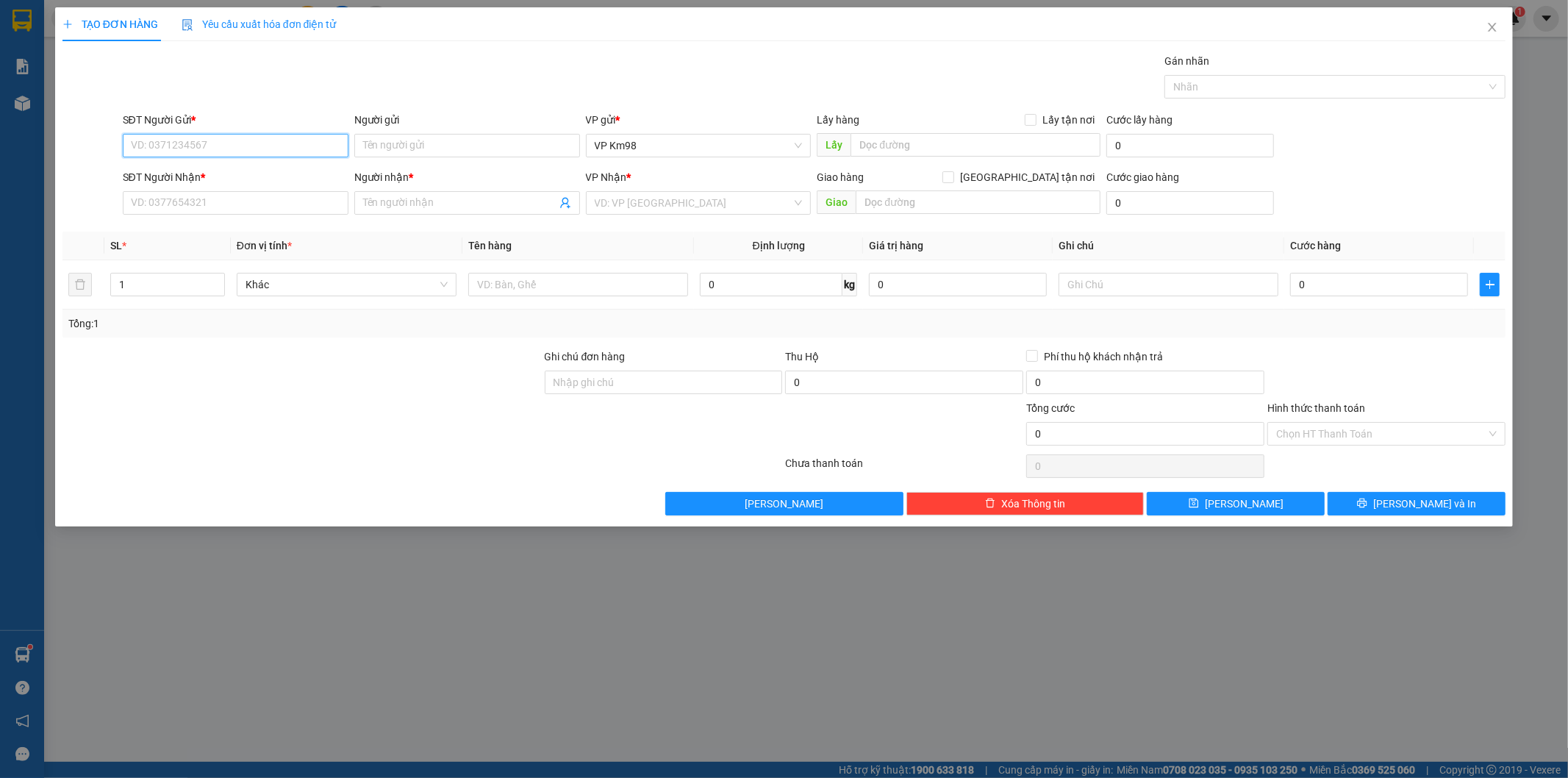
click at [217, 144] on input "SĐT Người Gửi *" at bounding box center [235, 146] width 226 height 24
type input "0387480543"
click at [188, 168] on div "0387480543 - KT" at bounding box center [235, 175] width 208 height 17
type input "KT"
type input "0812450686"
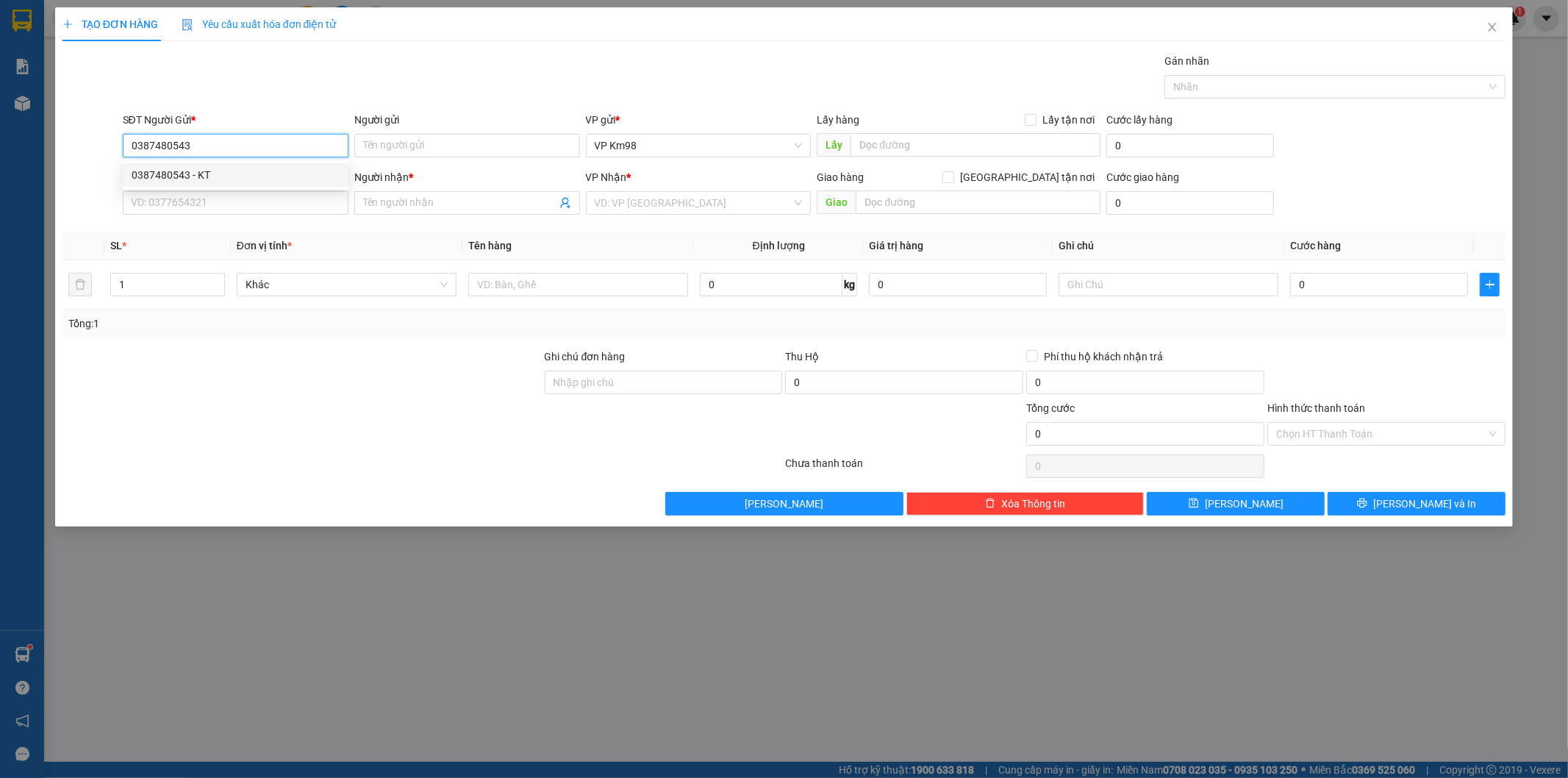
type input "giang"
type input "0387480543"
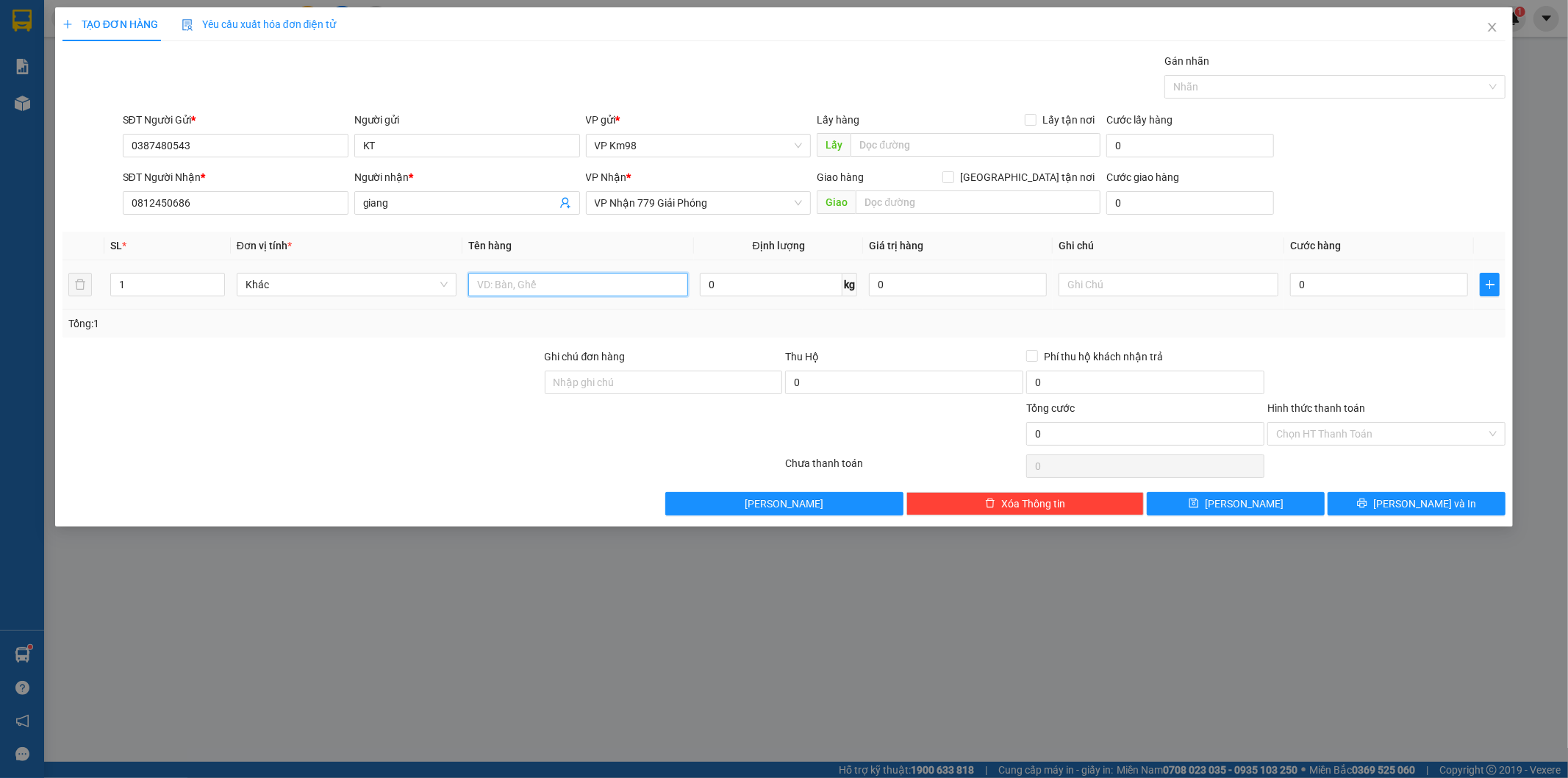
click at [524, 280] on input "text" at bounding box center [577, 285] width 219 height 24
type input "hộp giấy"
click at [1346, 280] on input "0" at bounding box center [1379, 285] width 178 height 24
type input "6"
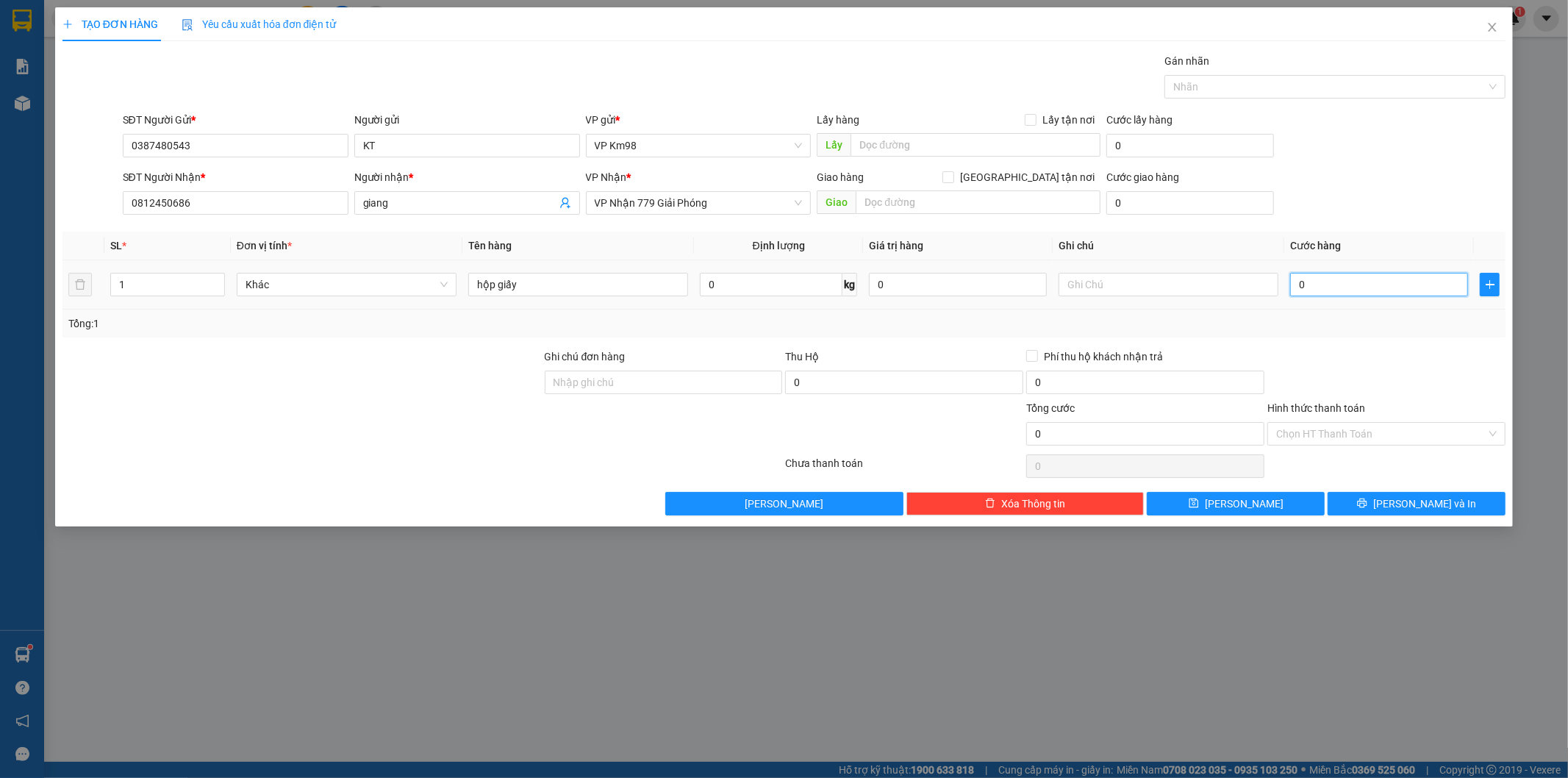
type input "6"
type input "60"
type input "600"
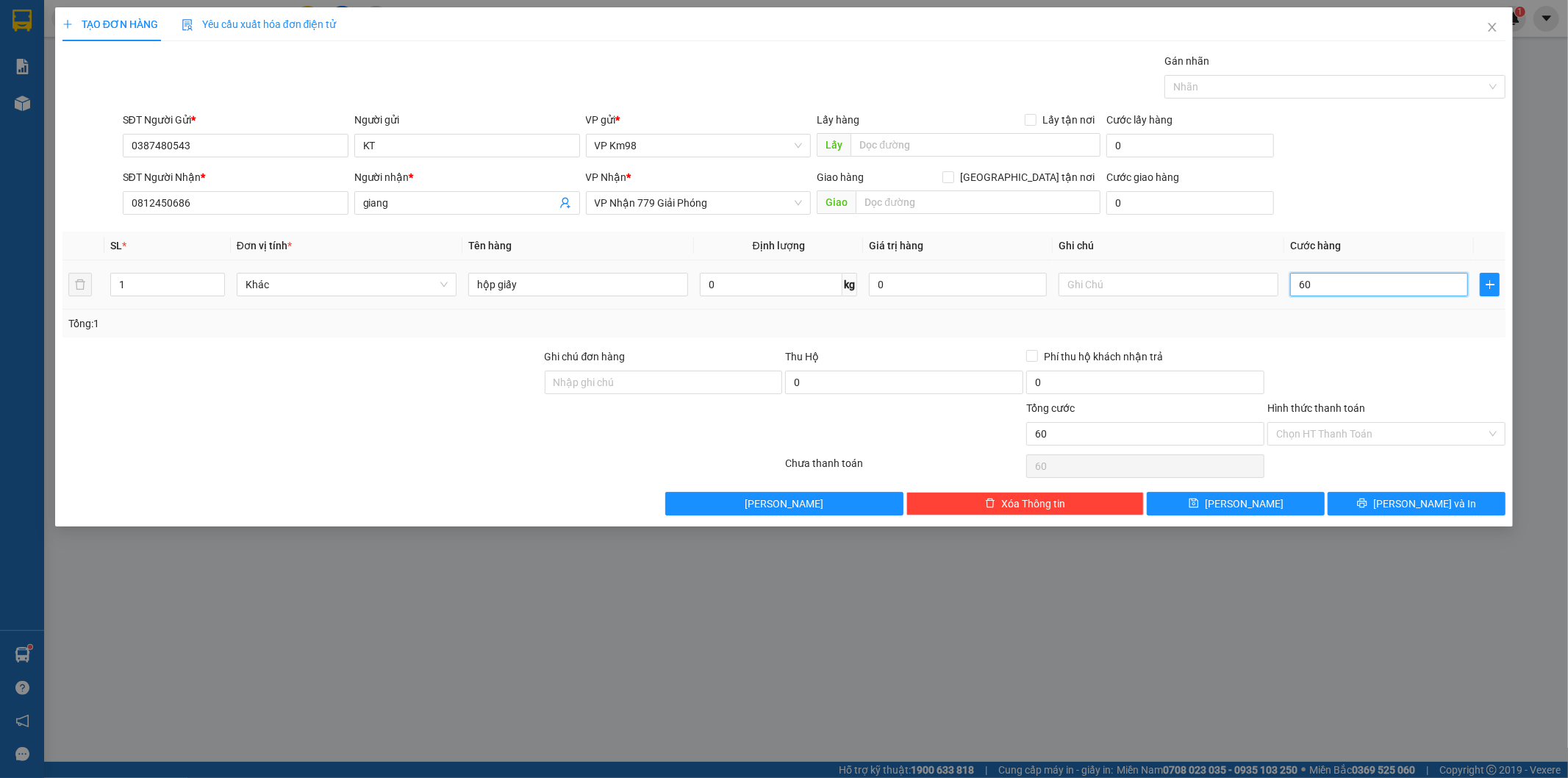
type input "600"
type input "6.000"
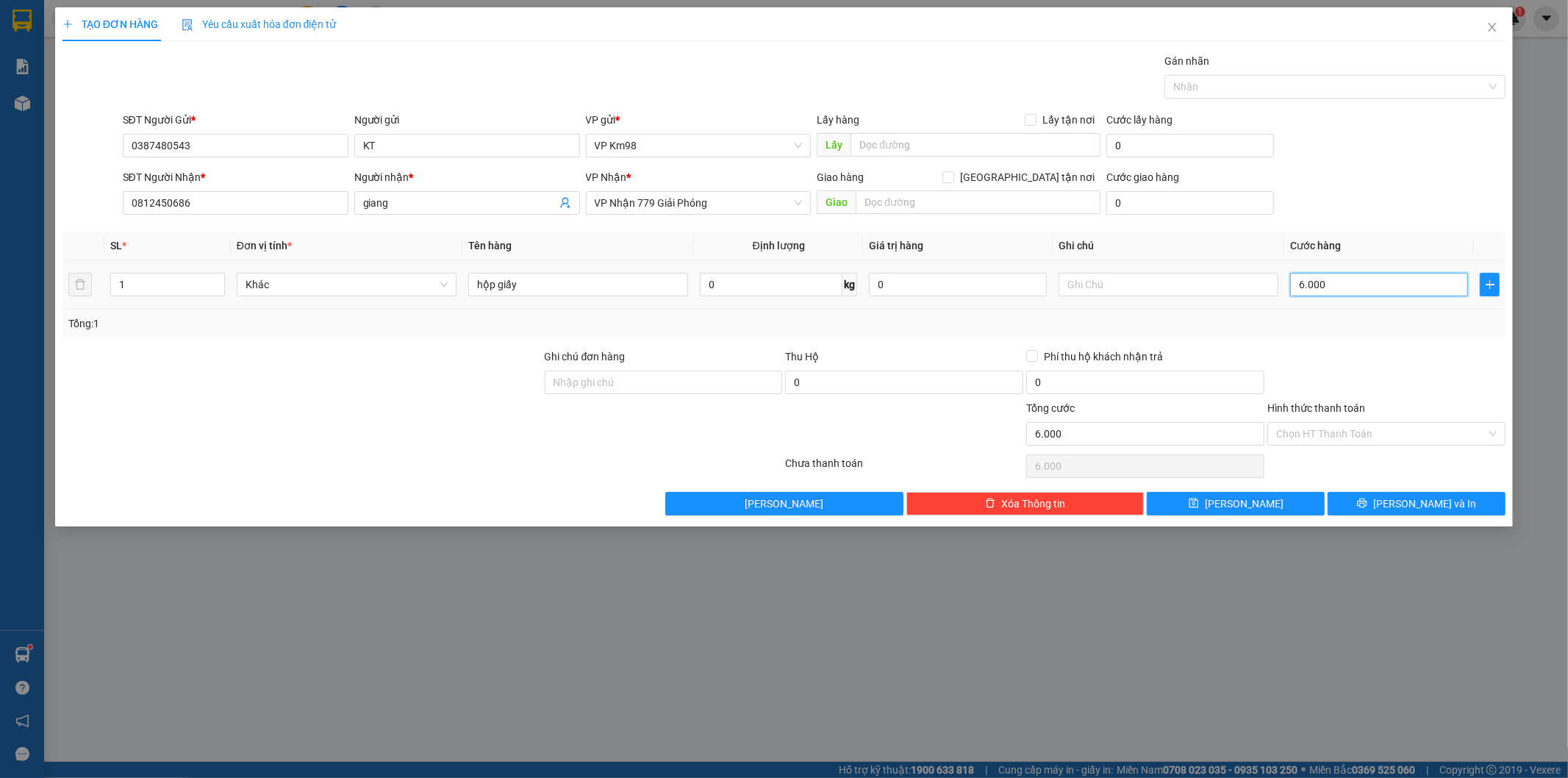
type input "60.000"
click at [1334, 411] on label "Hình thức thanh toán" at bounding box center [1316, 407] width 98 height 12
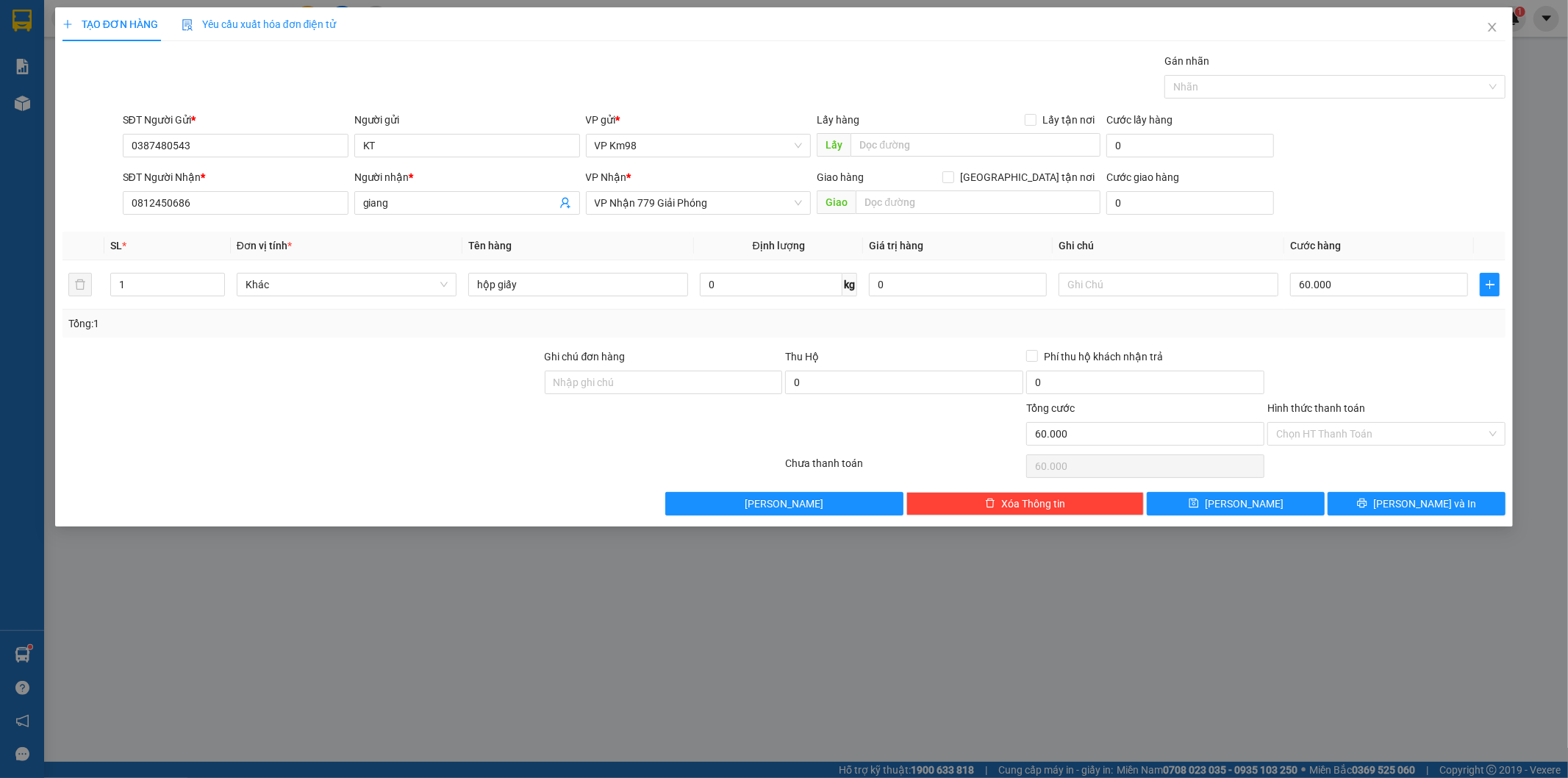
click at [1334, 422] on input "Hình thức thanh toán" at bounding box center [1381, 433] width 210 height 22
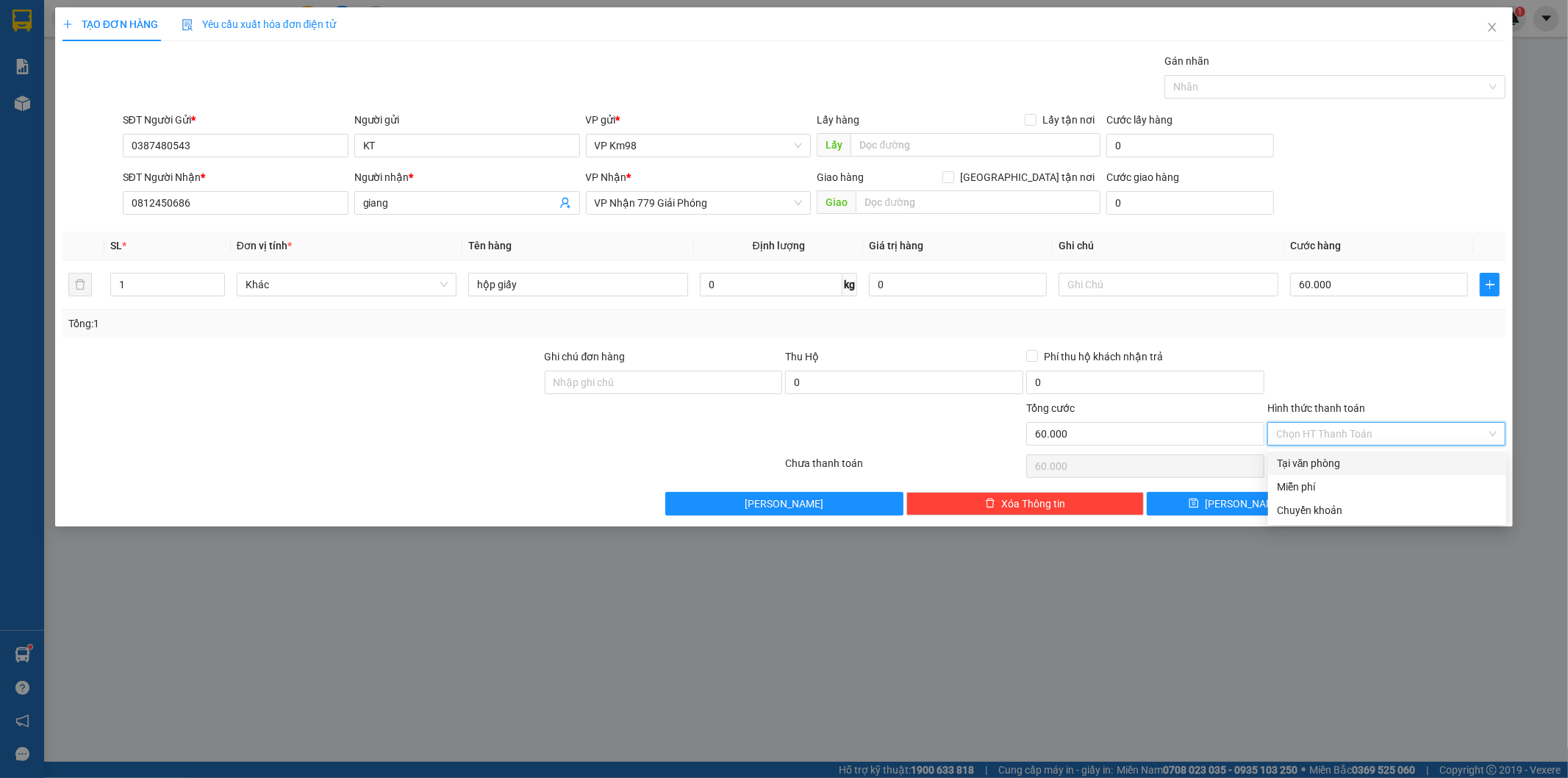
click at [1321, 465] on div "Tại văn phòng" at bounding box center [1387, 463] width 220 height 17
type input "0"
drag, startPoint x: 1358, startPoint y: 502, endPoint x: 1010, endPoint y: 412, distance: 359.4
click at [1358, 503] on button "[PERSON_NAME] và In" at bounding box center [1416, 503] width 178 height 24
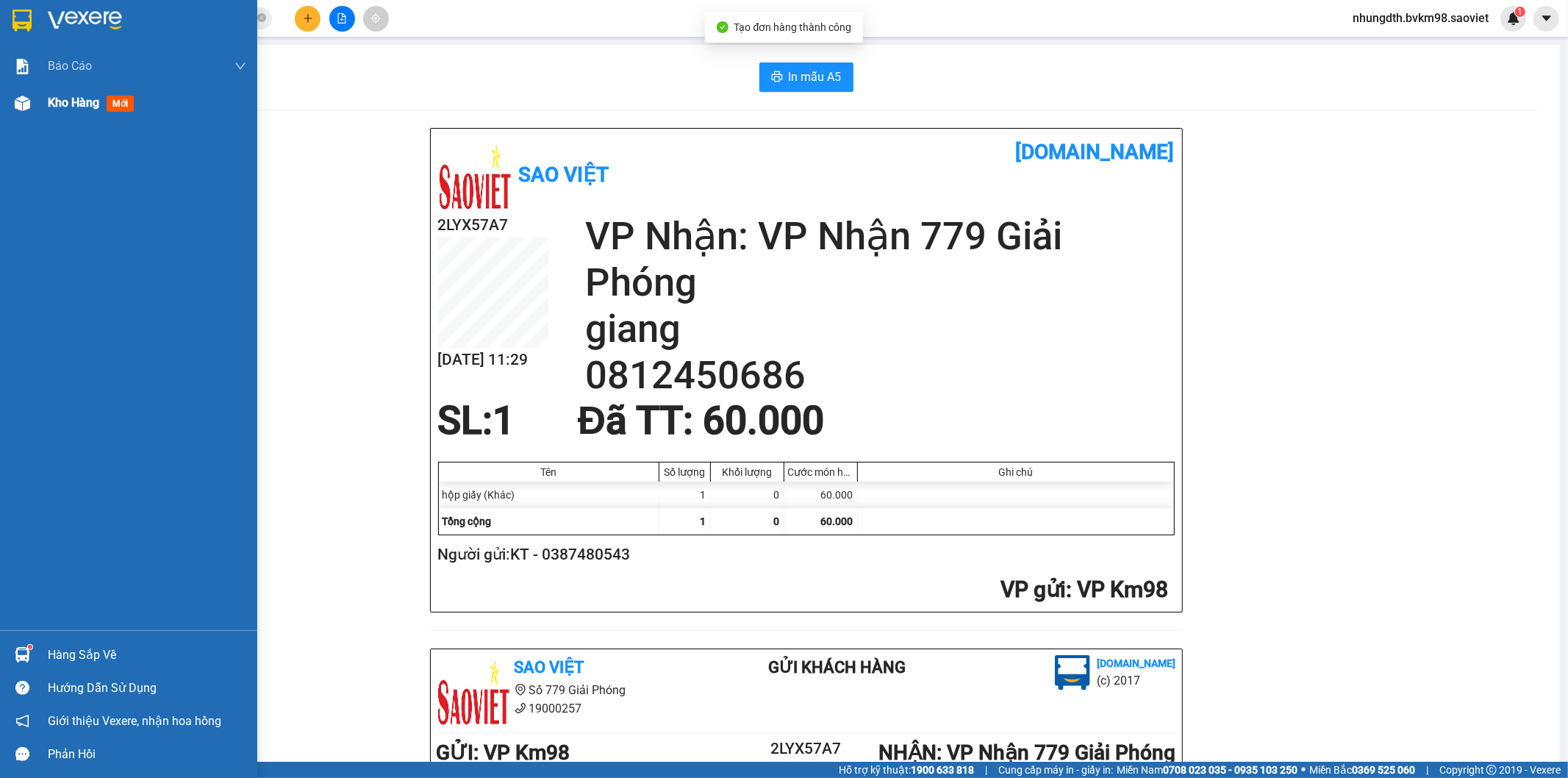
click at [13, 101] on div at bounding box center [22, 103] width 26 height 26
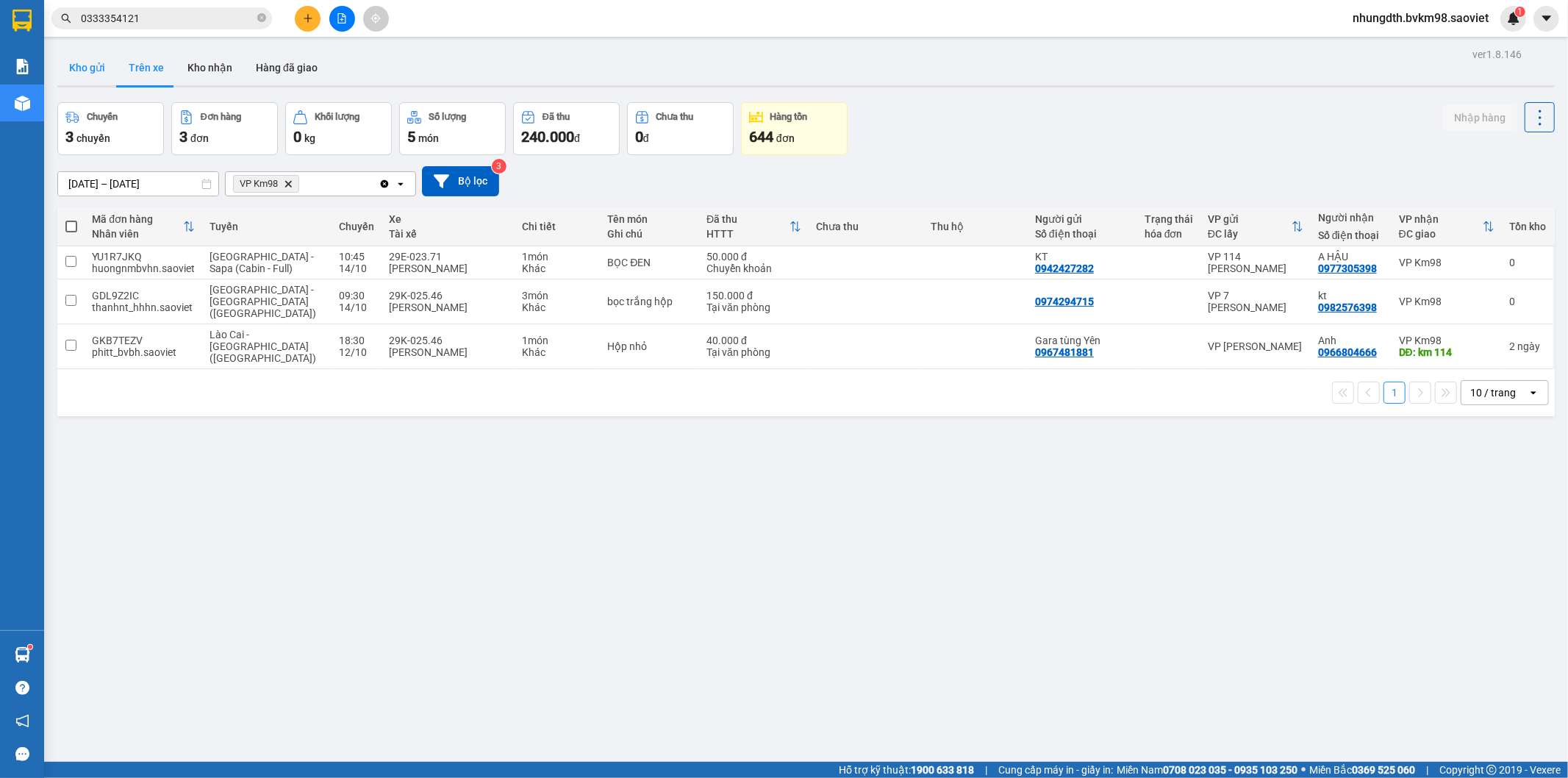
click at [90, 73] on button "Kho gửi" at bounding box center [87, 68] width 60 height 35
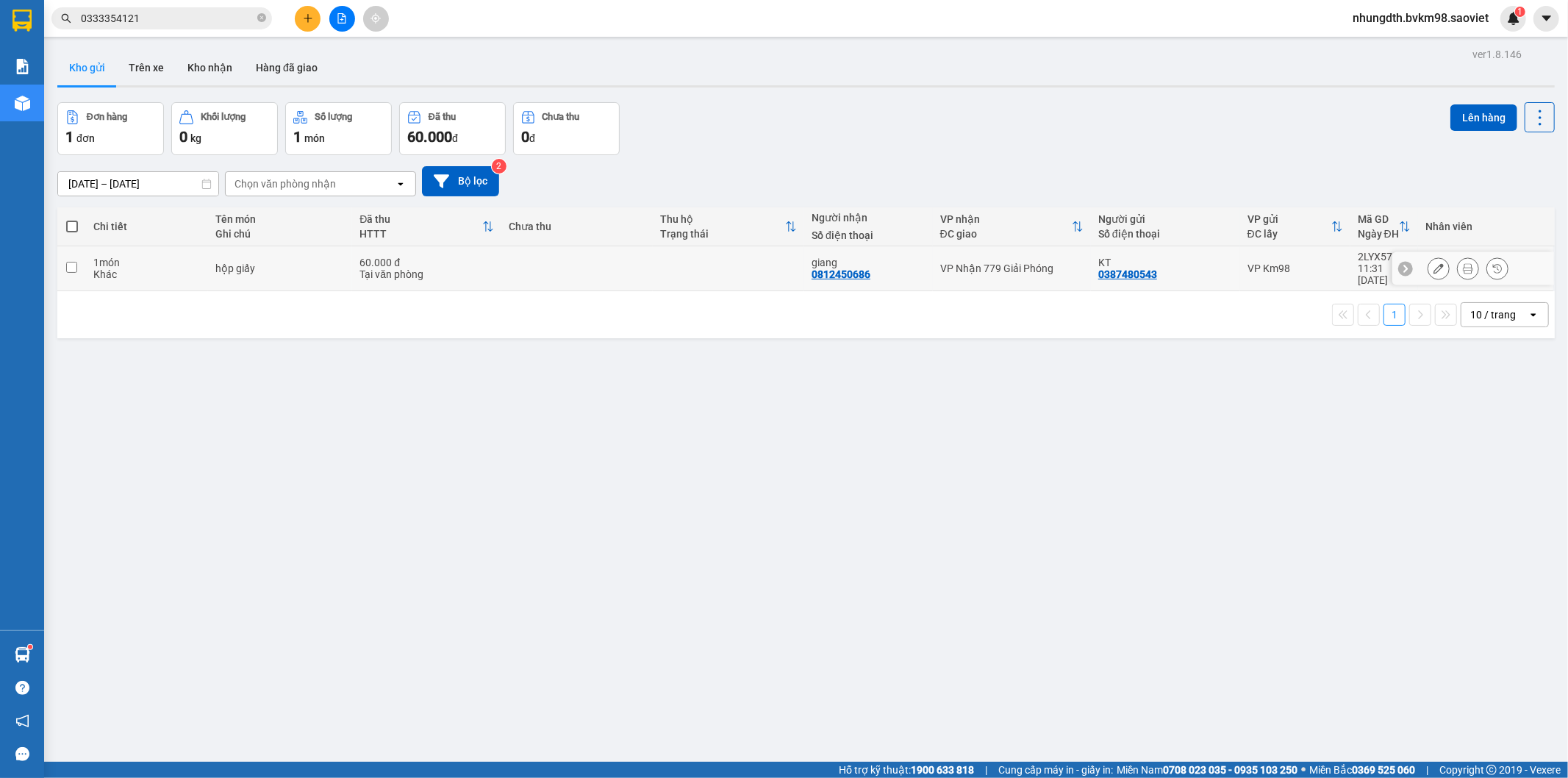
click at [68, 265] on input "checkbox" at bounding box center [72, 267] width 11 height 11
checkbox input "true"
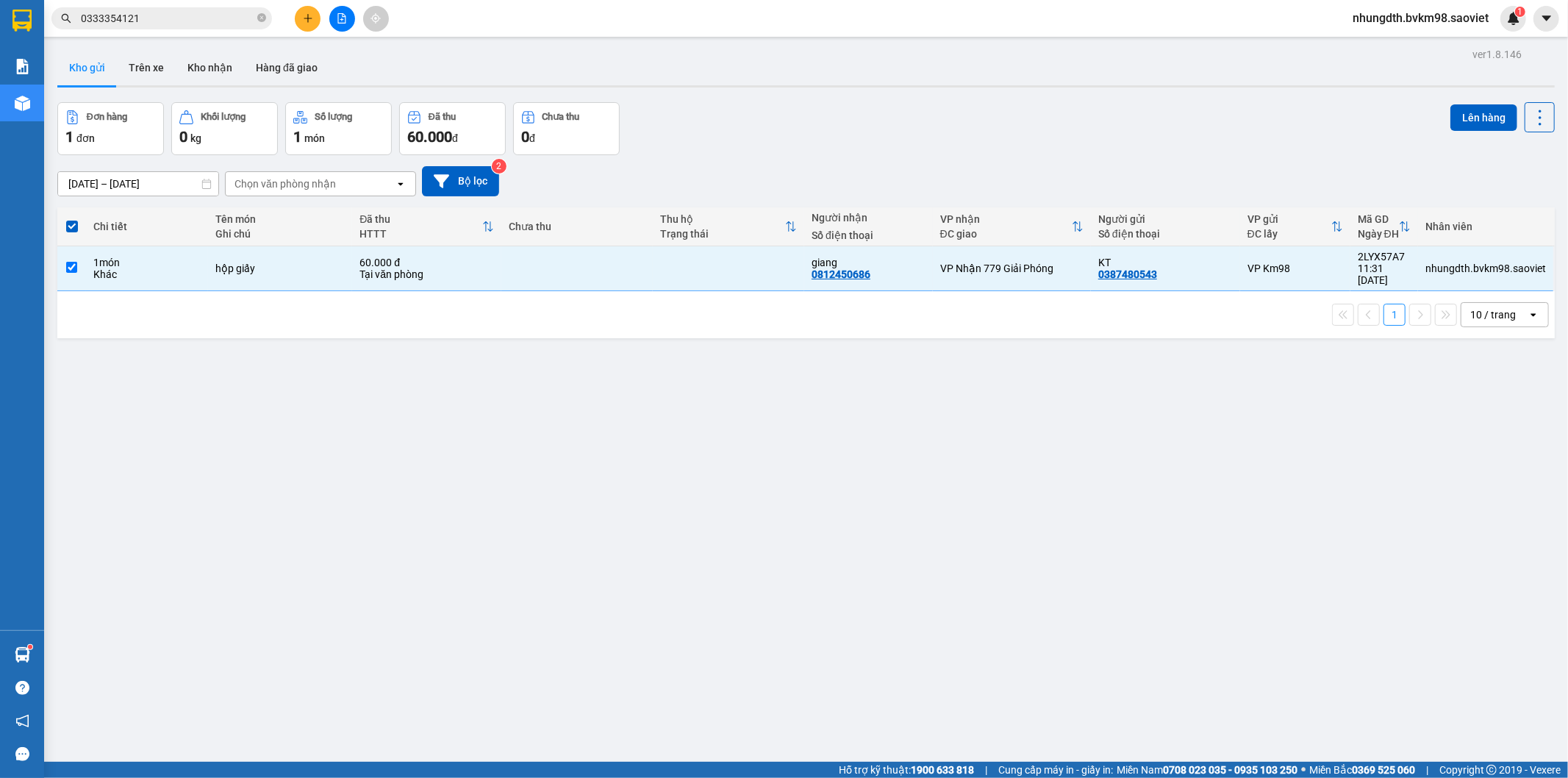
click at [1437, 115] on div "Đơn hàng 1 đơn Khối lượng 0 kg Số lượng 1 món Đã thu 60.000 đ Chưa thu 0 đ Lên …" at bounding box center [806, 128] width 1497 height 53
click at [1487, 113] on button "Lên hàng" at bounding box center [1483, 118] width 67 height 27
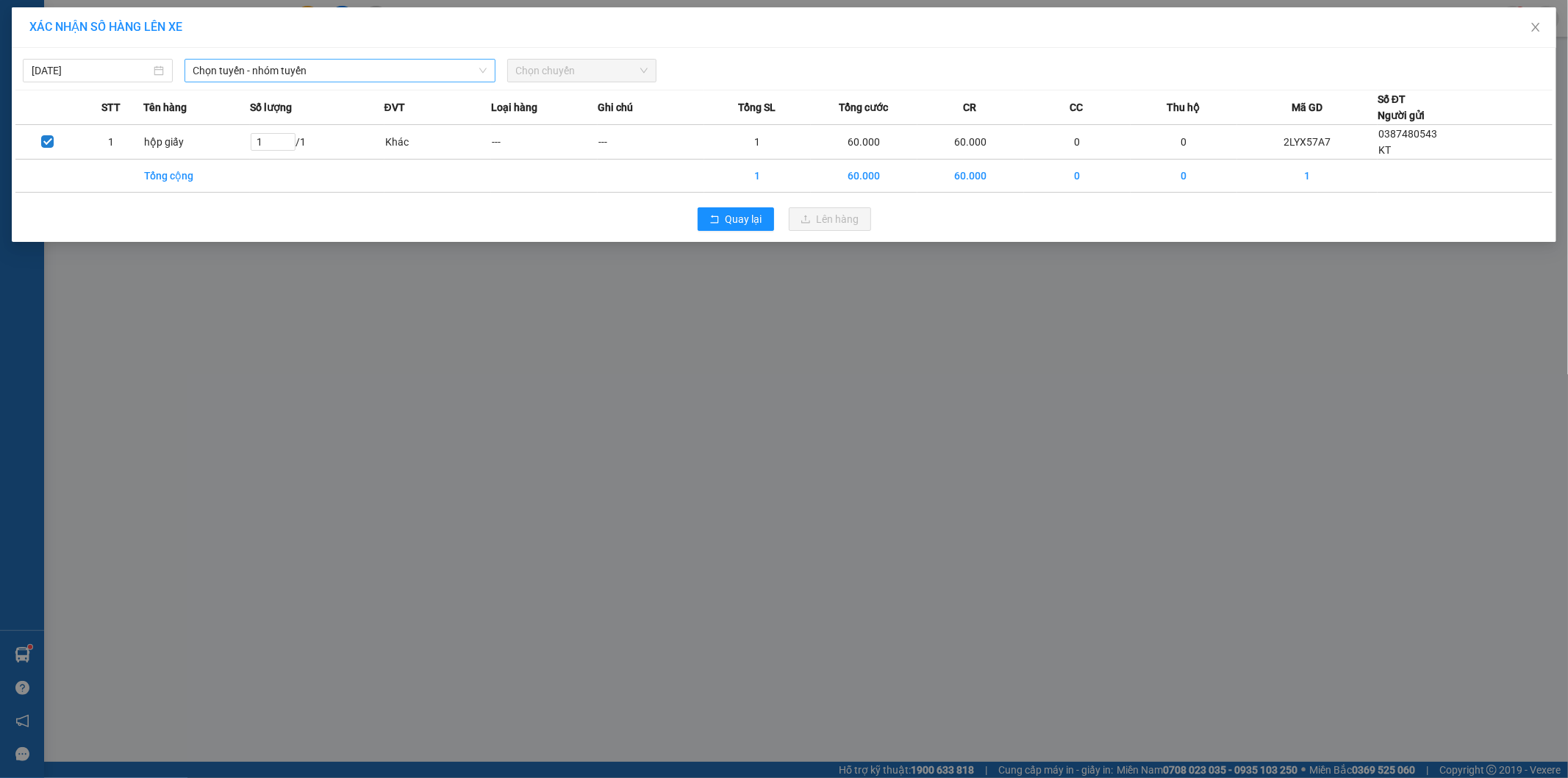
click at [338, 62] on span "Chọn tuyến - nhóm tuyến" at bounding box center [340, 71] width 293 height 22
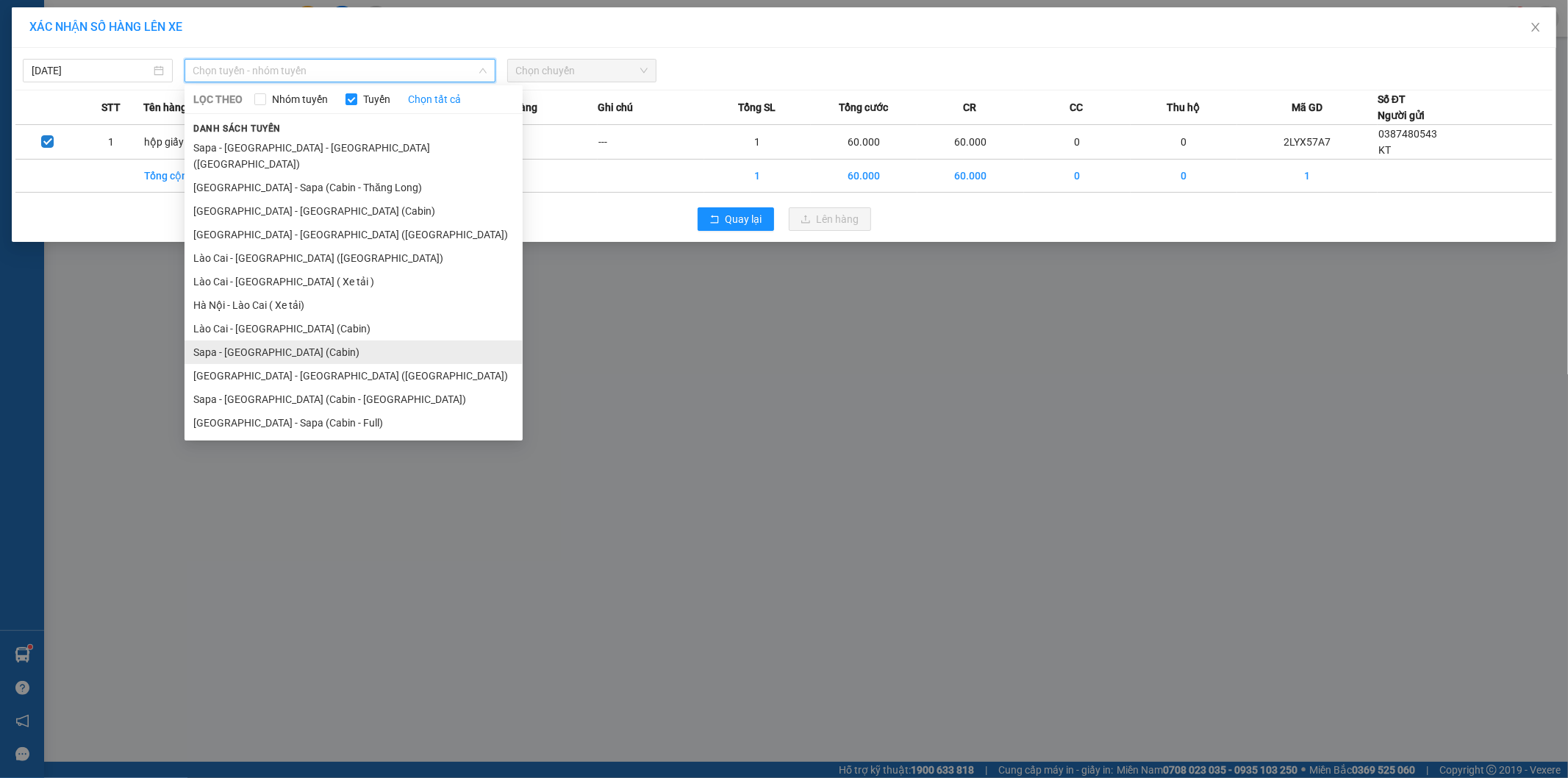
click at [270, 341] on li "Sapa - [GEOGRAPHIC_DATA] (Cabin)" at bounding box center [354, 352] width 338 height 24
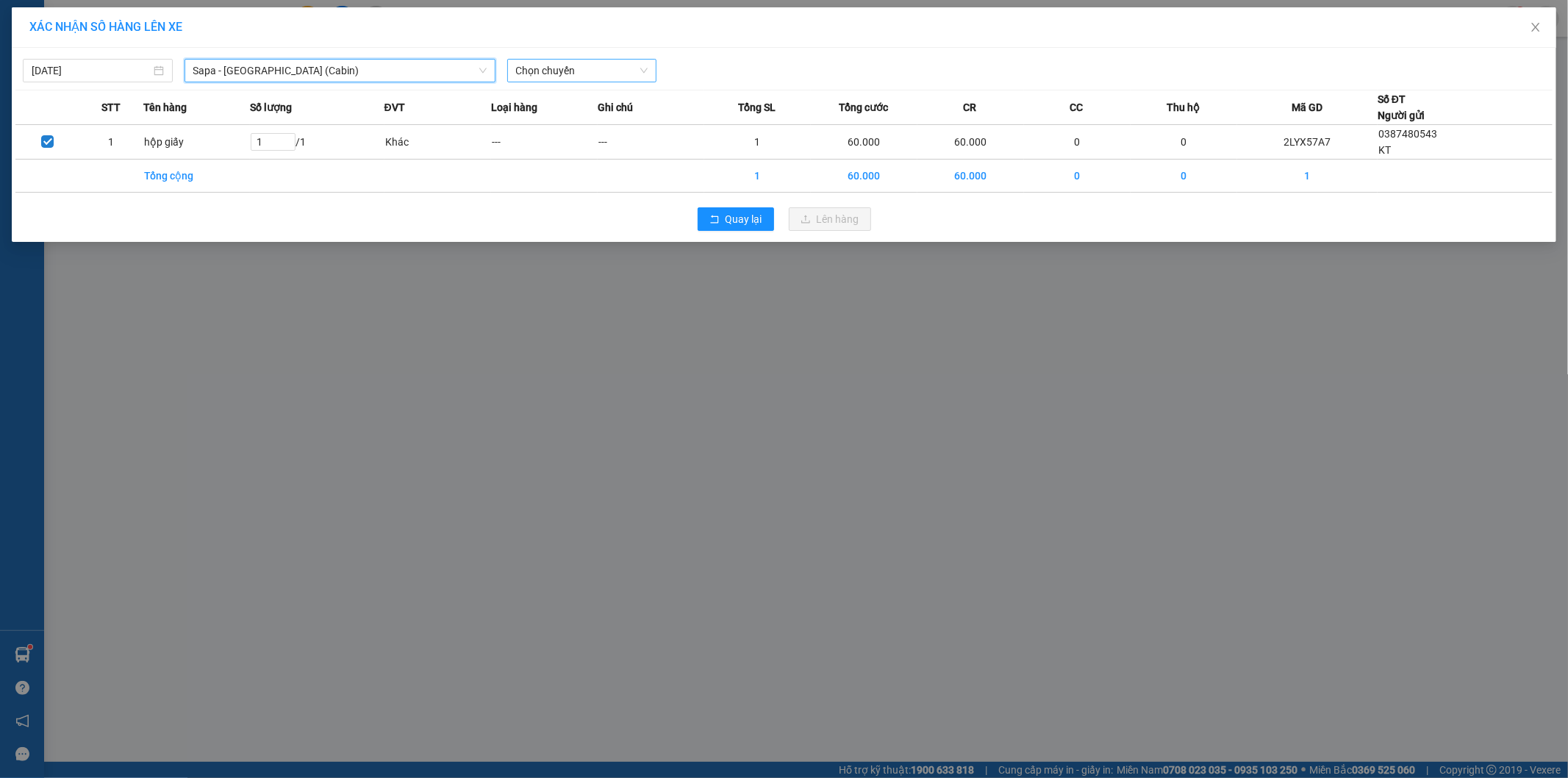
click at [604, 61] on span "Chọn chuyến" at bounding box center [582, 71] width 132 height 22
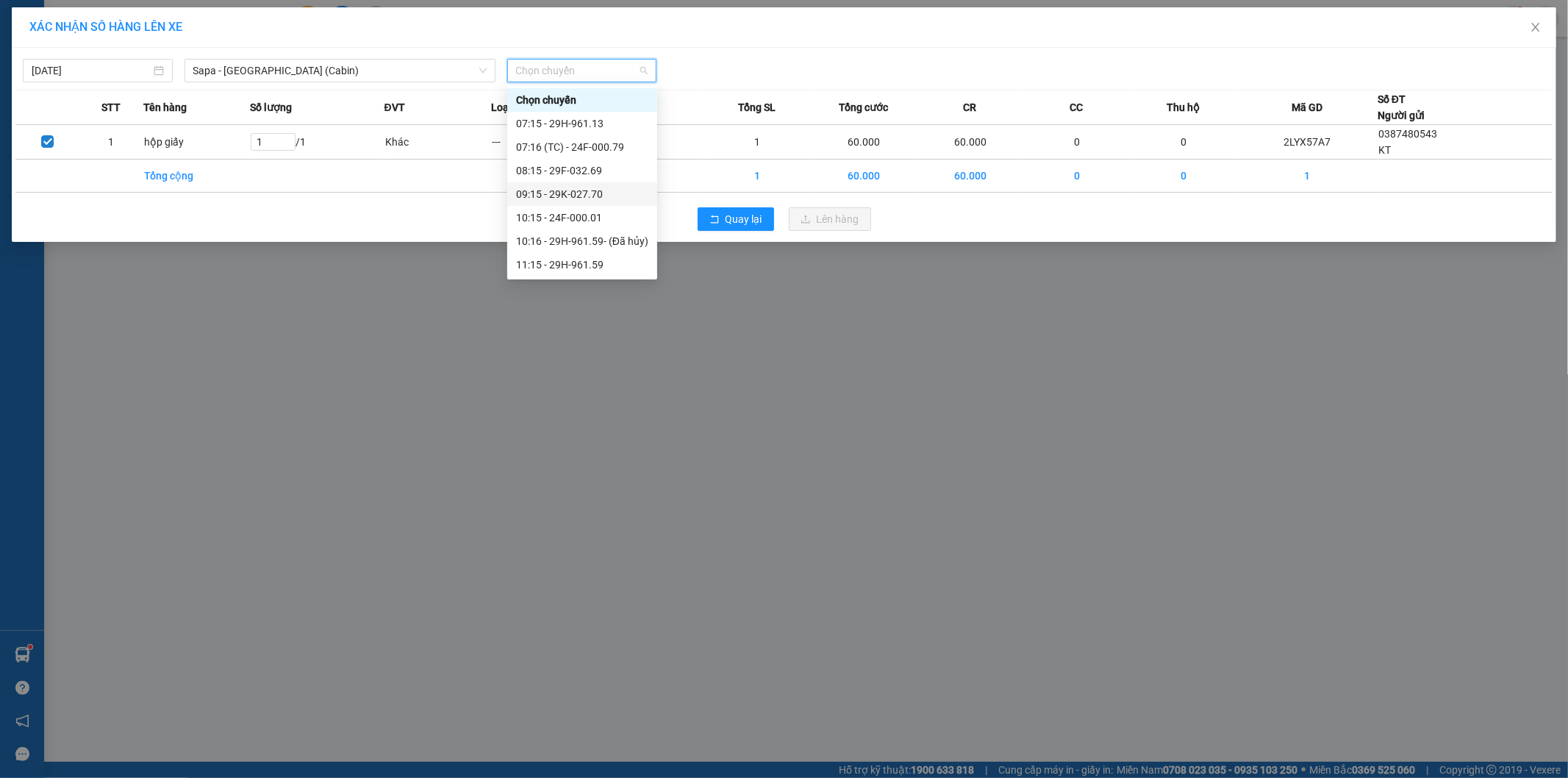
click at [580, 197] on div "09:15 - 29K-027.70" at bounding box center [582, 194] width 132 height 17
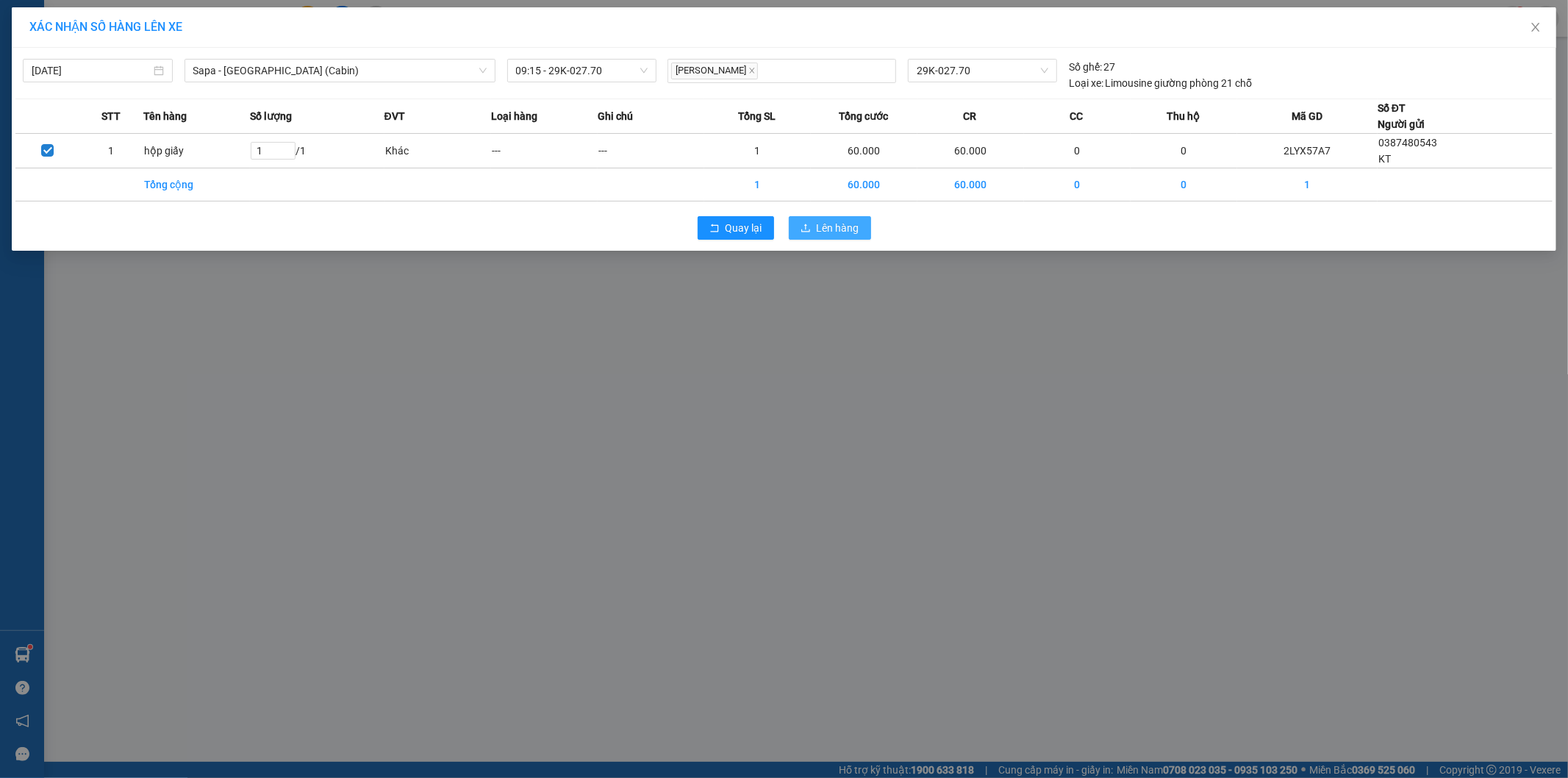
click at [817, 228] on span "Lên hàng" at bounding box center [838, 227] width 42 height 17
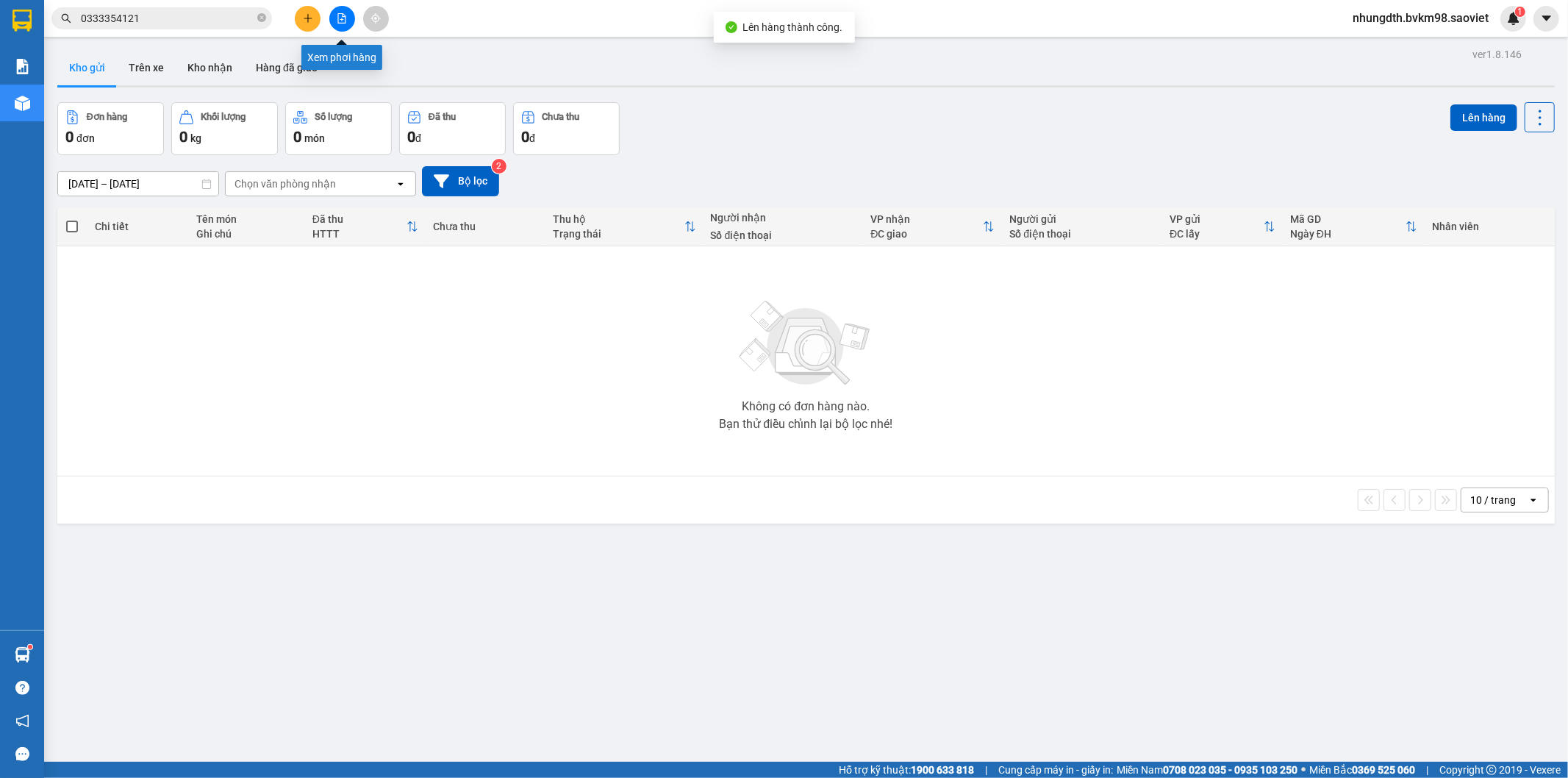
click at [344, 22] on icon "file-add" at bounding box center [341, 18] width 10 height 10
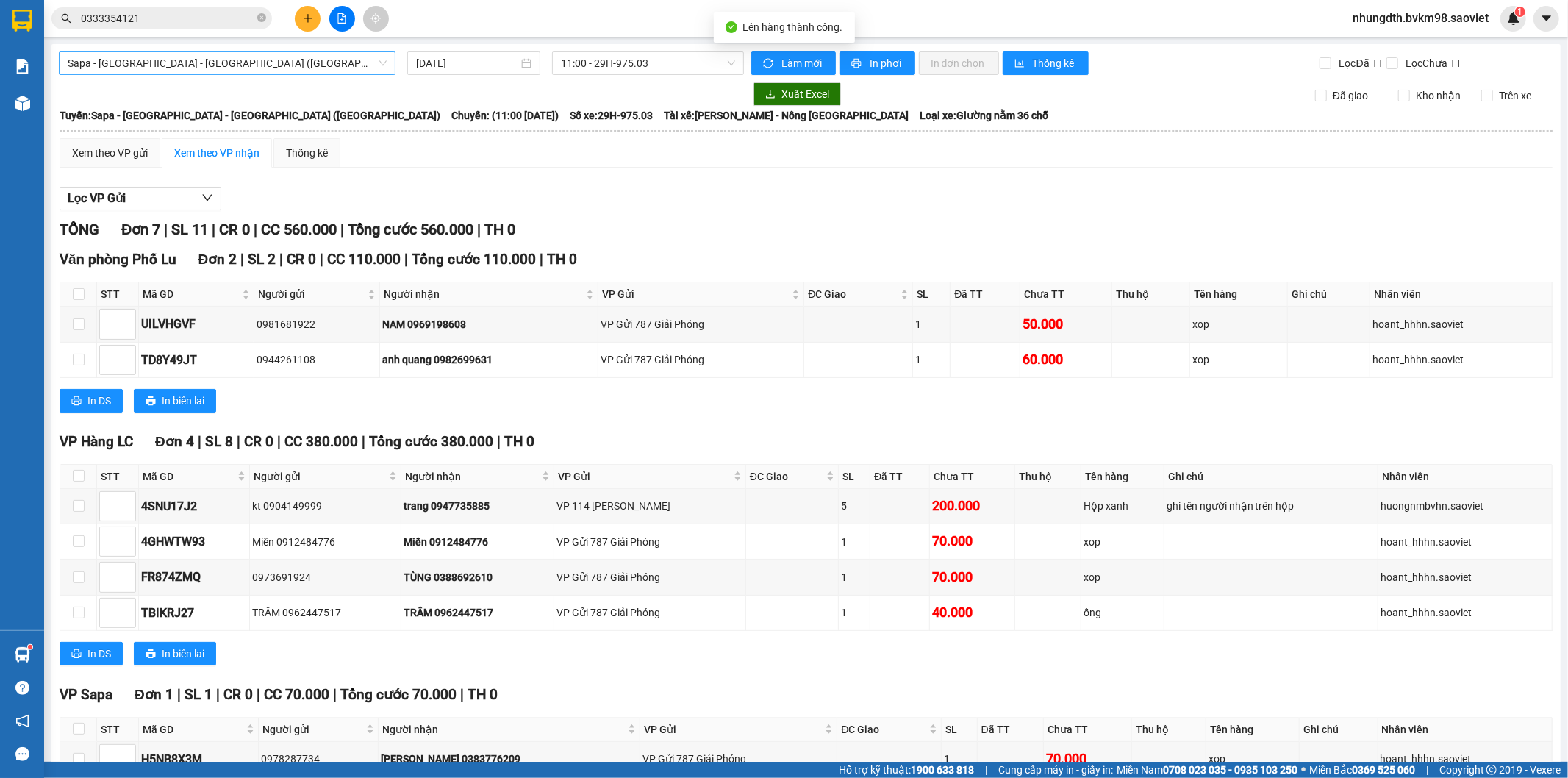
click at [199, 68] on span "Sapa - [GEOGRAPHIC_DATA] - [GEOGRAPHIC_DATA] ([GEOGRAPHIC_DATA])" at bounding box center [227, 63] width 319 height 22
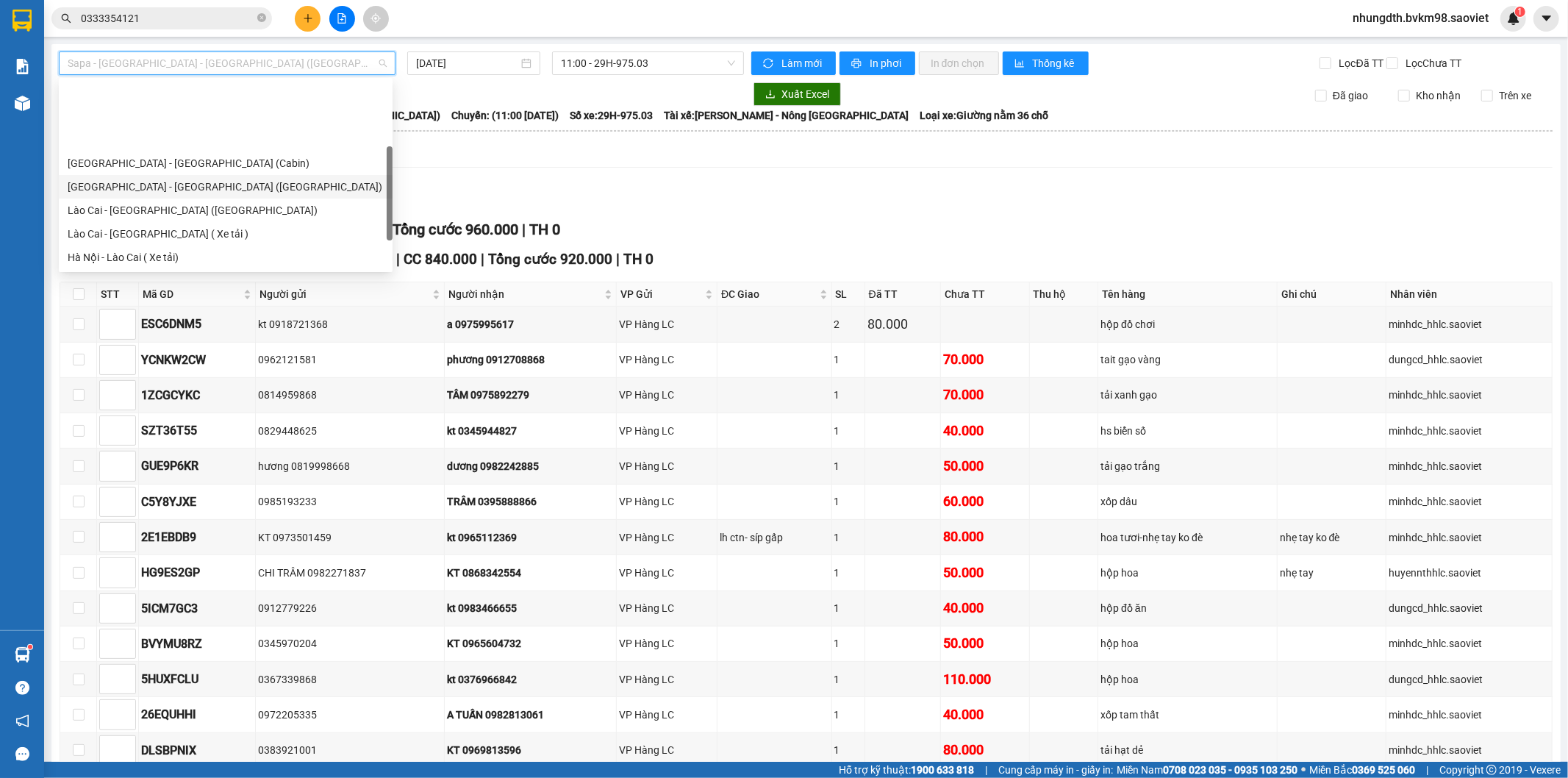
scroll to position [82, 0]
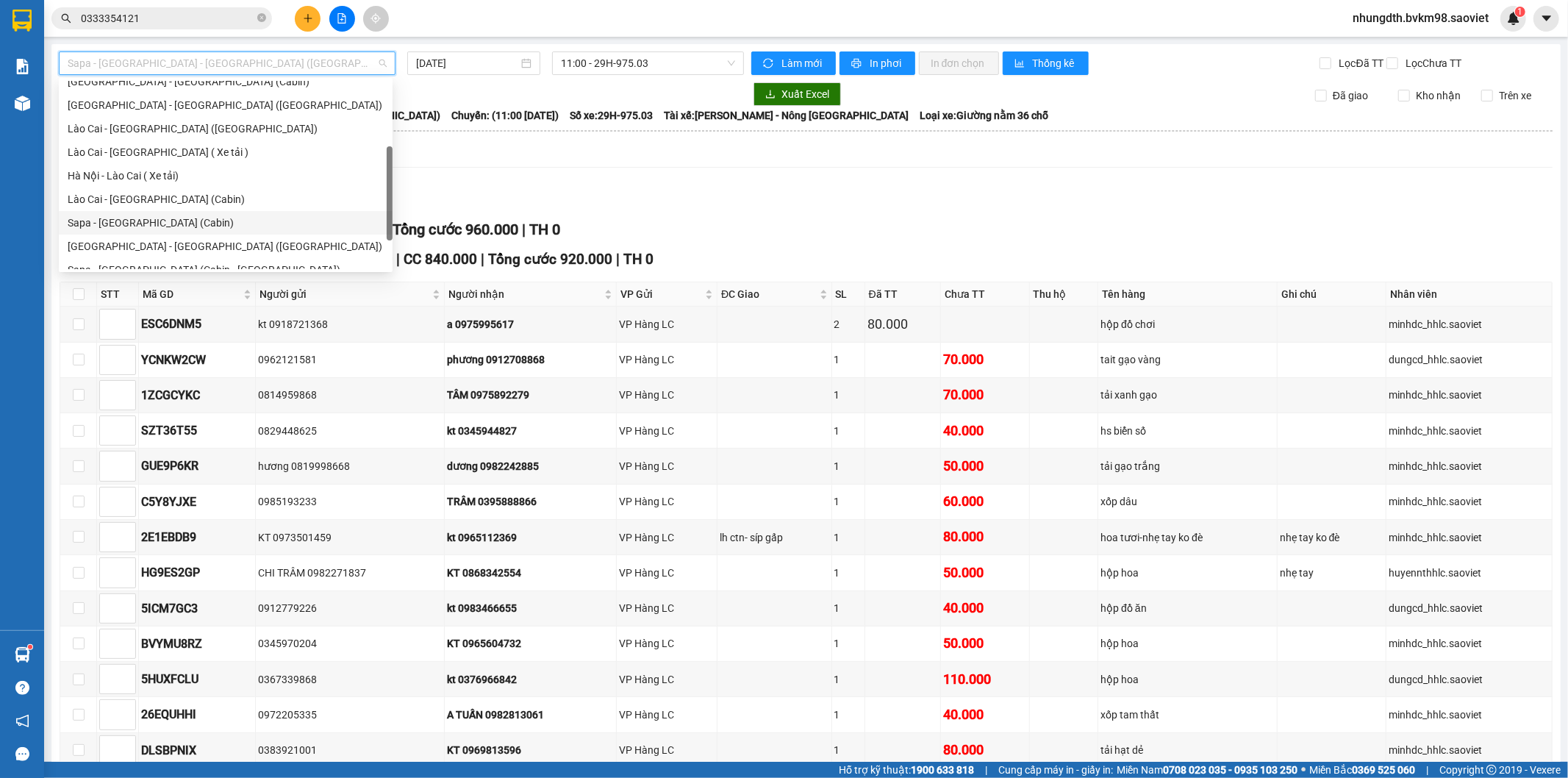
click at [152, 223] on div "Sapa - [GEOGRAPHIC_DATA] (Cabin)" at bounding box center [226, 223] width 316 height 17
type input "[DATE]"
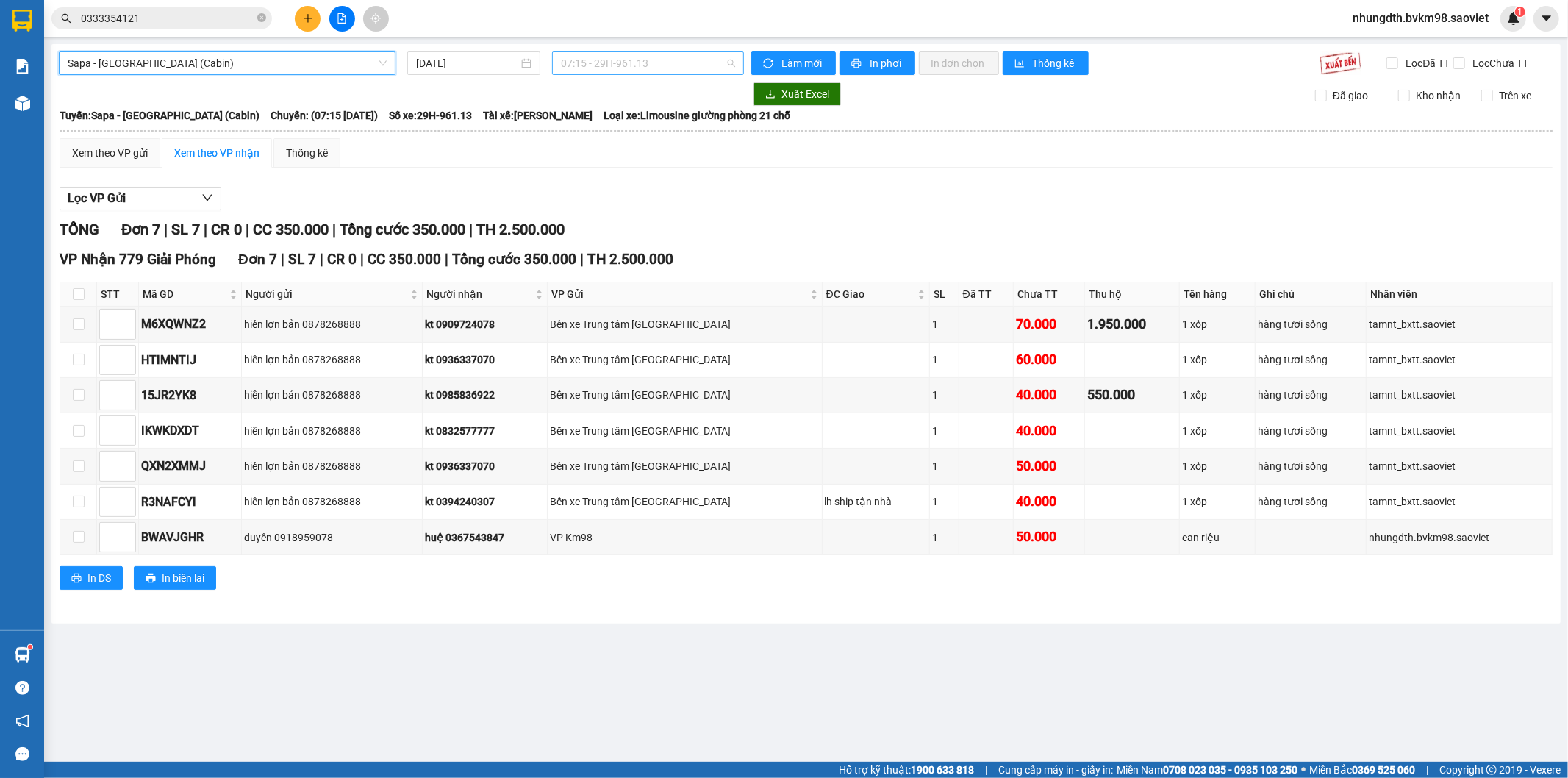
click at [632, 68] on span "07:15 - 29H-961.13" at bounding box center [647, 63] width 174 height 22
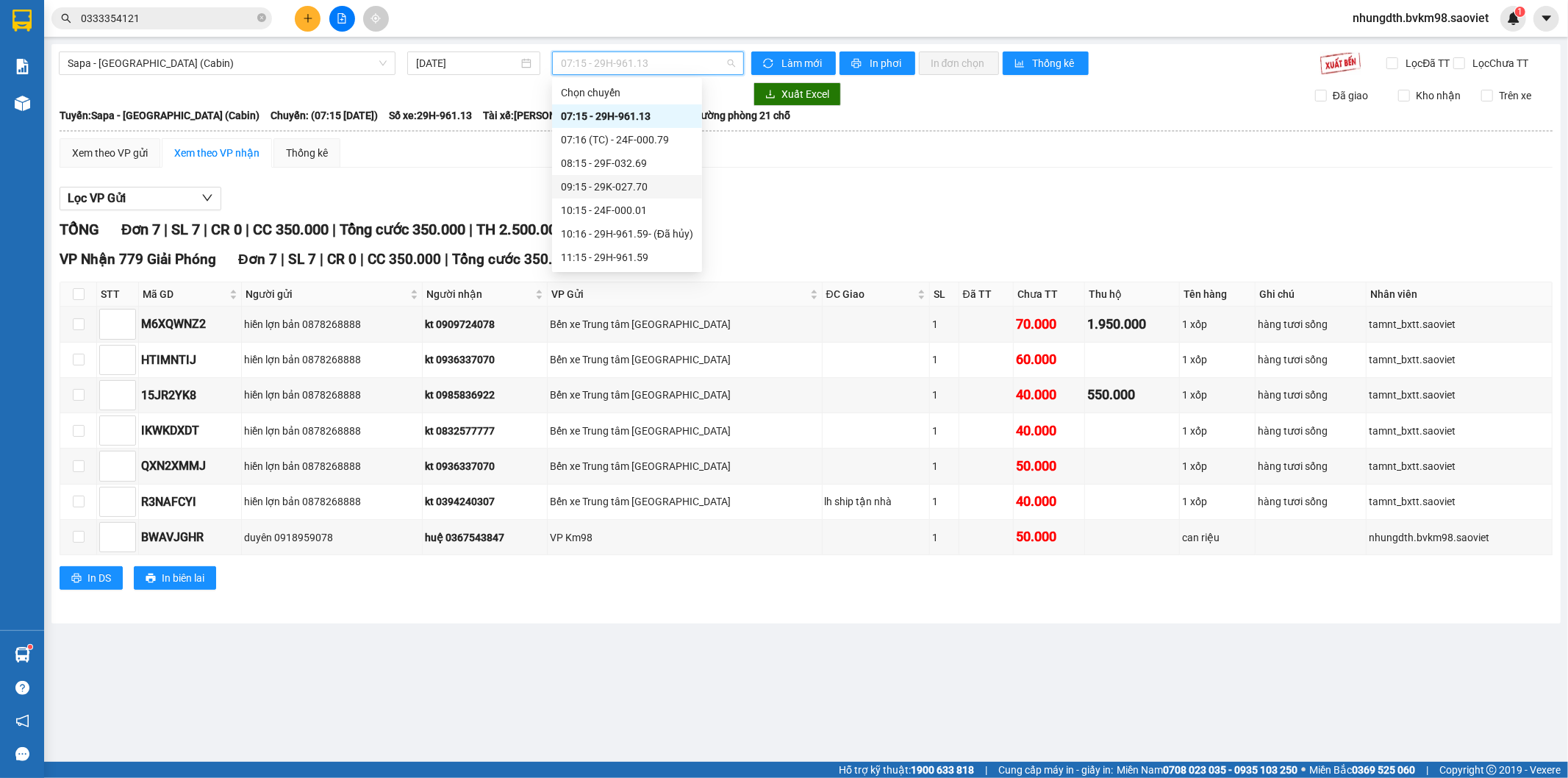
click at [630, 193] on div "09:15 - 29K-027.70" at bounding box center [627, 186] width 132 height 17
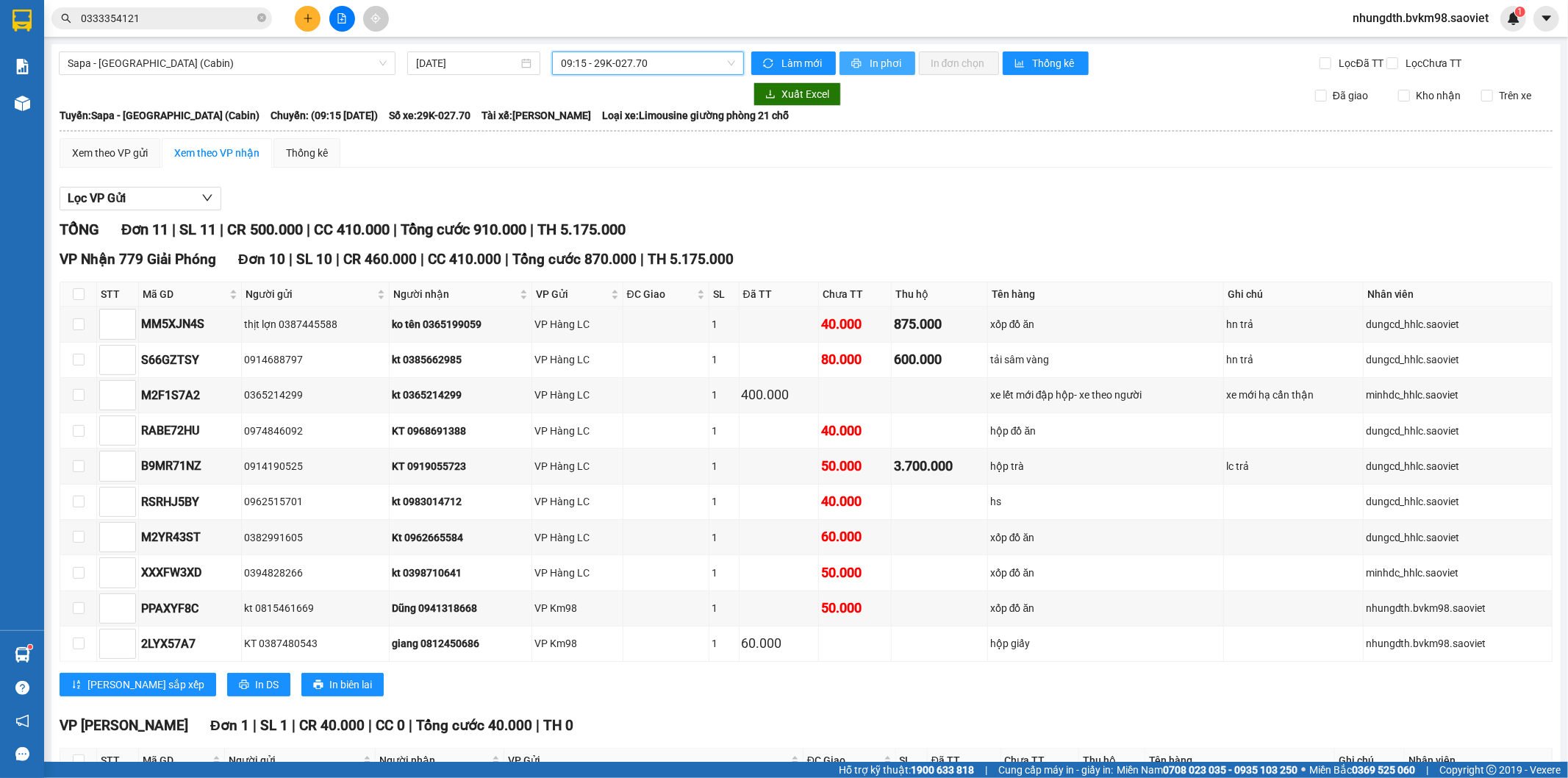
click at [879, 62] on span "In phơi" at bounding box center [886, 63] width 34 height 17
click at [174, 17] on input "0333354121" at bounding box center [167, 18] width 174 height 17
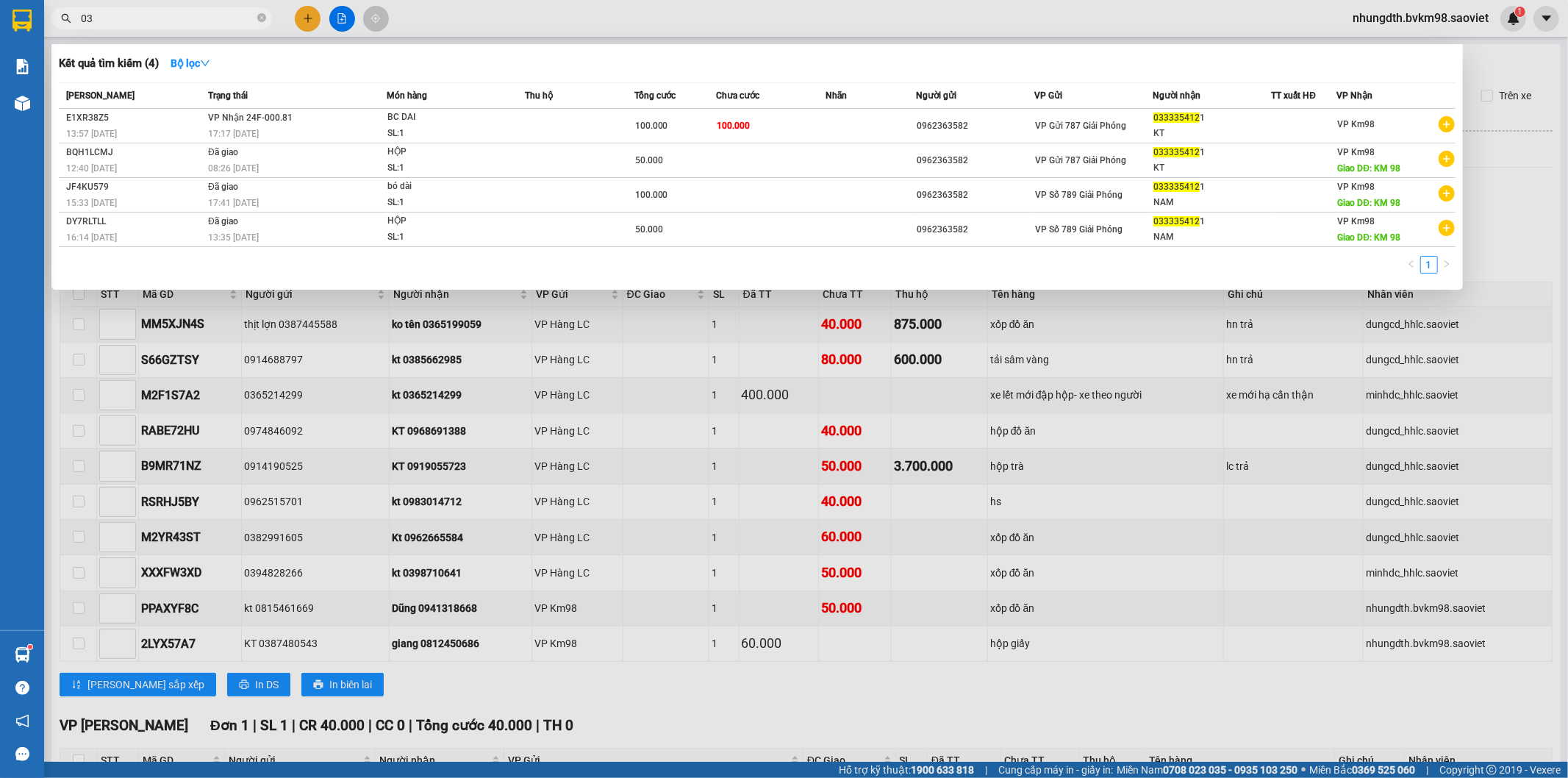
type input "0"
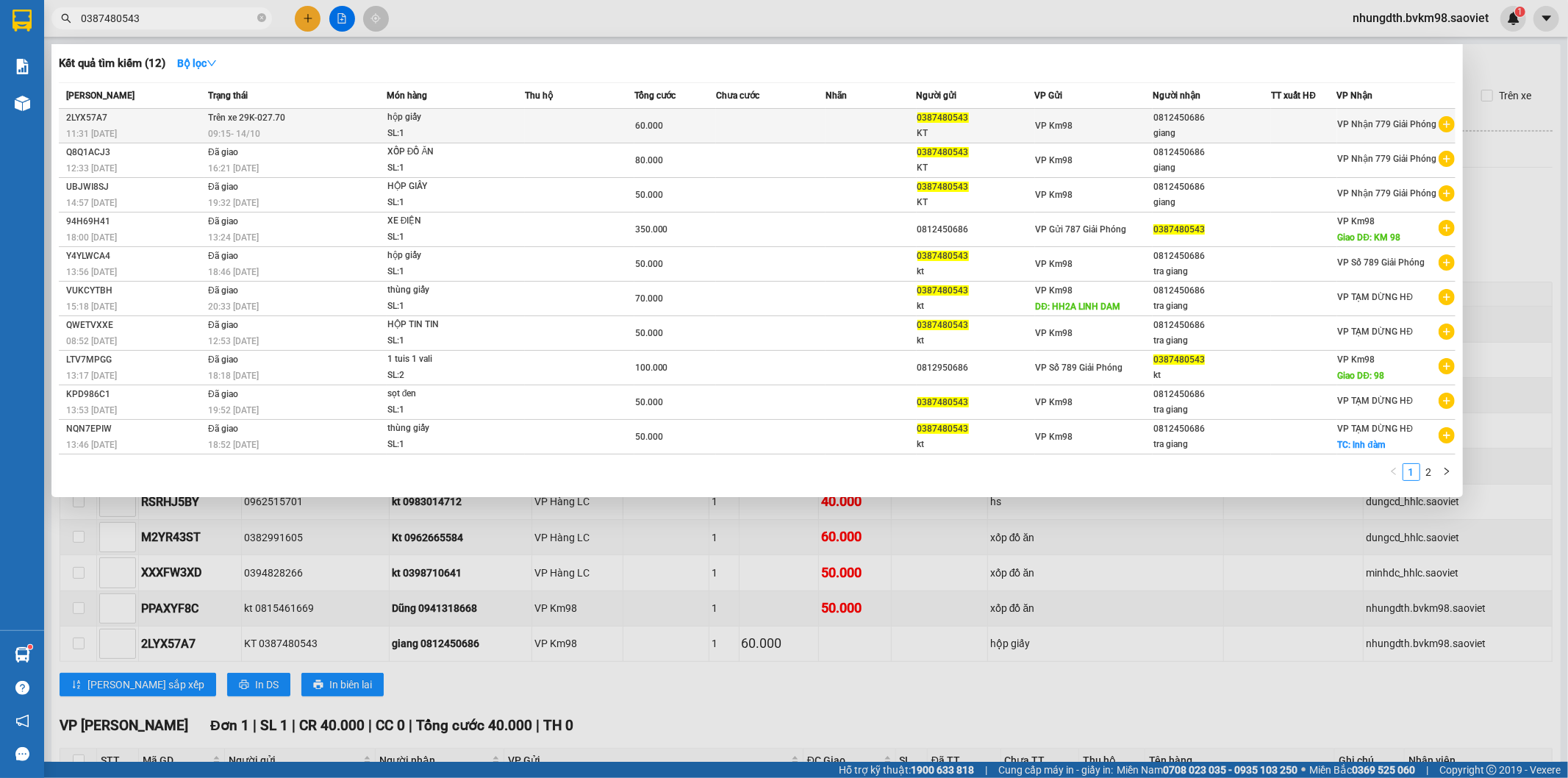
type input "0387480543"
click at [279, 120] on span "Trên xe 29K-027.70" at bounding box center [247, 117] width 77 height 10
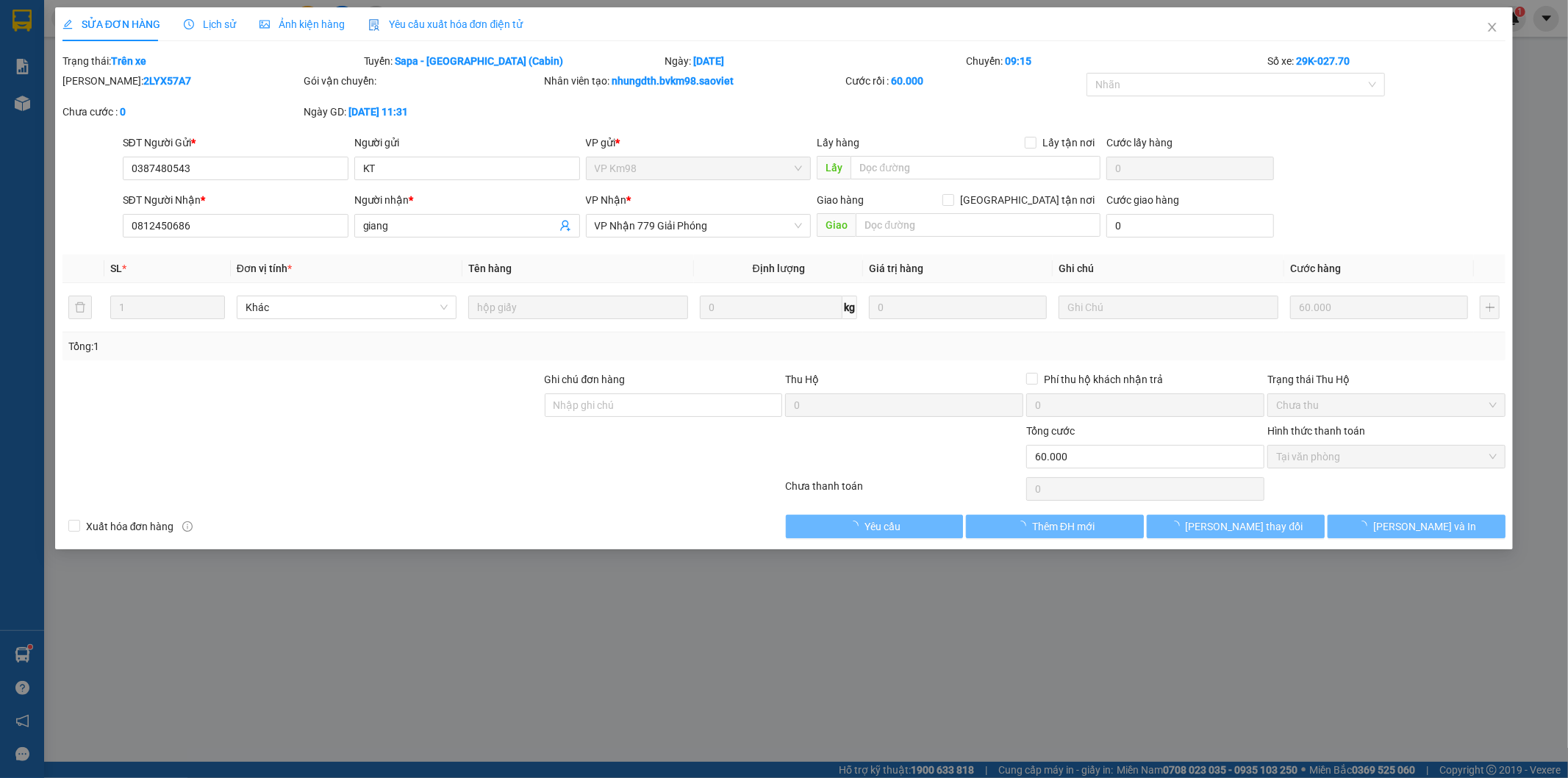
type input "0387480543"
type input "KT"
type input "0812450686"
type input "giang"
type input "0"
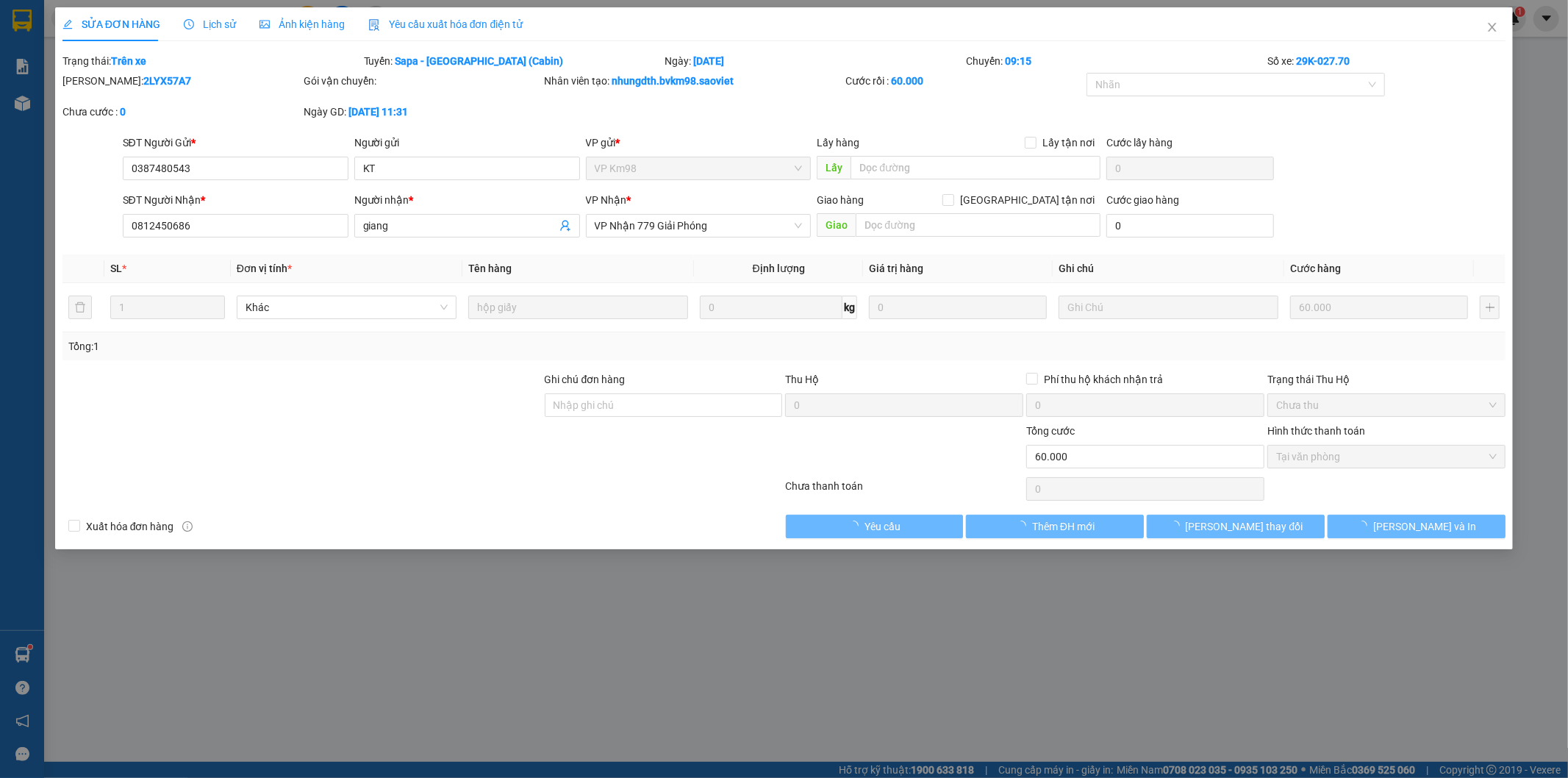
type input "60.000"
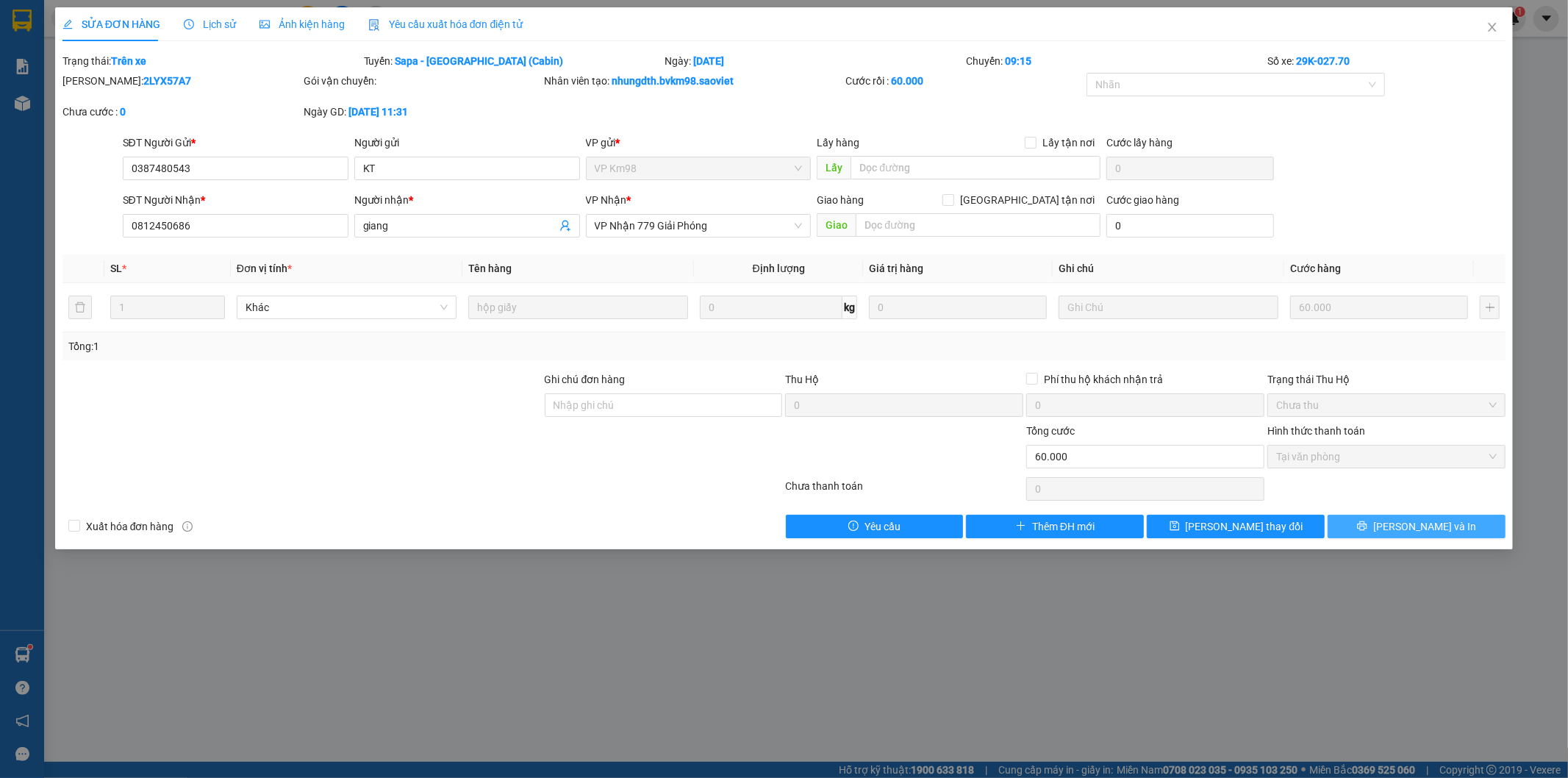
click at [1414, 524] on span "[PERSON_NAME] và In" at bounding box center [1424, 526] width 103 height 17
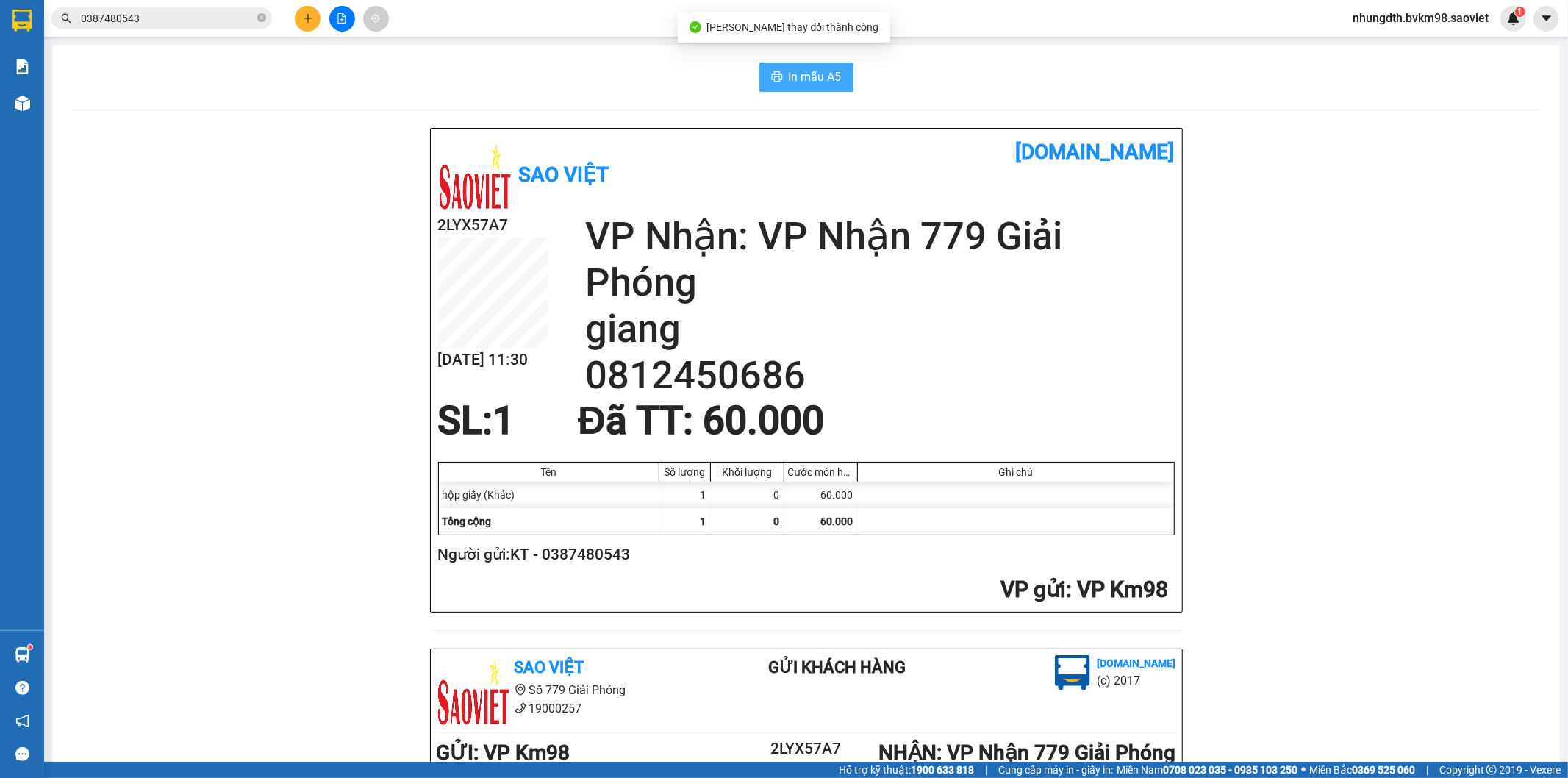
click at [798, 83] on span "In mẫu A5" at bounding box center [815, 76] width 53 height 18
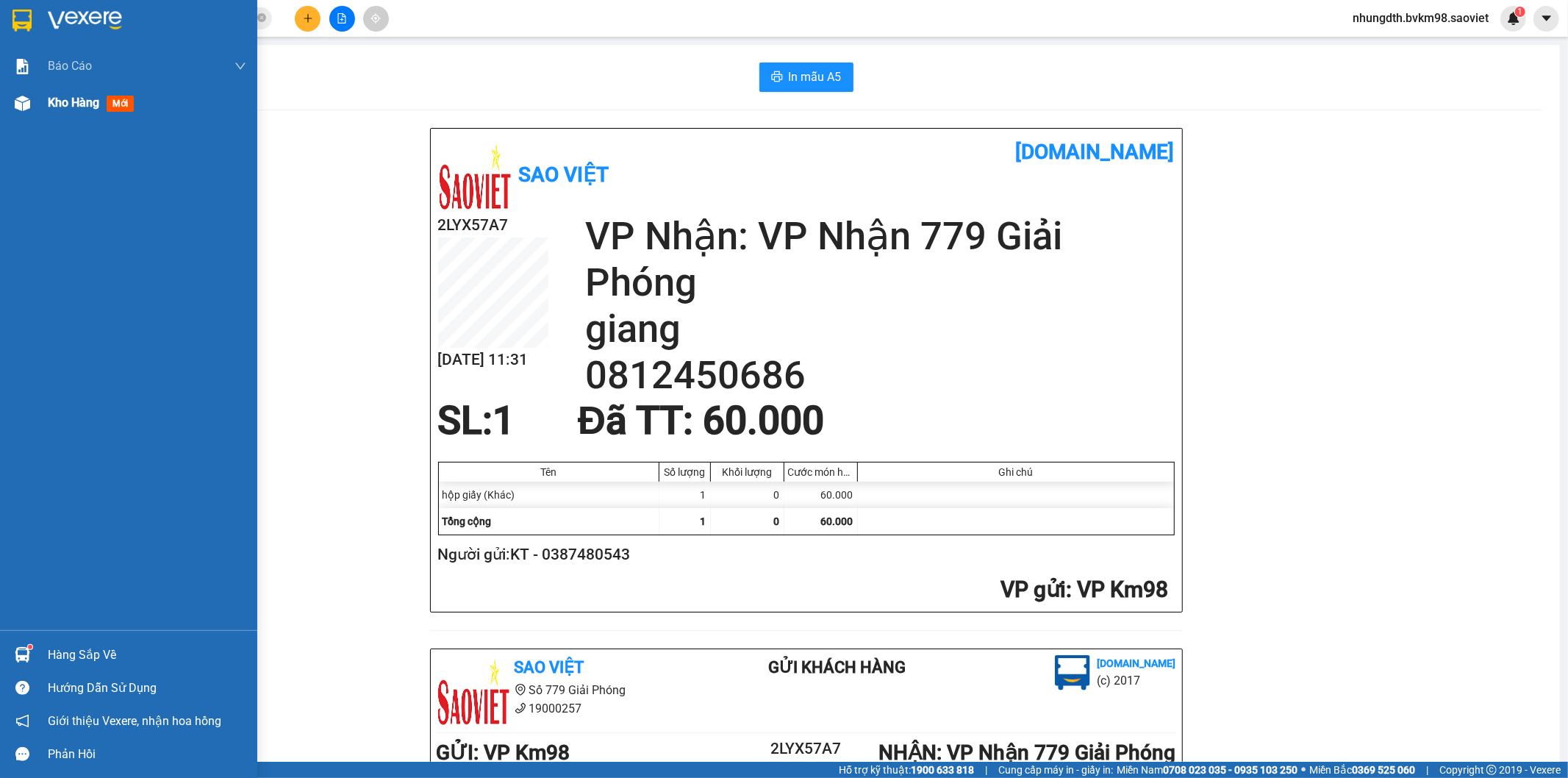
click at [22, 107] on img at bounding box center [23, 104] width 16 height 16
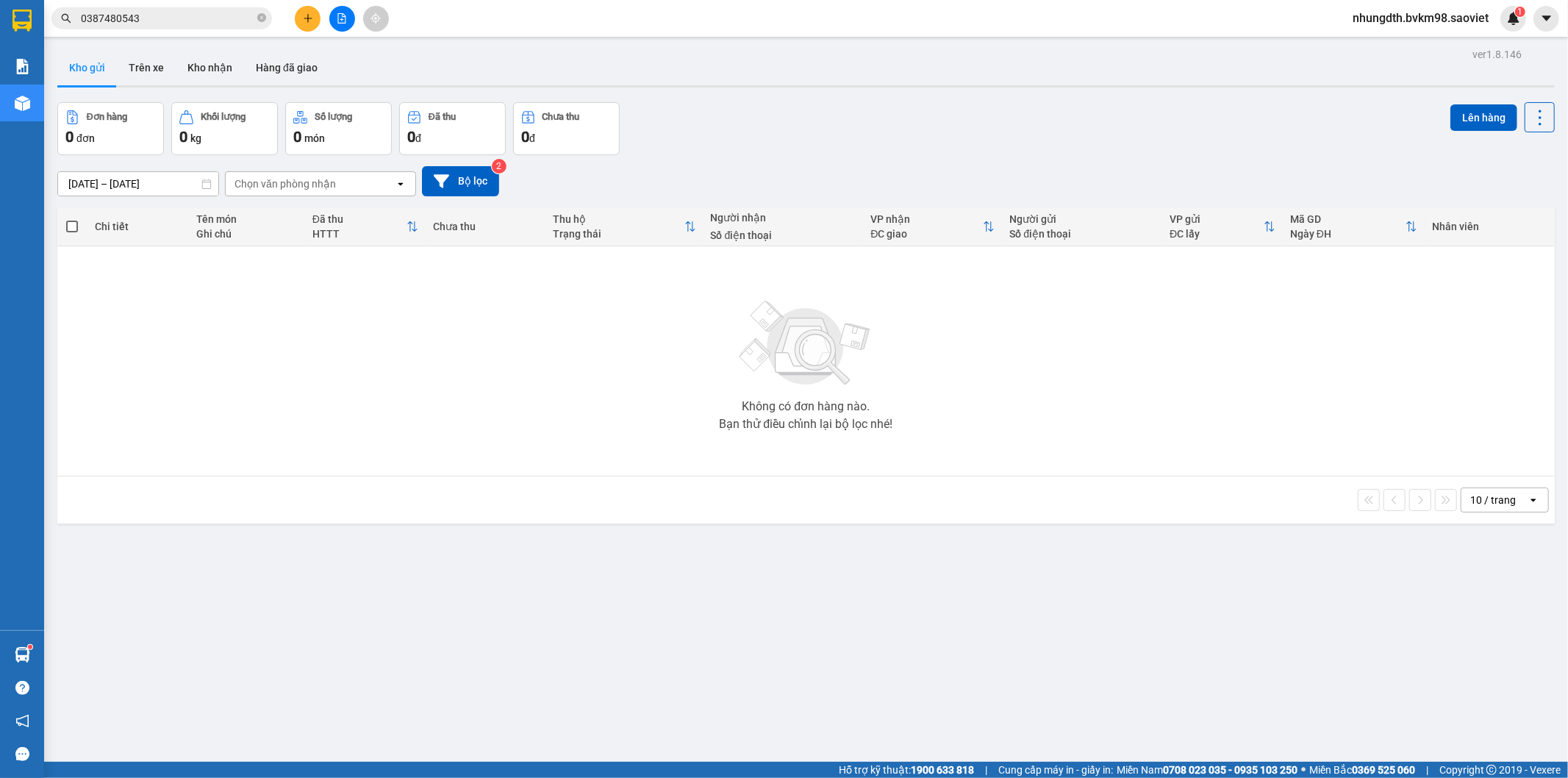
click at [180, 23] on input "0387480543" at bounding box center [167, 18] width 174 height 17
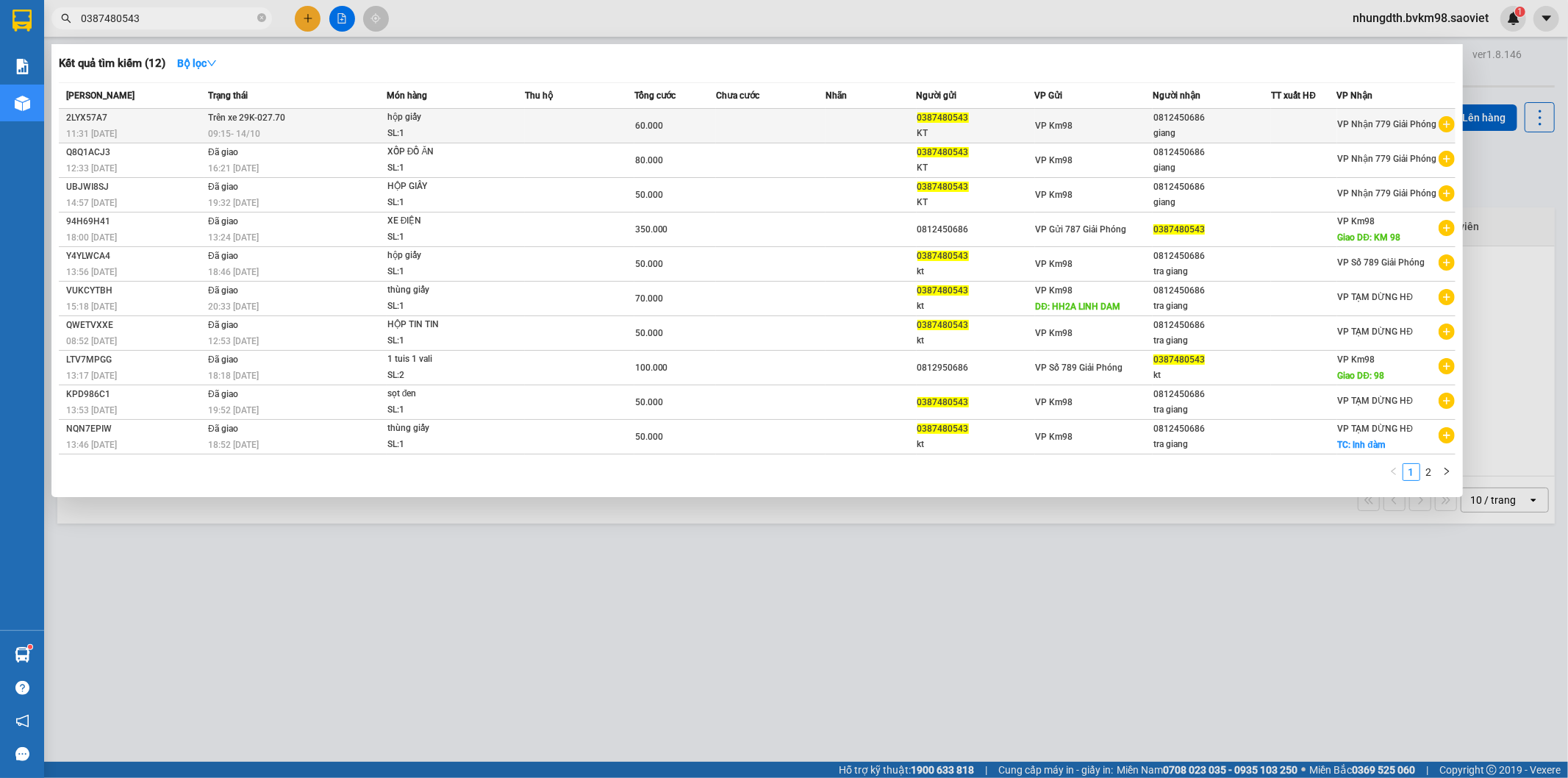
click at [548, 119] on td at bounding box center [579, 126] width 109 height 35
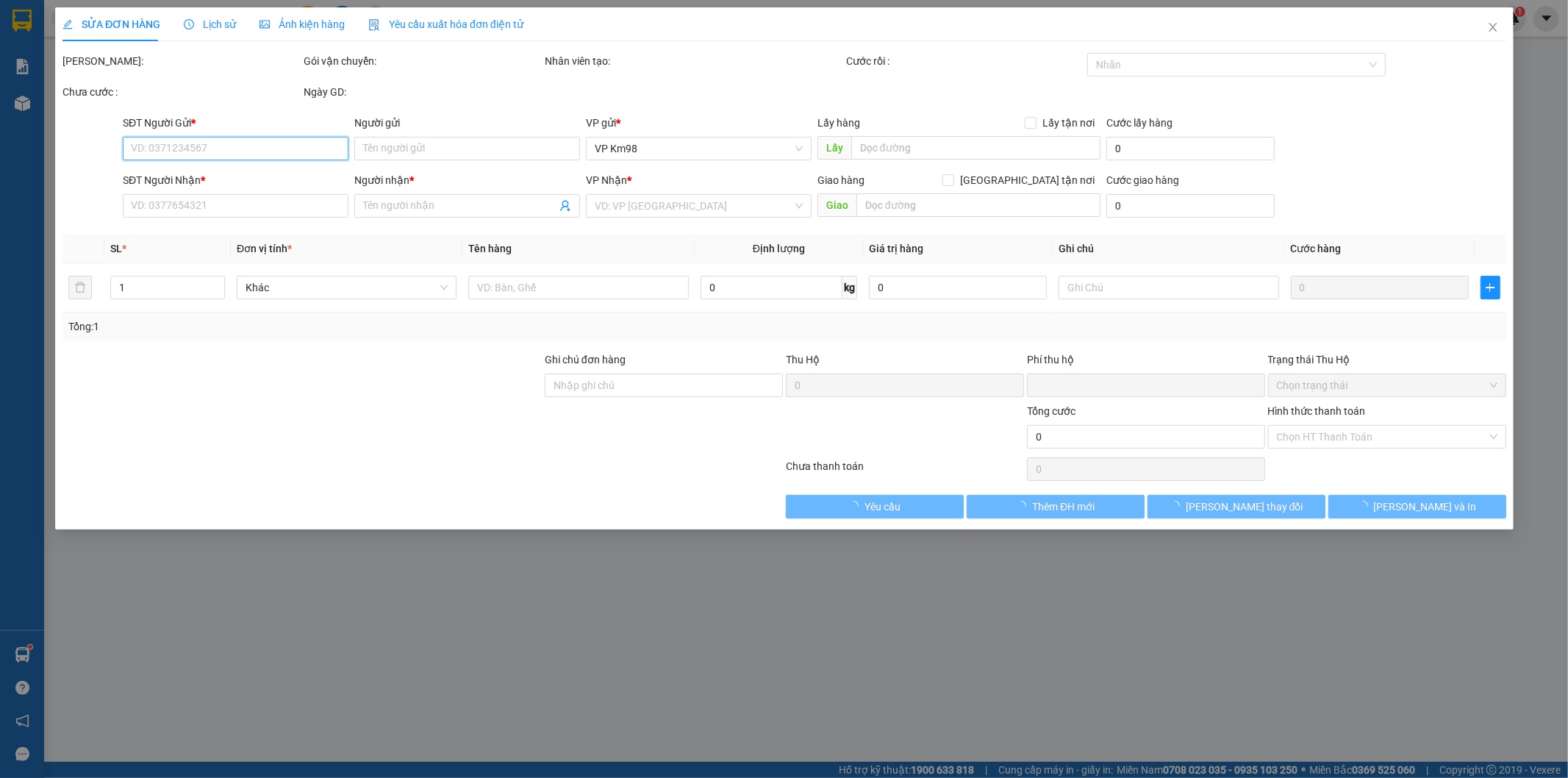
type input "0387480543"
type input "KT"
type input "0812450686"
type input "giang"
type input "0"
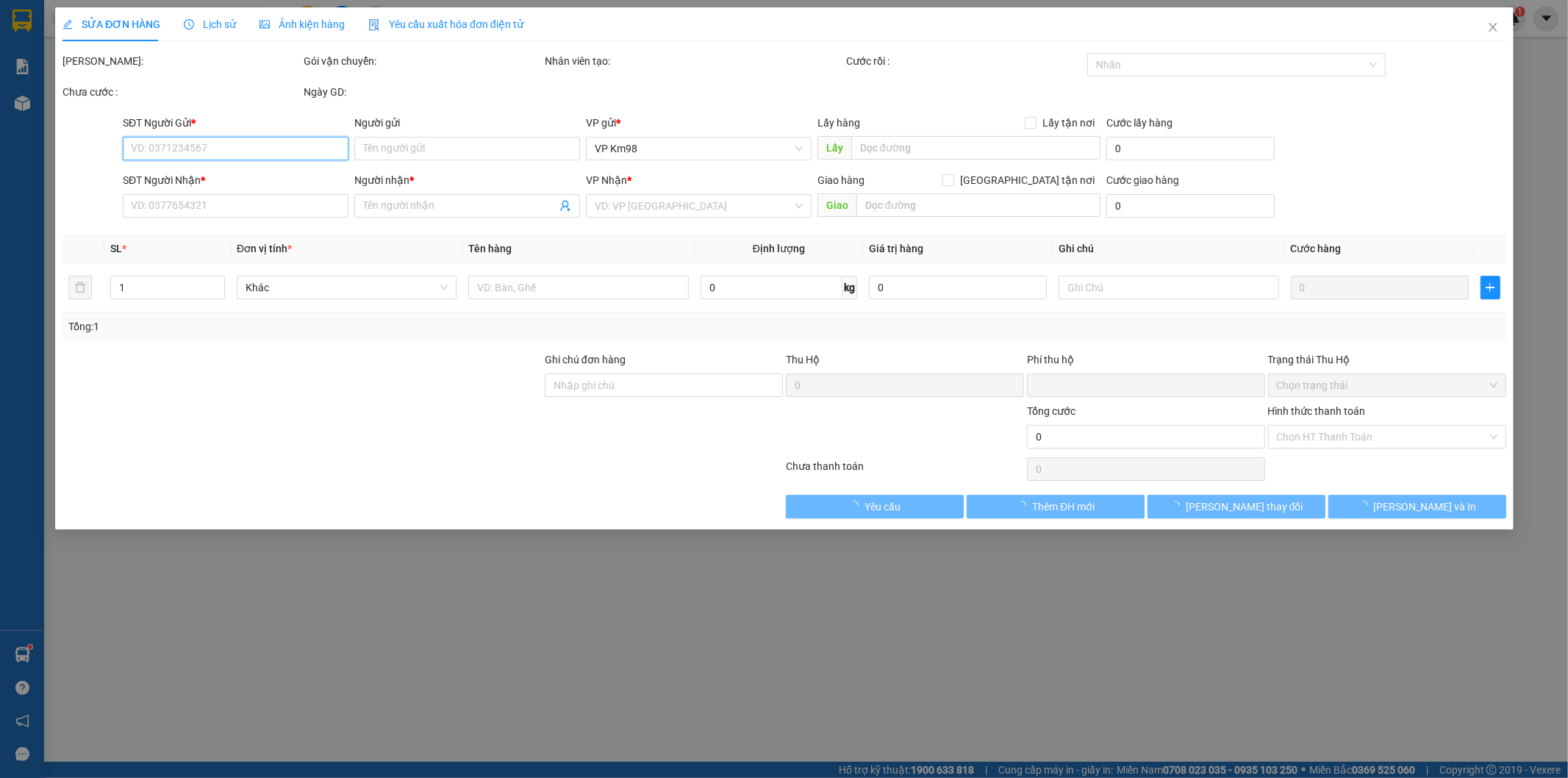
type input "60.000"
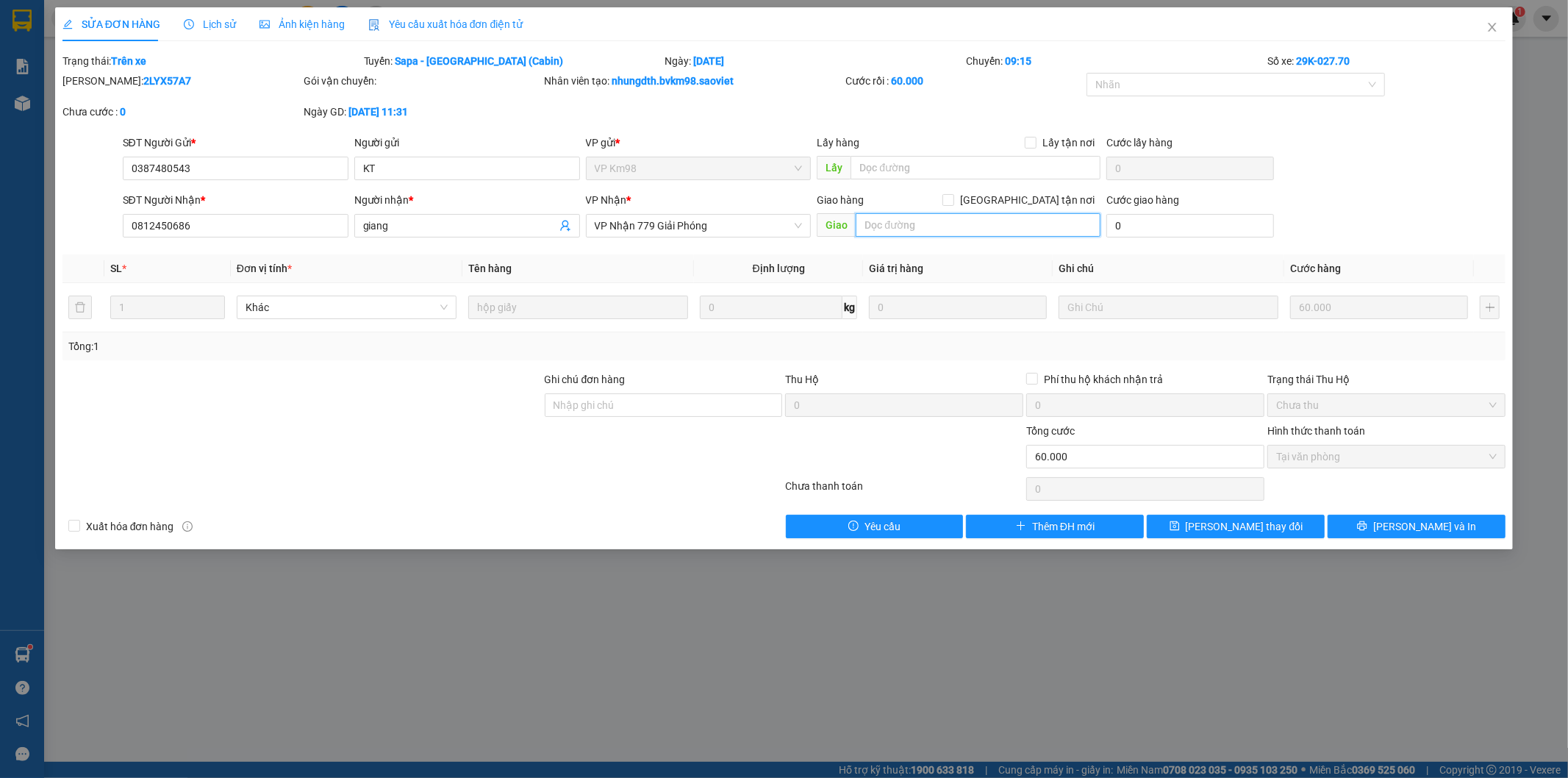
click at [946, 230] on input "text" at bounding box center [977, 225] width 245 height 24
type input "b"
type input "n"
type input "bọc trắng"
click at [1248, 530] on span "[PERSON_NAME] thay đổi" at bounding box center [1245, 526] width 118 height 17
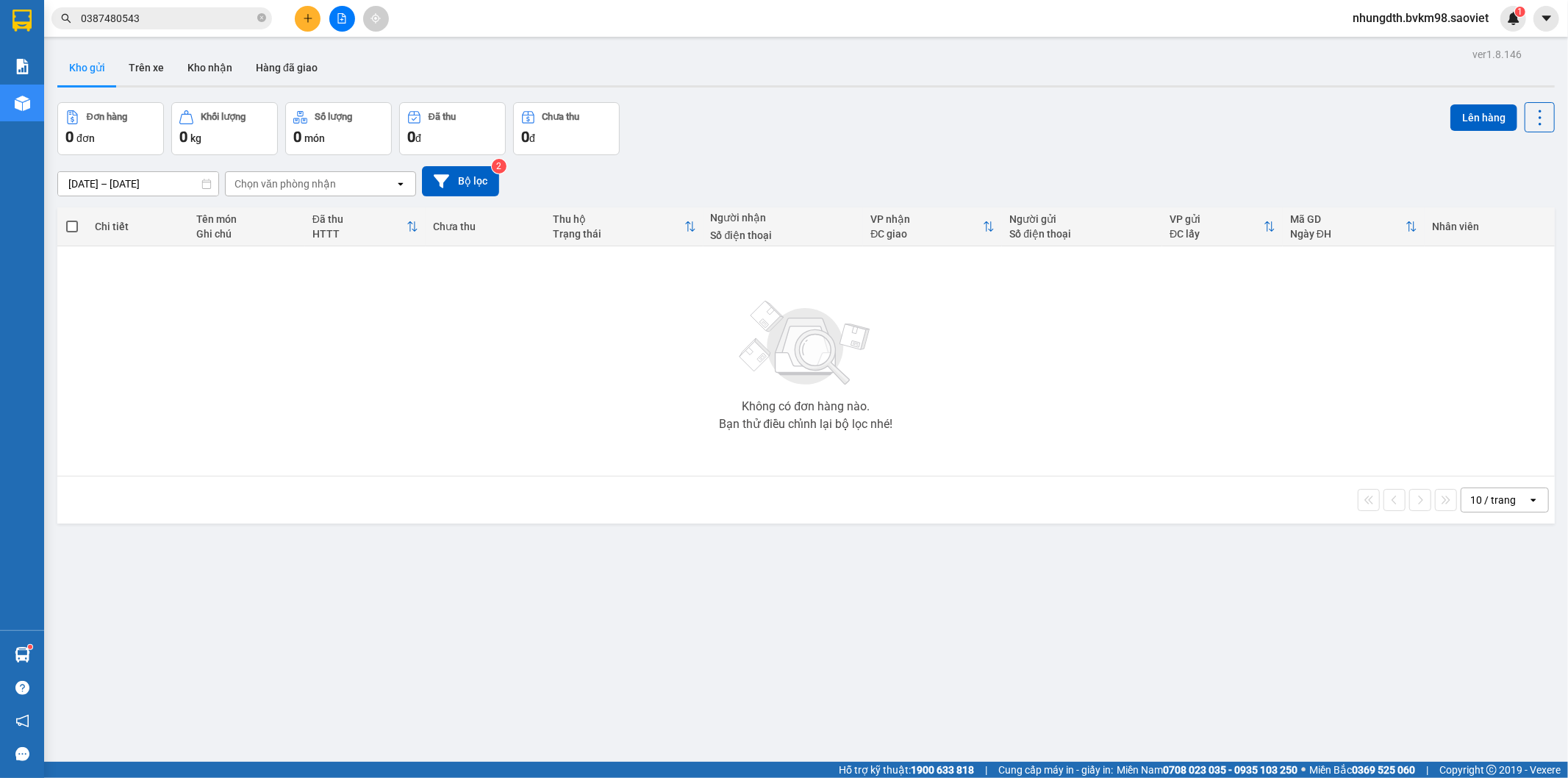
click at [310, 20] on icon "plus" at bounding box center [307, 18] width 10 height 10
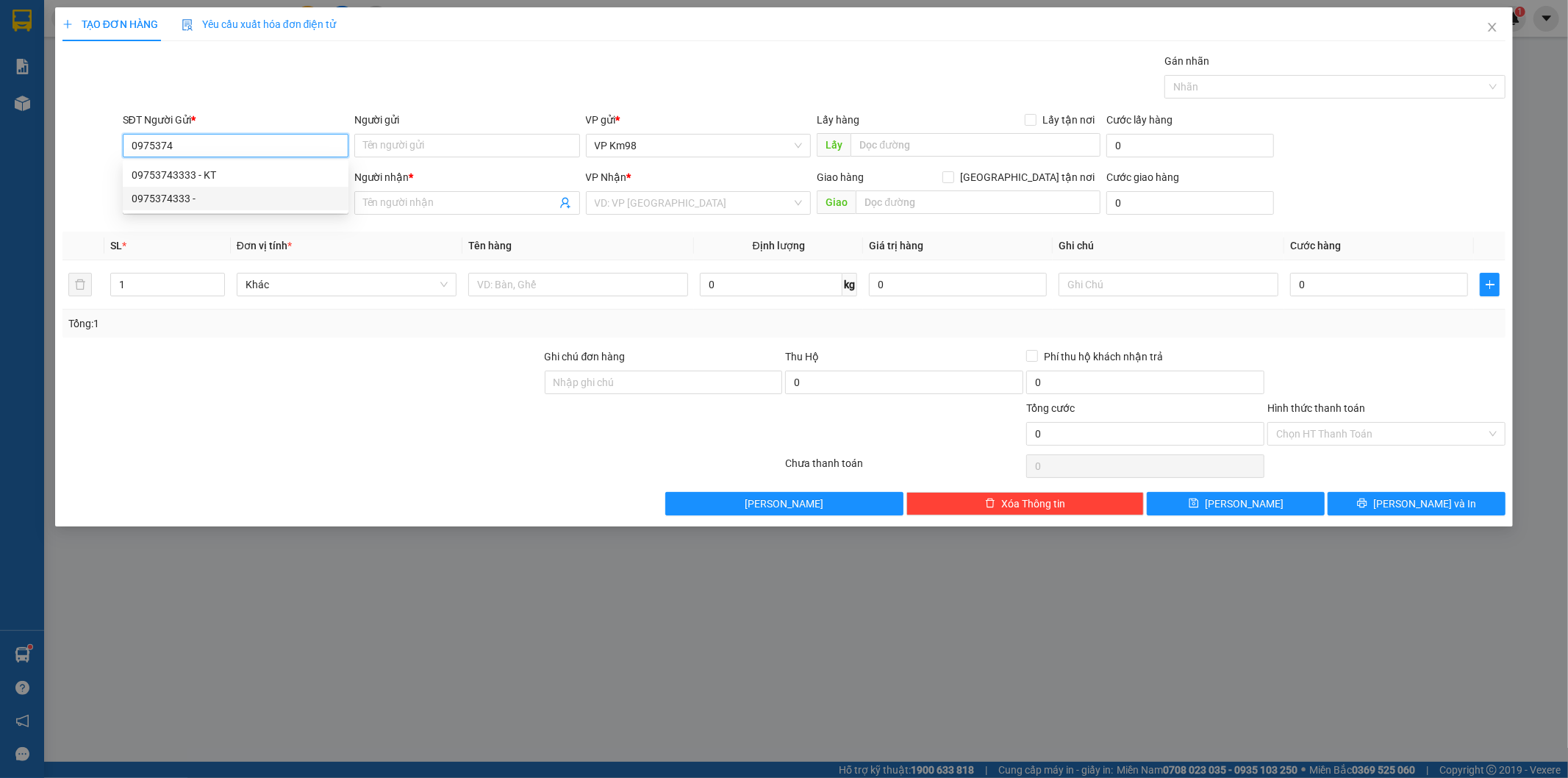
click at [208, 204] on div "0975374333 -" at bounding box center [235, 198] width 208 height 17
type input "0975374333"
type input "0979120098"
type input "huyền"
type input "SHIP BV SẢN NHI"
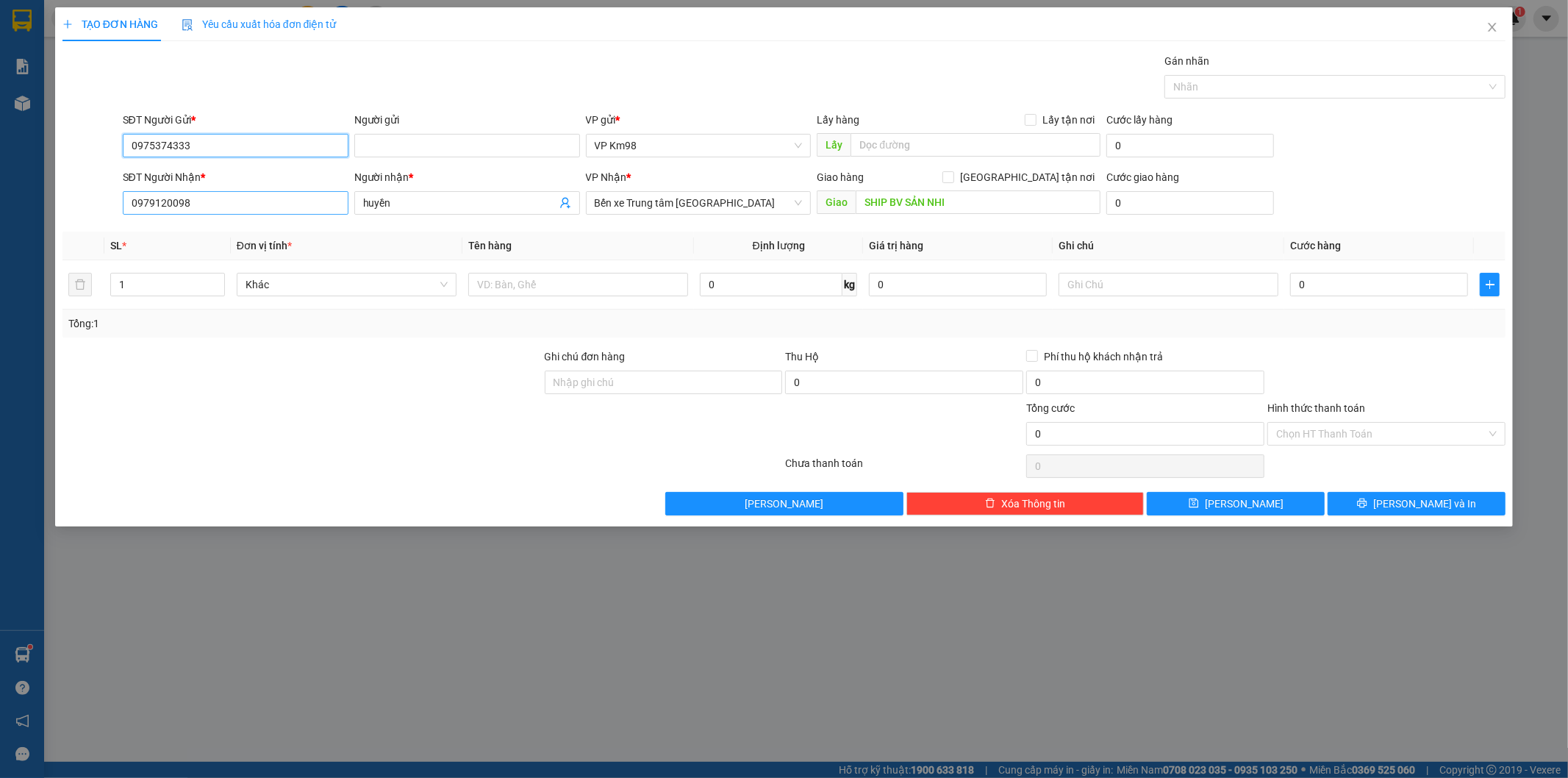
type input "0975374333"
click at [248, 210] on input "0979120098" at bounding box center [235, 203] width 226 height 24
type input "0"
type input "0374342882"
click at [231, 233] on div "0374342882 - [PERSON_NAME]" at bounding box center [235, 232] width 208 height 17
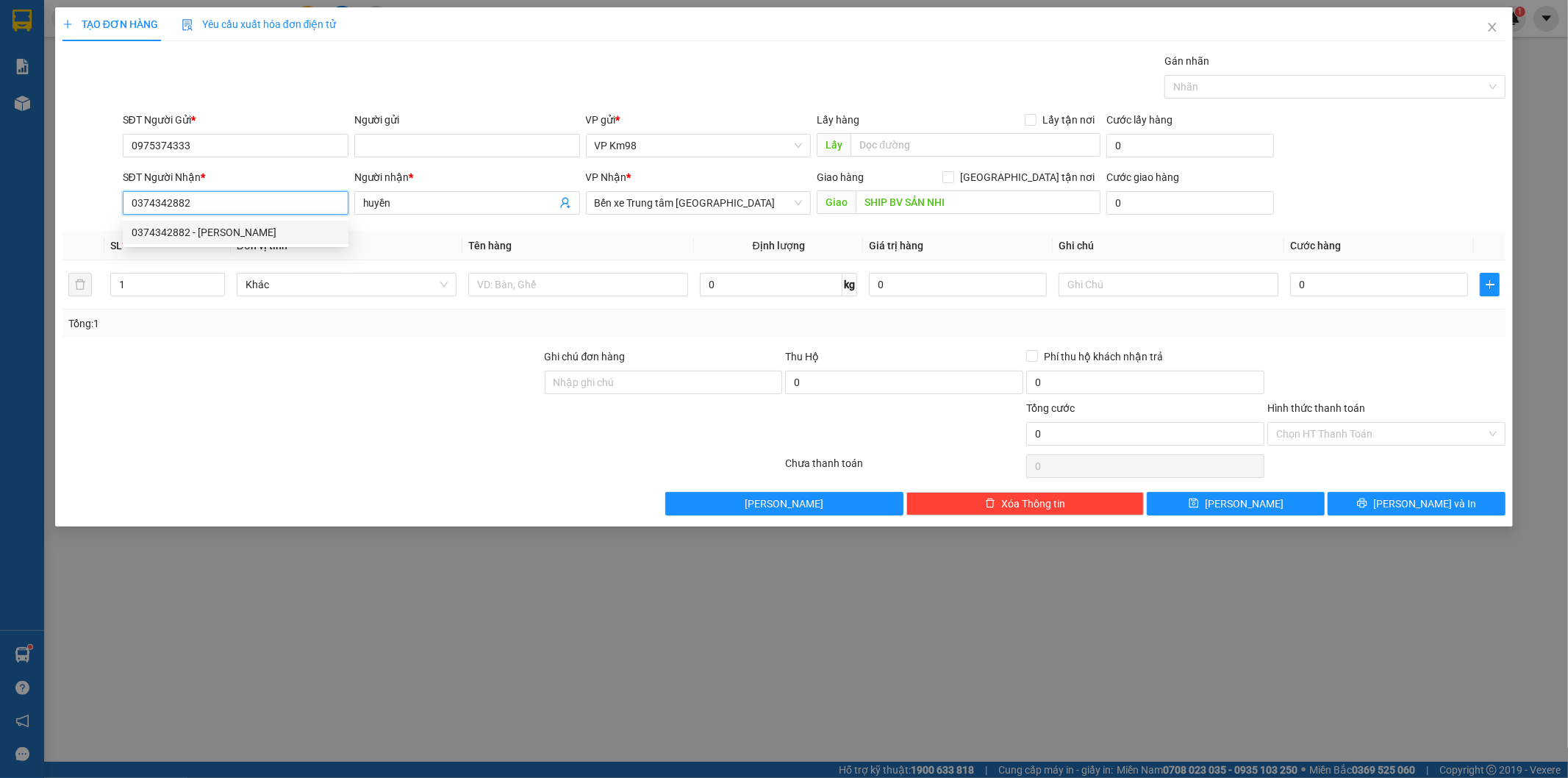
type input "đình [PERSON_NAME]"
type input "0374342882"
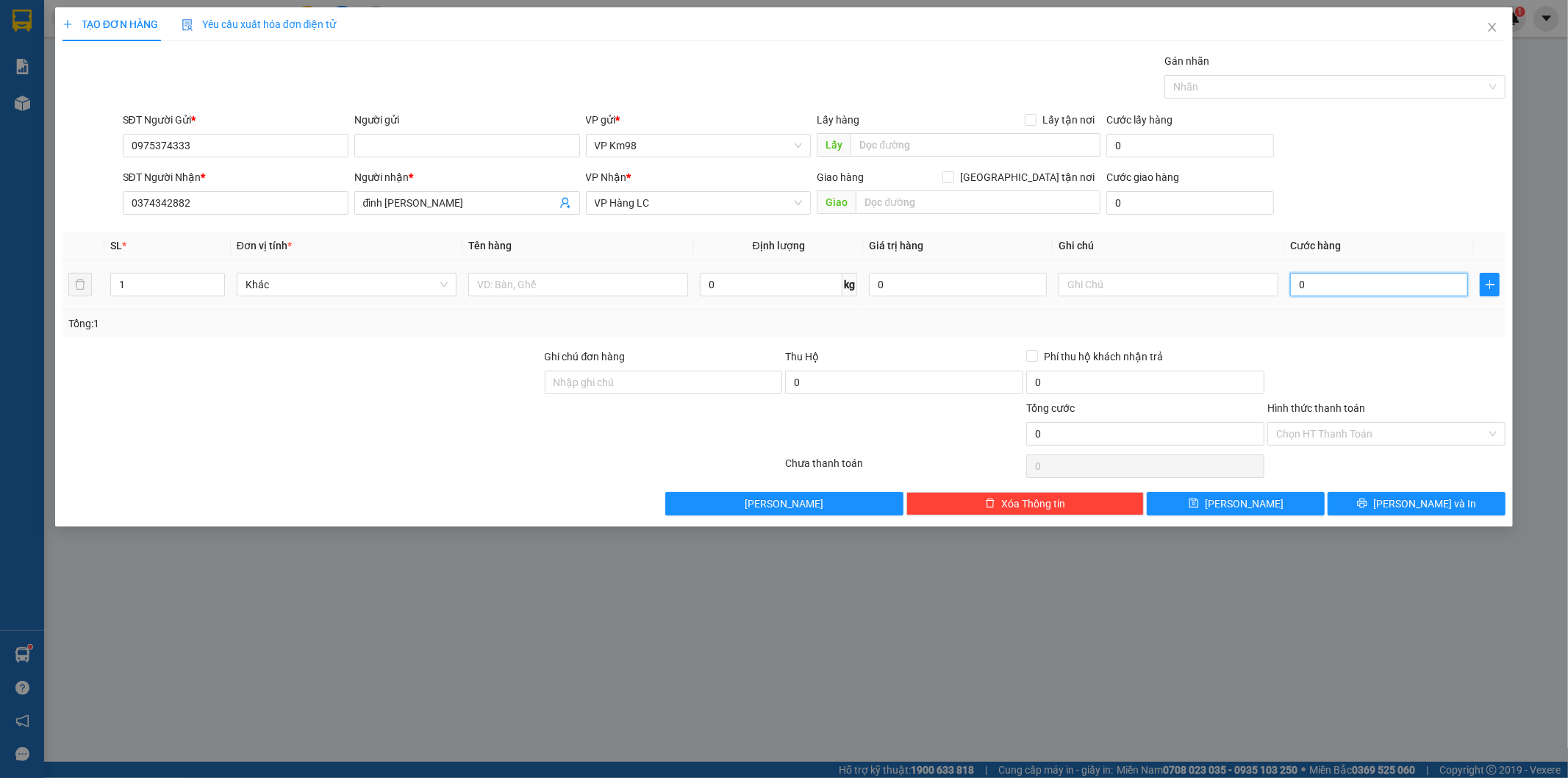
click at [1309, 290] on input "0" at bounding box center [1379, 285] width 178 height 24
type input "50"
type input "500"
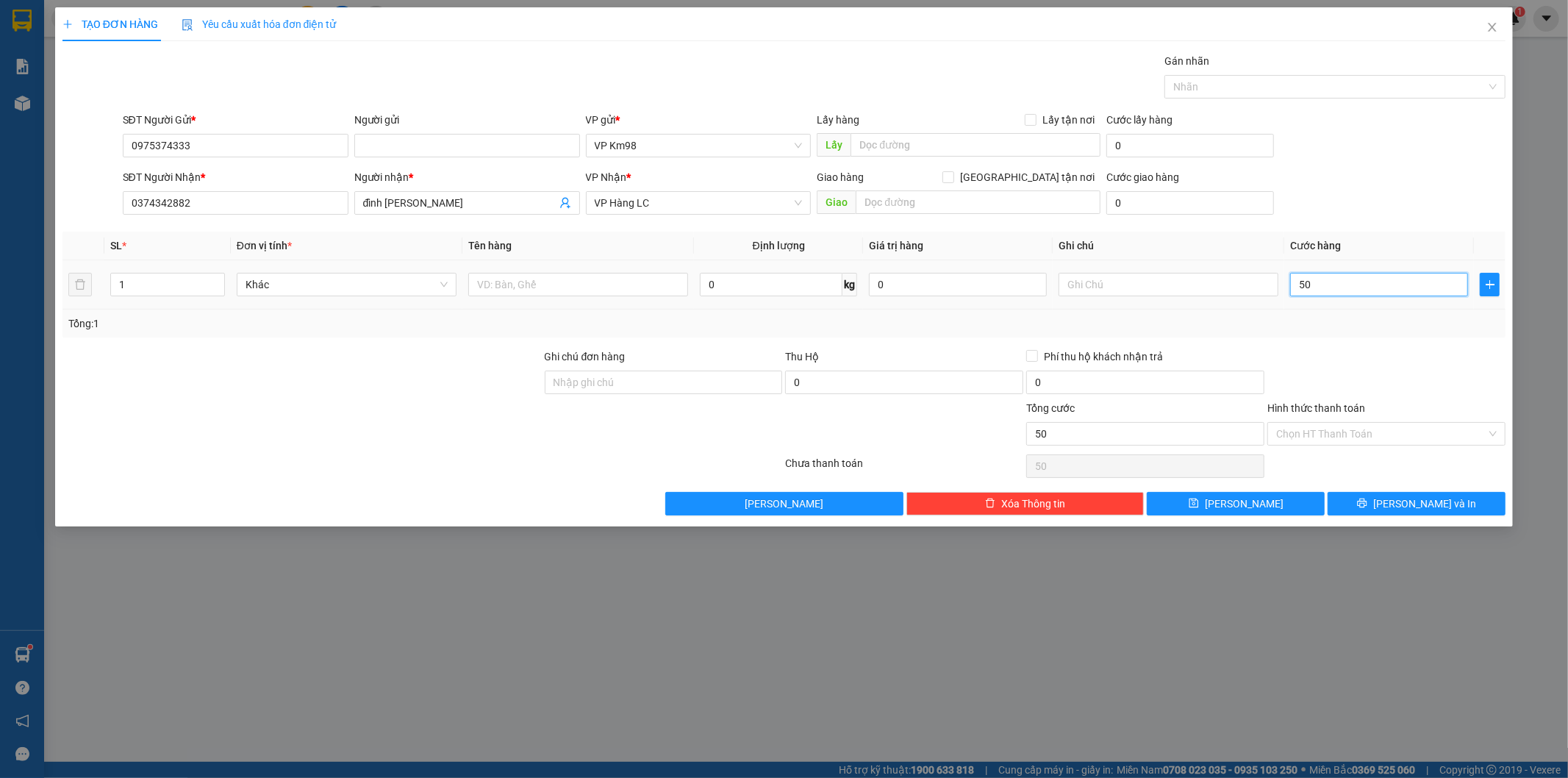
type input "500"
type input "5.000"
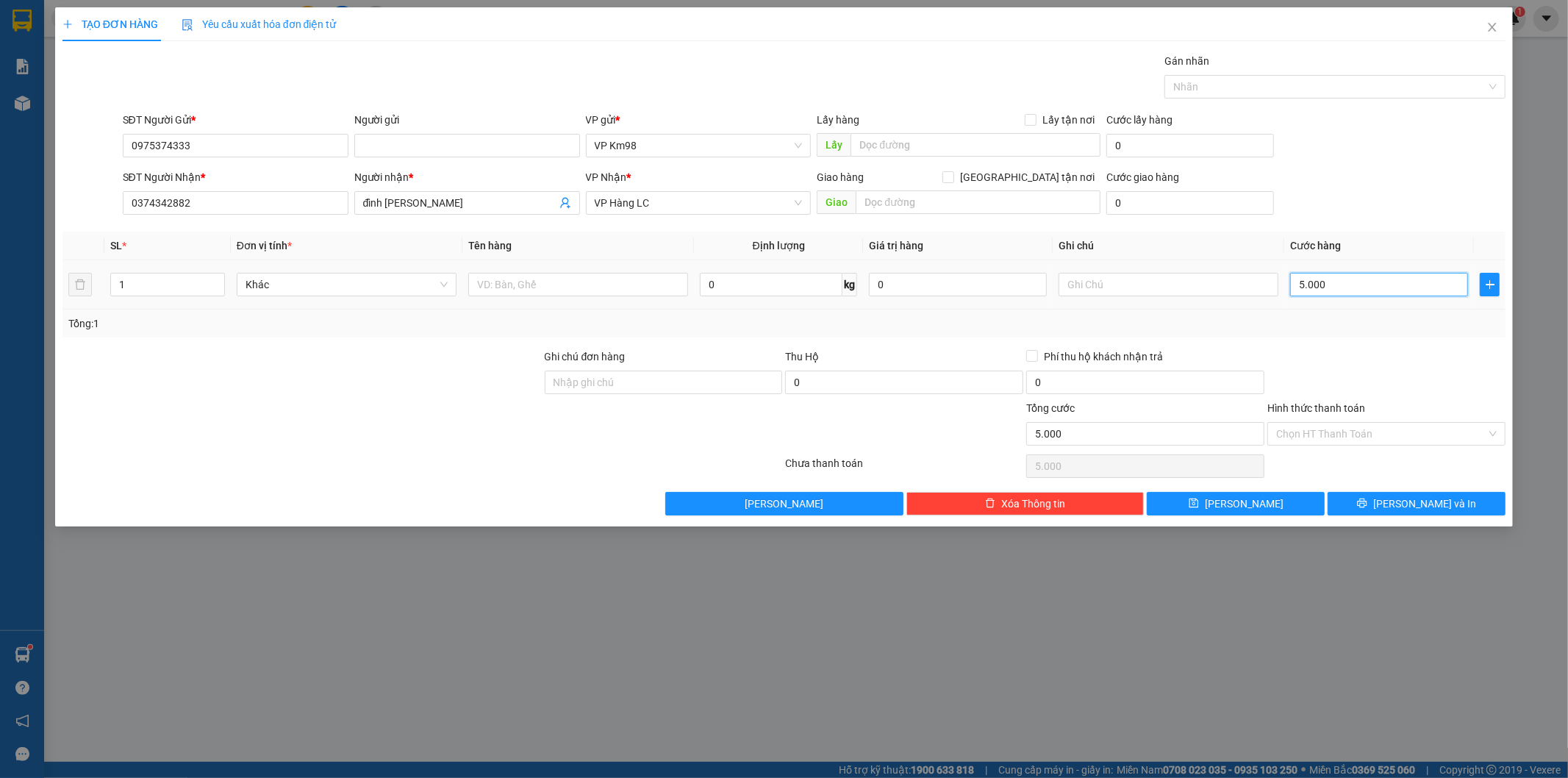
type input "50.000"
click at [819, 288] on input "0" at bounding box center [771, 285] width 142 height 24
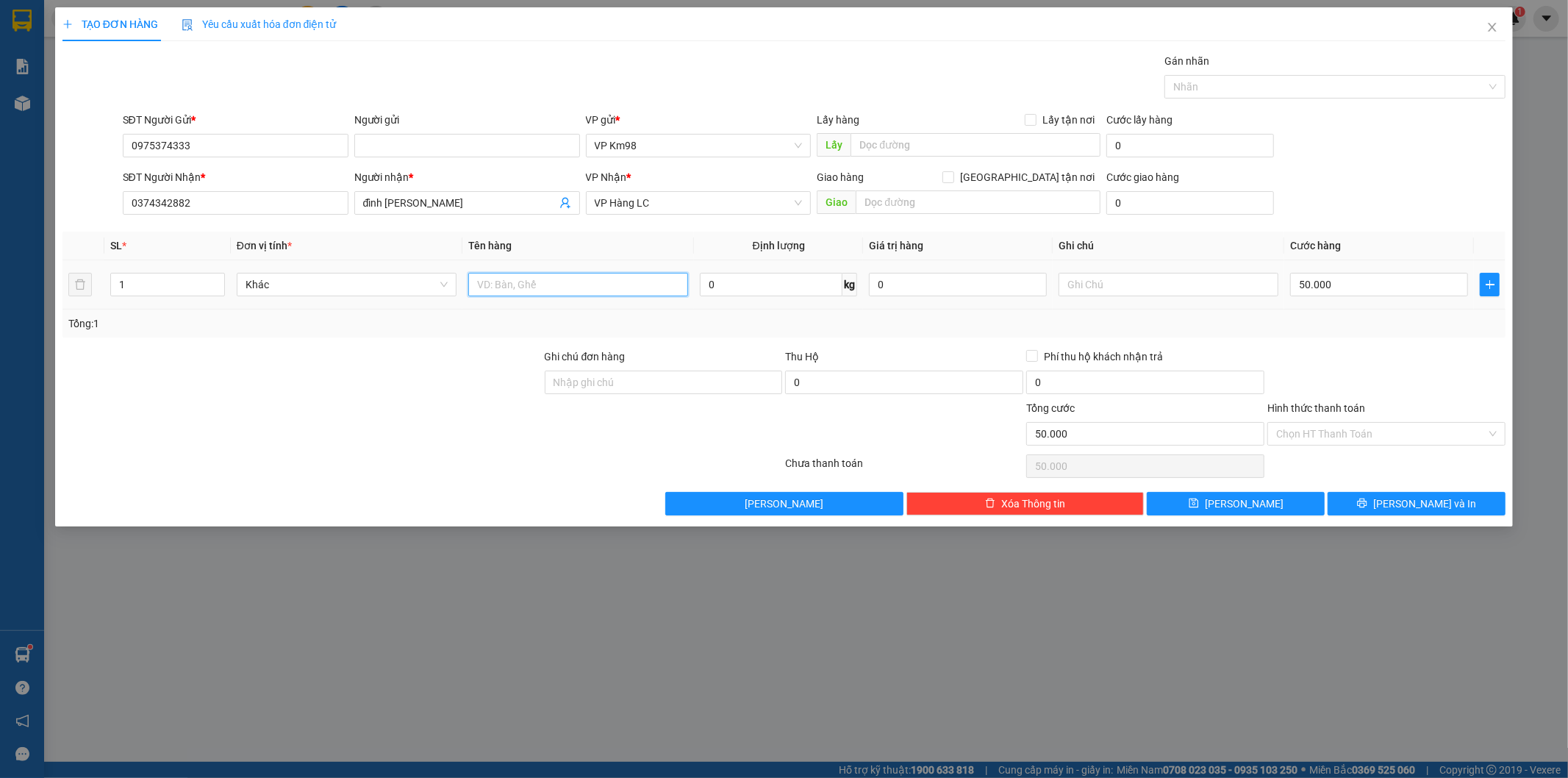
click at [612, 290] on input "text" at bounding box center [577, 285] width 219 height 24
type input "bọc đen"
click at [1423, 443] on input "Hình thức thanh toán" at bounding box center [1381, 433] width 210 height 22
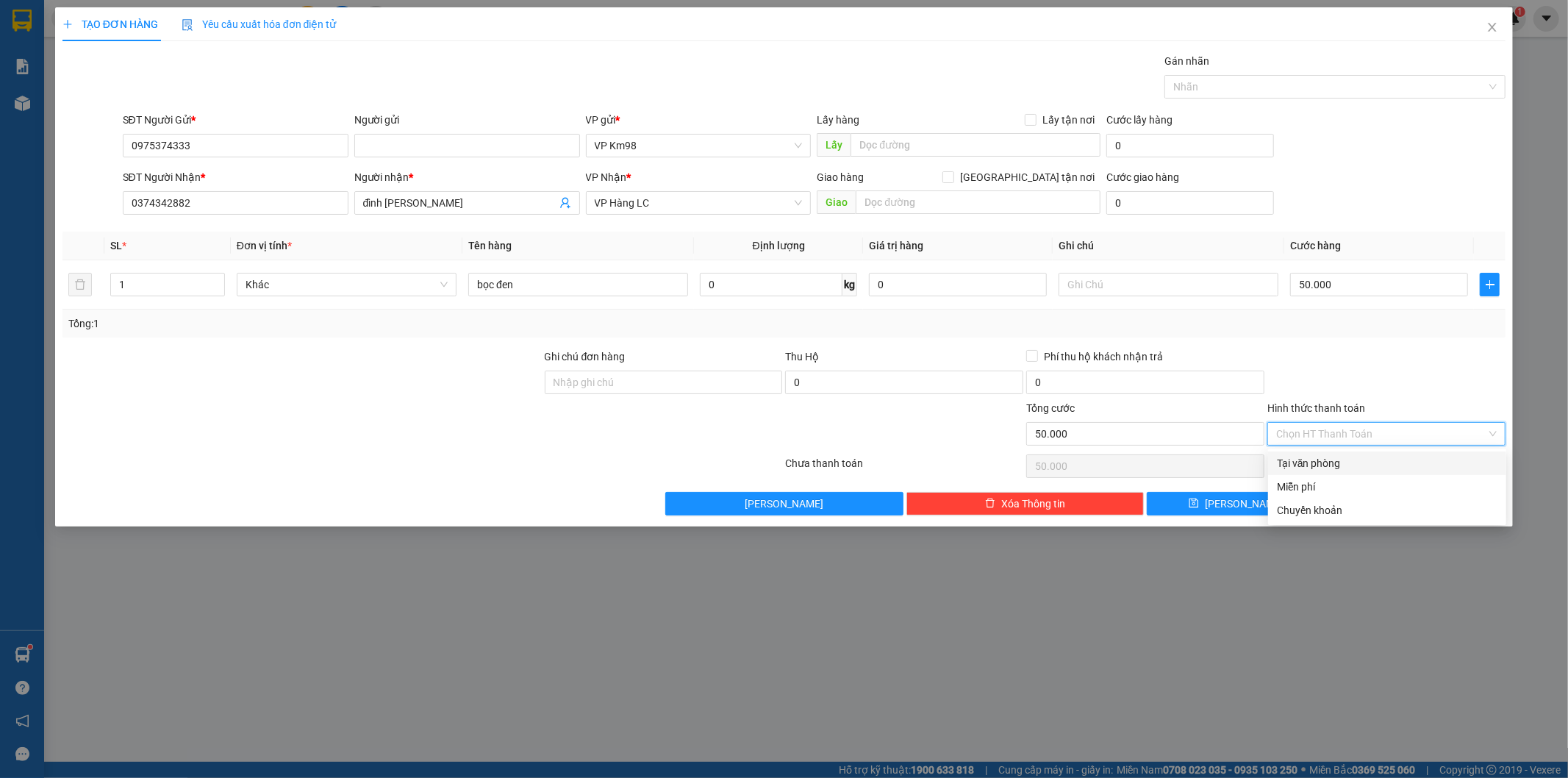
click at [1423, 435] on input "Hình thức thanh toán" at bounding box center [1381, 433] width 210 height 22
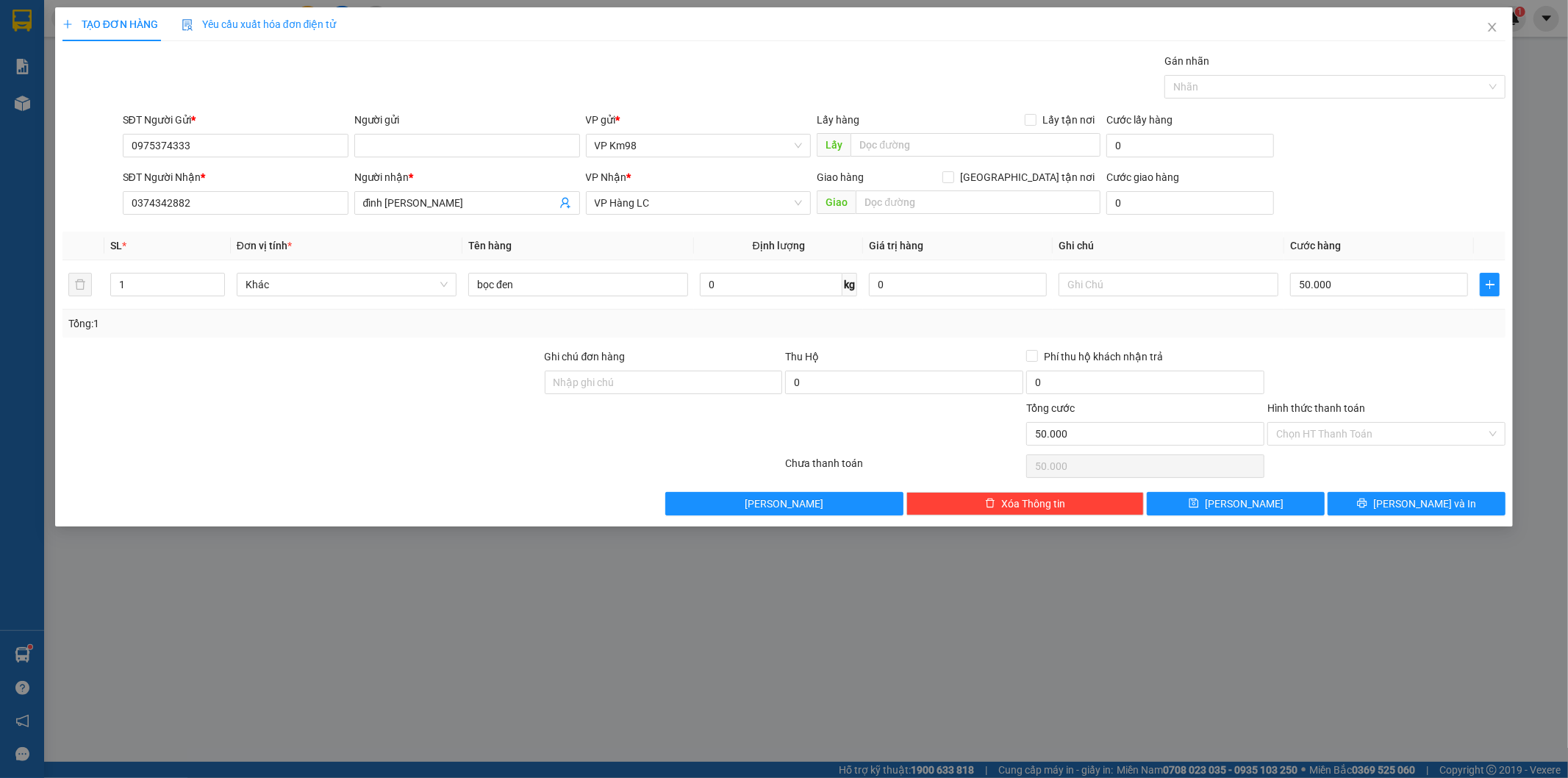
click at [1394, 201] on div "SĐT Người Nhận * 0374342882 Người nhận * đình dũng VP Nhận * VP Hàng LC Giao hà…" at bounding box center [814, 194] width 1389 height 51
click at [1438, 506] on span "[PERSON_NAME] và In" at bounding box center [1424, 503] width 103 height 17
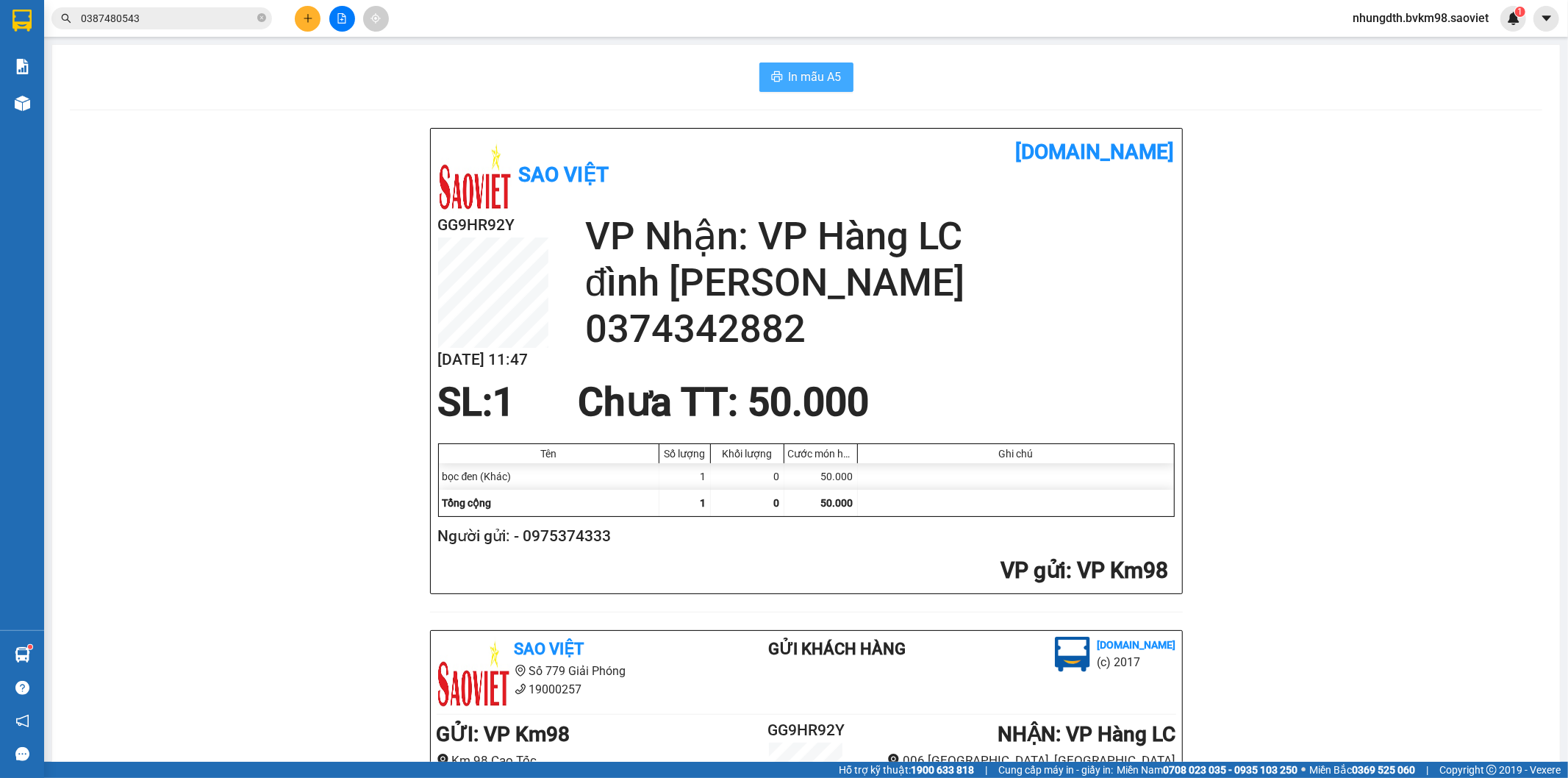
click at [789, 82] on span "In mẫu A5" at bounding box center [815, 76] width 53 height 18
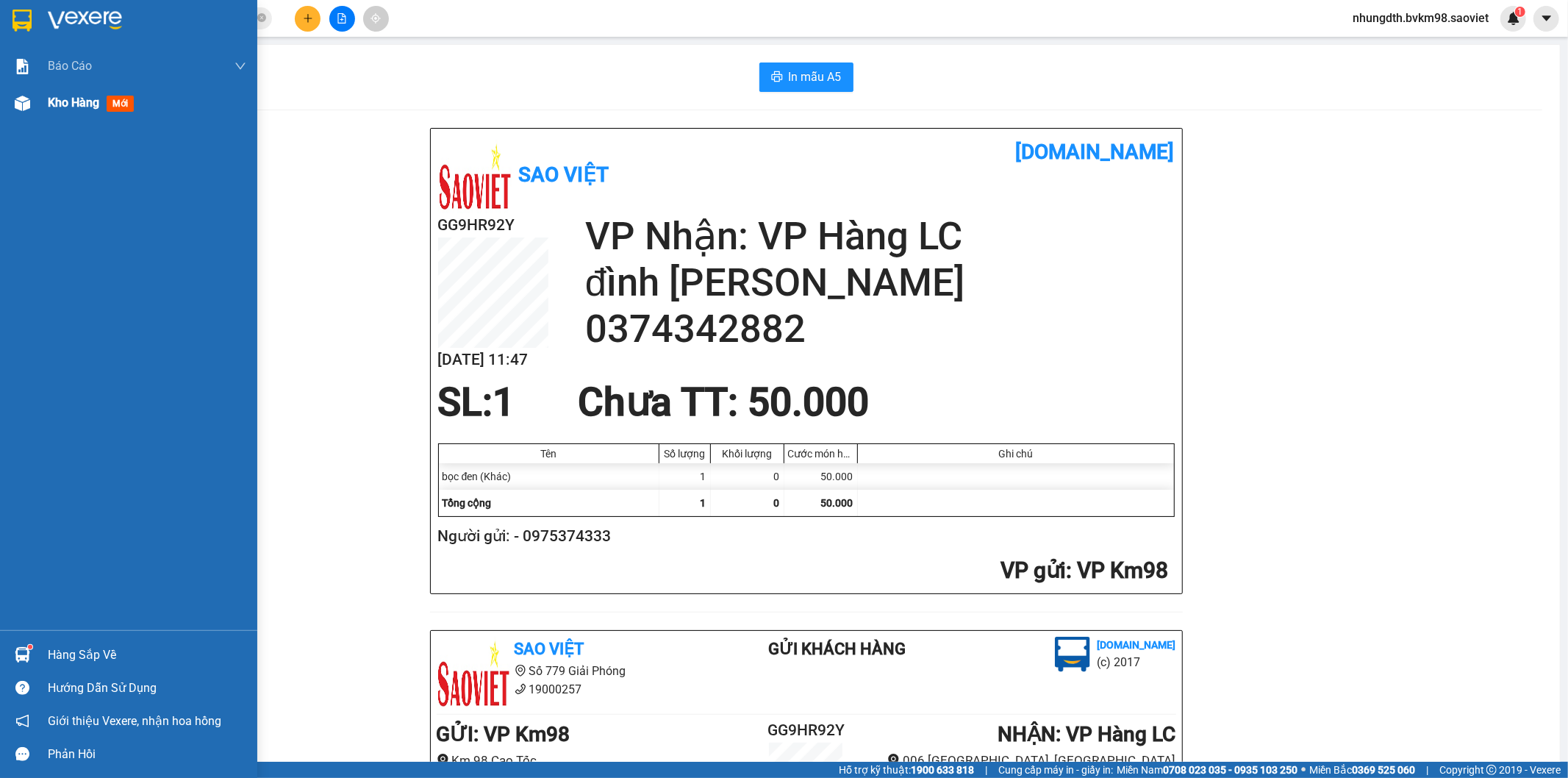
click at [84, 105] on span "Kho hàng" at bounding box center [73, 103] width 51 height 14
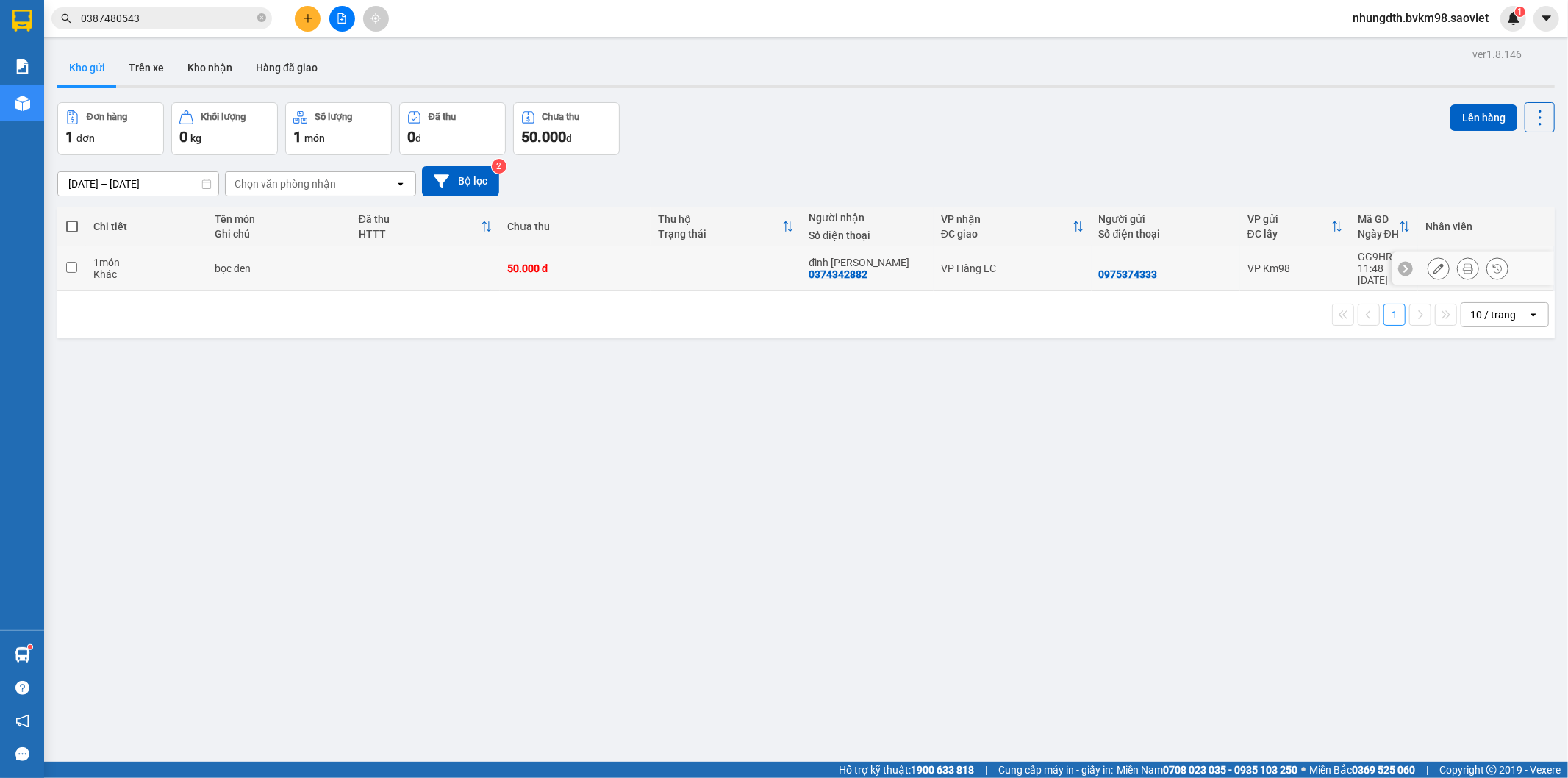
click at [71, 266] on input "checkbox" at bounding box center [72, 267] width 11 height 11
checkbox input "true"
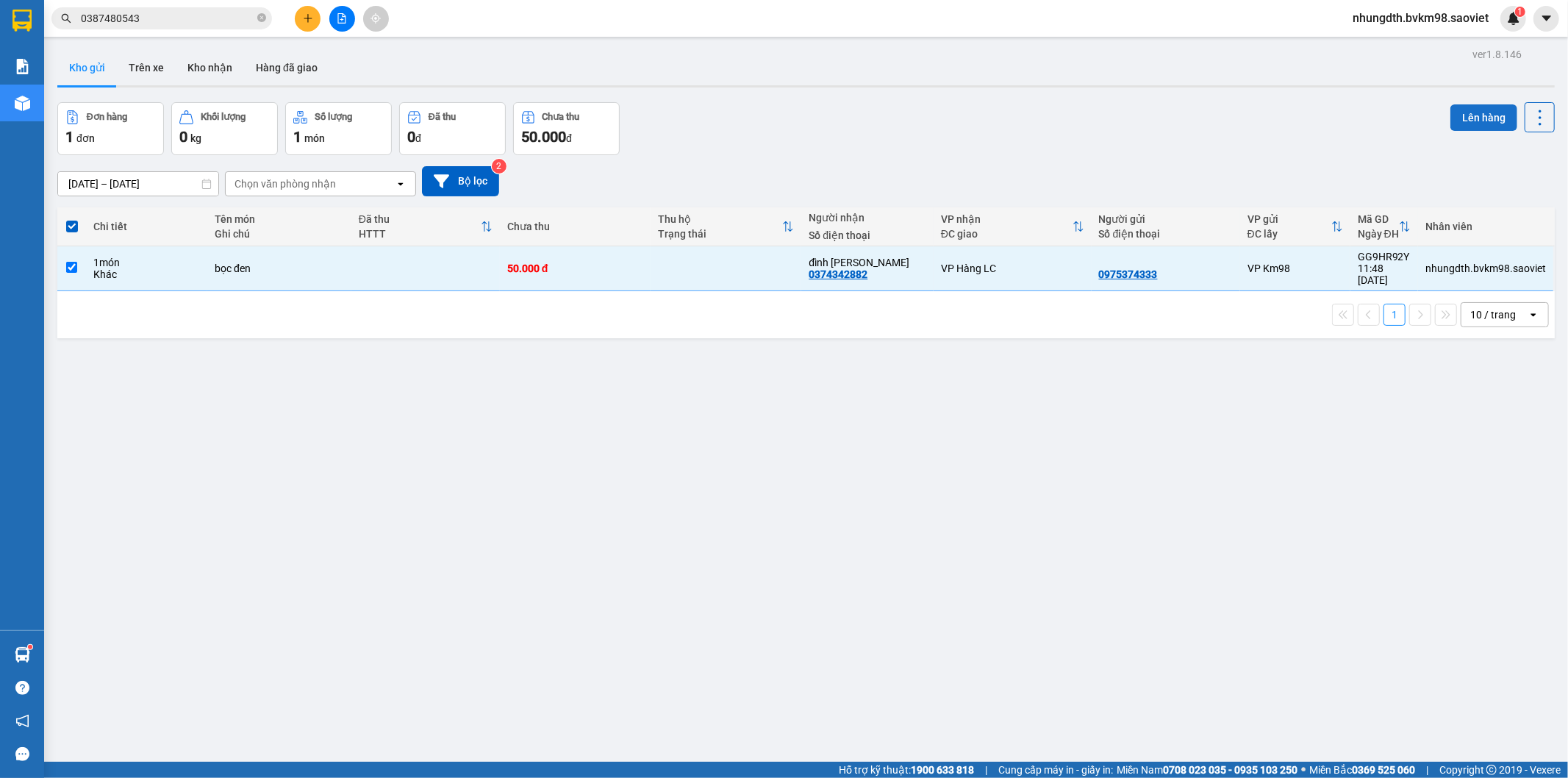
click at [1456, 120] on button "Lên hàng" at bounding box center [1483, 118] width 67 height 27
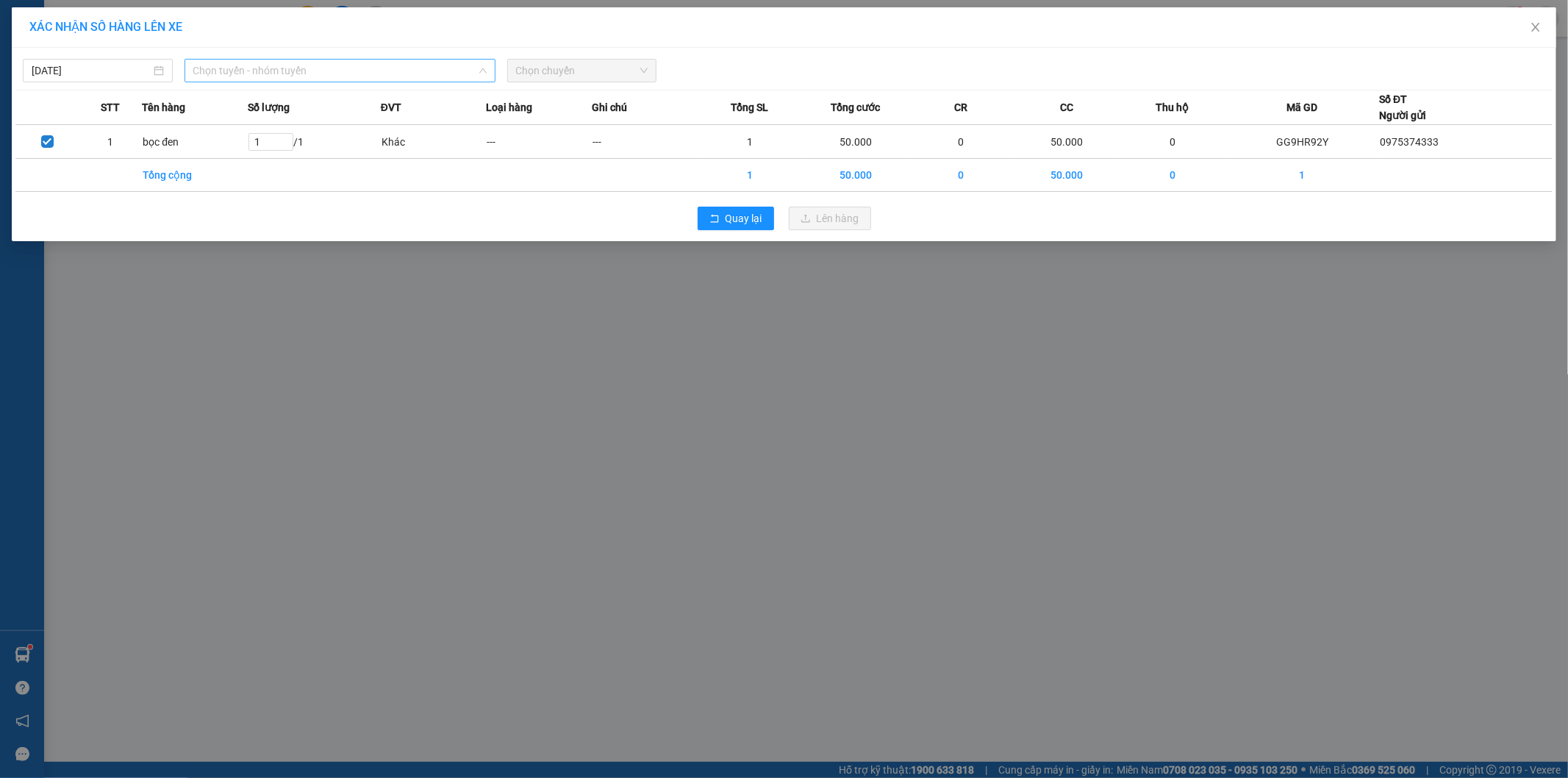
click at [420, 74] on span "Chọn tuyến - nhóm tuyến" at bounding box center [340, 71] width 293 height 22
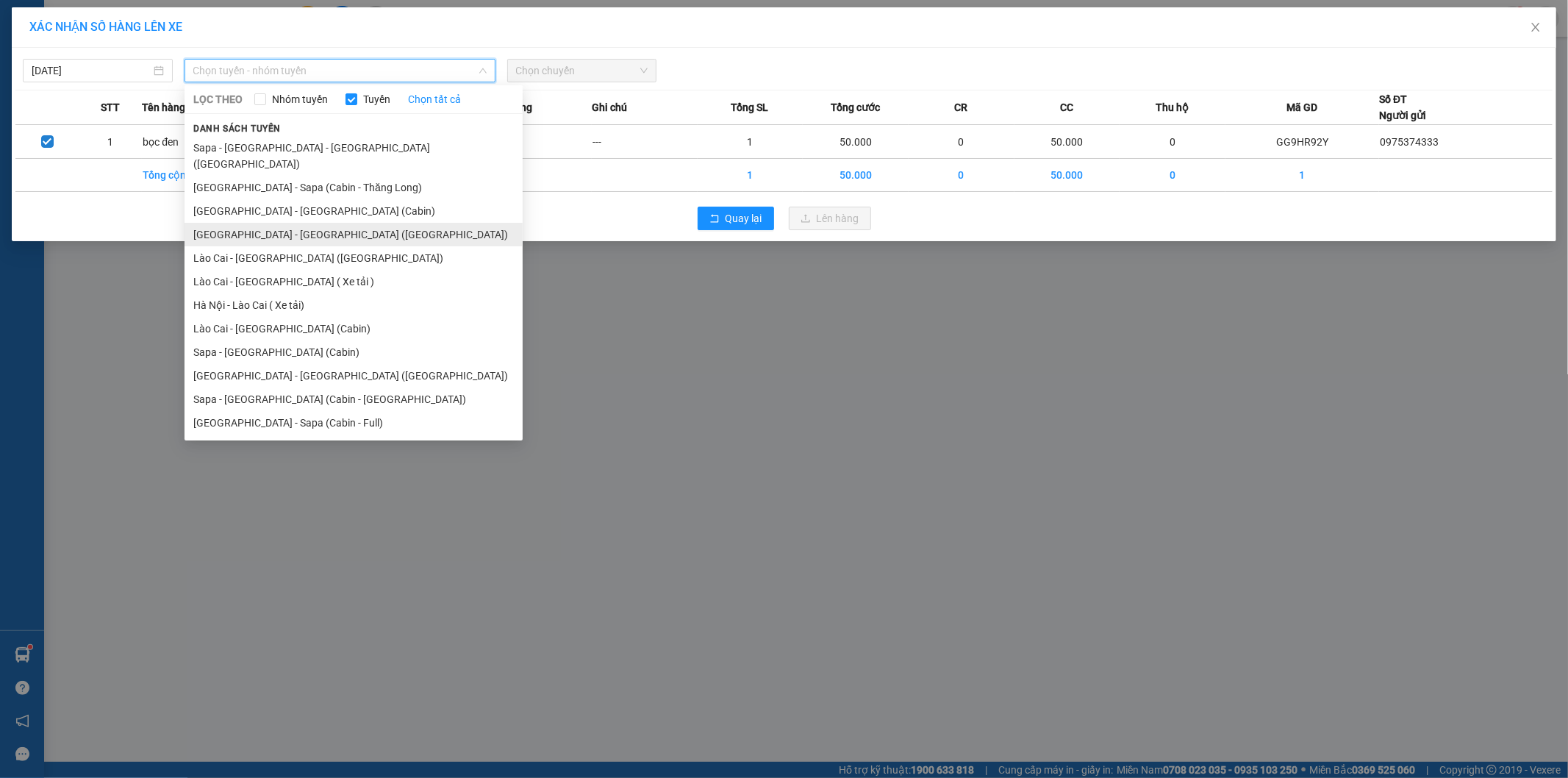
click at [318, 223] on li "[GEOGRAPHIC_DATA] - [GEOGRAPHIC_DATA] ([GEOGRAPHIC_DATA])" at bounding box center [354, 234] width 338 height 24
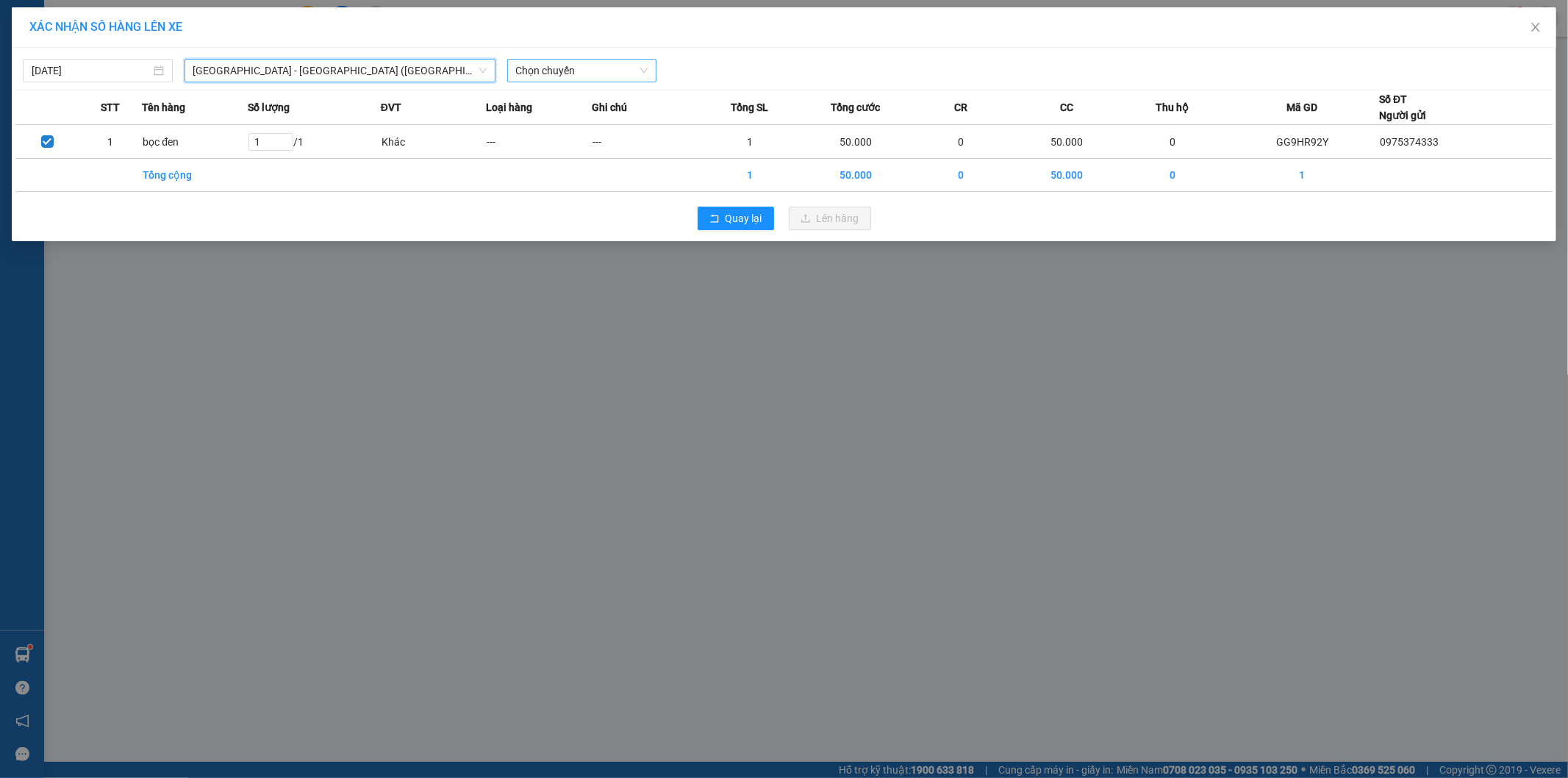
click at [624, 64] on span "Chọn chuyến" at bounding box center [582, 71] width 132 height 22
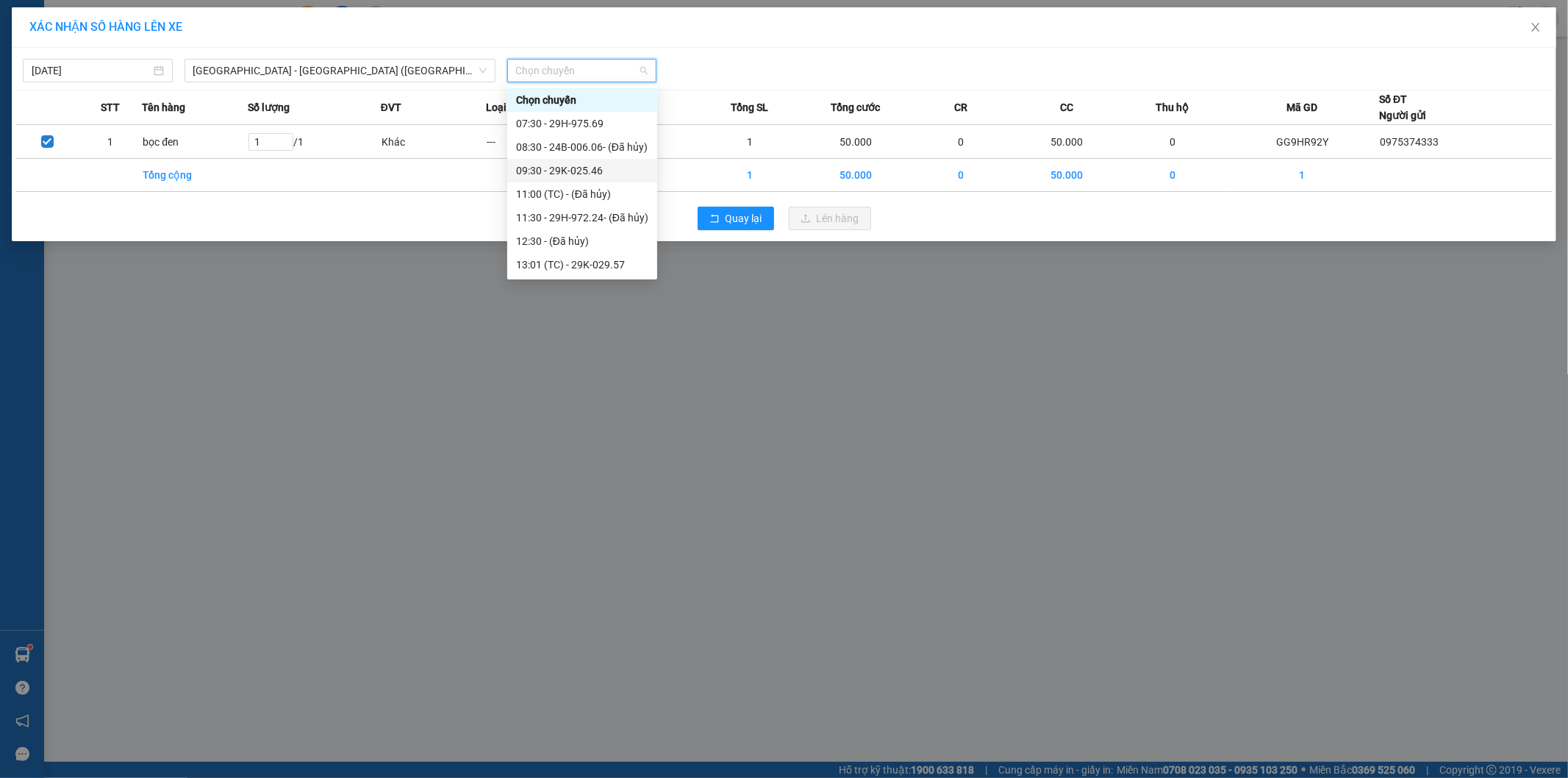
click at [603, 171] on div "09:30 - 29K-025.46" at bounding box center [582, 171] width 132 height 17
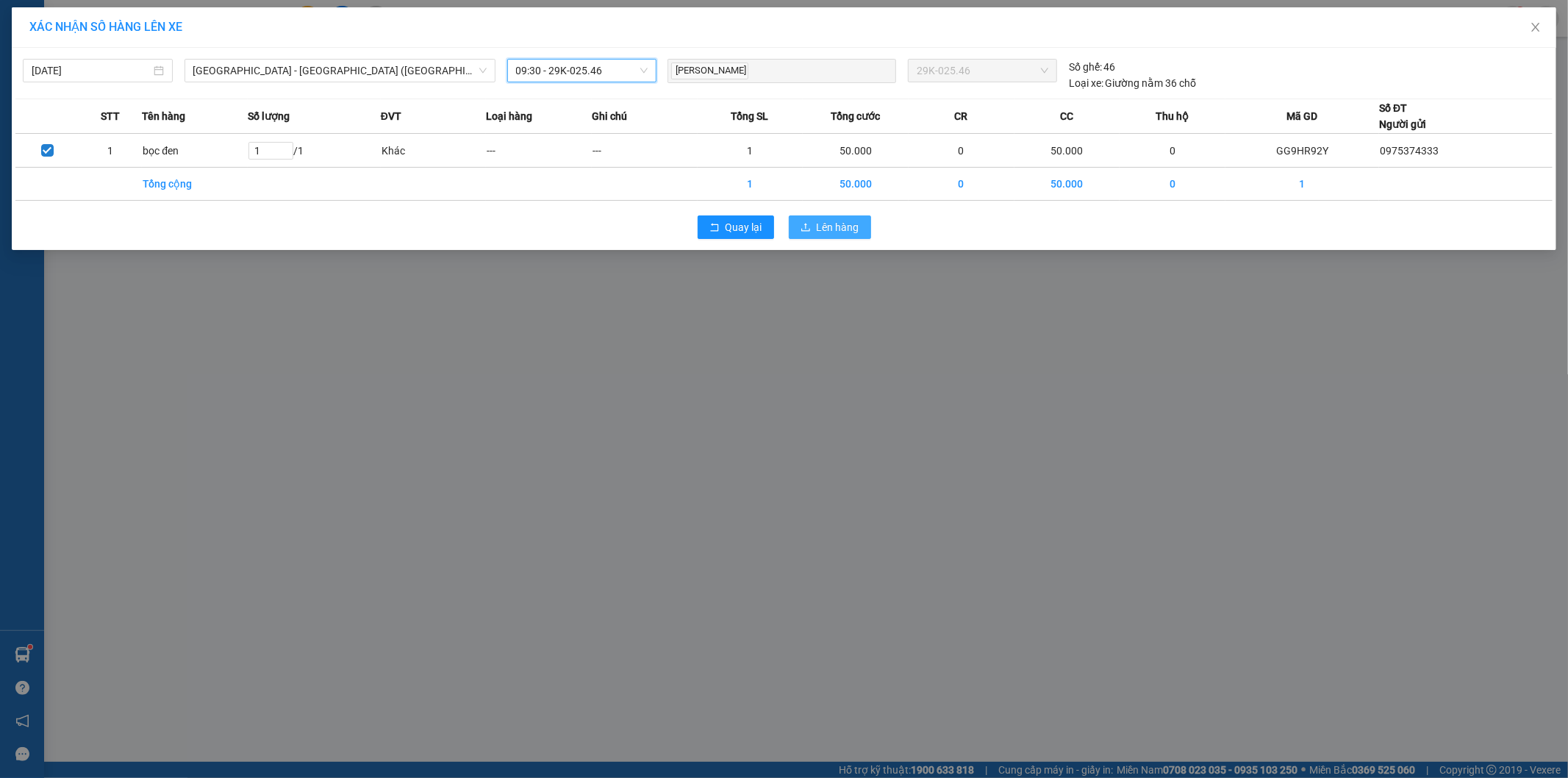
click at [839, 231] on span "Lên hàng" at bounding box center [838, 227] width 42 height 17
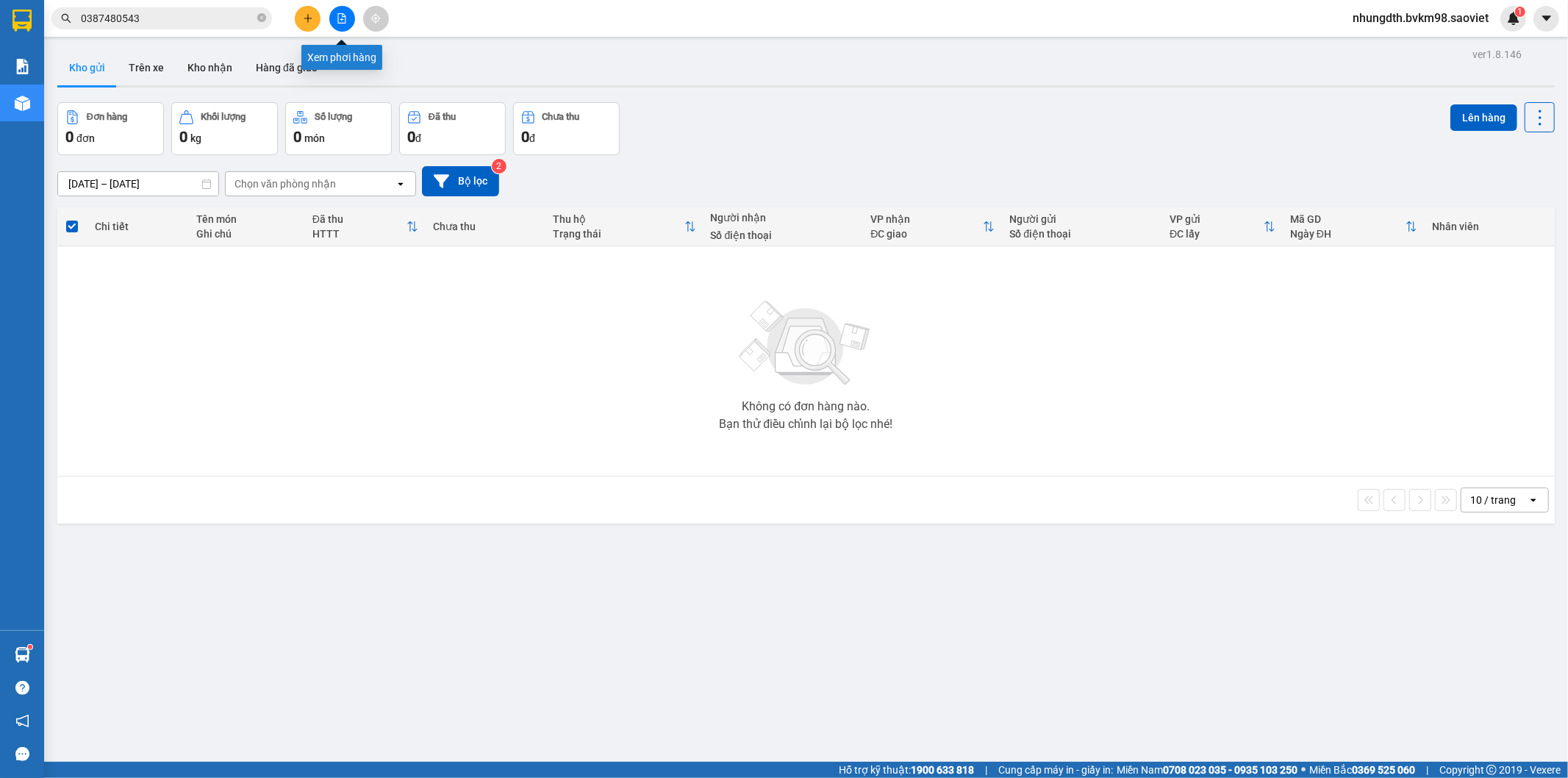
click at [345, 17] on icon "file-add" at bounding box center [342, 18] width 8 height 10
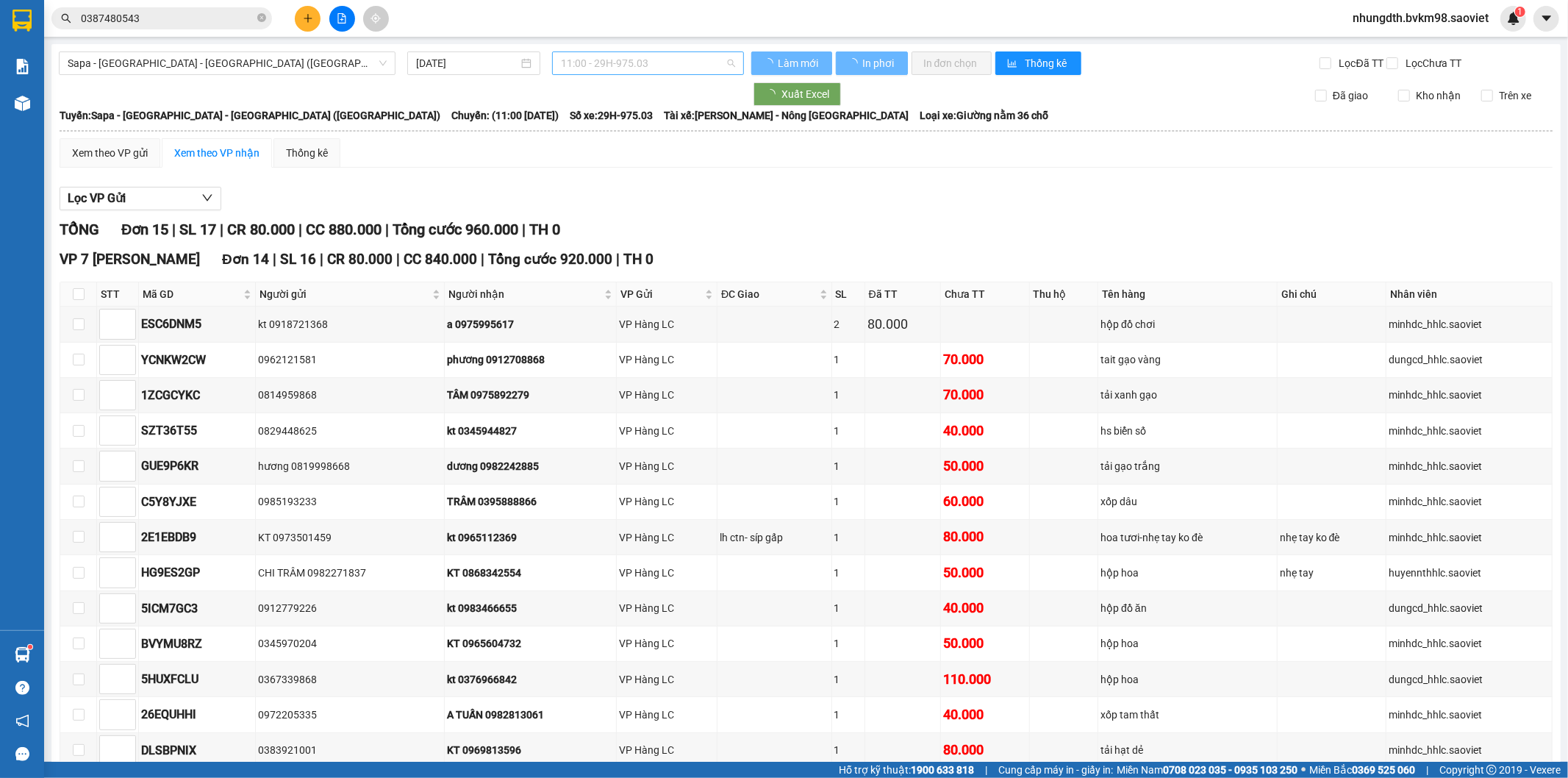
click at [700, 65] on span "11:00 - 29H-975.03" at bounding box center [647, 63] width 174 height 22
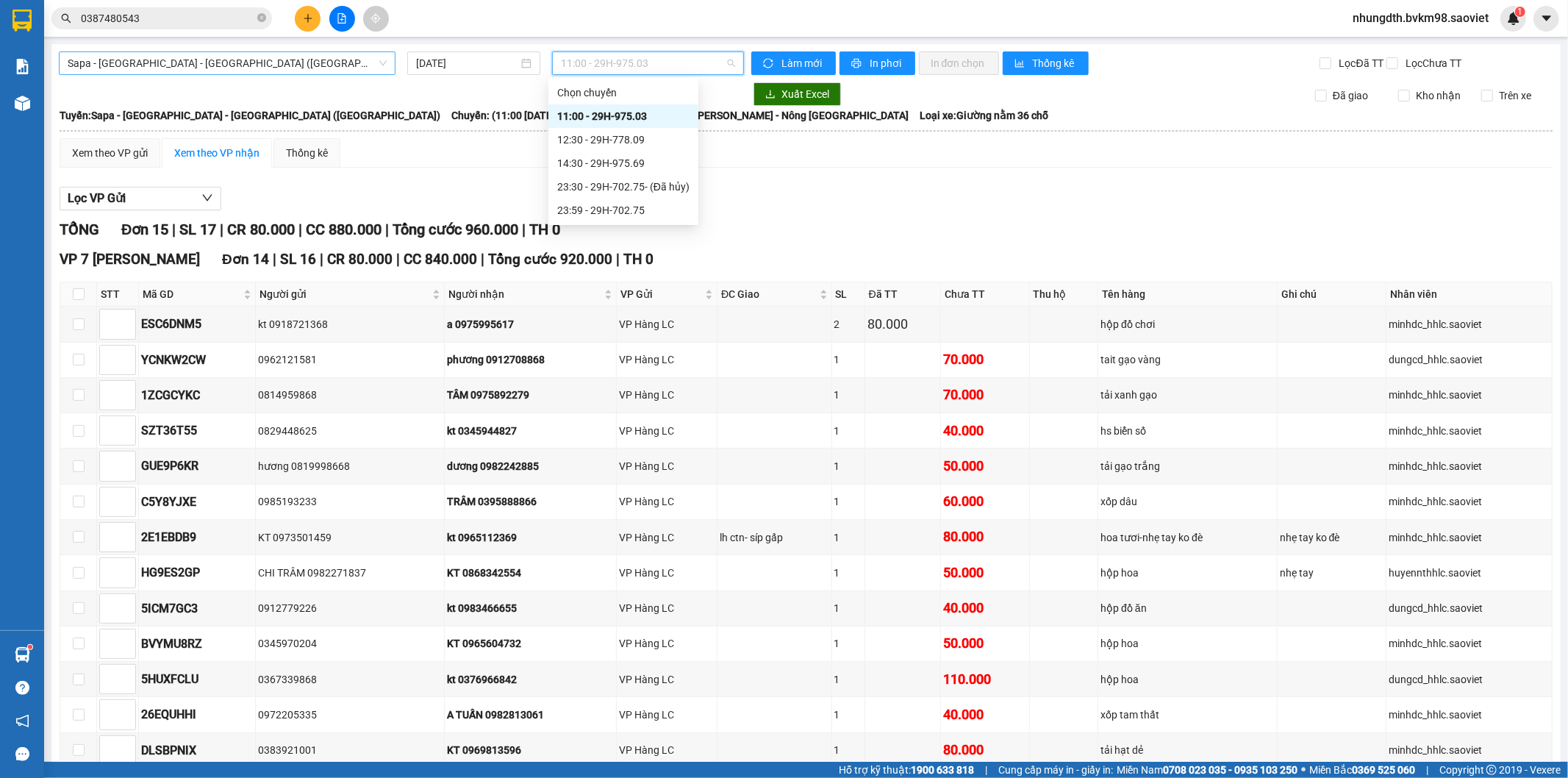
click at [230, 64] on span "Sapa - [GEOGRAPHIC_DATA] - [GEOGRAPHIC_DATA] ([GEOGRAPHIC_DATA])" at bounding box center [227, 63] width 319 height 22
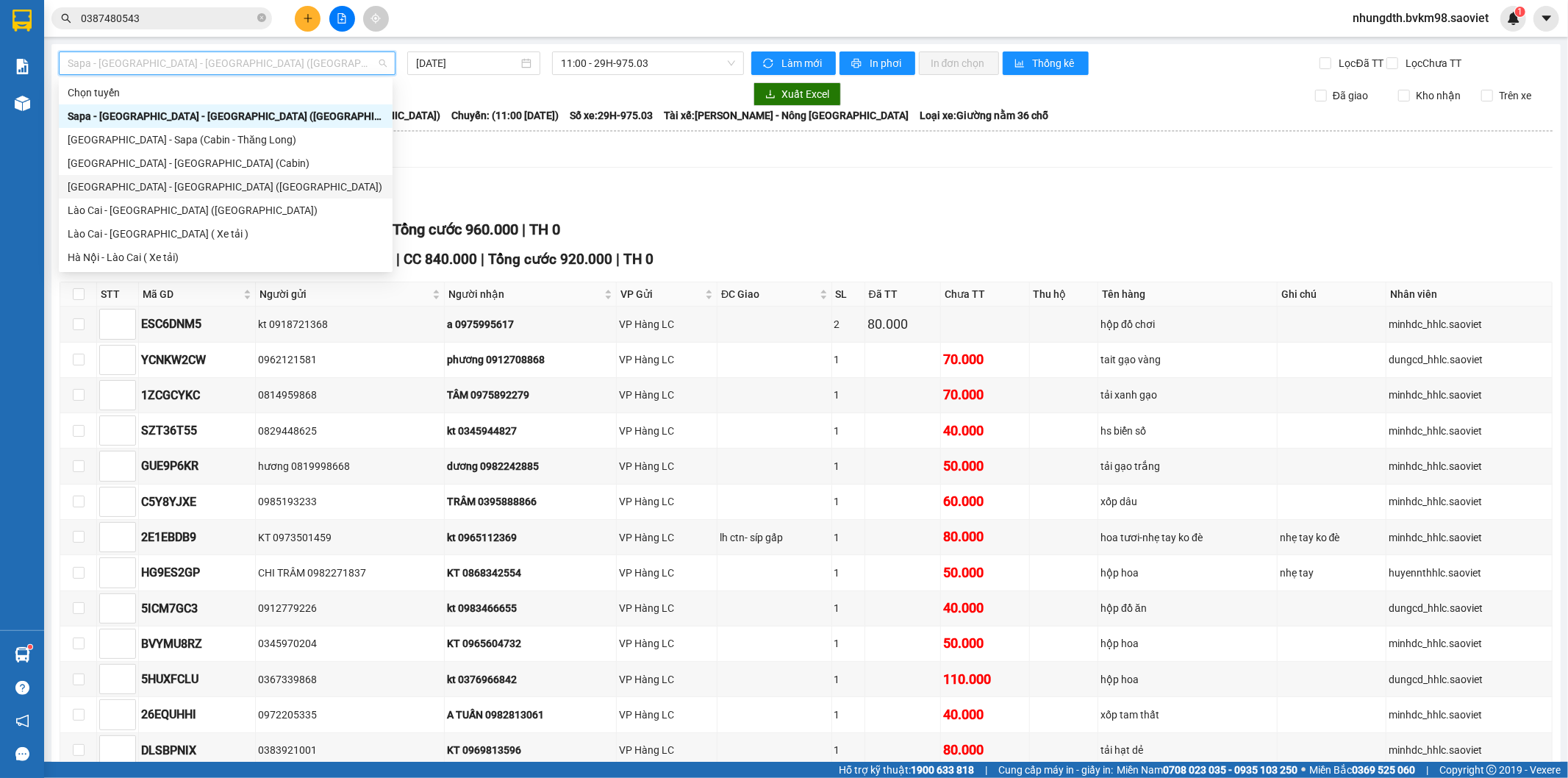
click at [181, 187] on div "[GEOGRAPHIC_DATA] - [GEOGRAPHIC_DATA] ([GEOGRAPHIC_DATA])" at bounding box center [226, 186] width 316 height 17
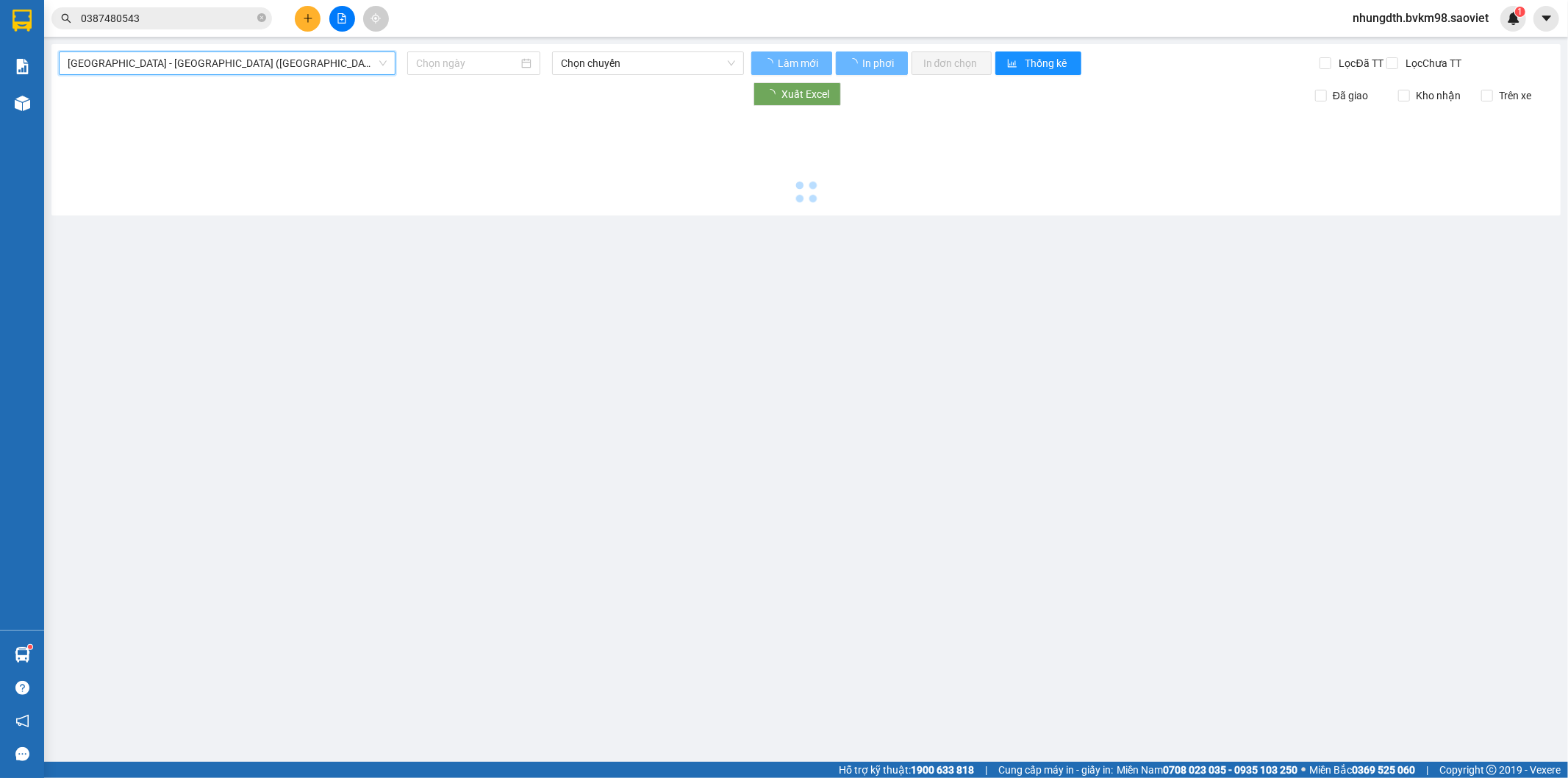
type input "[DATE]"
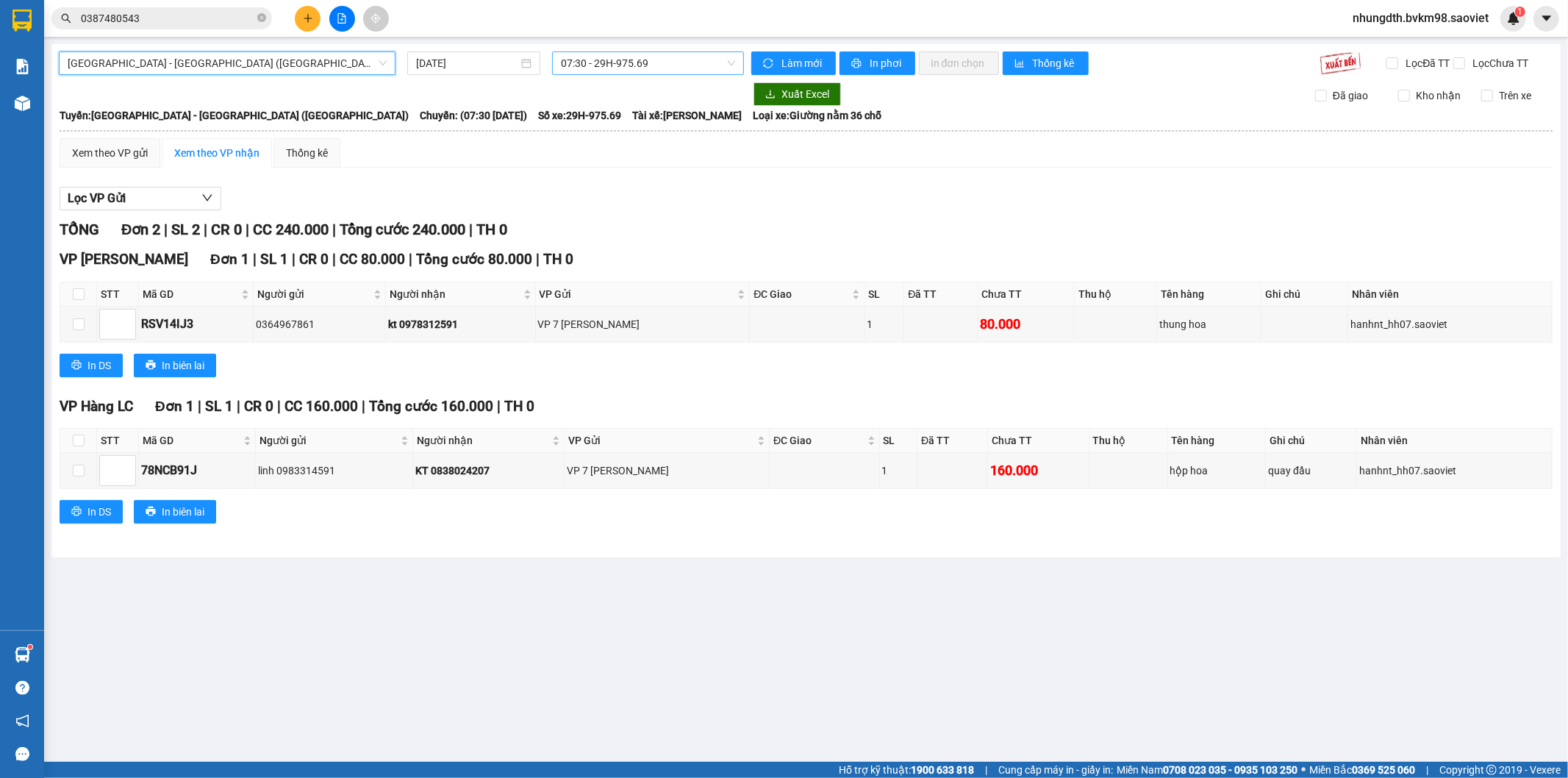
click at [718, 64] on span "07:30 - 29H-975.69" at bounding box center [647, 63] width 174 height 22
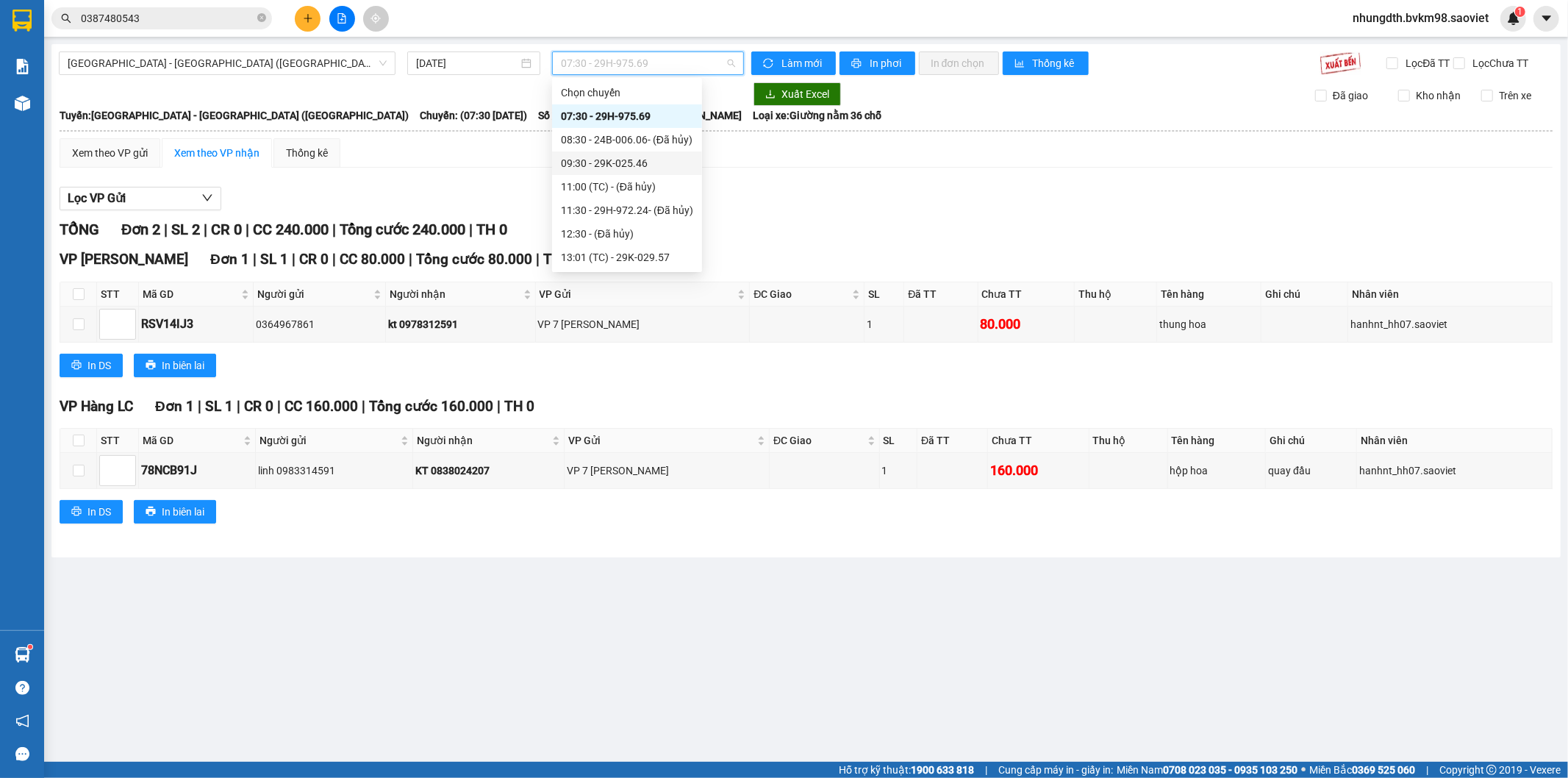
click at [659, 160] on div "09:30 - 29K-025.46" at bounding box center [627, 163] width 132 height 17
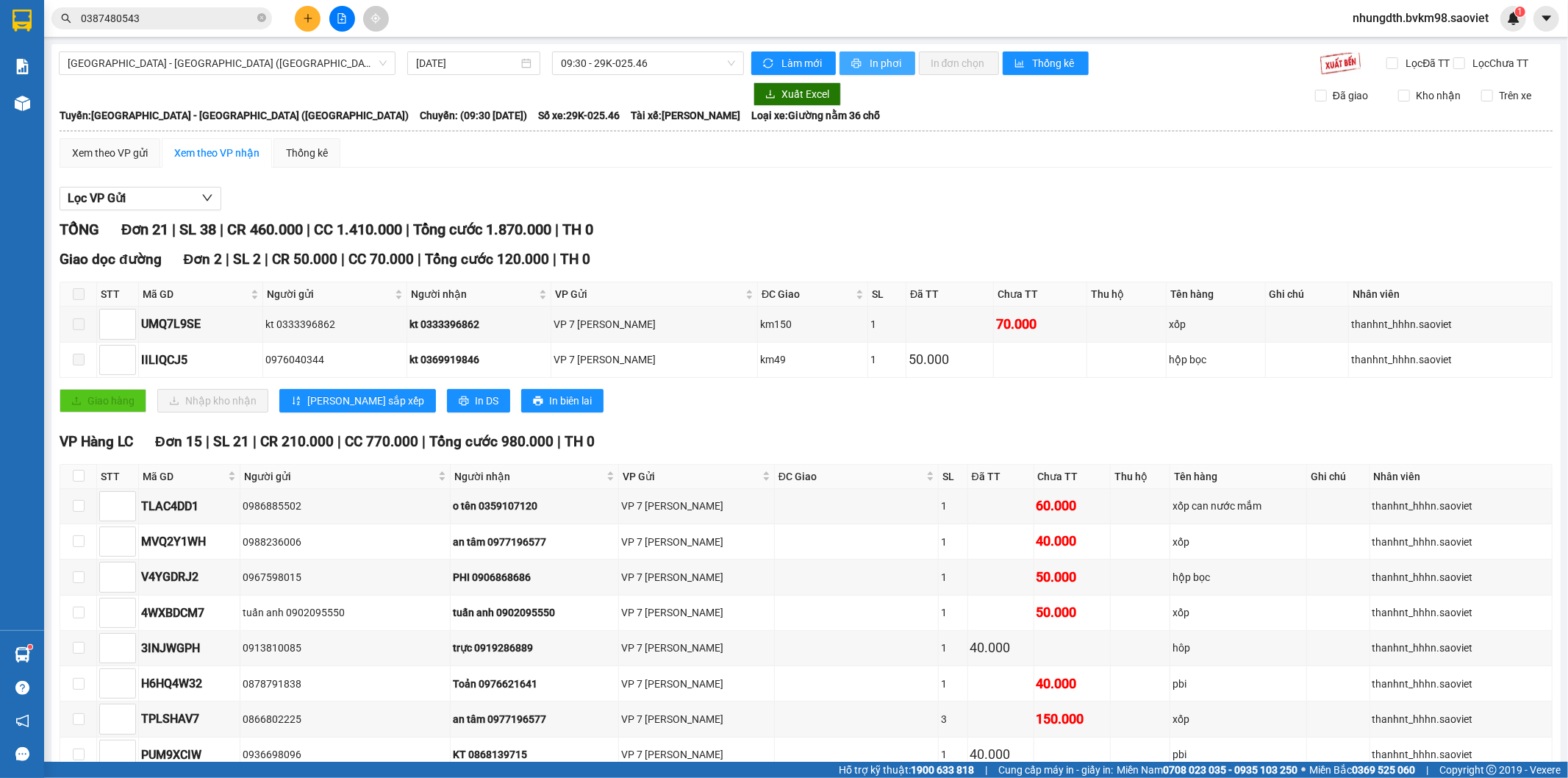
click at [861, 68] on button "In phơi" at bounding box center [877, 63] width 75 height 24
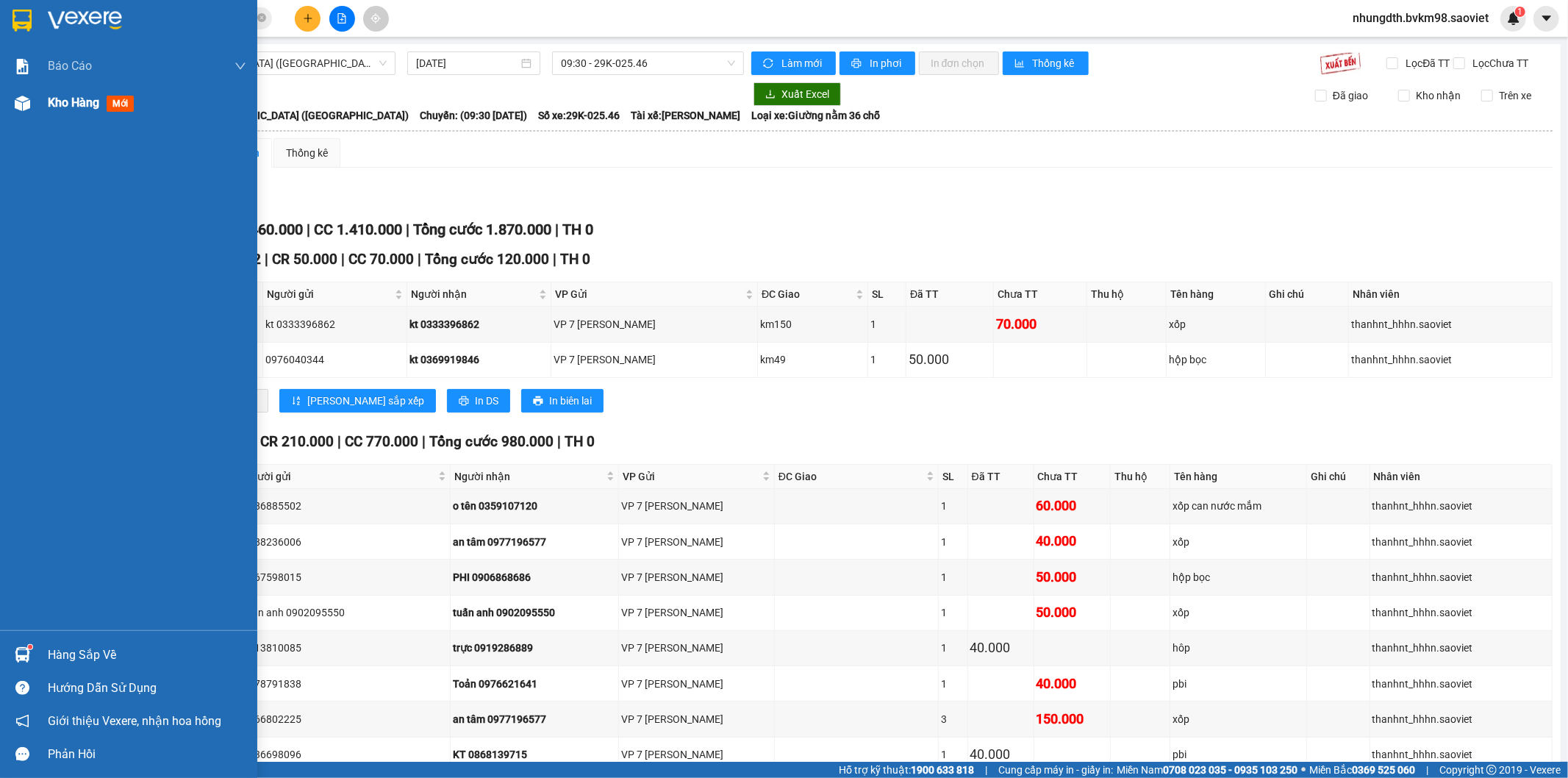
click at [64, 103] on span "Kho hàng" at bounding box center [73, 103] width 51 height 14
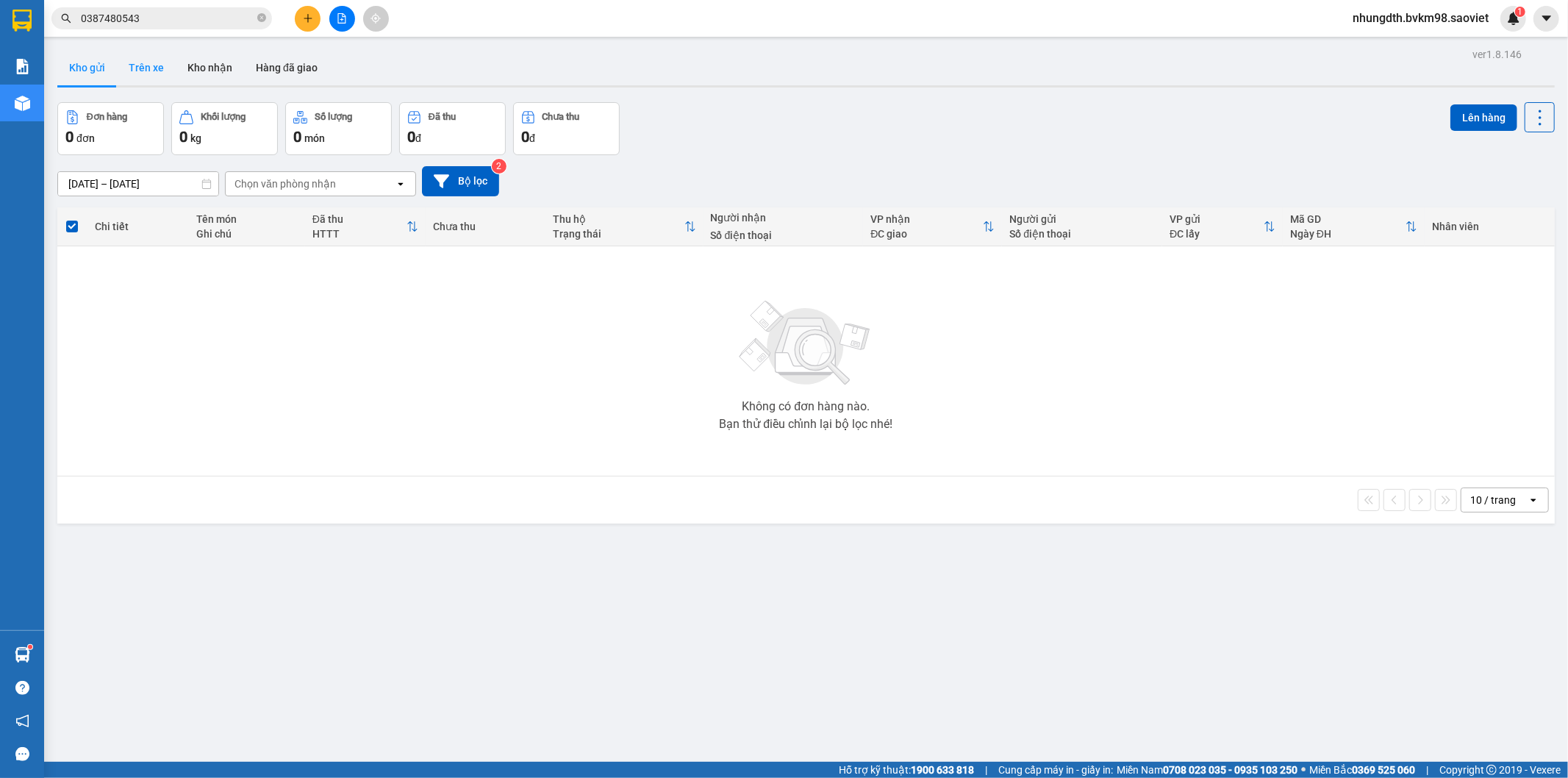
click at [150, 64] on button "Trên xe" at bounding box center [146, 68] width 59 height 35
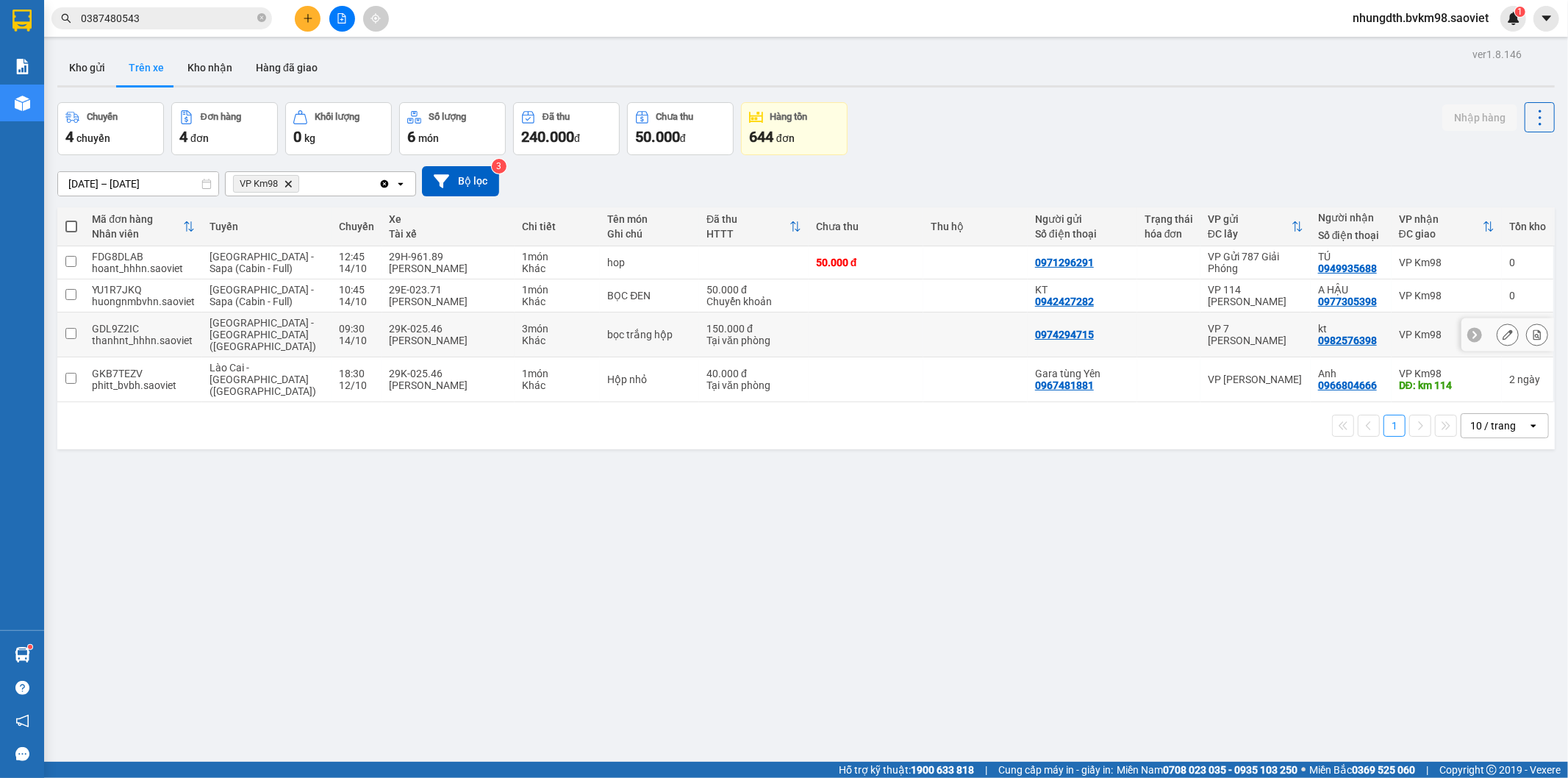
click at [64, 332] on td at bounding box center [71, 334] width 28 height 45
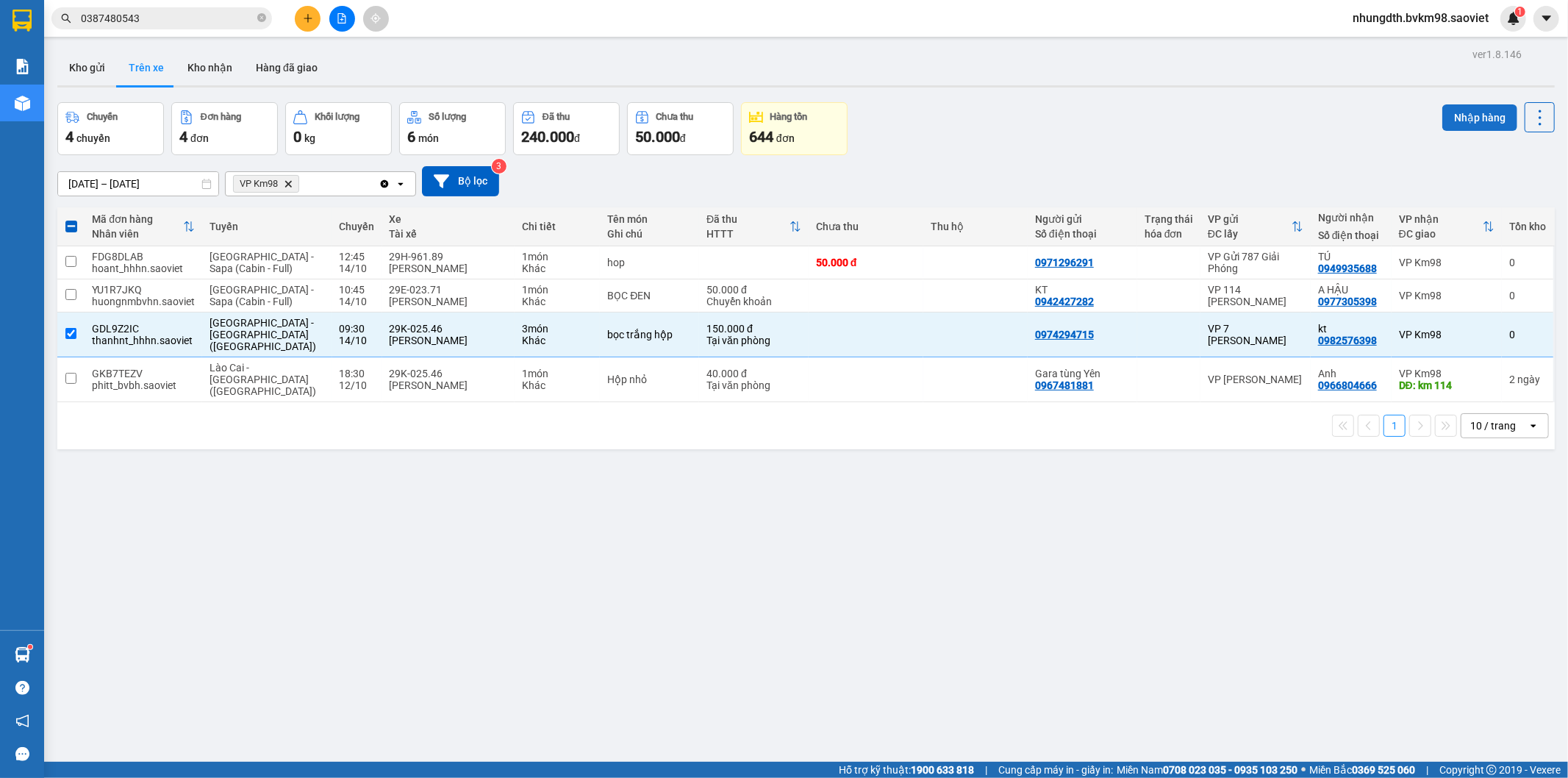
click at [1474, 118] on button "Nhập hàng" at bounding box center [1479, 118] width 75 height 27
checkbox input "false"
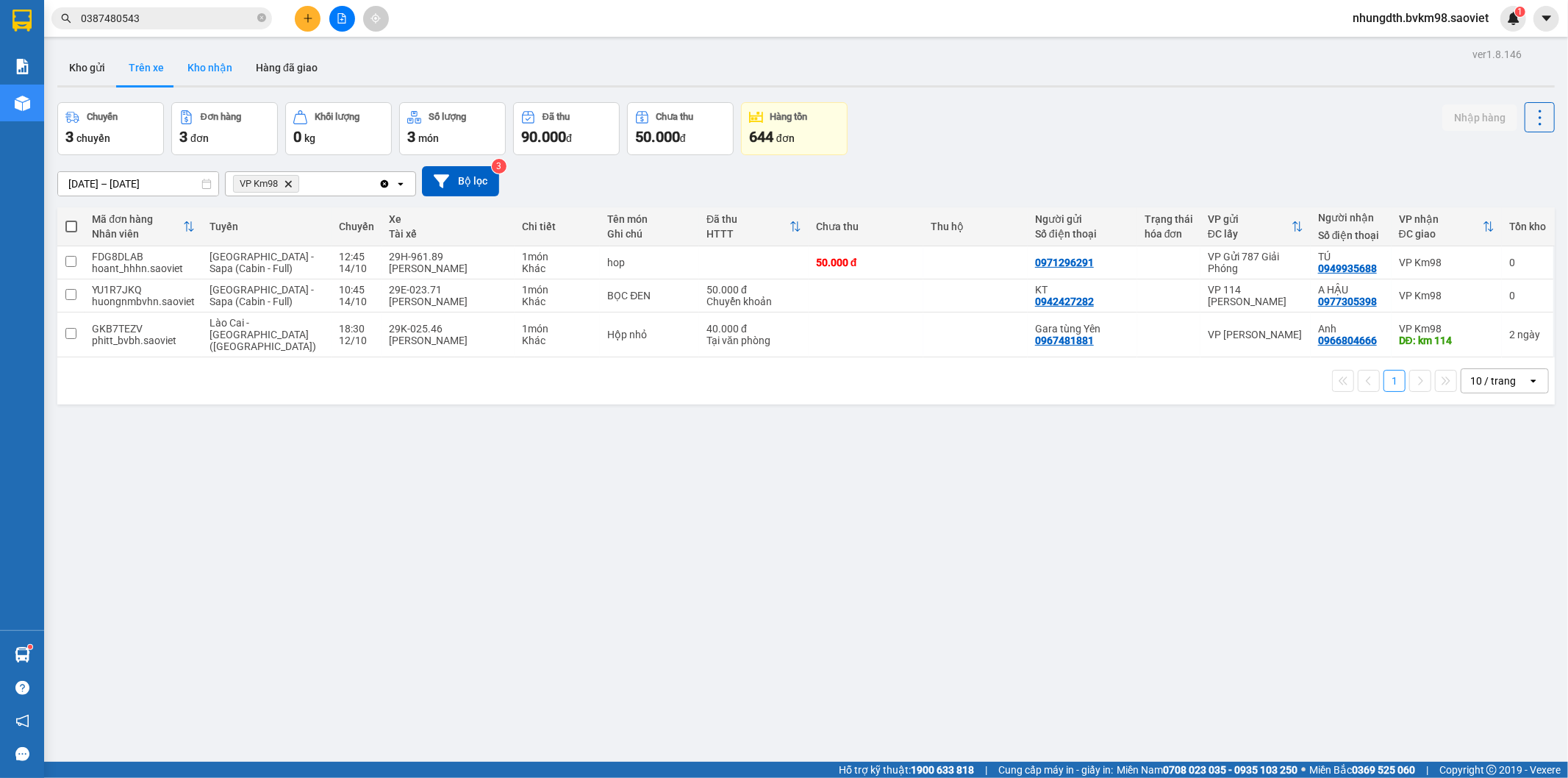
click at [204, 67] on button "Kho nhận" at bounding box center [209, 68] width 68 height 35
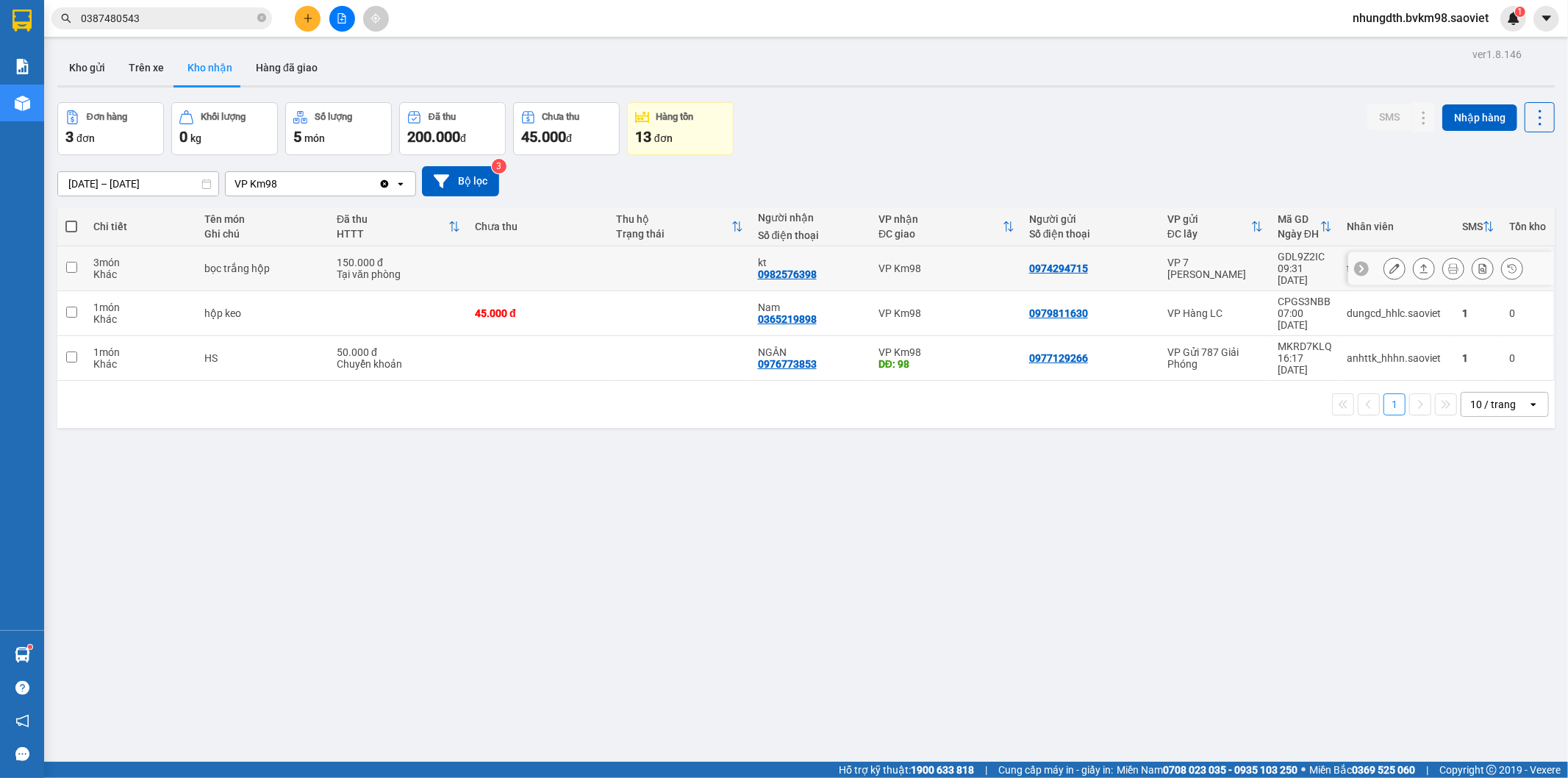
click at [614, 260] on td at bounding box center [679, 268] width 141 height 45
checkbox input "true"
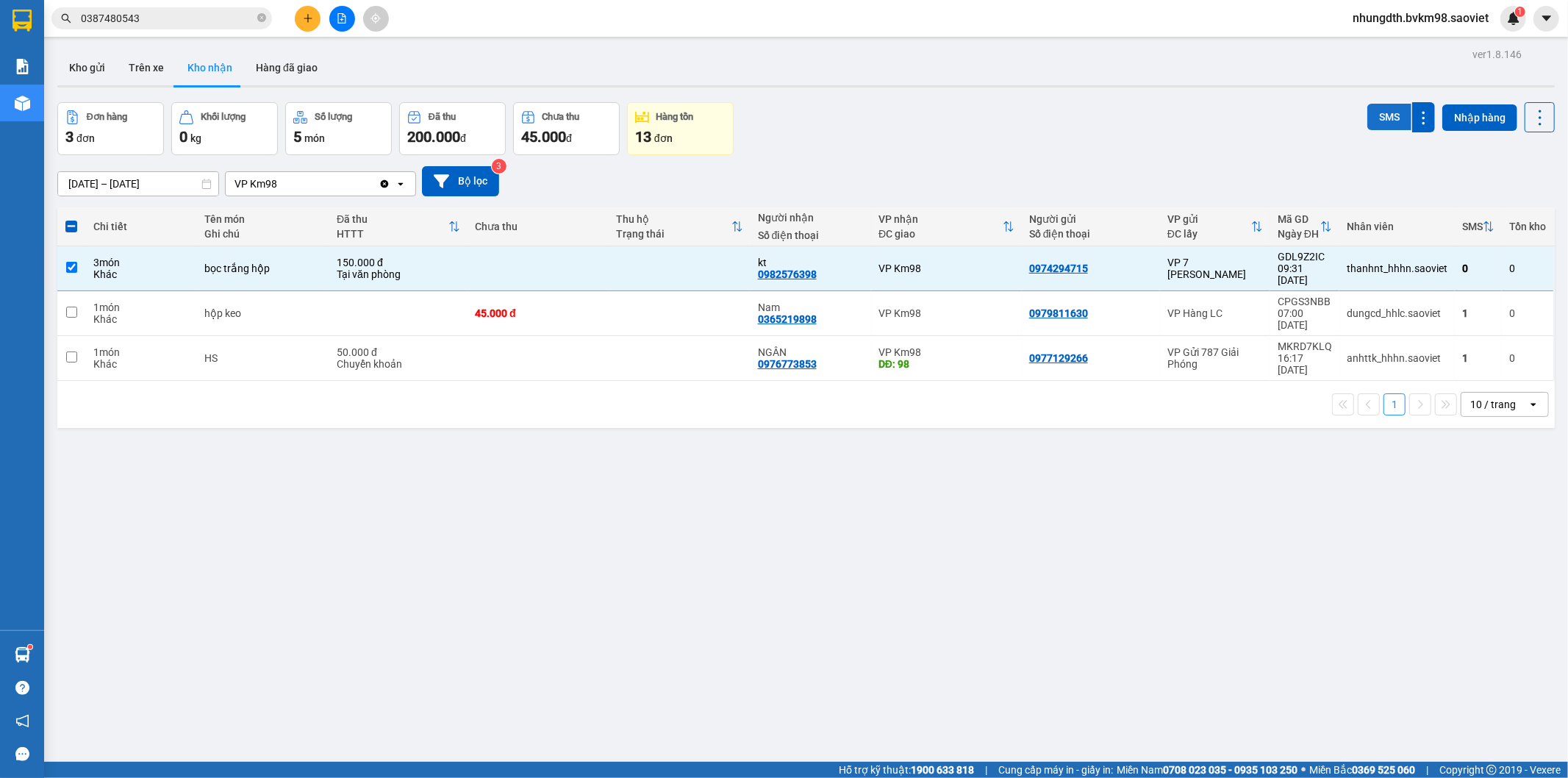
click at [1377, 120] on button "SMS" at bounding box center [1389, 117] width 44 height 27
click at [165, 70] on button "Trên xe" at bounding box center [146, 68] width 59 height 35
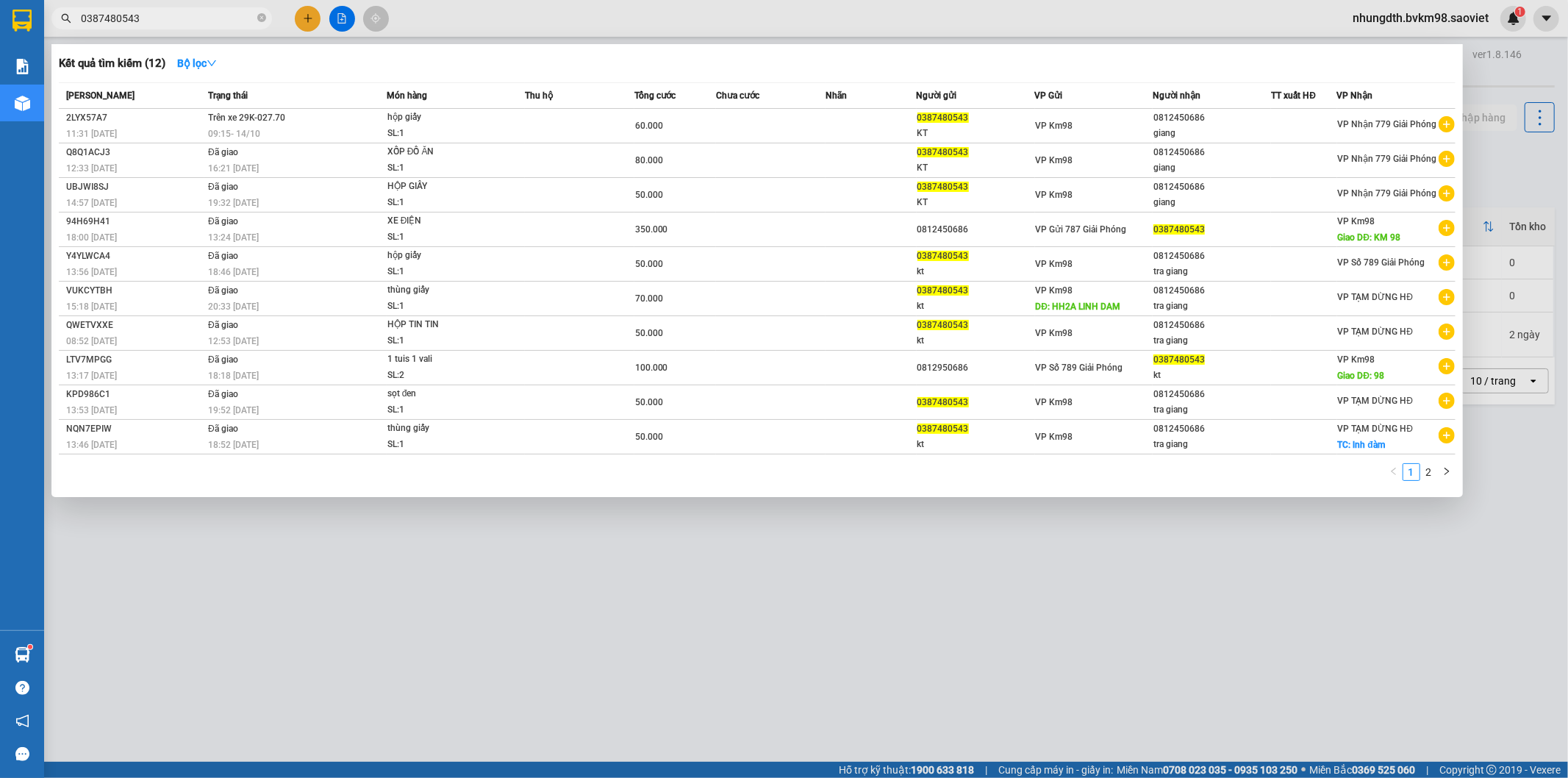
click at [251, 17] on input "0387480543" at bounding box center [167, 18] width 174 height 17
click at [265, 22] on icon "close-circle" at bounding box center [261, 17] width 9 height 9
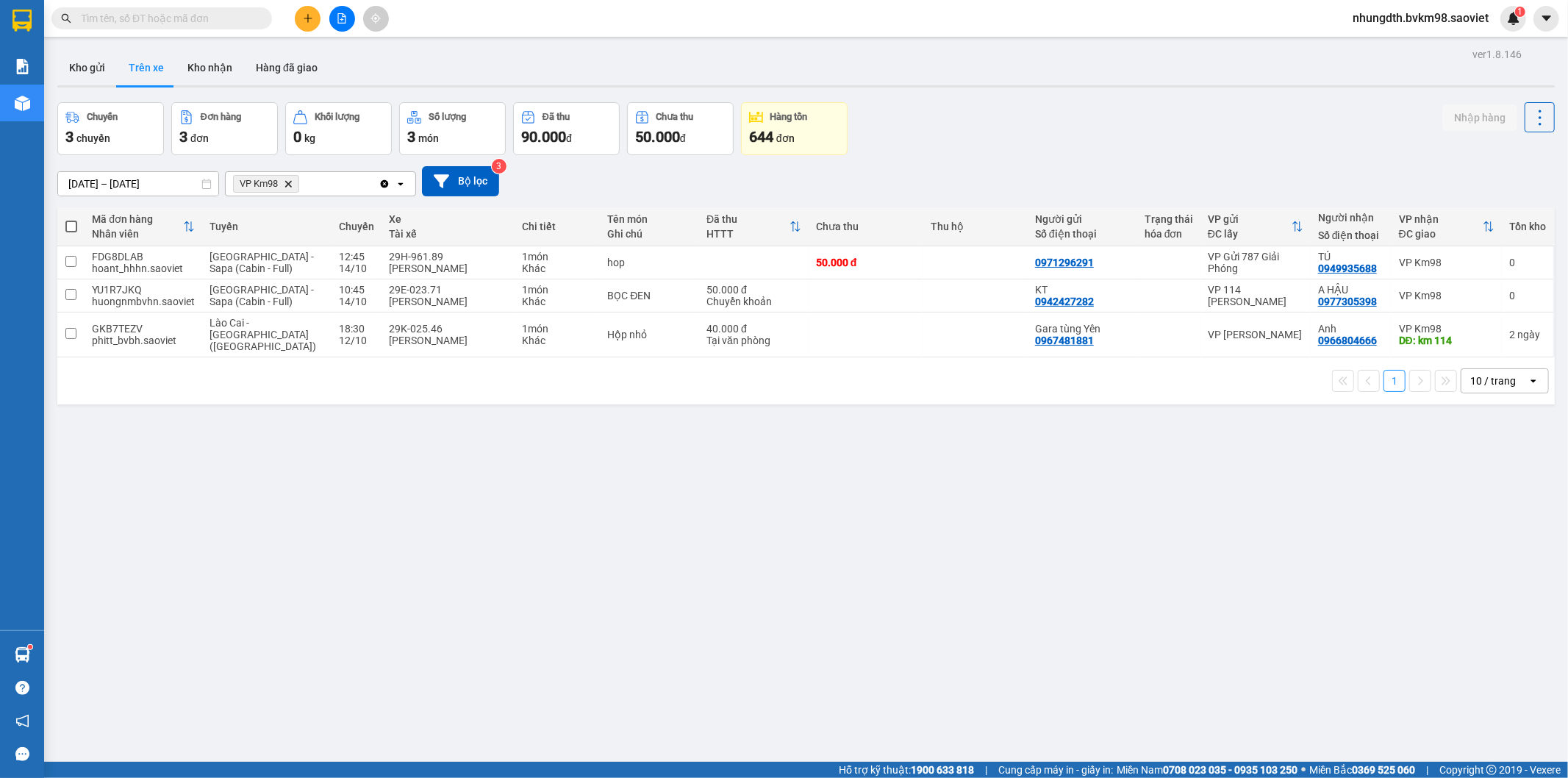
type input "9"
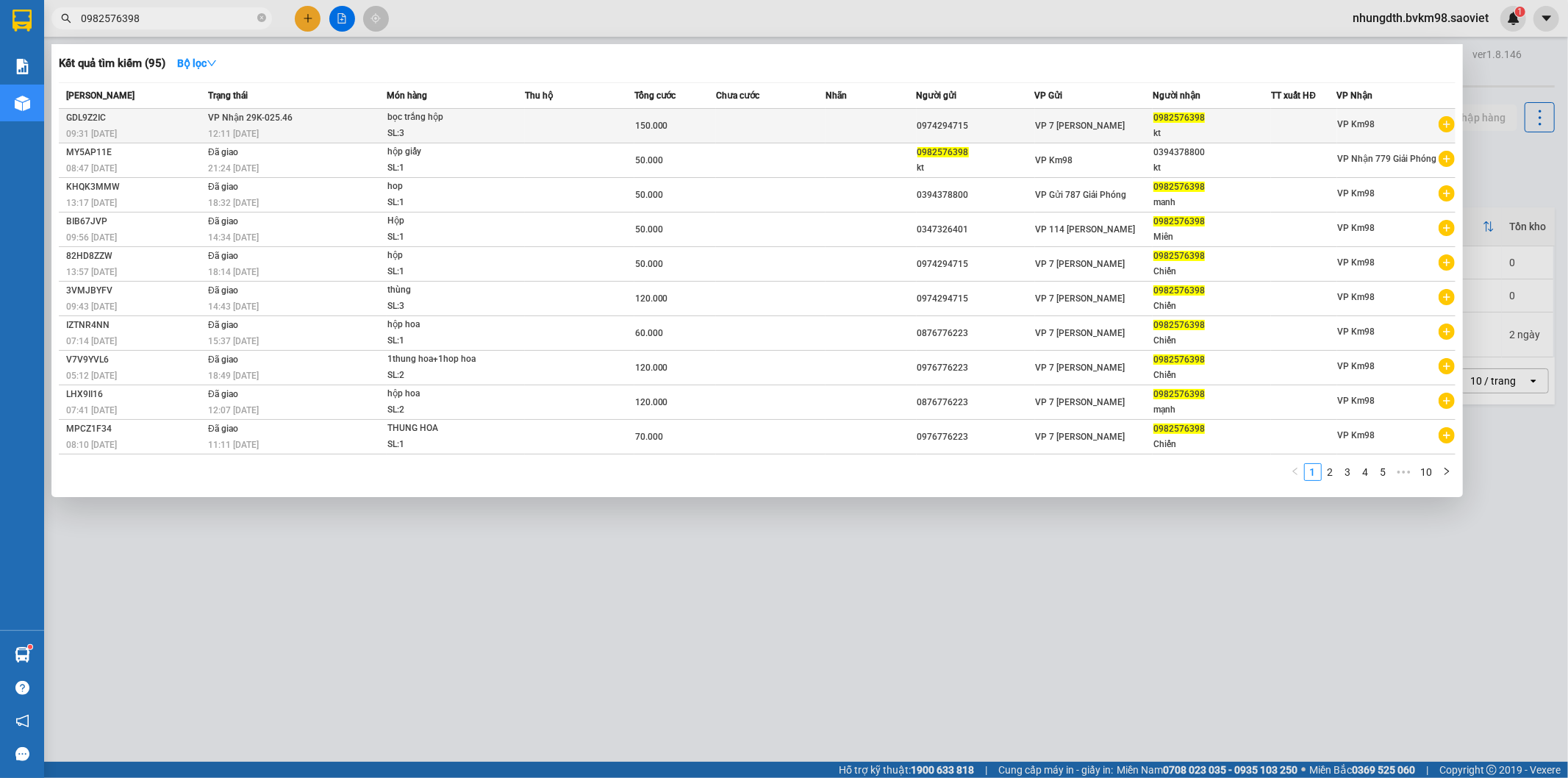
type input "0982576398"
click at [897, 129] on td at bounding box center [871, 126] width 91 height 35
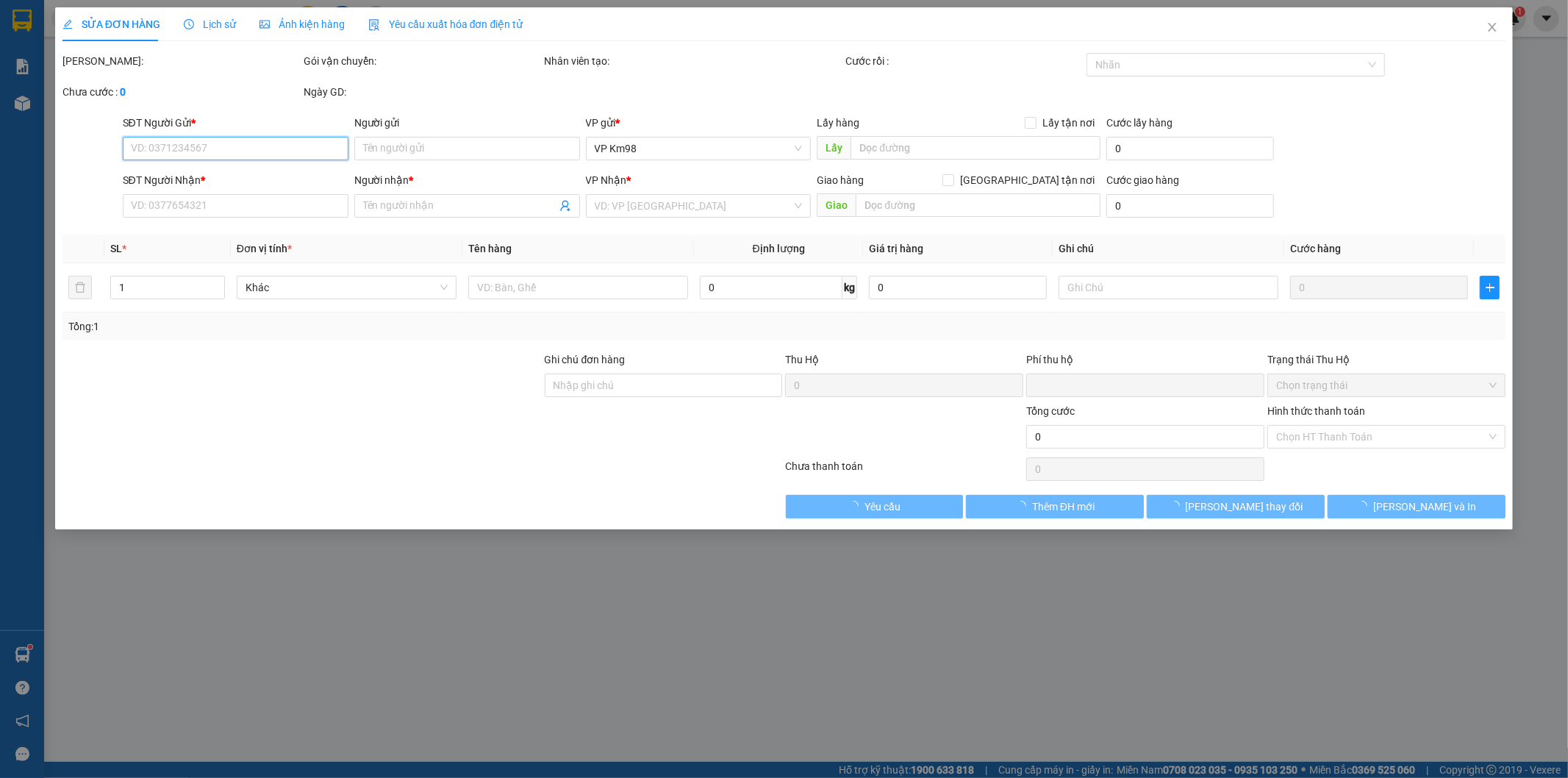
type input "0974294715"
type input "0982576398"
type input "kt"
type input "0"
type input "150.000"
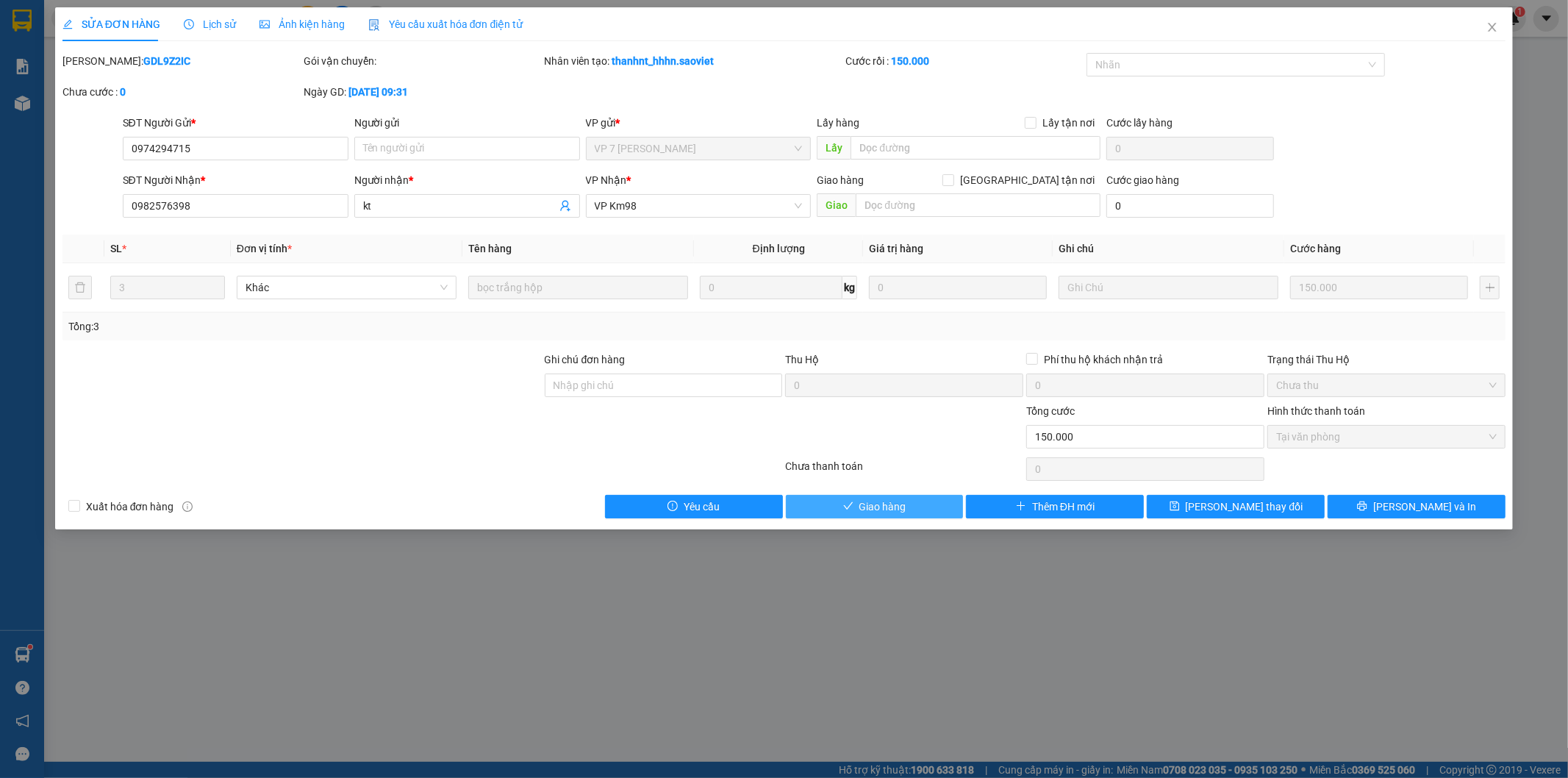
click at [887, 509] on span "Giao hàng" at bounding box center [883, 507] width 47 height 17
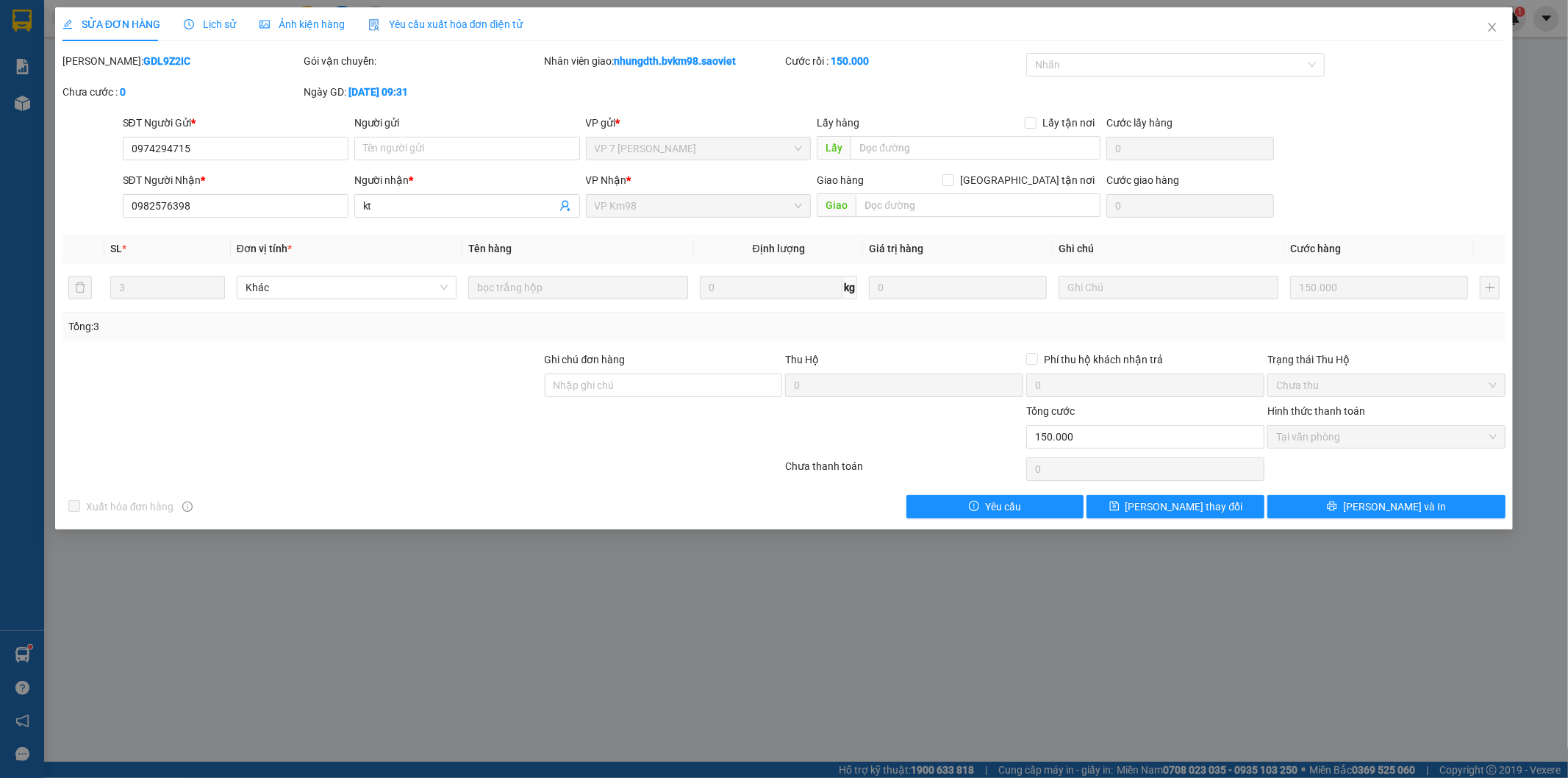
click at [1559, 209] on div "SỬA ĐƠN HÀNG Lịch sử Ảnh kiện hàng Yêu cầu xuất hóa đơn điện tử Total Paid Fee …" at bounding box center [784, 389] width 1568 height 778
click at [1491, 30] on icon "close" at bounding box center [1493, 27] width 8 height 9
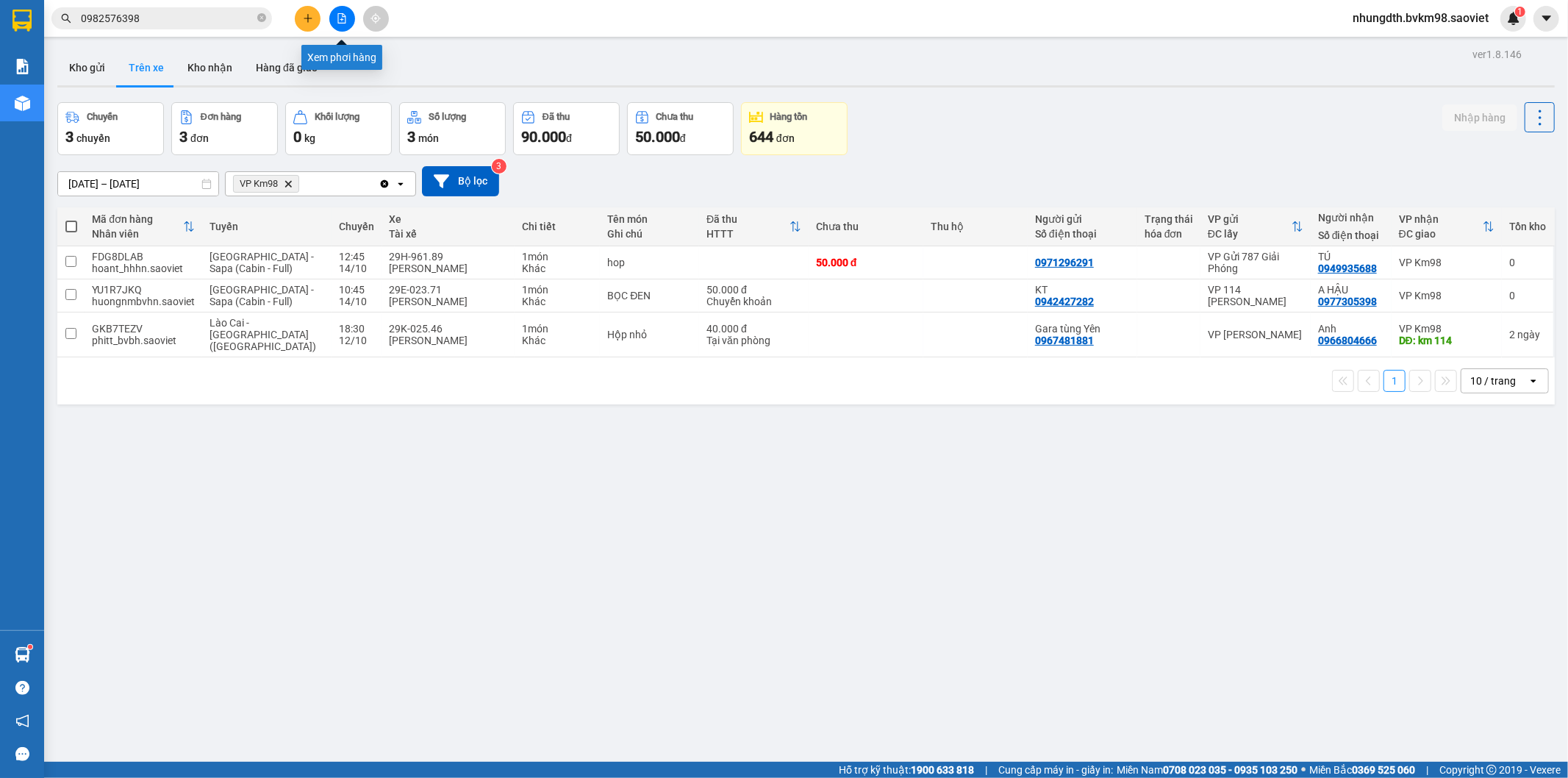
click at [344, 17] on icon "file-add" at bounding box center [341, 18] width 10 height 10
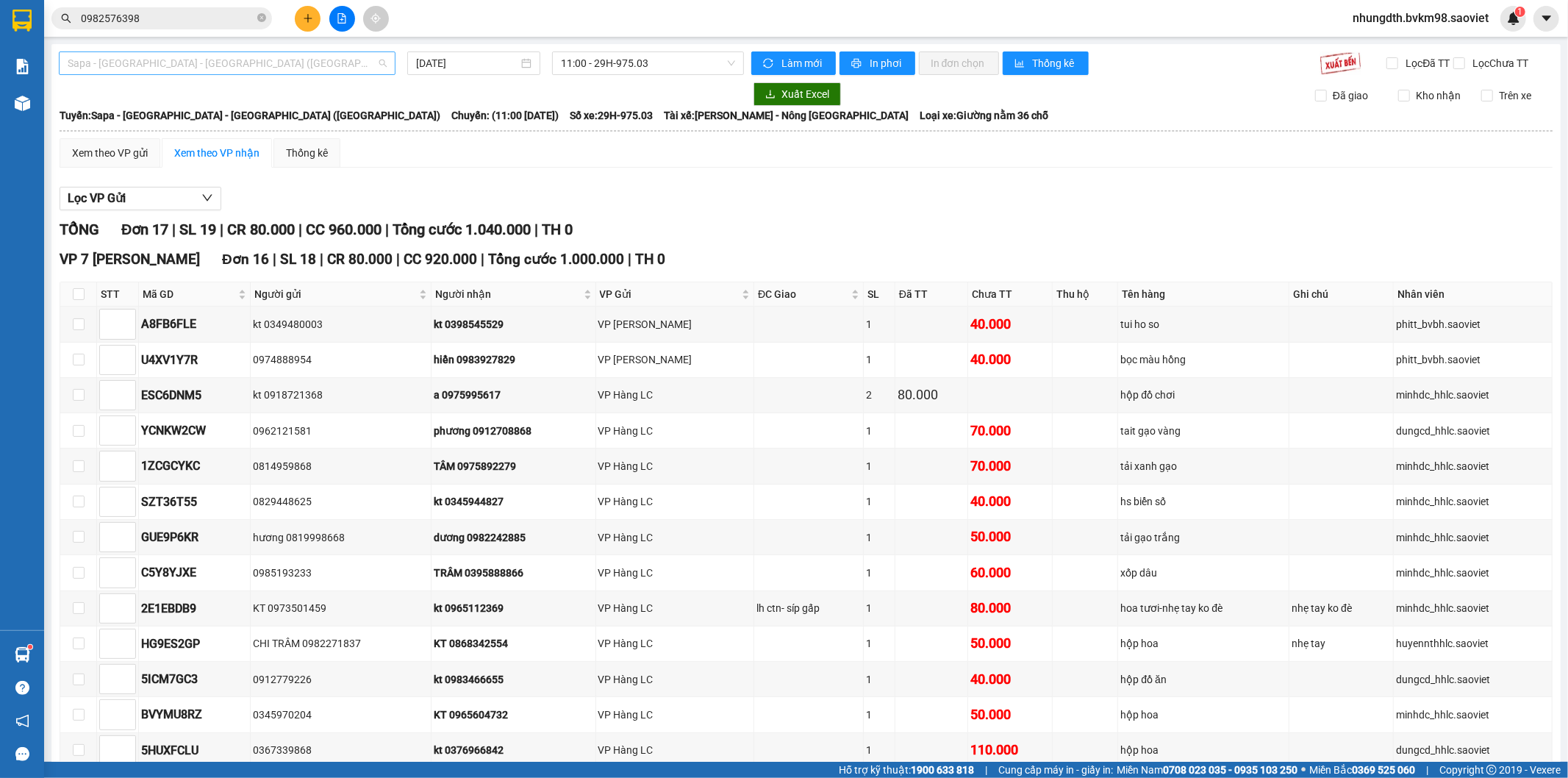
click at [157, 68] on span "Sapa - [GEOGRAPHIC_DATA] - [GEOGRAPHIC_DATA] ([GEOGRAPHIC_DATA])" at bounding box center [227, 63] width 319 height 22
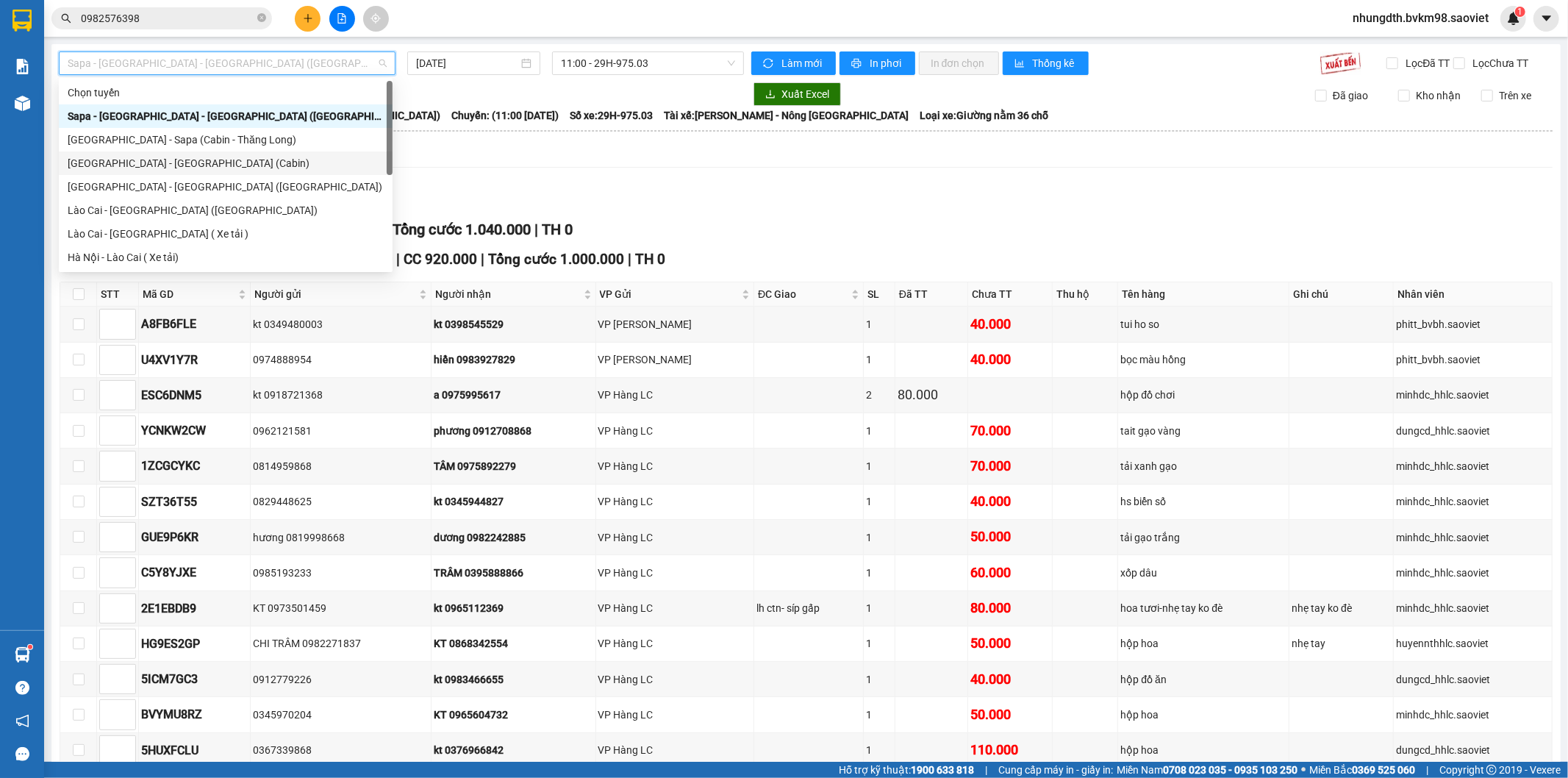
scroll to position [118, 0]
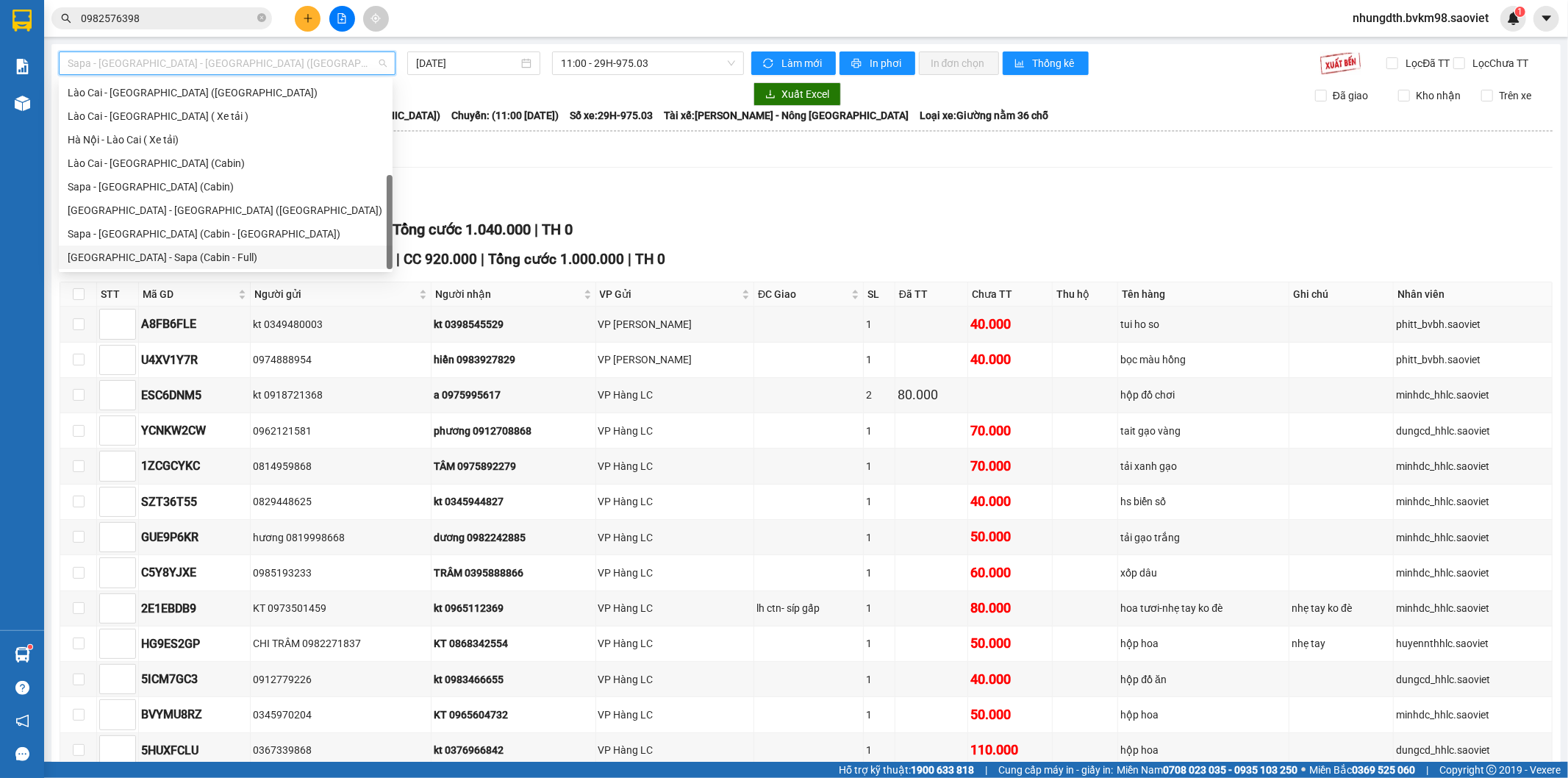
click at [141, 259] on div "[GEOGRAPHIC_DATA] - Sapa (Cabin - Full)" at bounding box center [226, 257] width 316 height 17
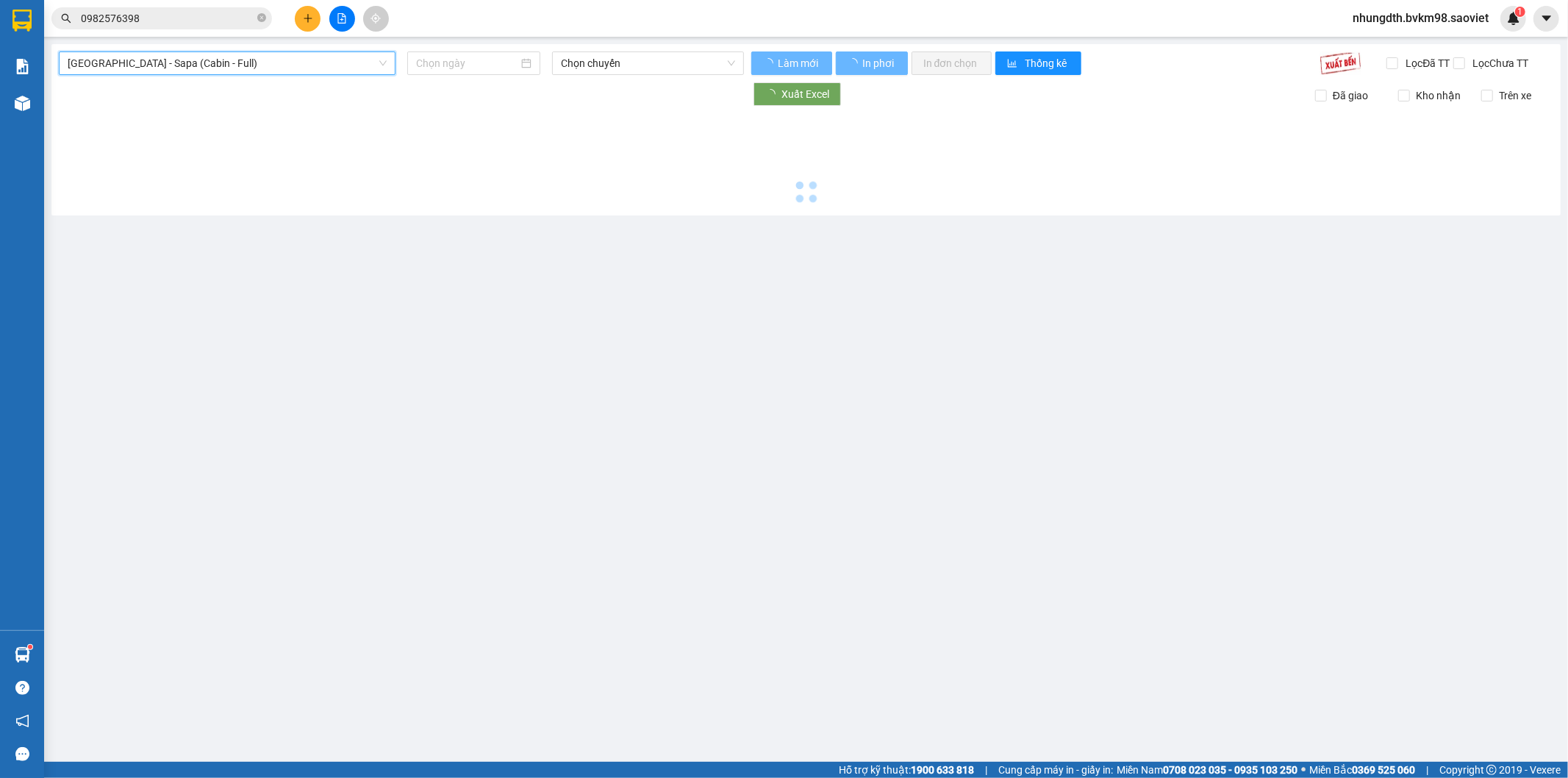
type input "[DATE]"
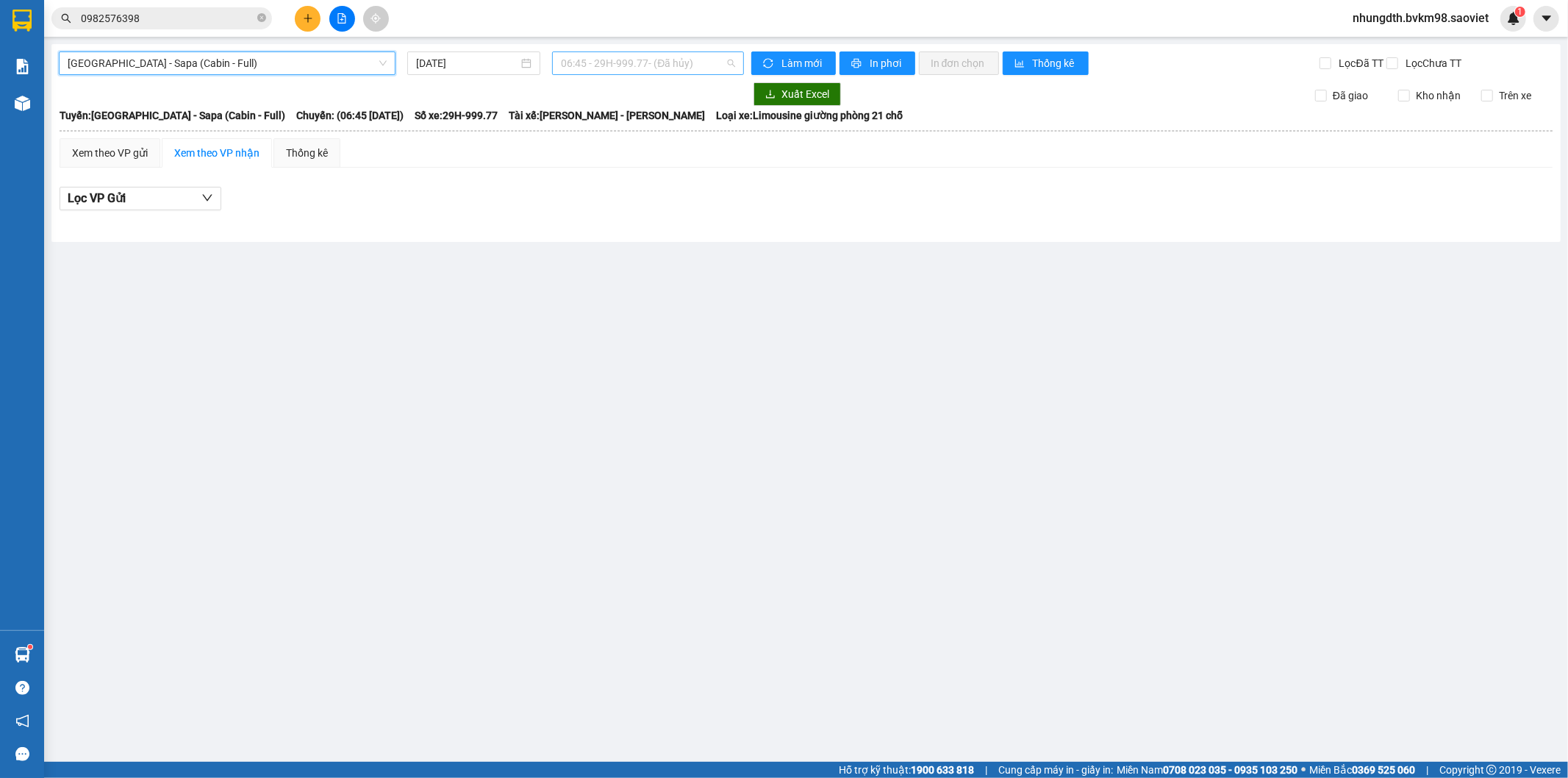
click at [620, 60] on span "06:45 - 29H-999.77 - (Đã hủy)" at bounding box center [647, 63] width 174 height 22
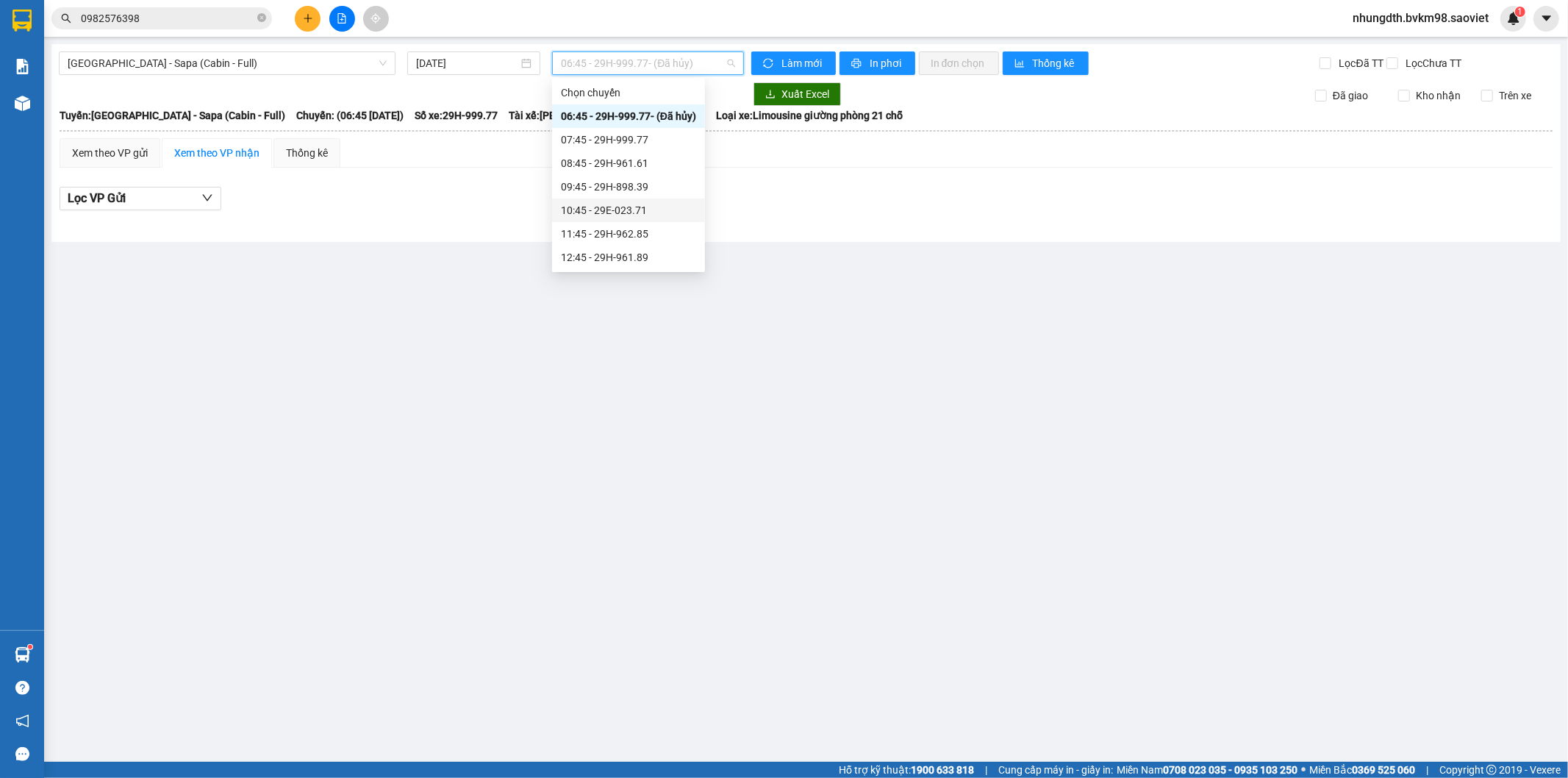
click at [642, 213] on div "10:45 - 29E-023.71" at bounding box center [628, 210] width 135 height 17
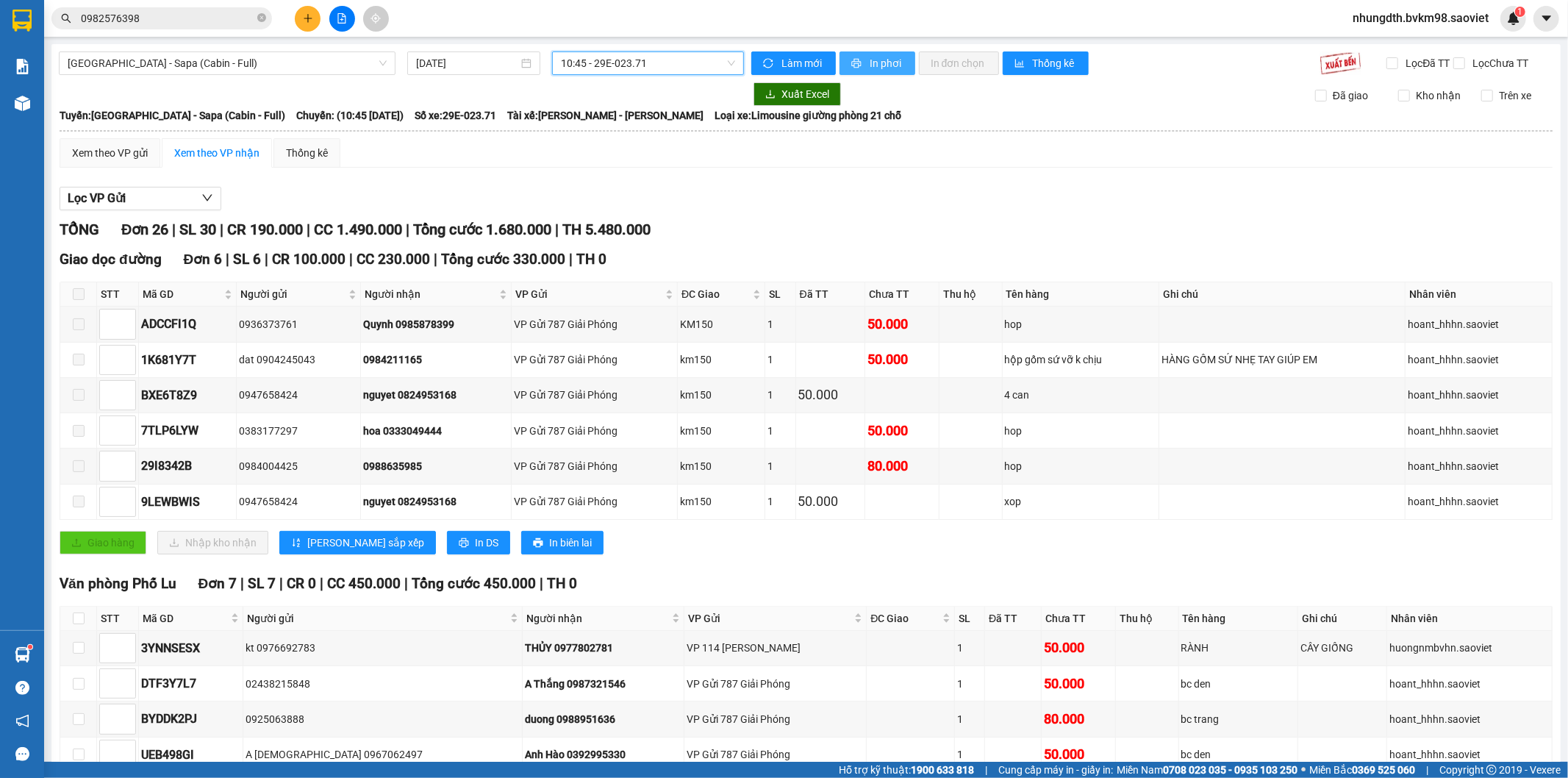
click at [874, 64] on span "In phơi" at bounding box center [886, 63] width 34 height 17
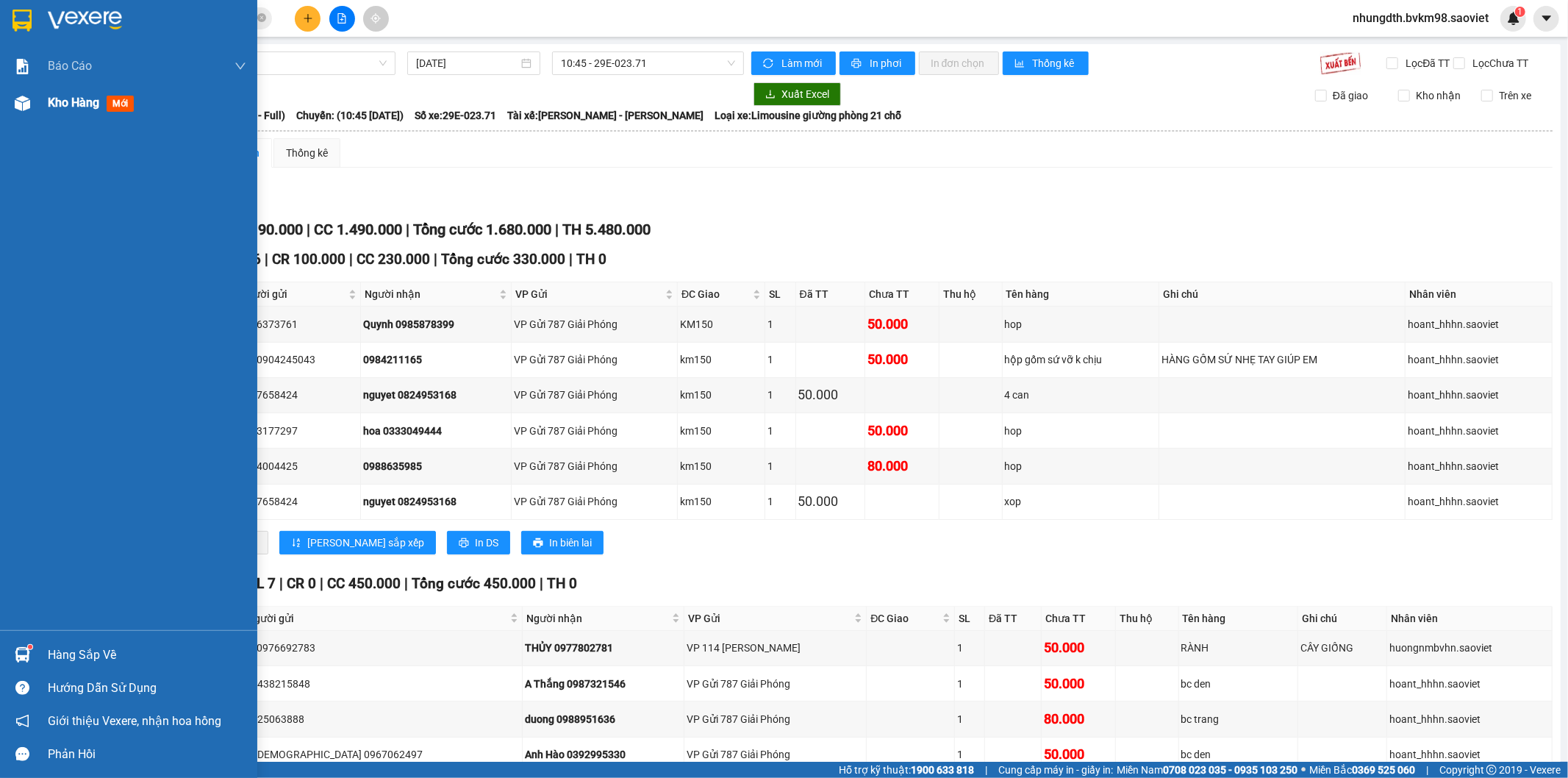
click at [20, 97] on img at bounding box center [23, 104] width 16 height 16
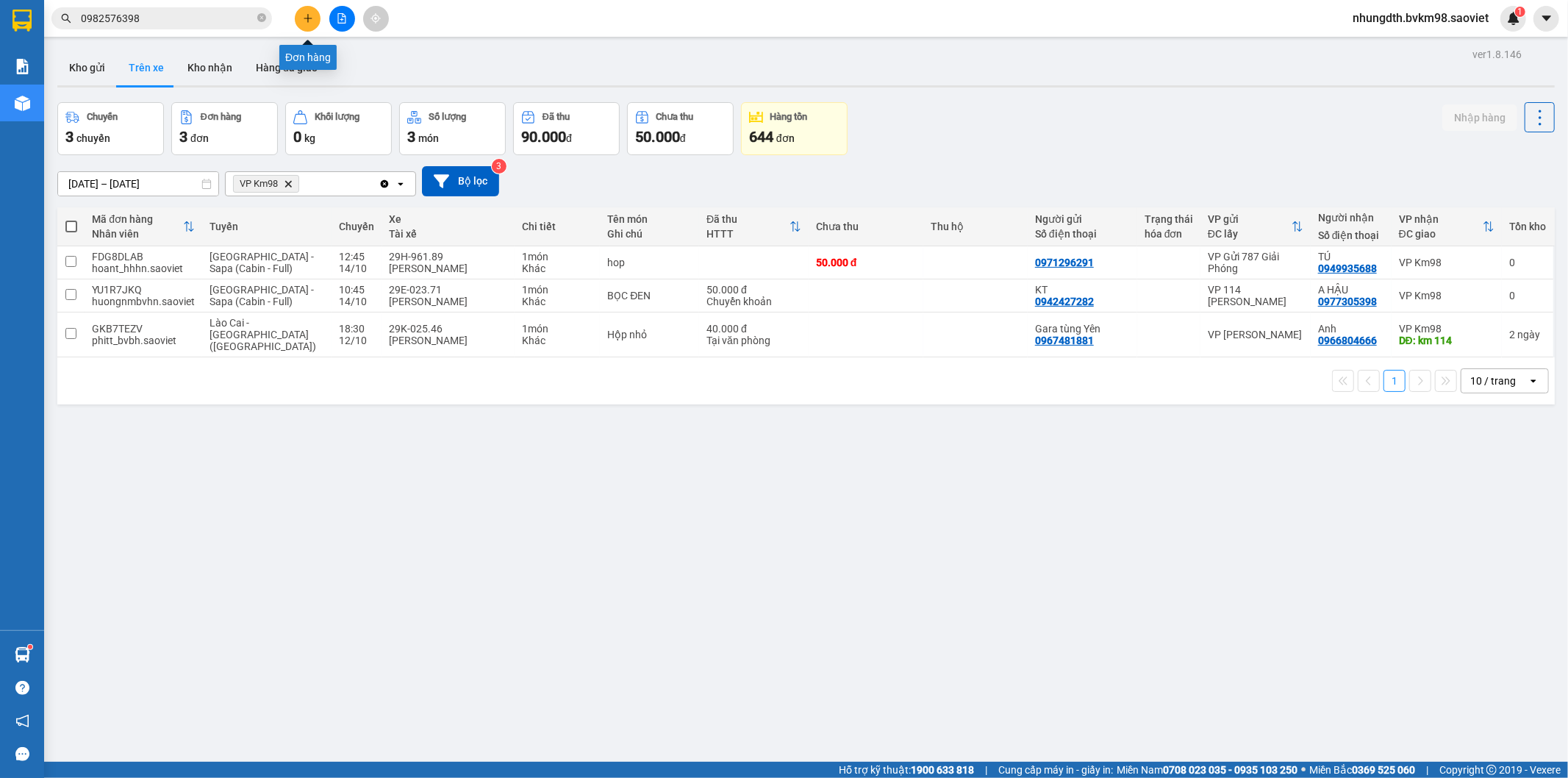
click at [301, 17] on button at bounding box center [307, 18] width 26 height 26
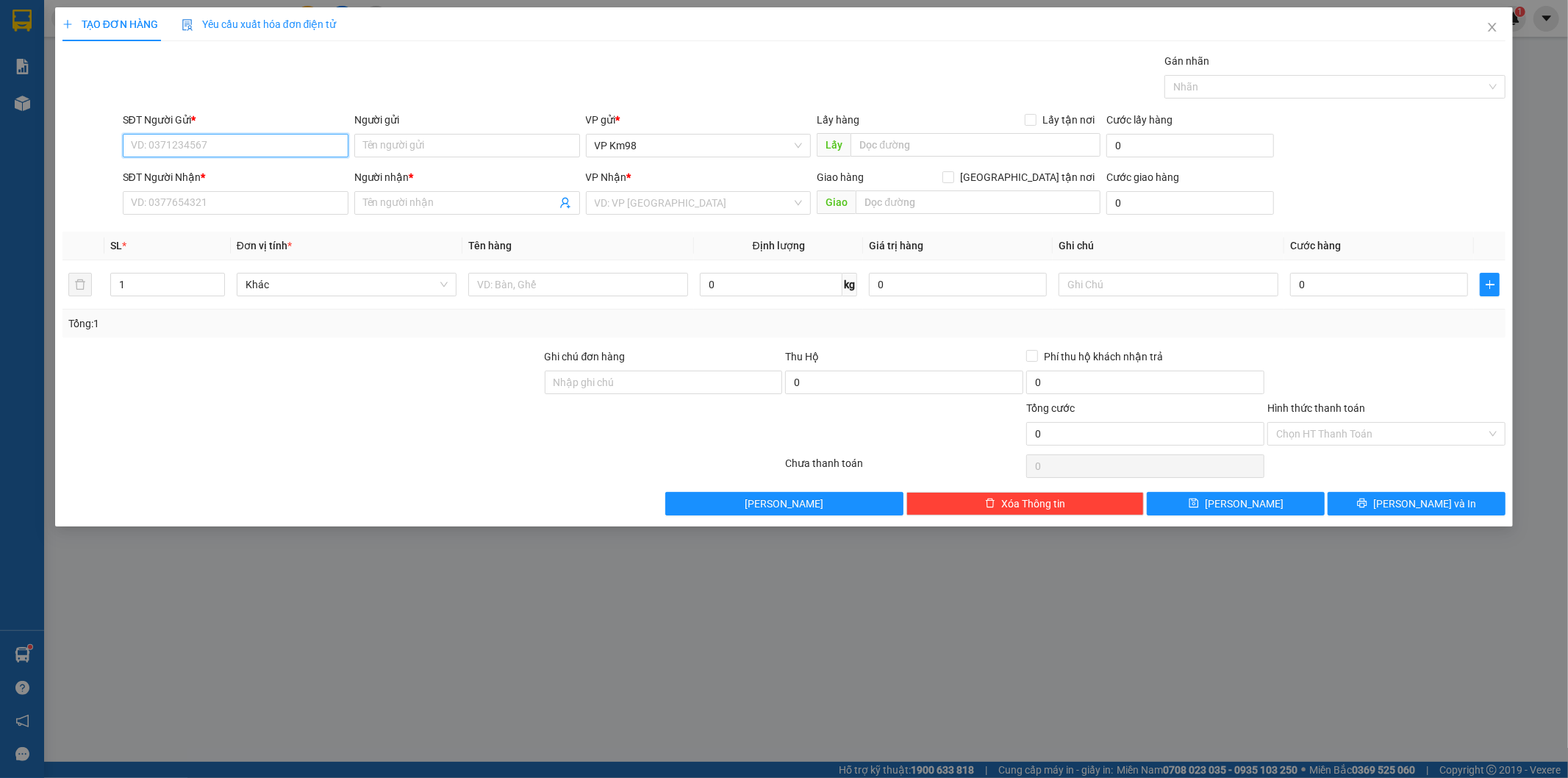
click at [171, 148] on input "SĐT Người Gửi *" at bounding box center [235, 146] width 226 height 24
type input "0981717572"
click at [167, 201] on input "SĐT Người Nhận *" at bounding box center [235, 203] width 226 height 24
type input "0965437585"
click at [391, 152] on input "Người gửi" at bounding box center [467, 146] width 226 height 24
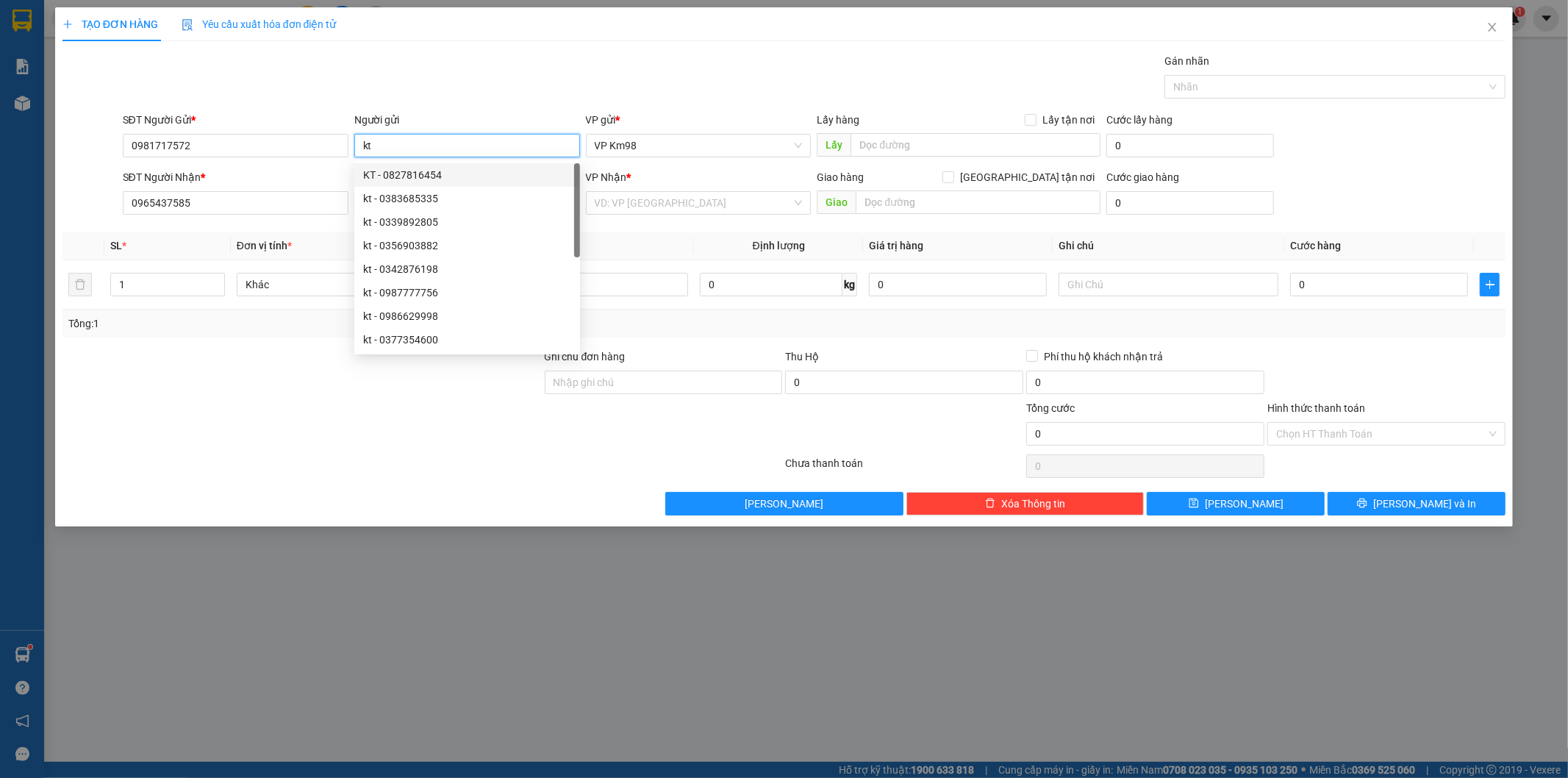
type input "kt"
drag, startPoint x: 149, startPoint y: 422, endPoint x: 165, endPoint y: 410, distance: 20.0
click at [151, 422] on div at bounding box center [302, 426] width 482 height 51
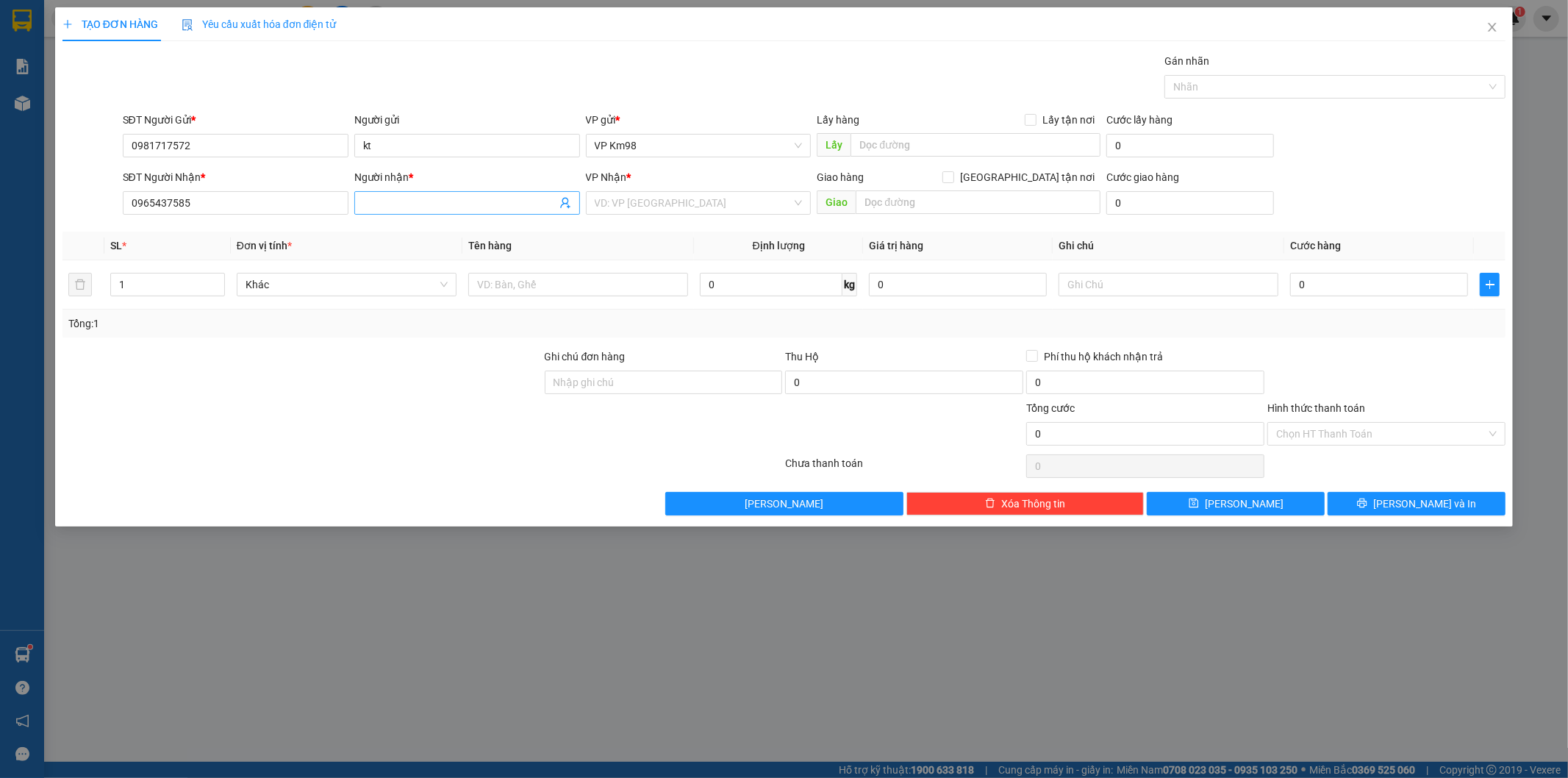
click at [373, 201] on input "Người nhận *" at bounding box center [460, 203] width 193 height 17
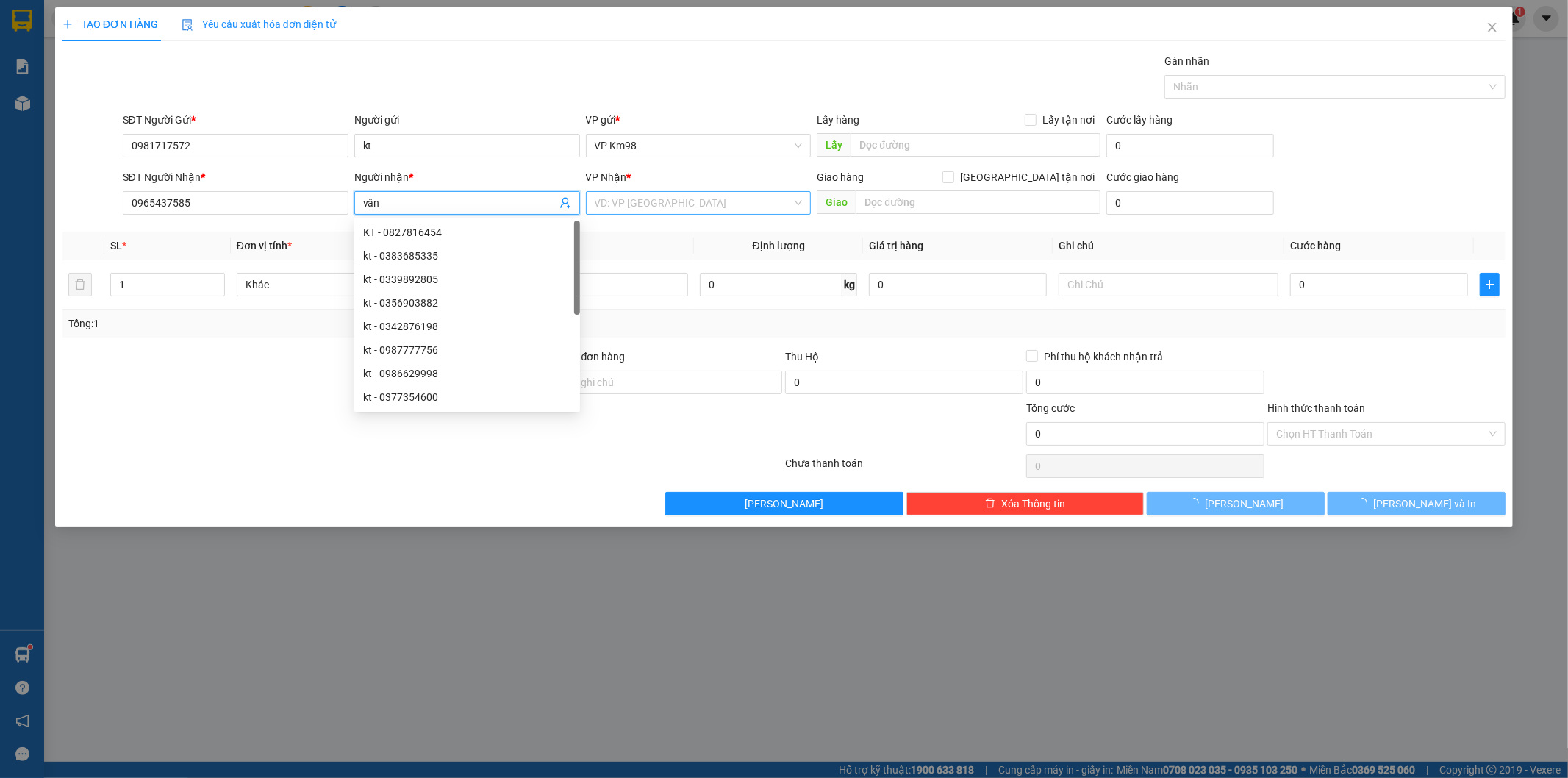
type input "vân"
click at [690, 206] on input "search" at bounding box center [693, 203] width 197 height 22
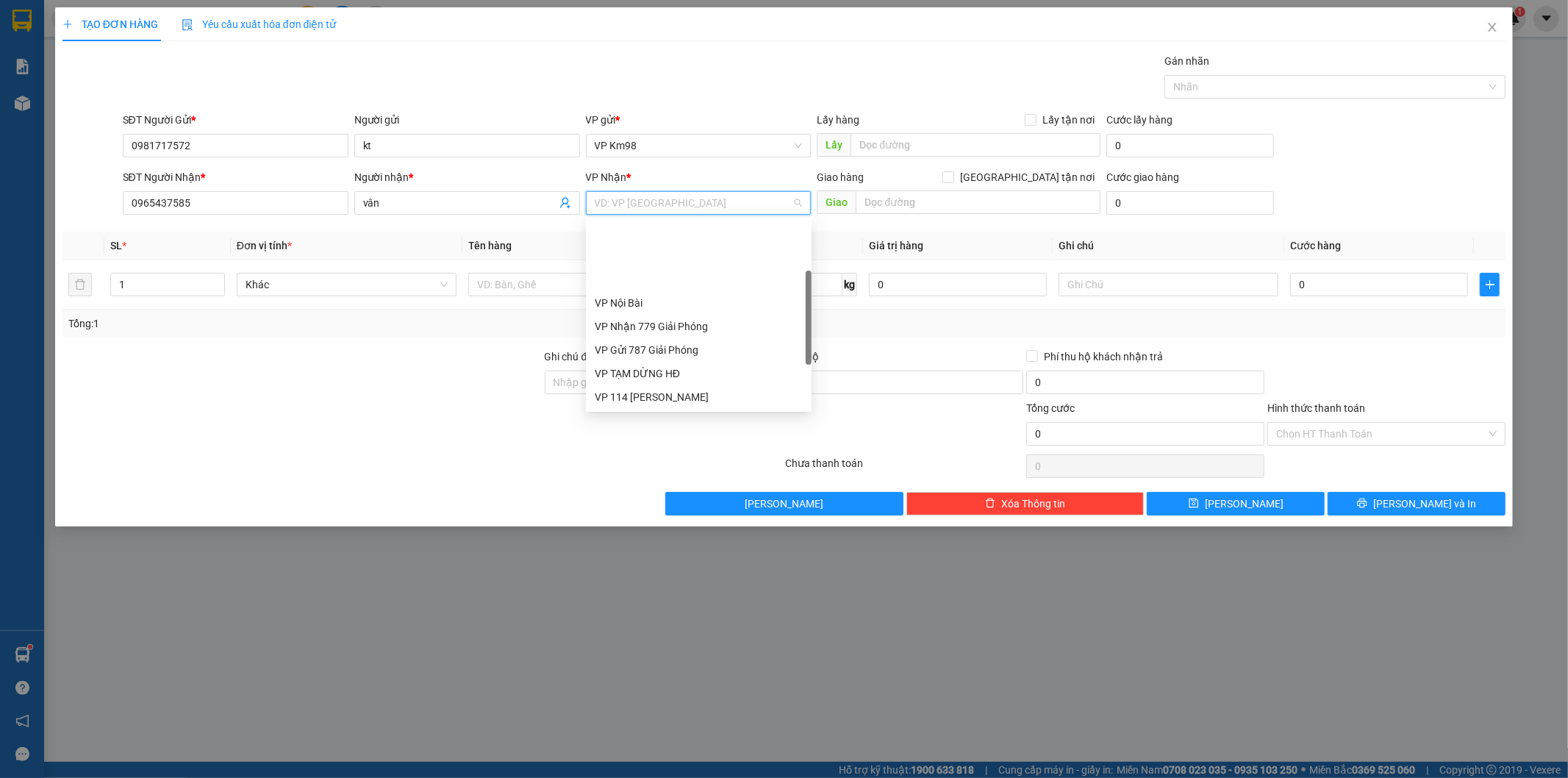
click at [668, 436] on div "Bến xe Trung tâm [GEOGRAPHIC_DATA]" at bounding box center [698, 444] width 208 height 17
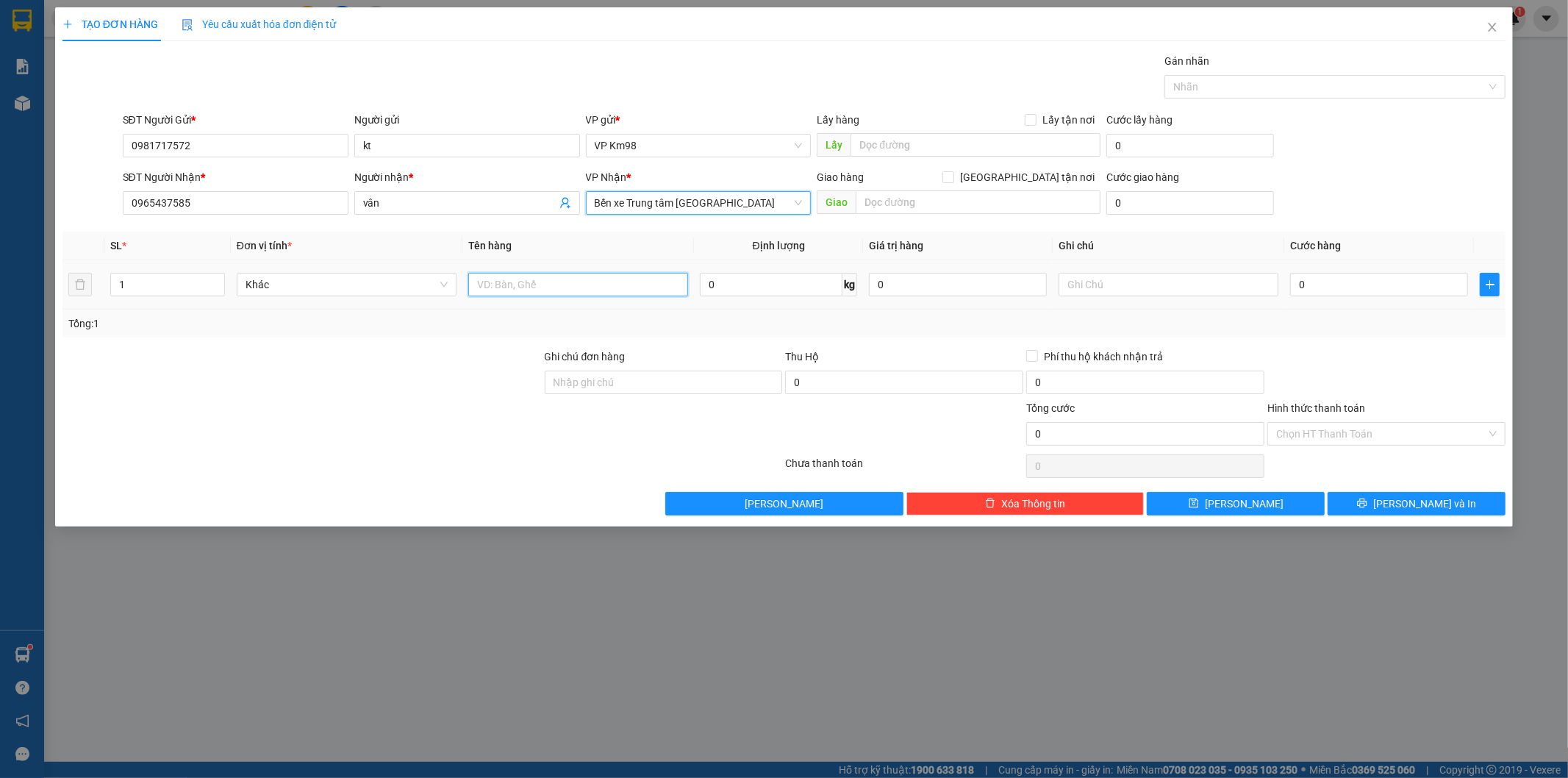
click at [539, 291] on input "text" at bounding box center [577, 285] width 219 height 24
type input "bọc trắng"
click at [1350, 289] on input "0" at bounding box center [1379, 285] width 178 height 24
type input "5"
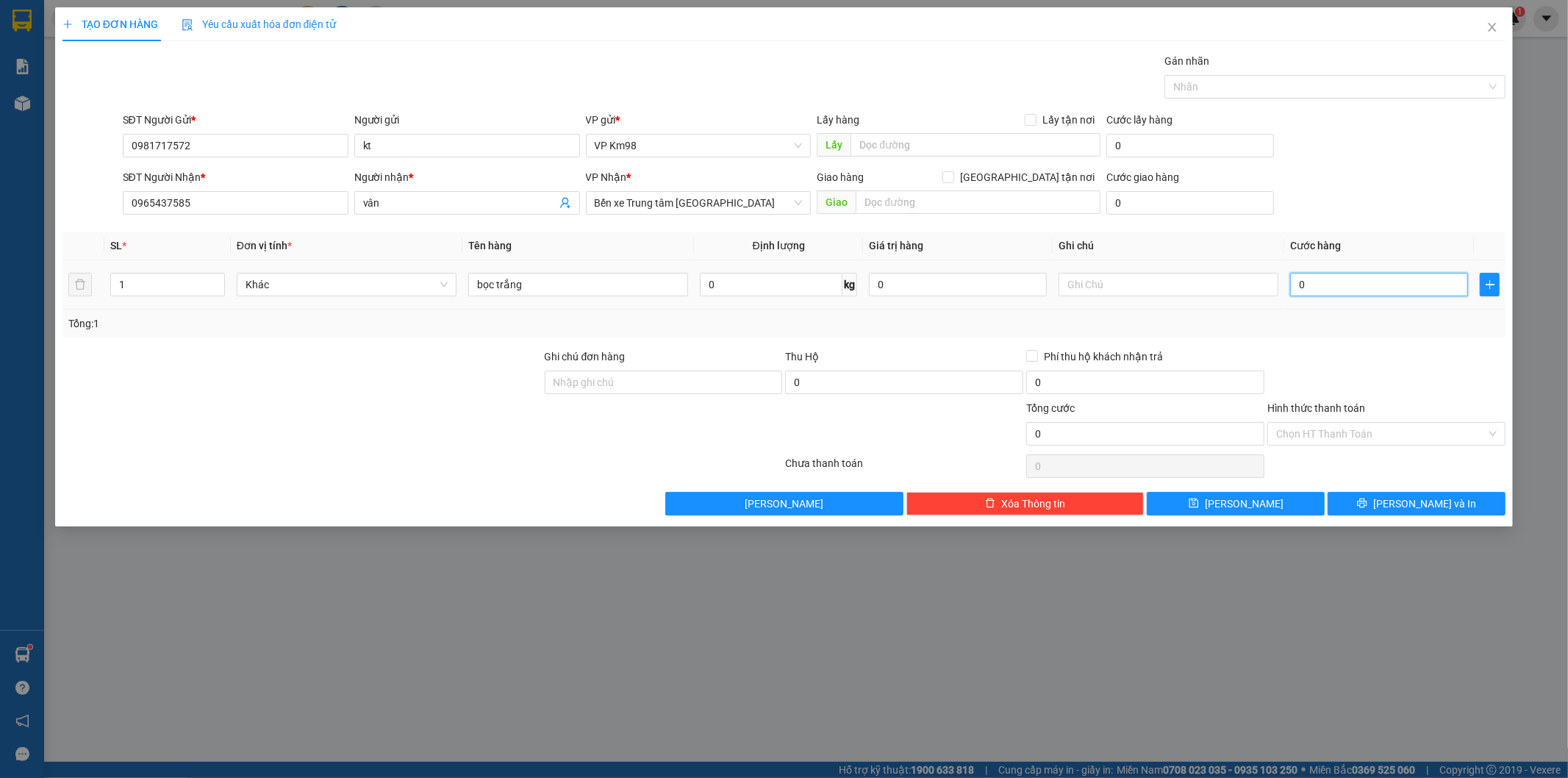
type input "5"
type input "50"
type input "500"
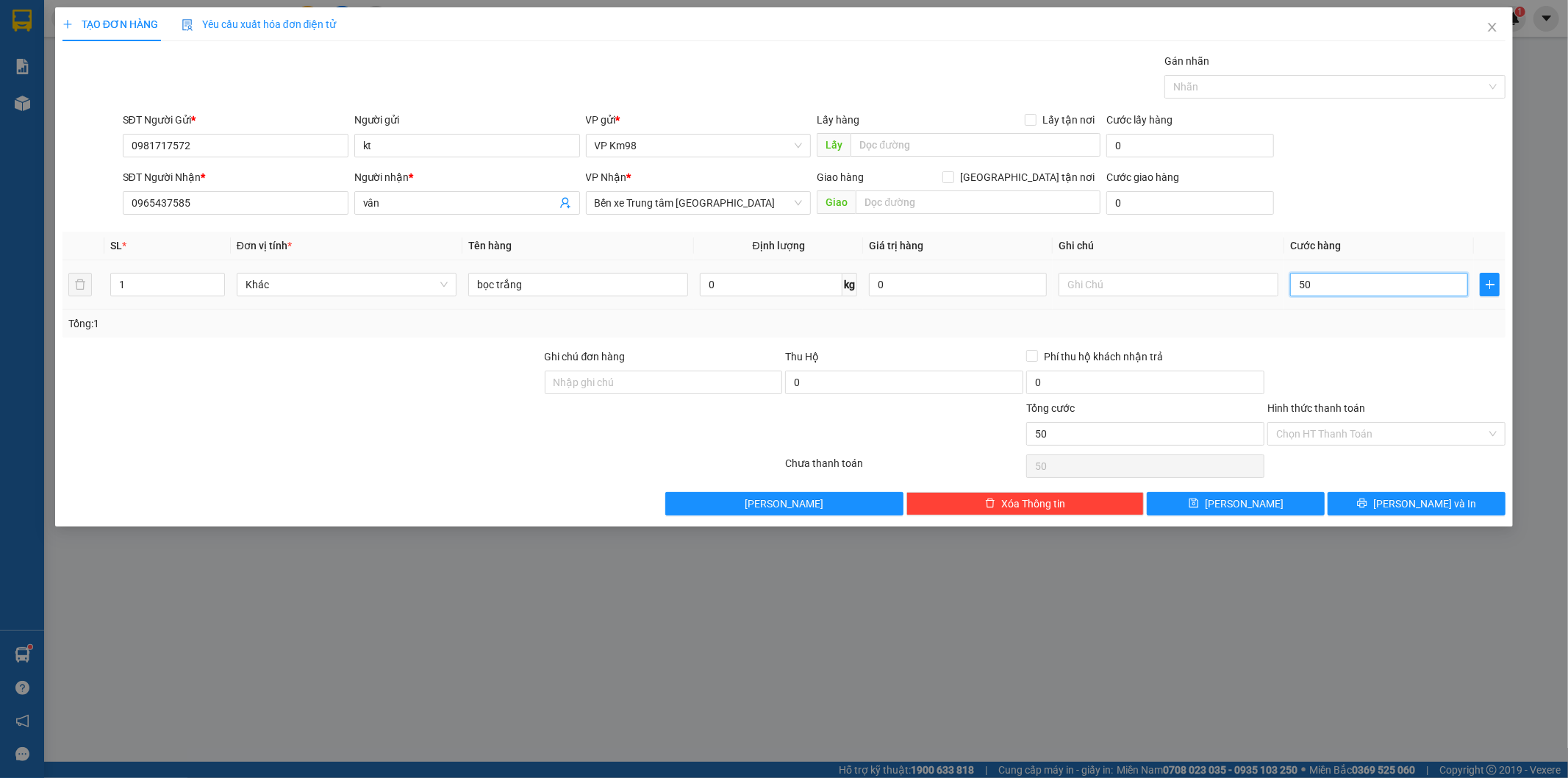
type input "500"
type input "5.000"
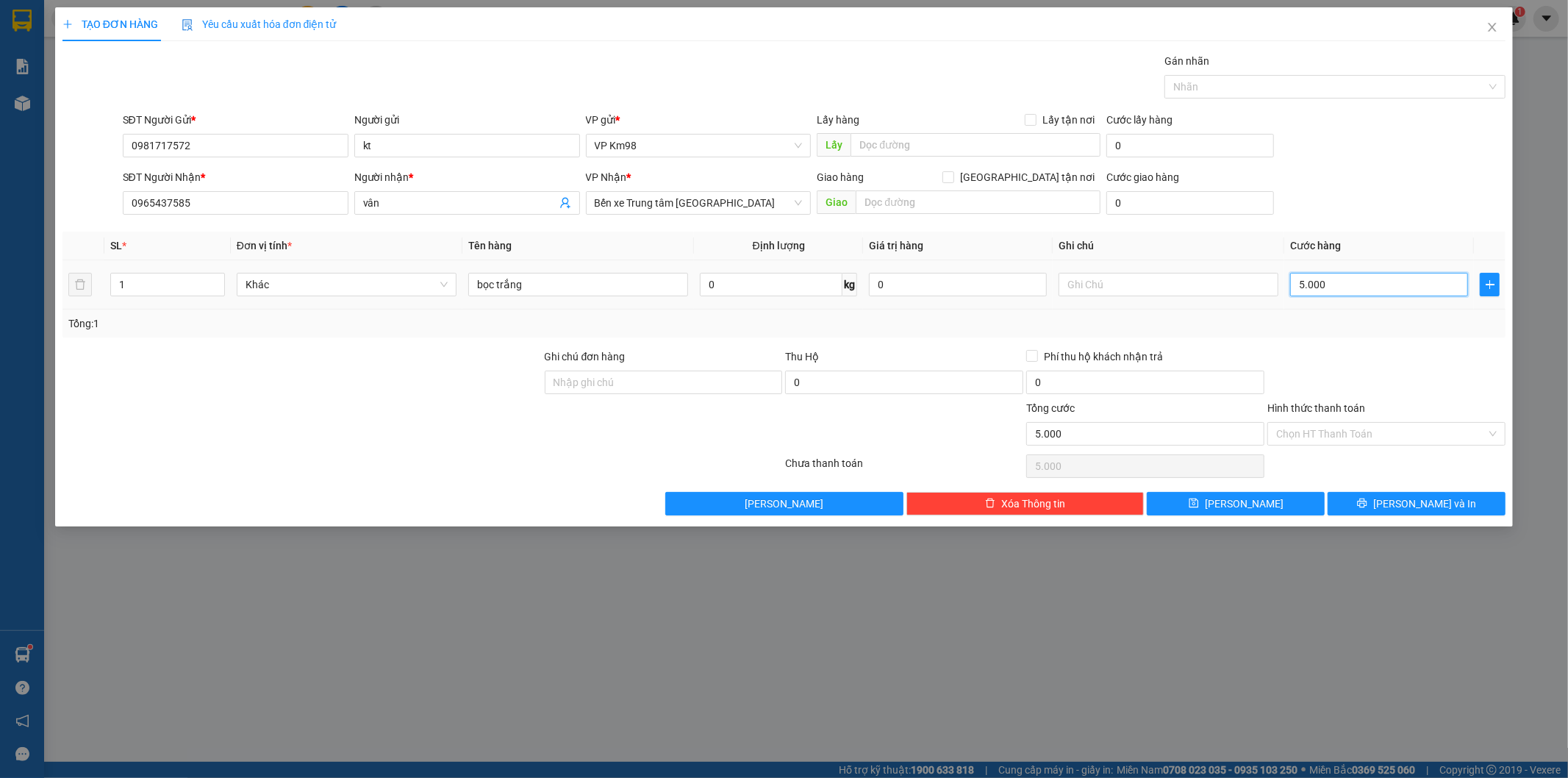
type input "50.000"
click at [1343, 407] on label "Hình thức thanh toán" at bounding box center [1316, 407] width 98 height 12
click at [1343, 422] on input "Hình thức thanh toán" at bounding box center [1381, 433] width 210 height 22
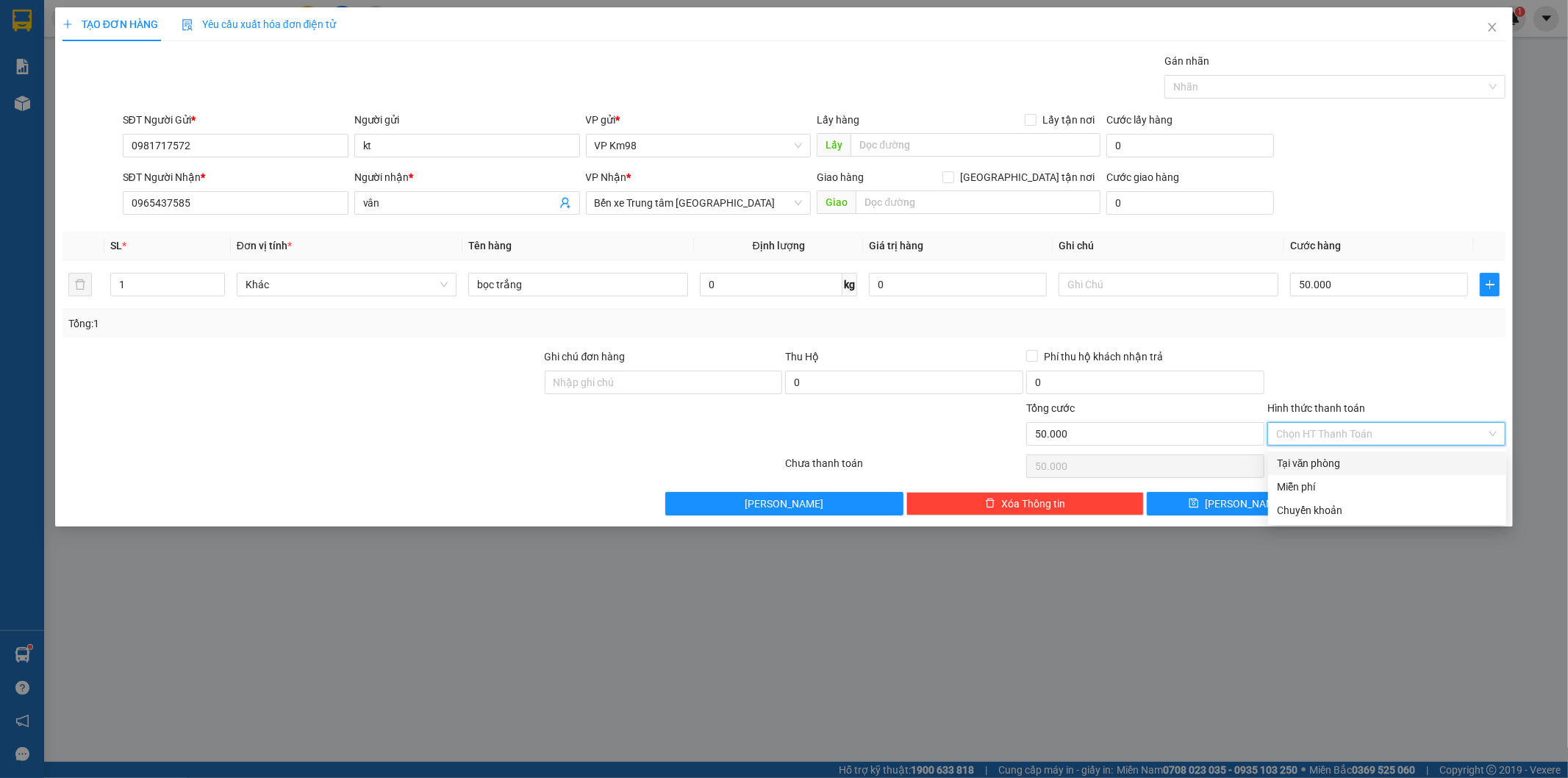
click at [1331, 462] on div "Tại văn phòng" at bounding box center [1387, 463] width 220 height 17
click at [1367, 507] on icon "printer" at bounding box center [1363, 503] width 9 height 9
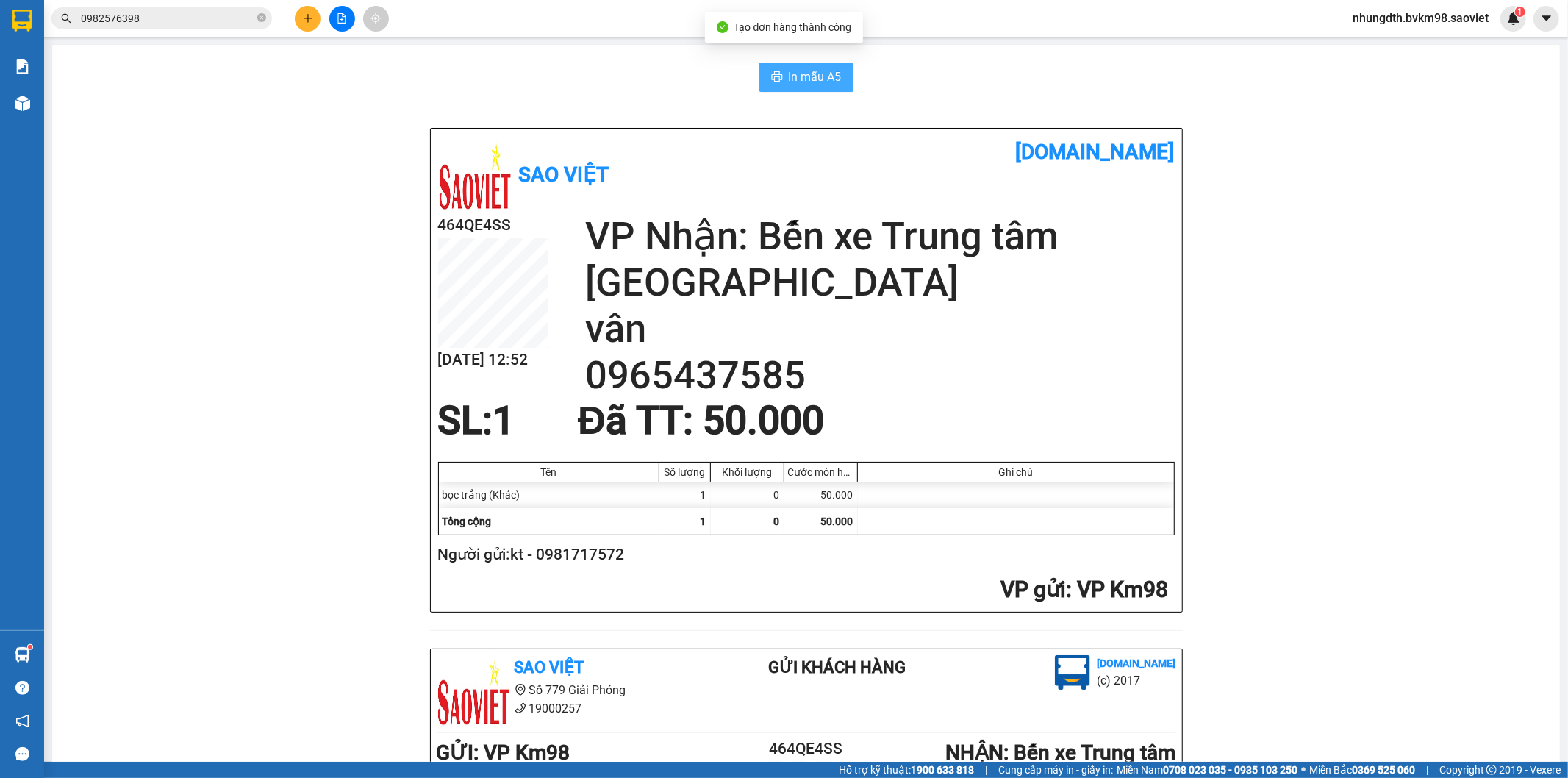
click at [792, 79] on span "In mẫu A5" at bounding box center [815, 76] width 53 height 18
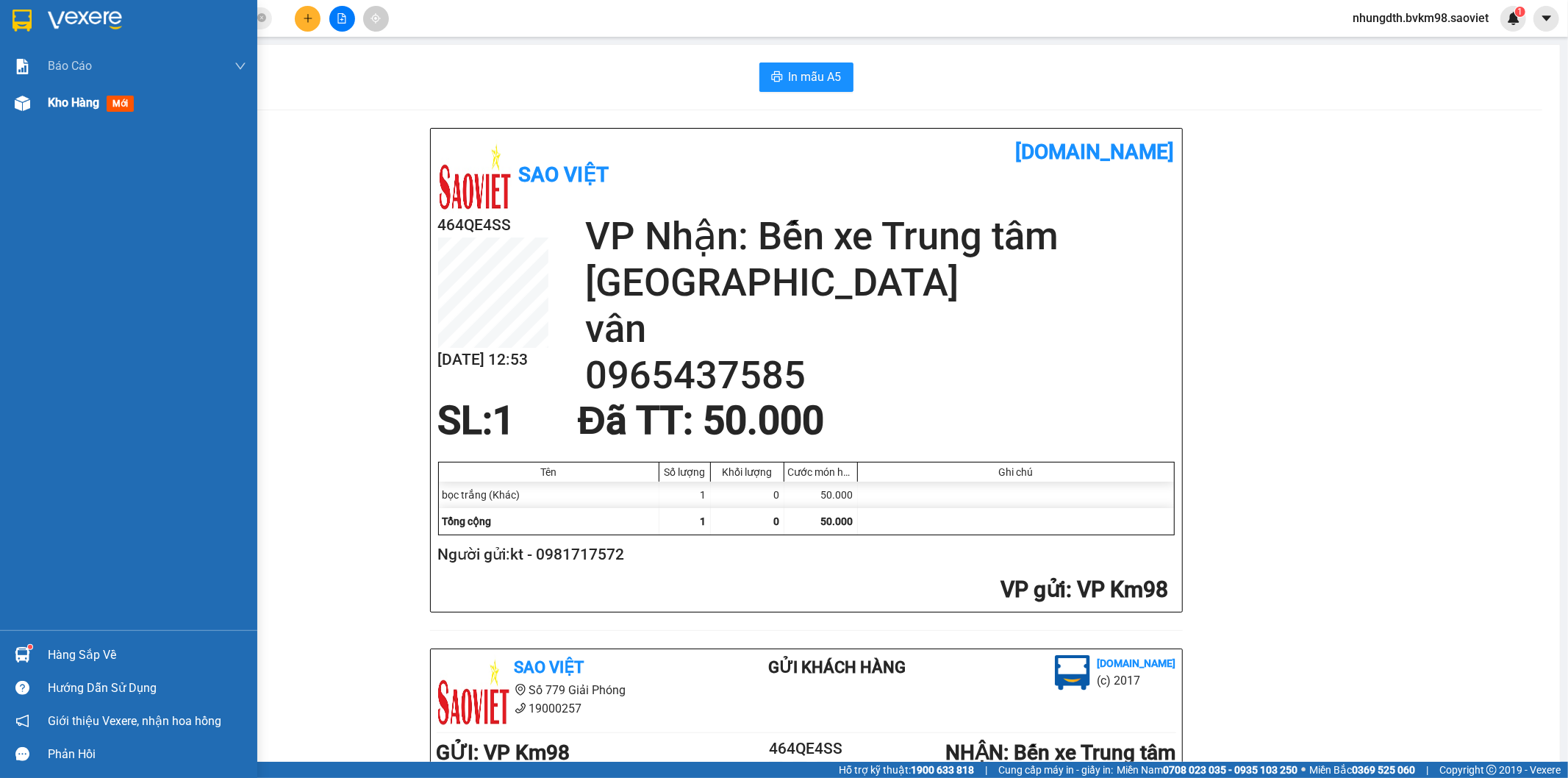
click at [30, 106] on div at bounding box center [22, 103] width 26 height 26
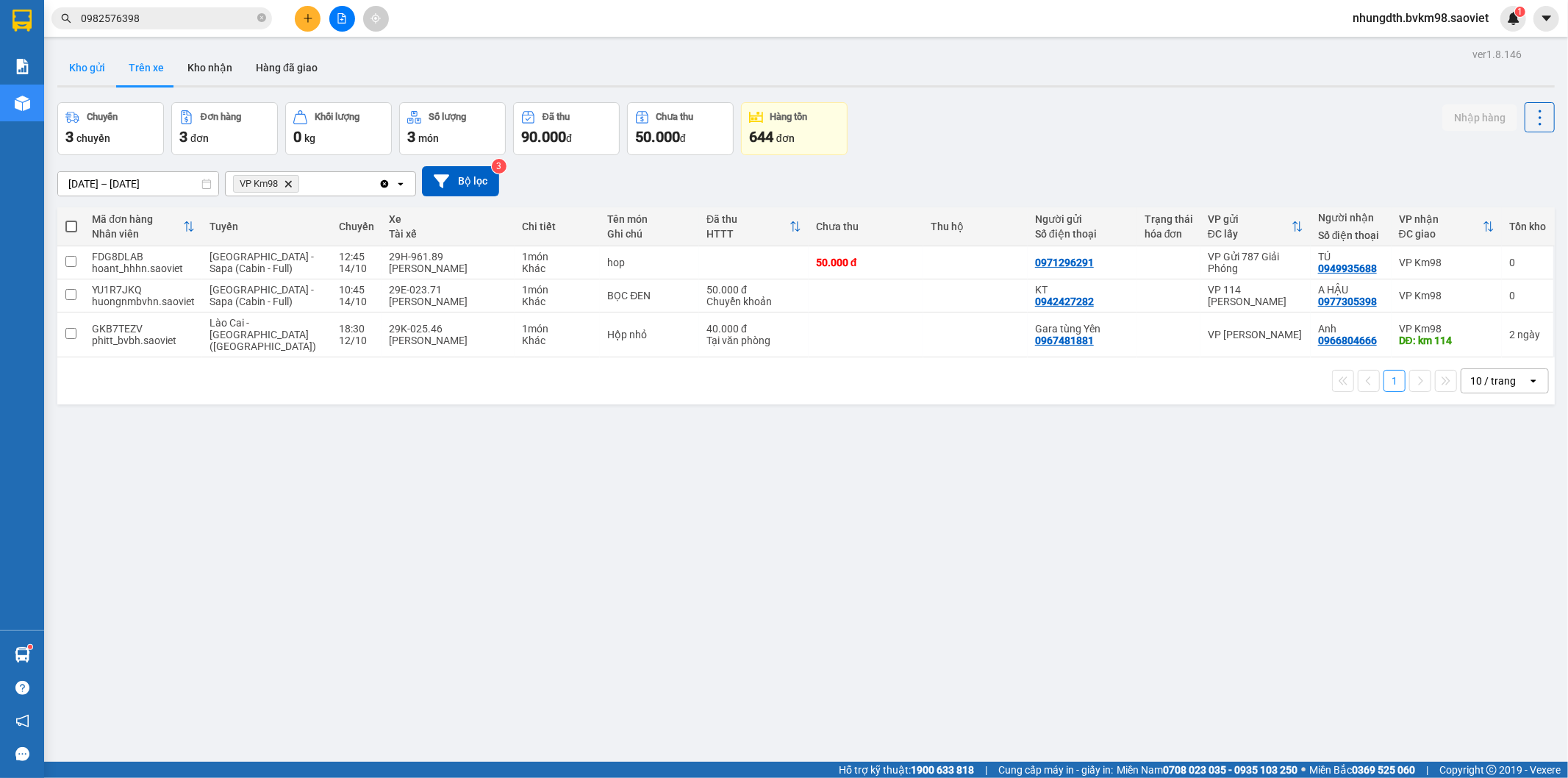
click at [86, 62] on button "Kho gửi" at bounding box center [87, 68] width 60 height 35
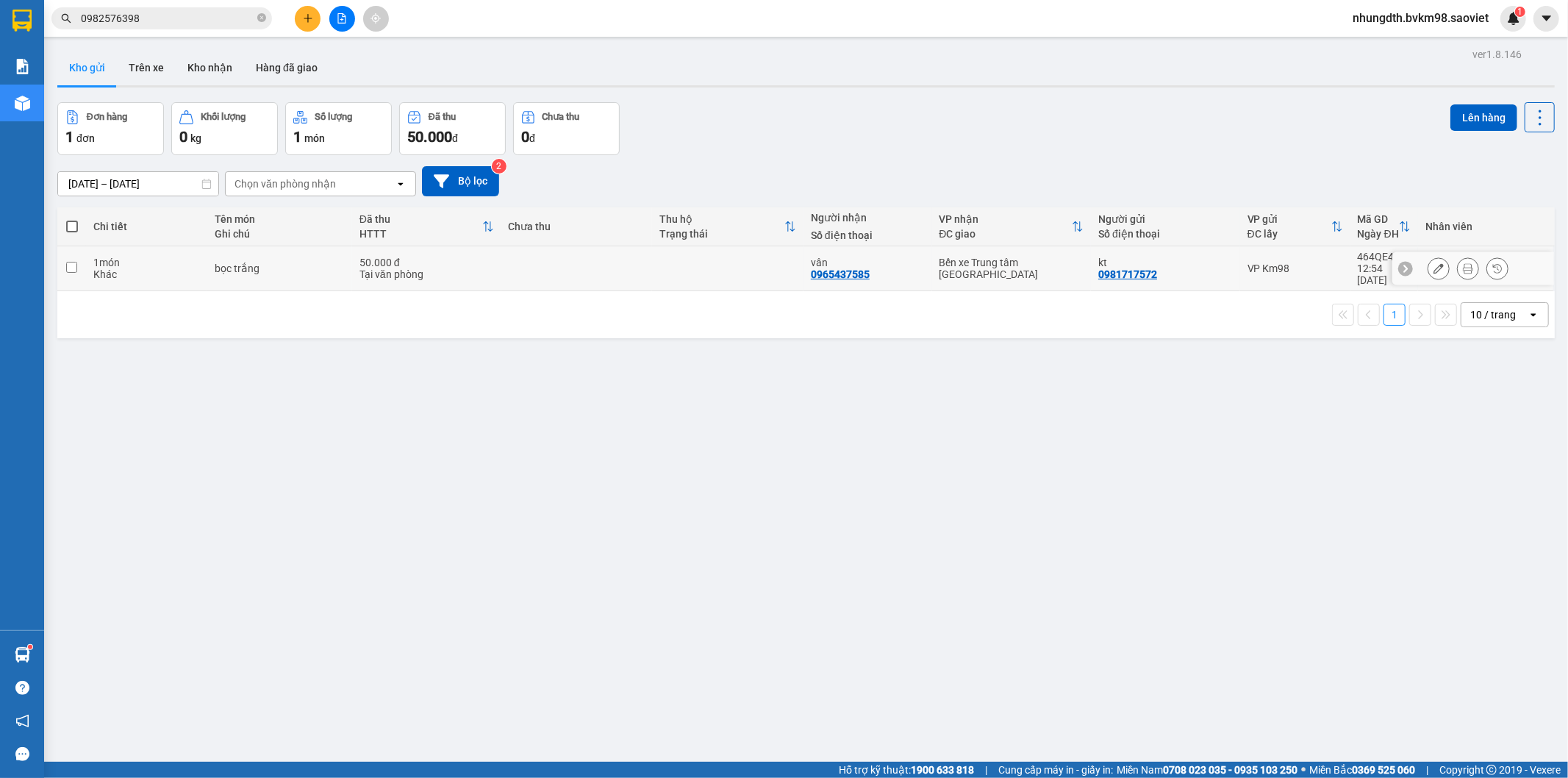
click at [70, 262] on input "checkbox" at bounding box center [72, 267] width 11 height 11
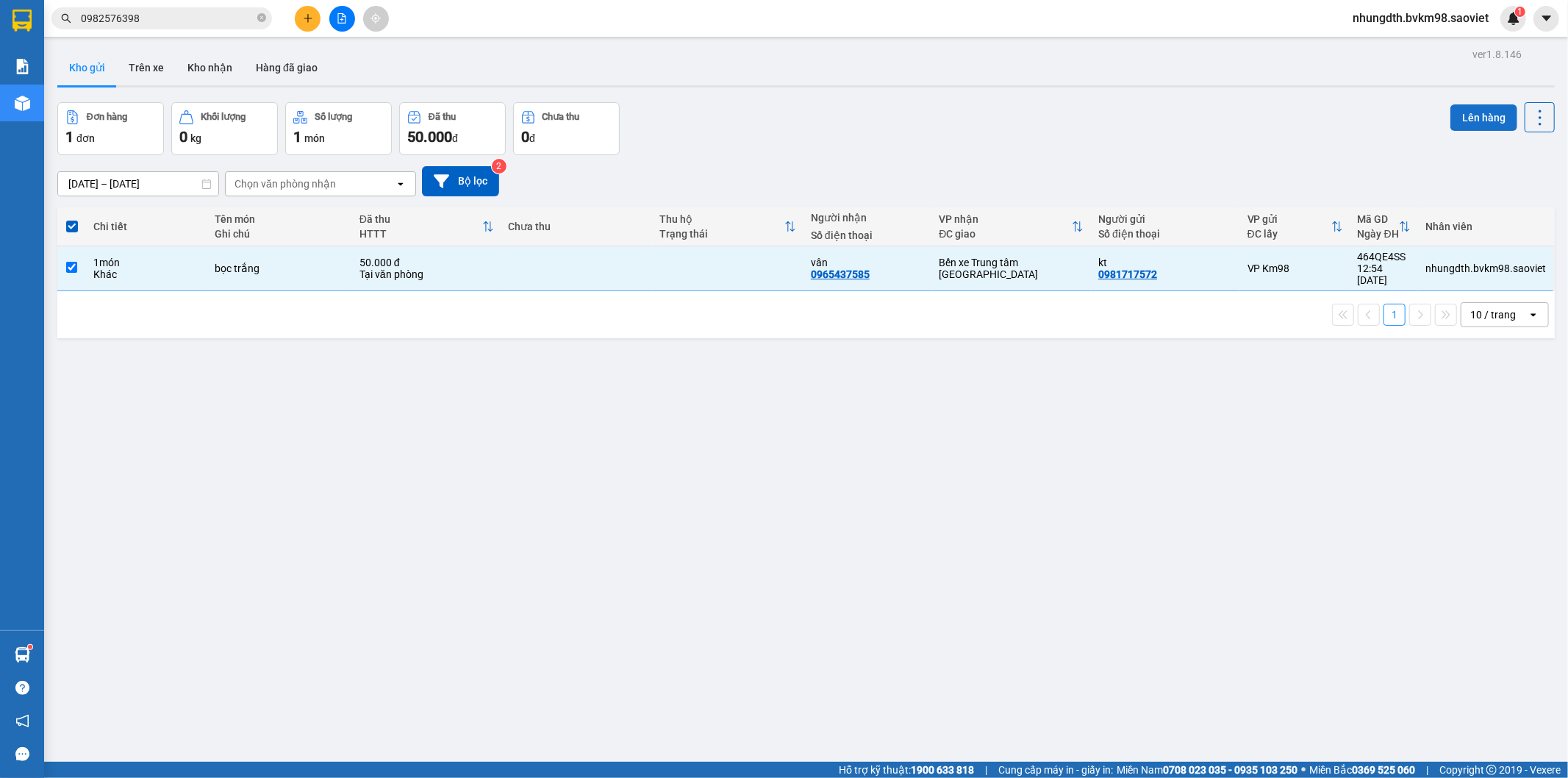
click at [1467, 119] on button "Lên hàng" at bounding box center [1483, 118] width 67 height 27
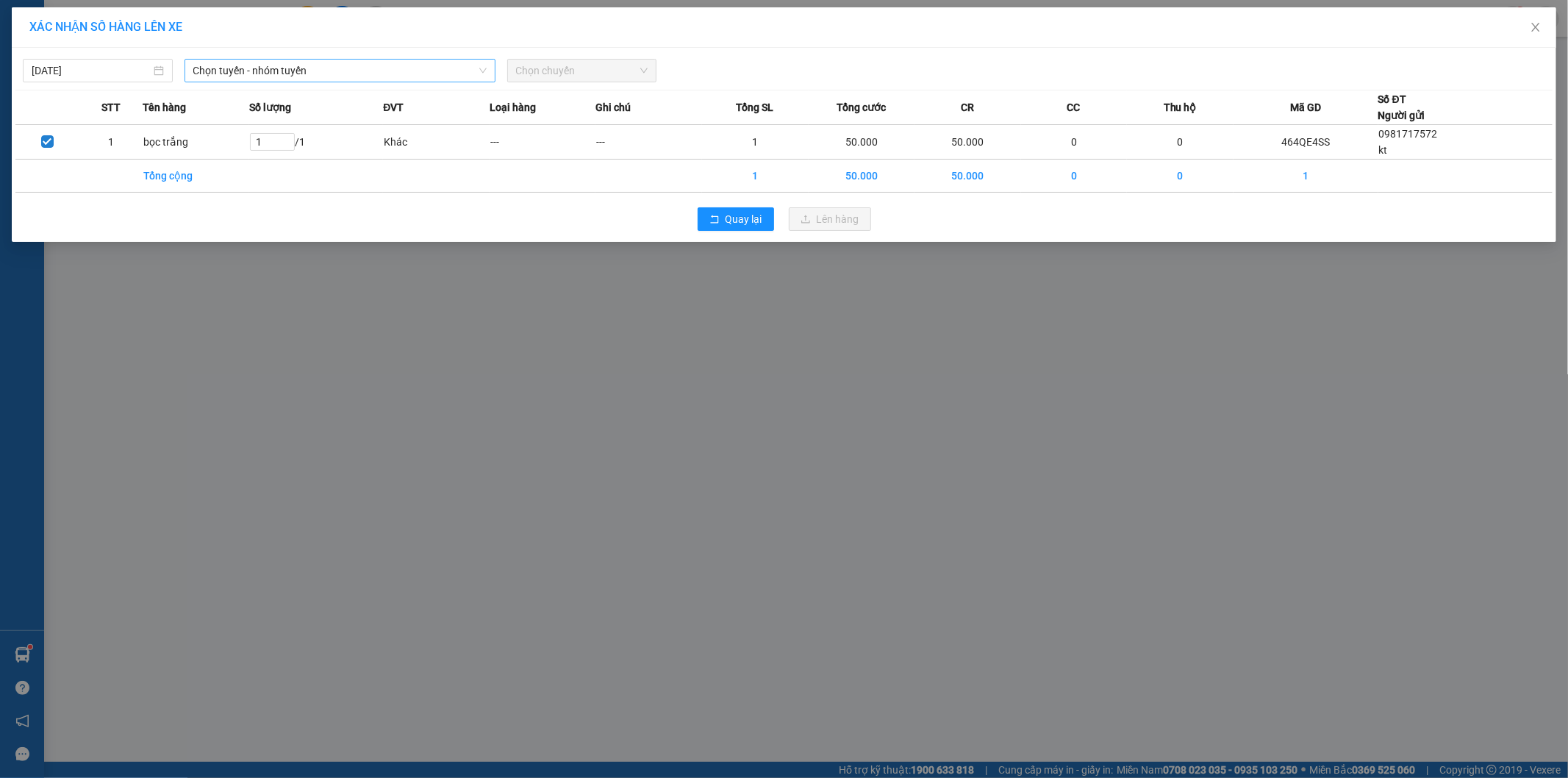
click at [299, 77] on span "Chọn tuyến - nhóm tuyến" at bounding box center [340, 71] width 293 height 22
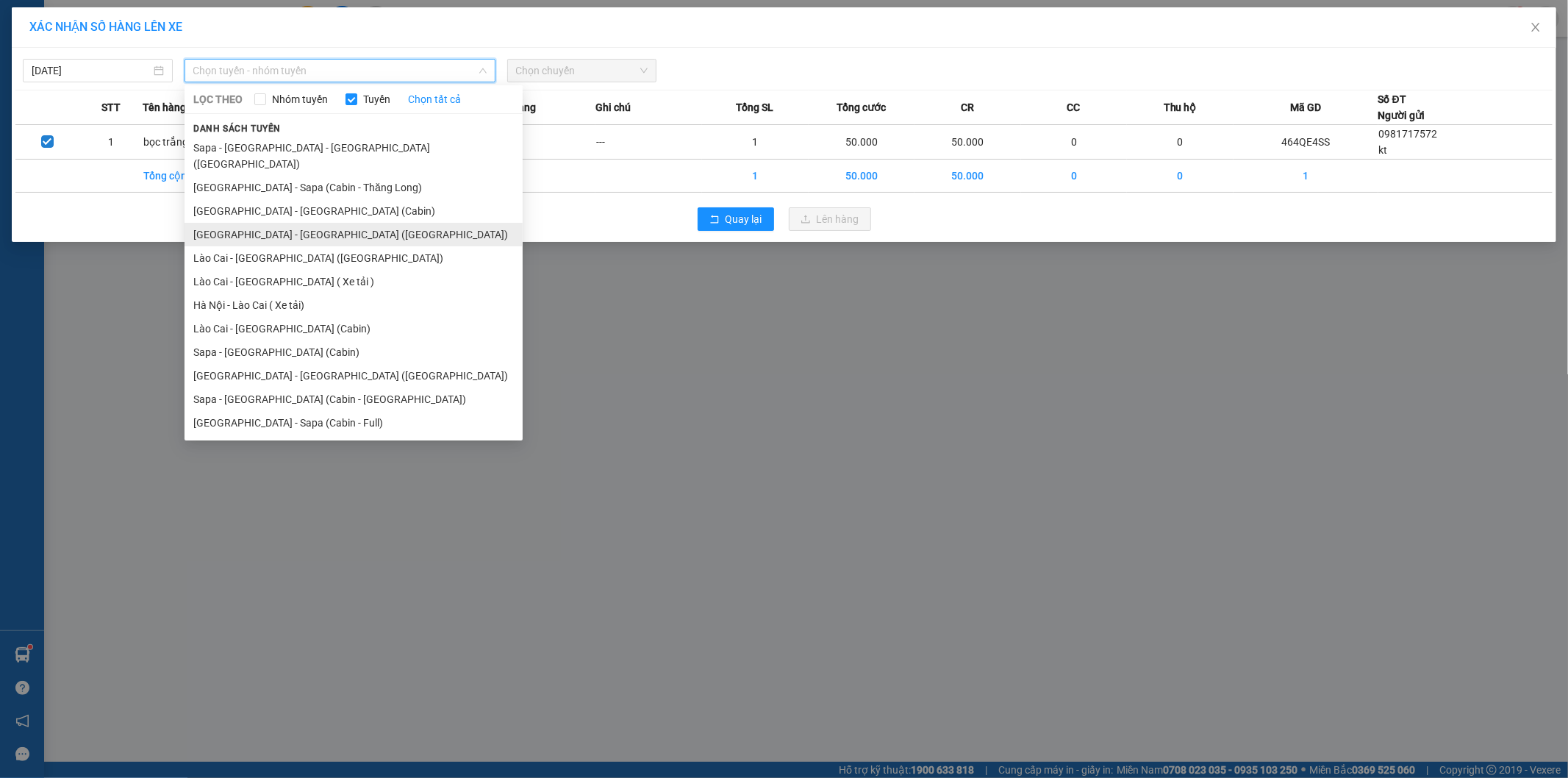
click at [296, 223] on li "[GEOGRAPHIC_DATA] - [GEOGRAPHIC_DATA] ([GEOGRAPHIC_DATA])" at bounding box center [354, 234] width 338 height 24
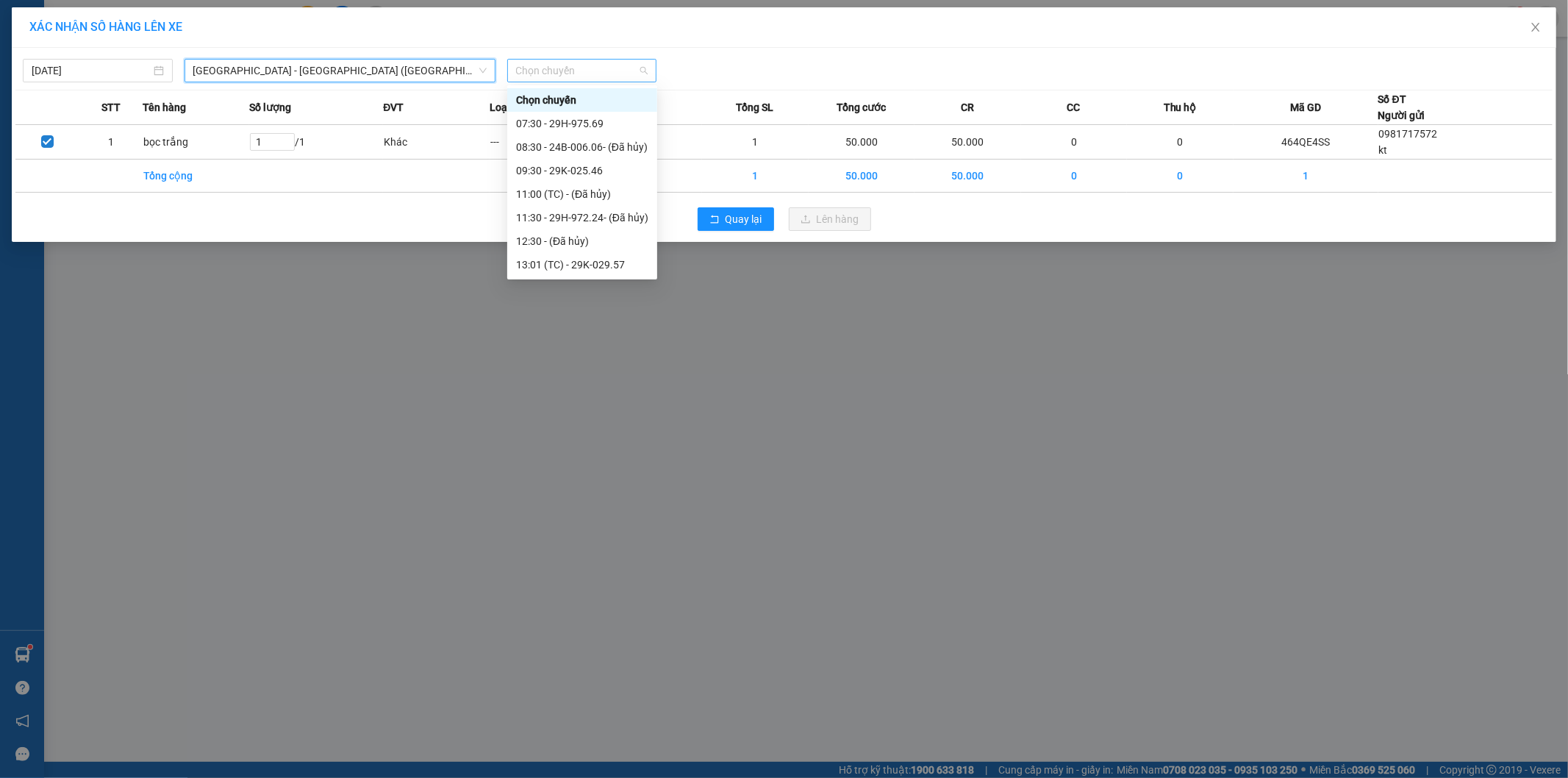
click at [534, 79] on span "Chọn chuyến" at bounding box center [582, 71] width 132 height 22
click at [262, 82] on input "search" at bounding box center [335, 71] width 283 height 22
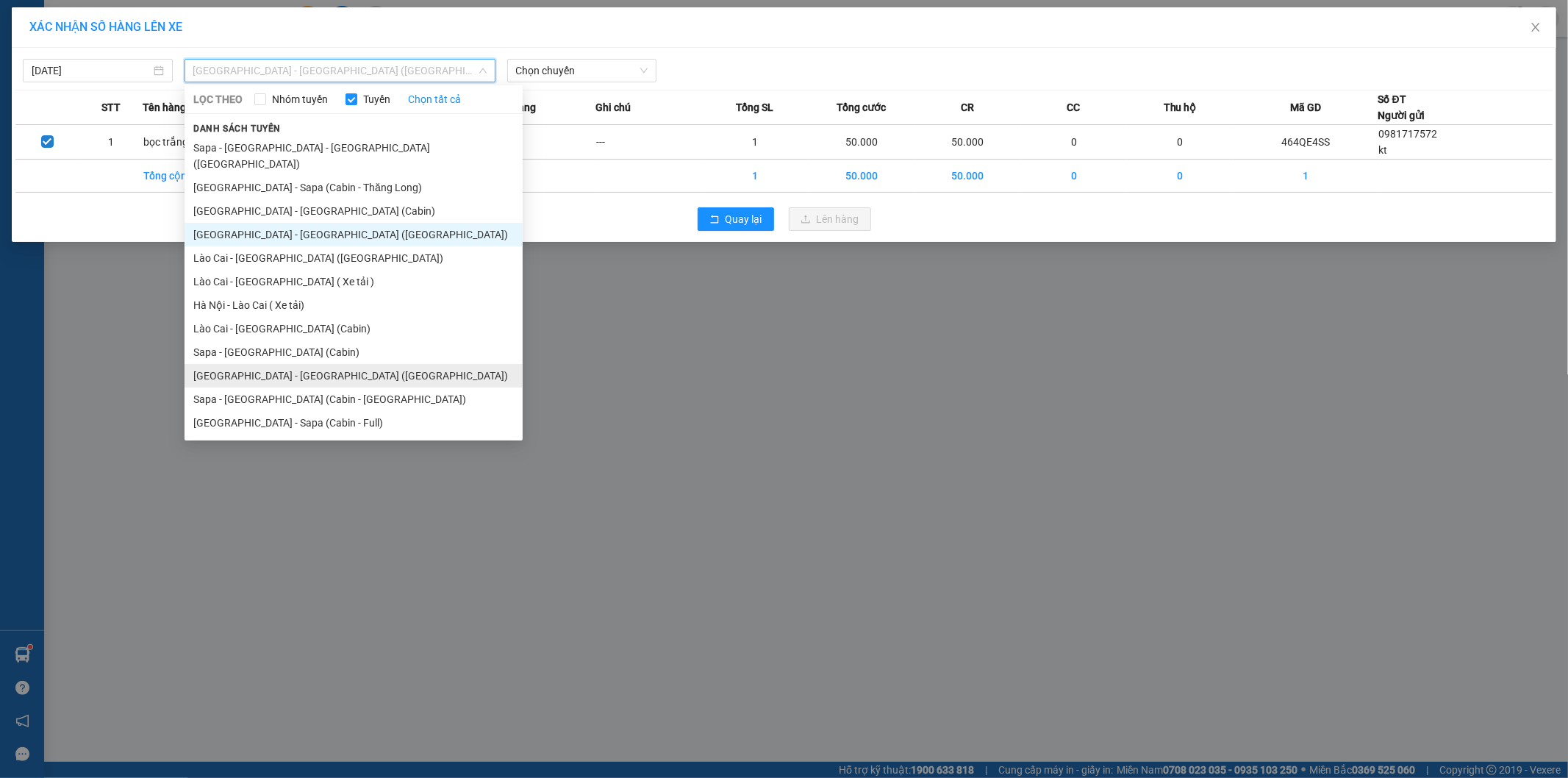
click at [320, 364] on li "[GEOGRAPHIC_DATA] - [GEOGRAPHIC_DATA] ([GEOGRAPHIC_DATA])" at bounding box center [354, 376] width 338 height 24
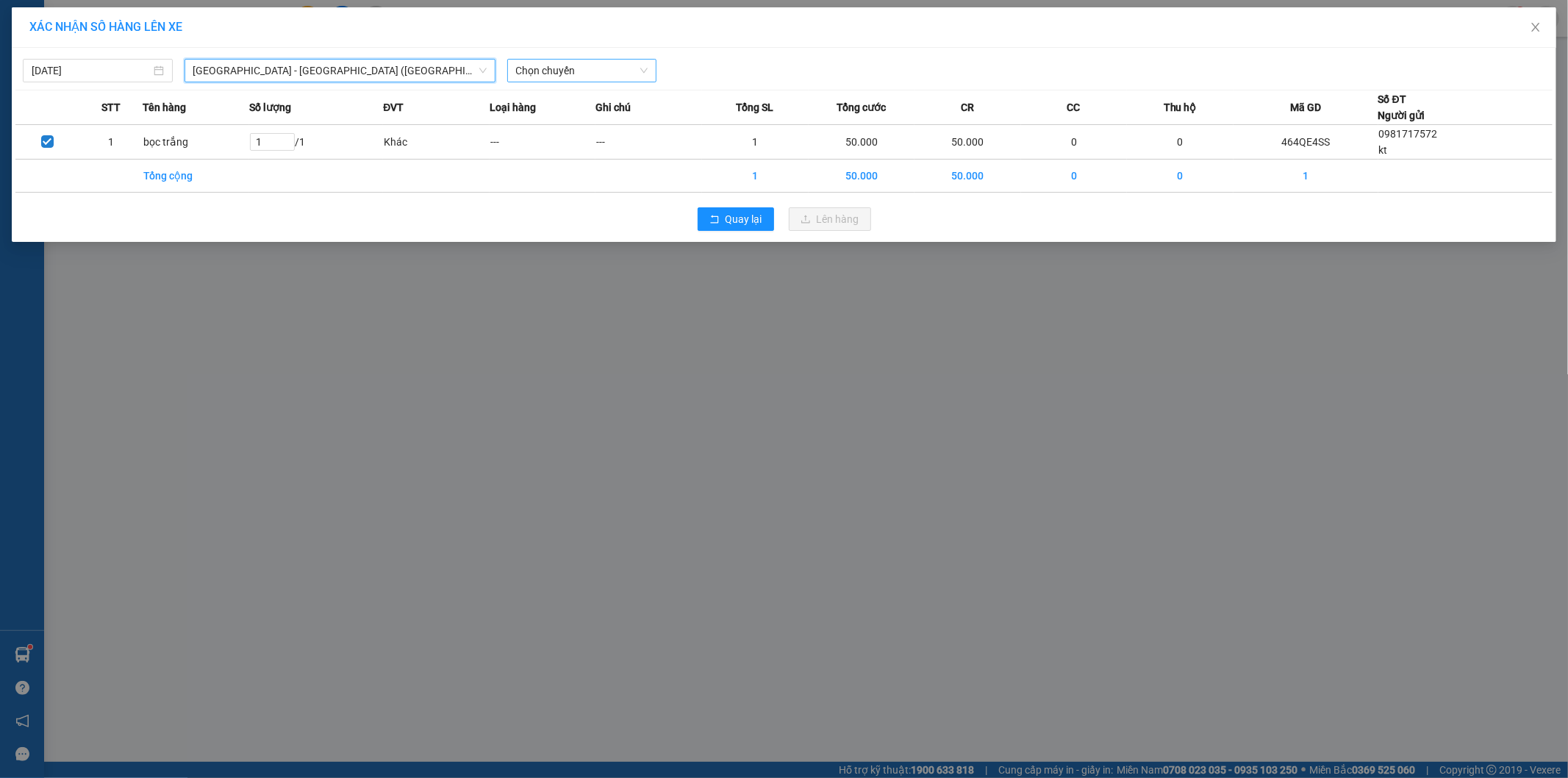
click at [553, 76] on span "Chọn chuyến" at bounding box center [582, 71] width 132 height 22
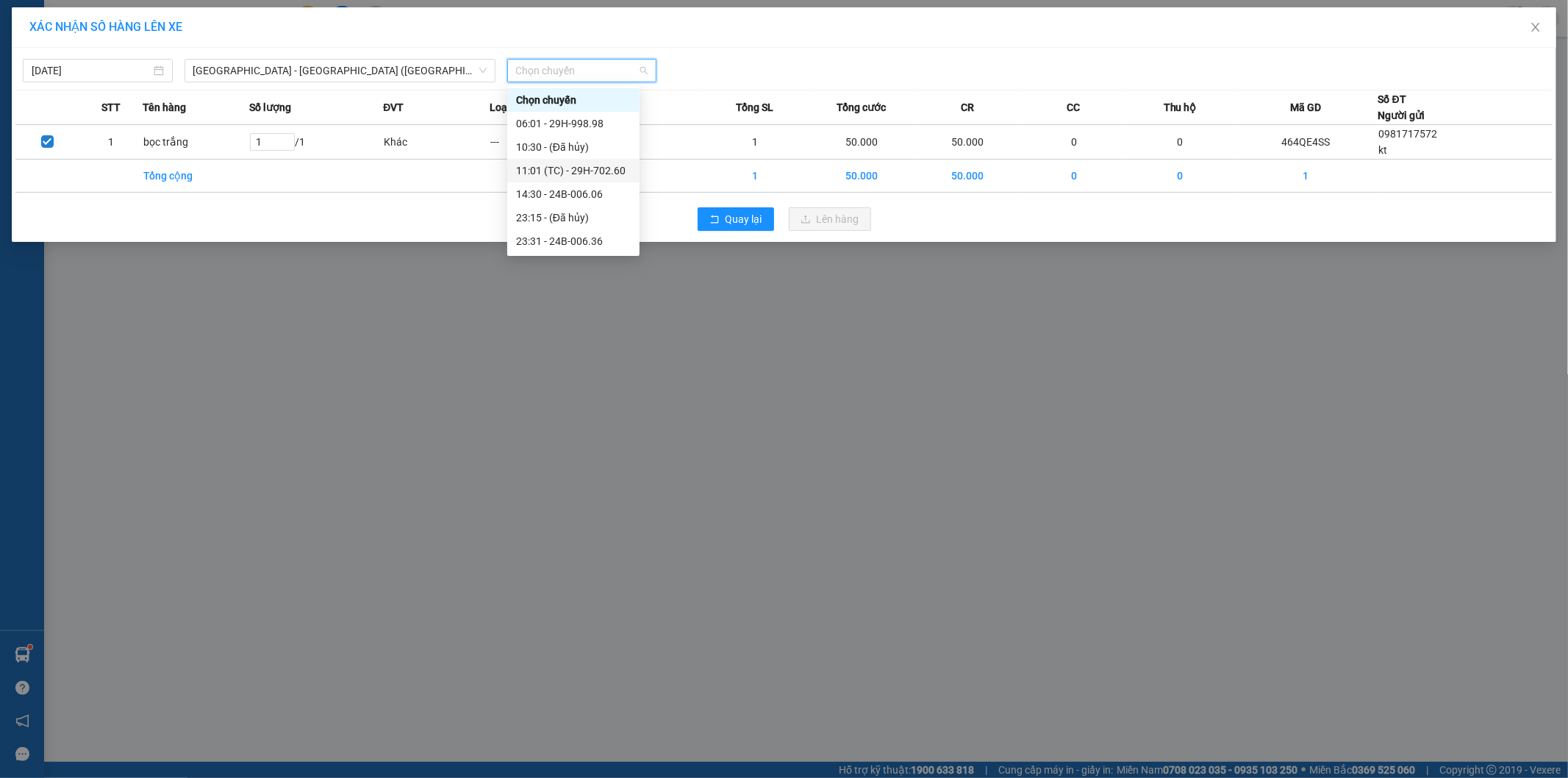
click at [603, 175] on div "11:01 (TC) - 29H-702.60" at bounding box center [573, 171] width 115 height 17
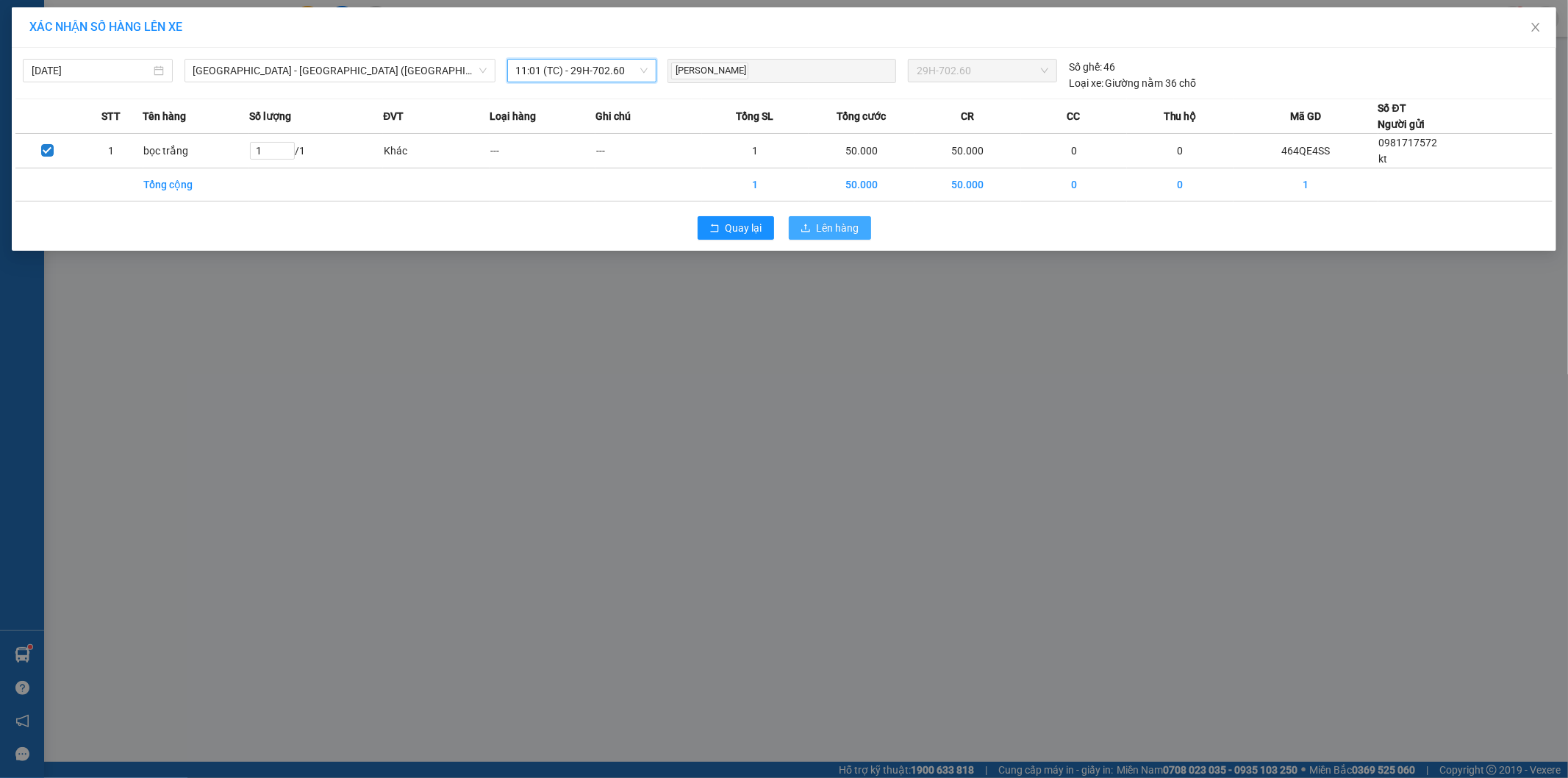
click at [824, 227] on span "Lên hàng" at bounding box center [838, 227] width 42 height 17
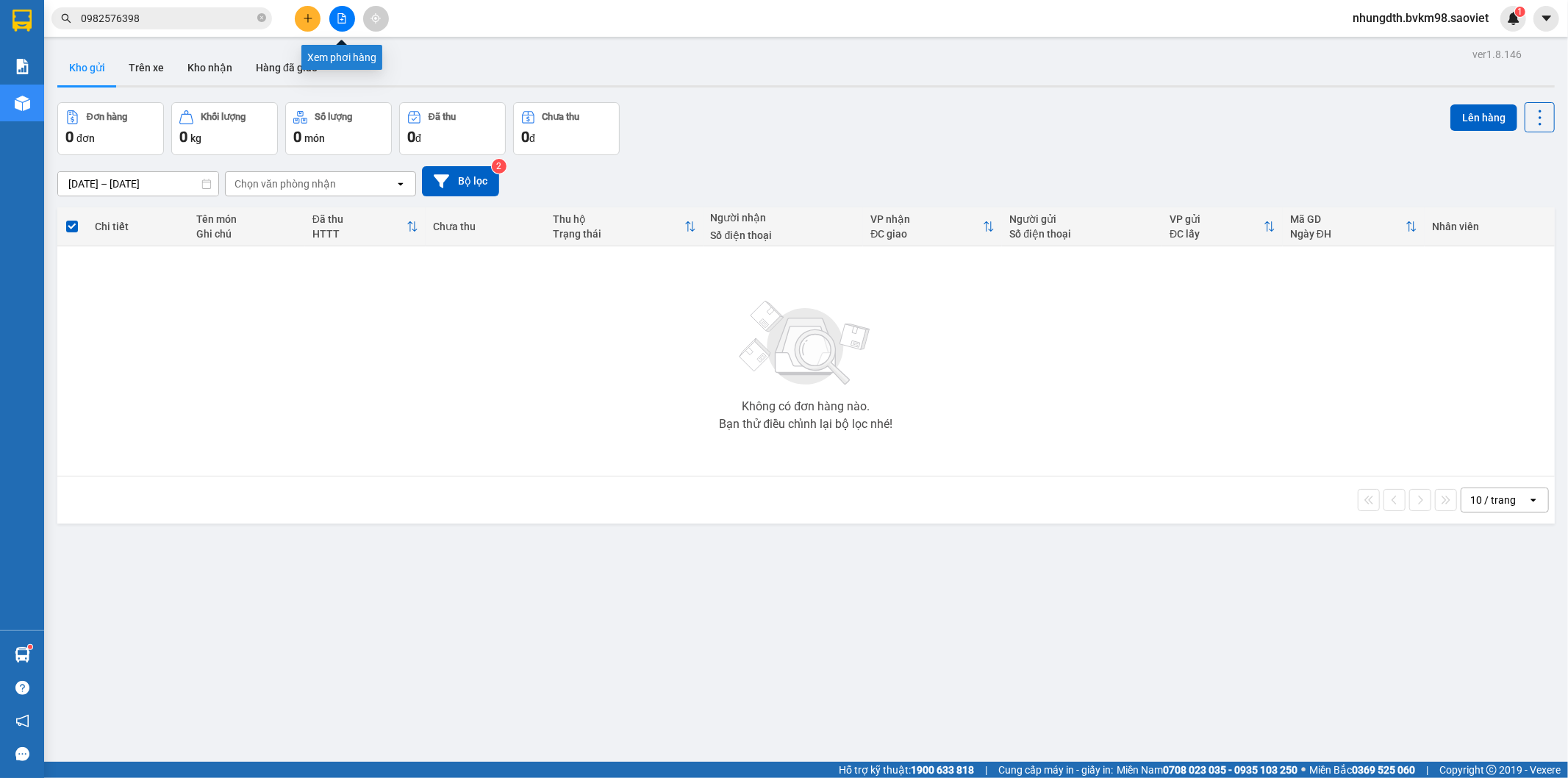
click at [340, 11] on button at bounding box center [342, 18] width 26 height 26
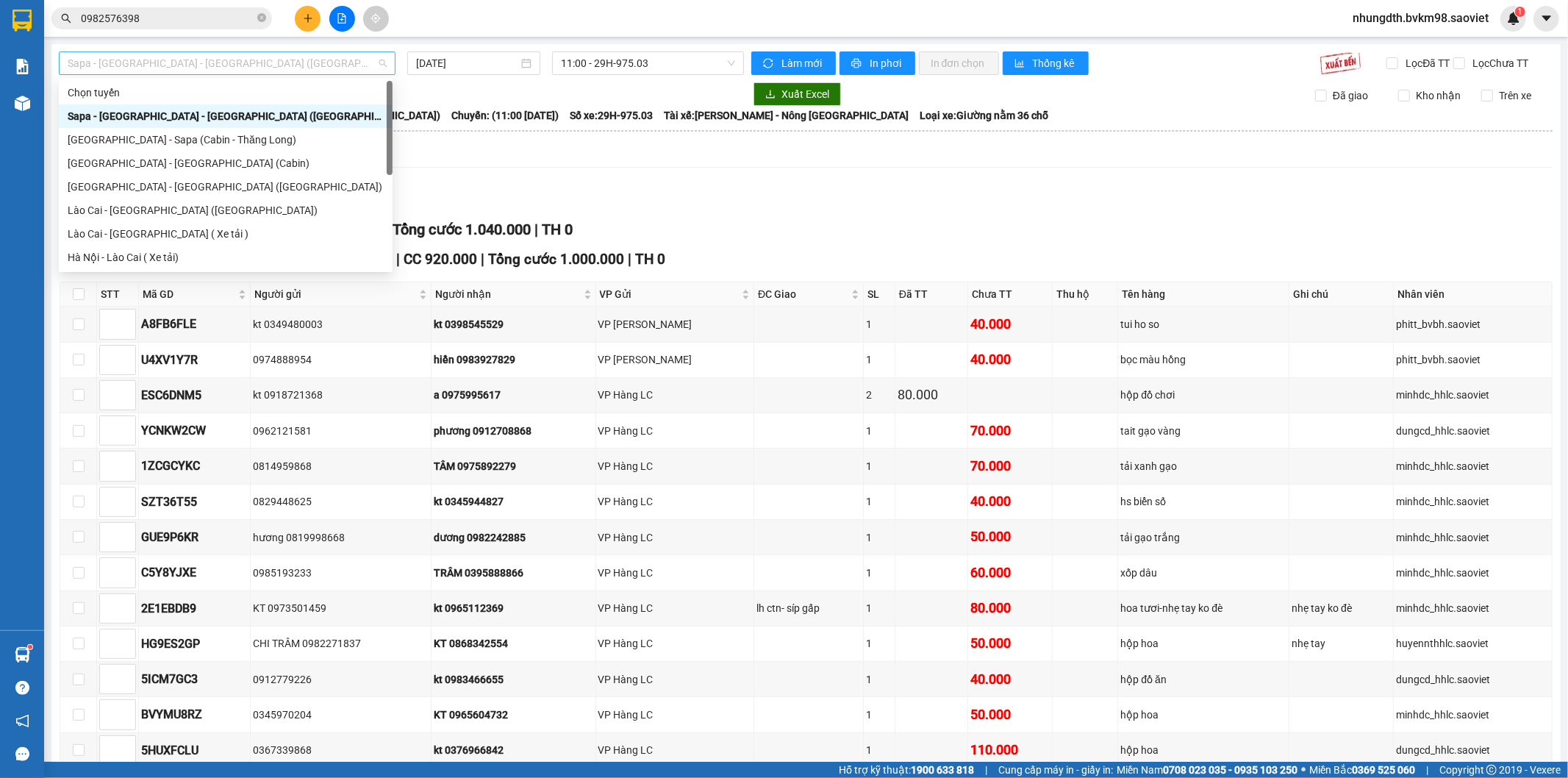
click at [177, 70] on span "Sapa - [GEOGRAPHIC_DATA] - [GEOGRAPHIC_DATA] ([GEOGRAPHIC_DATA])" at bounding box center [227, 63] width 319 height 22
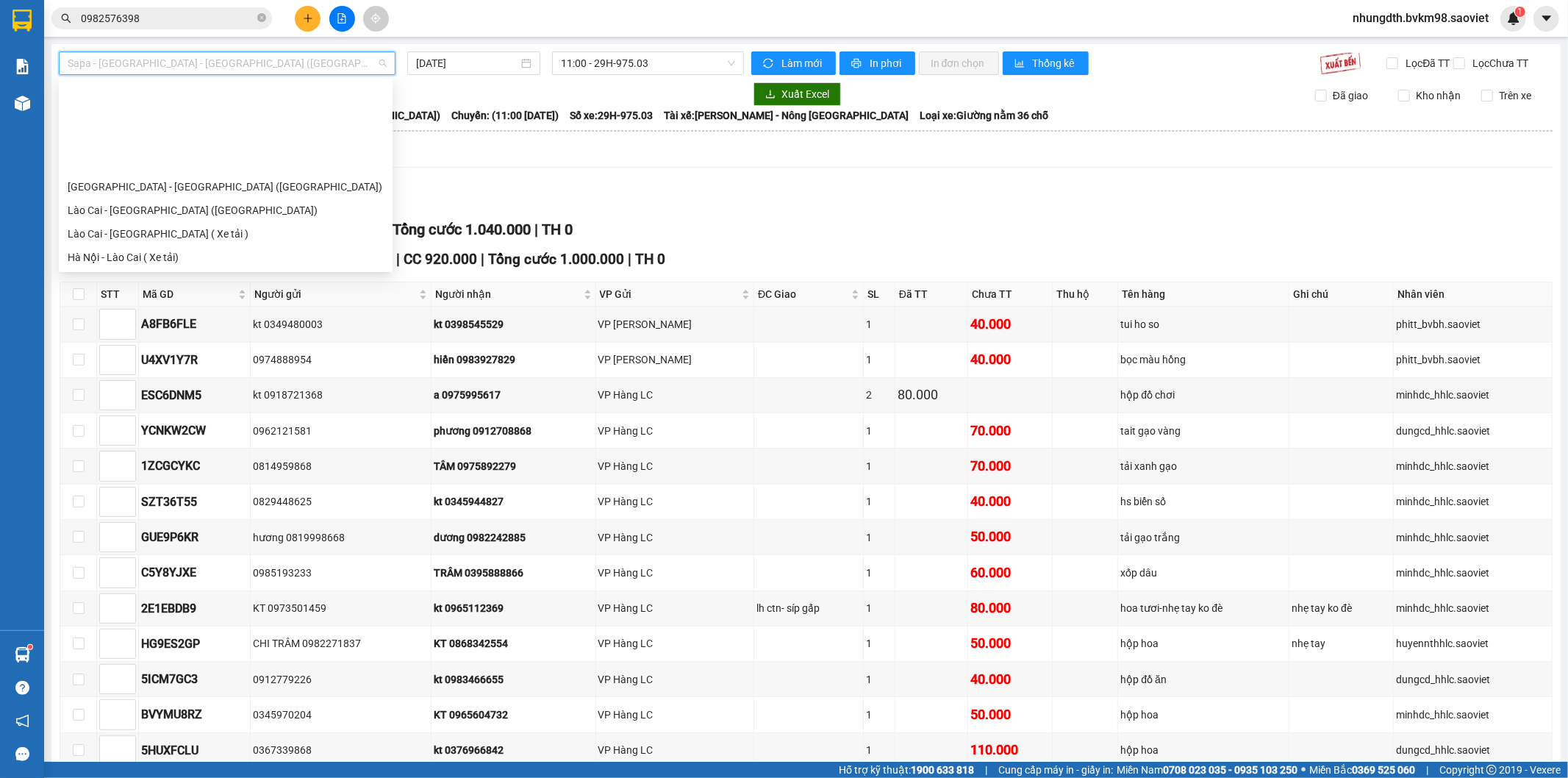
click at [195, 320] on div "[GEOGRAPHIC_DATA] - [GEOGRAPHIC_DATA] ([GEOGRAPHIC_DATA])" at bounding box center [226, 328] width 316 height 17
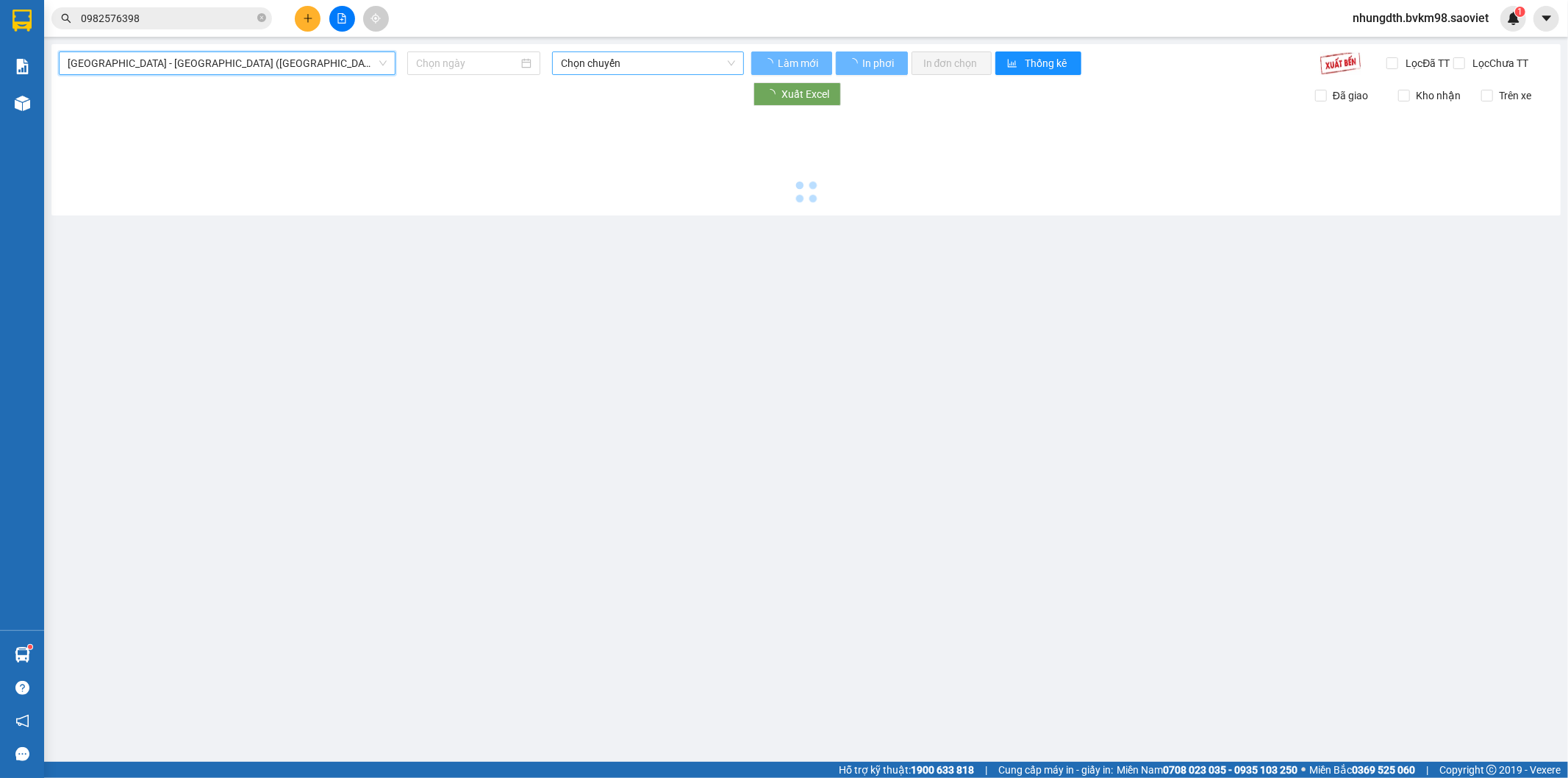
type input "[DATE]"
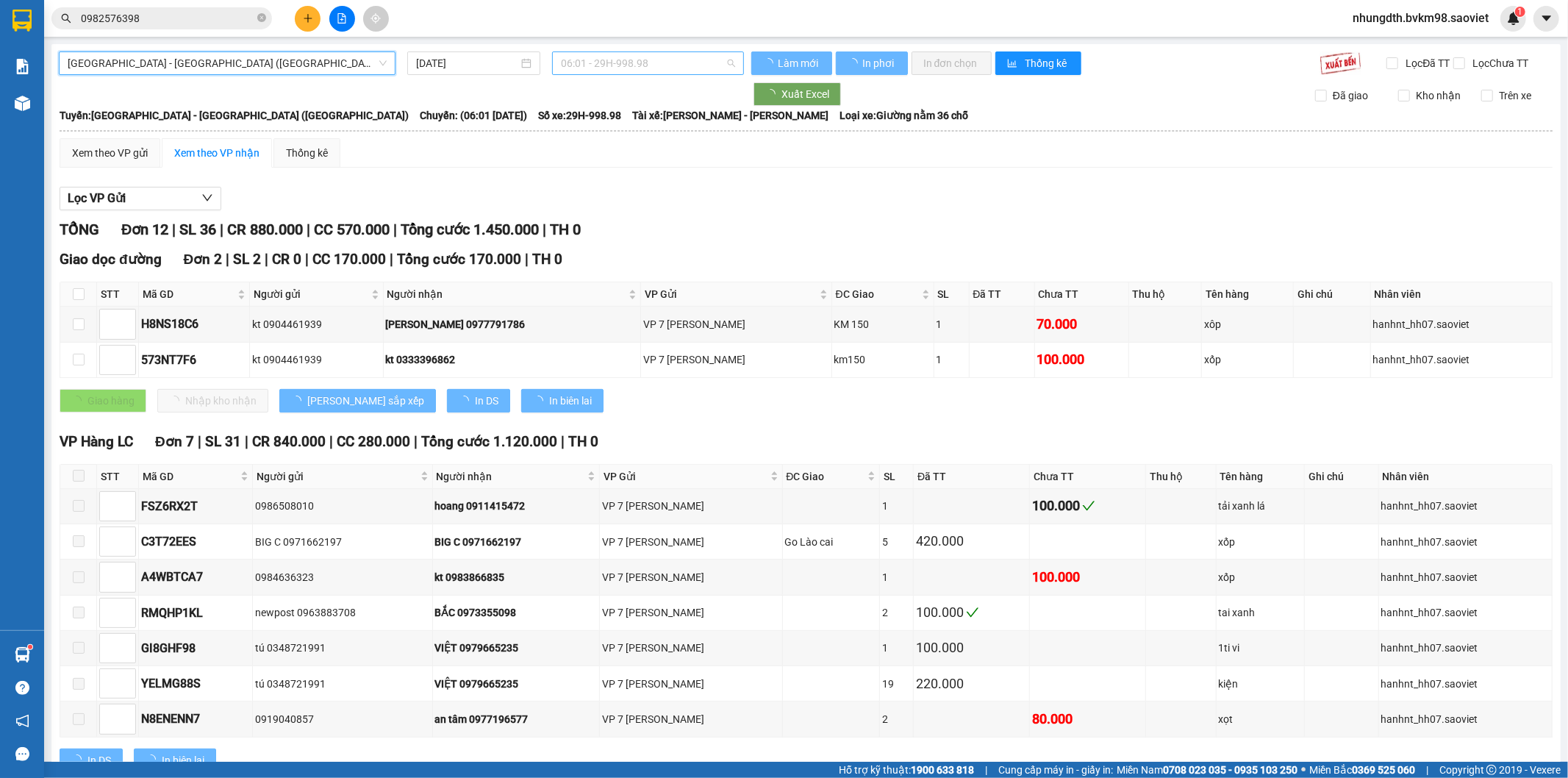
click at [647, 61] on span "06:01 - 29H-998.98" at bounding box center [647, 63] width 174 height 22
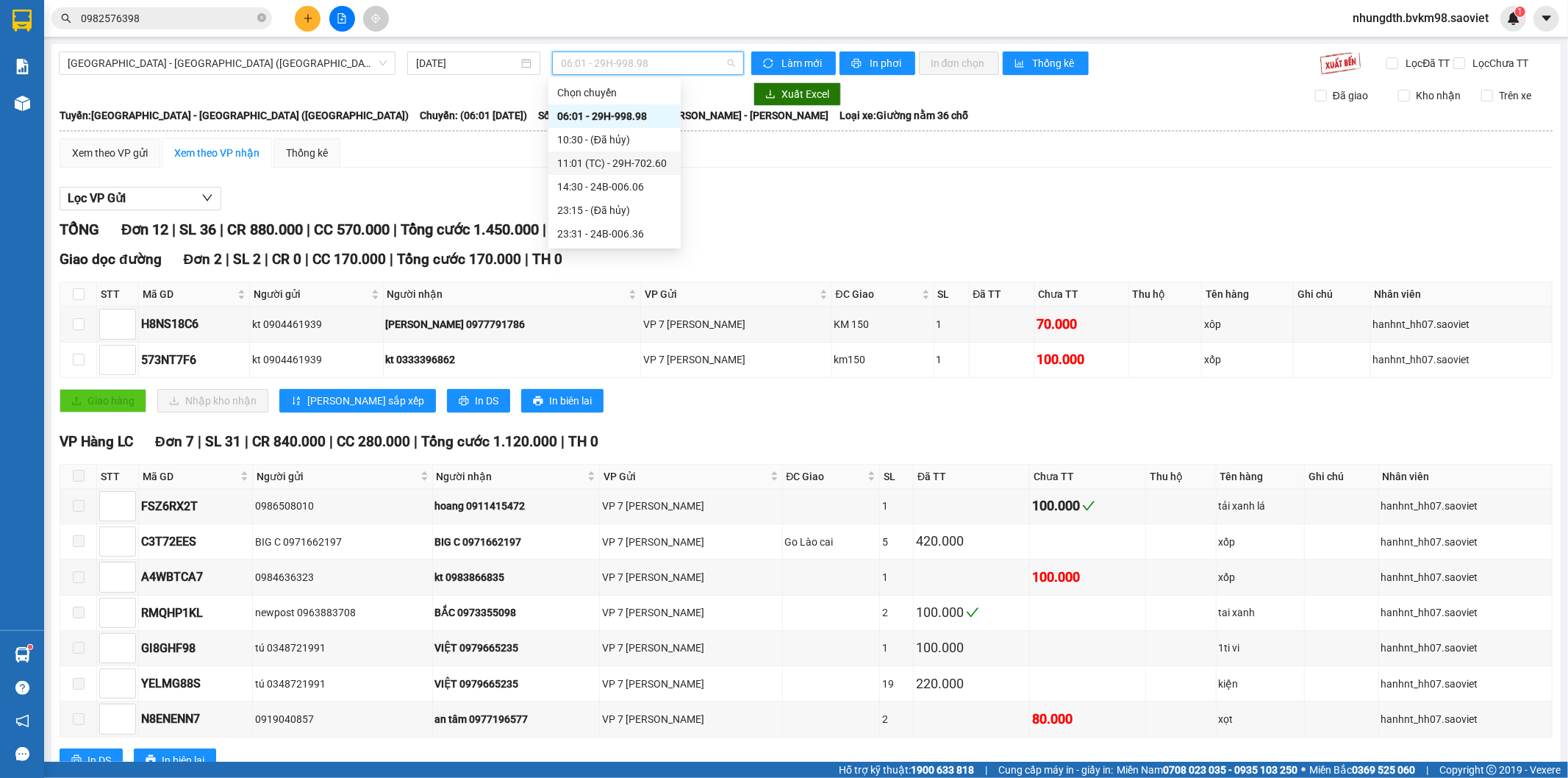
click at [643, 164] on div "11:01 (TC) - 29H-702.60" at bounding box center [615, 163] width 115 height 17
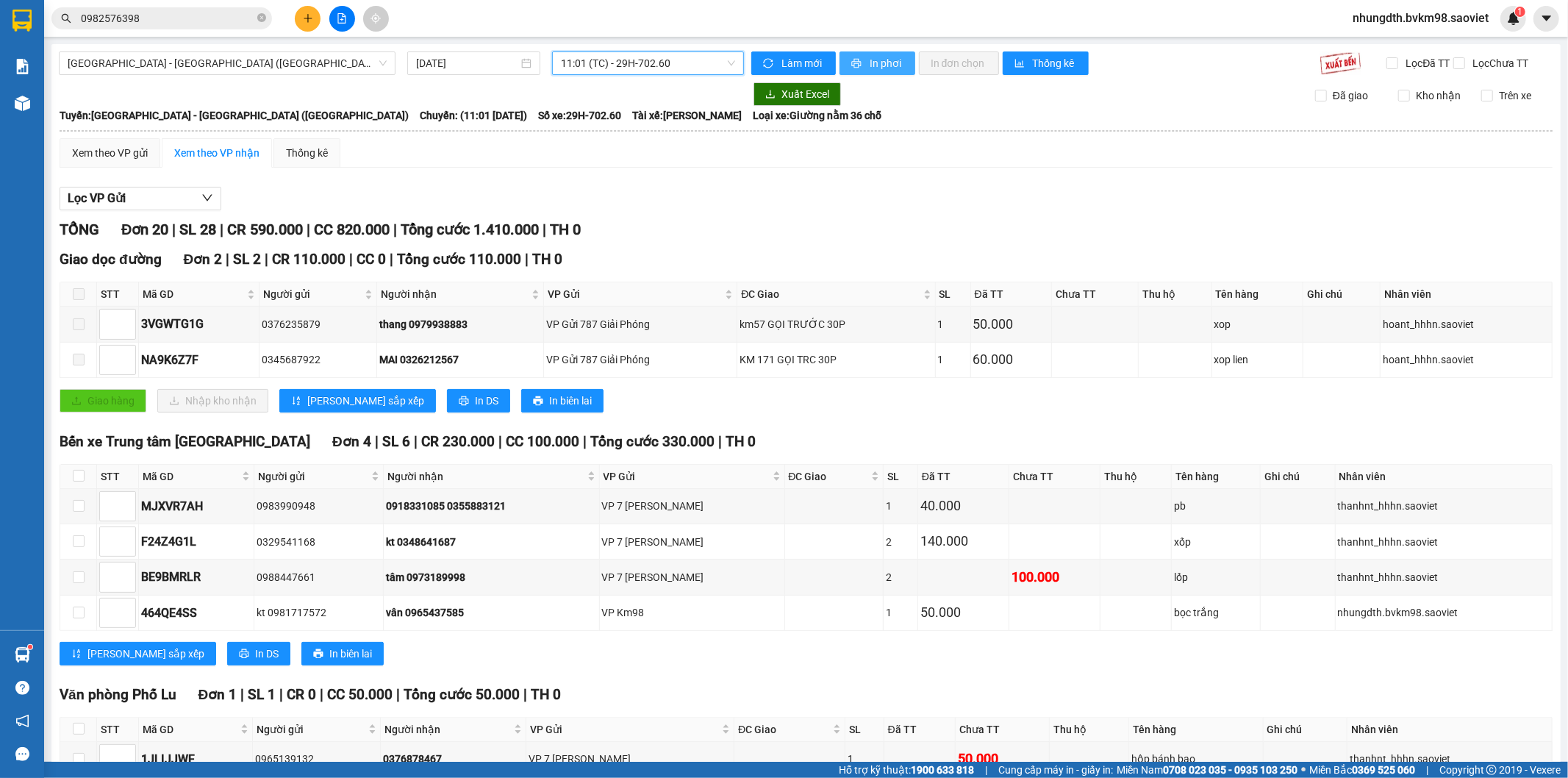
click at [883, 61] on span "In phơi" at bounding box center [886, 63] width 34 height 17
